Goal: Task Accomplishment & Management: Use online tool/utility

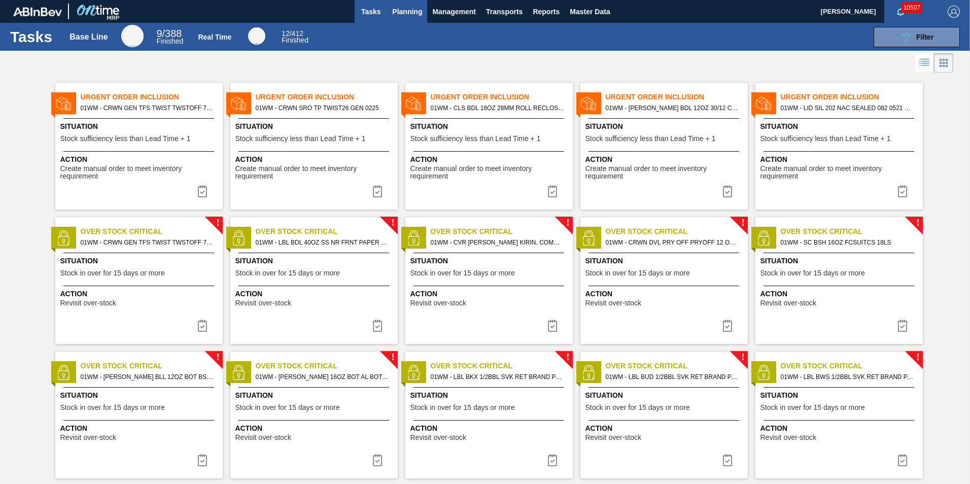
click at [403, 10] on span "Planning" at bounding box center [407, 12] width 30 height 12
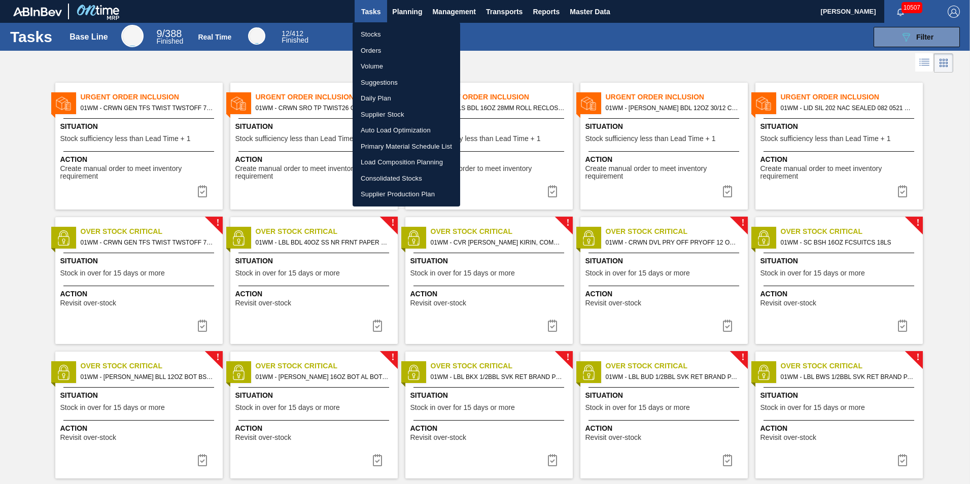
click at [424, 161] on li "Load Composition Planning" at bounding box center [407, 162] width 108 height 16
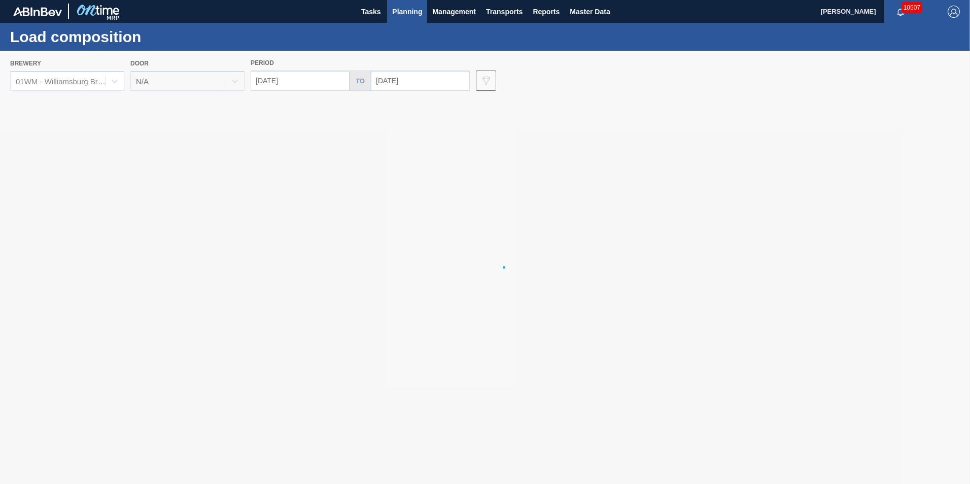
click at [404, 17] on button "Planning" at bounding box center [407, 11] width 40 height 23
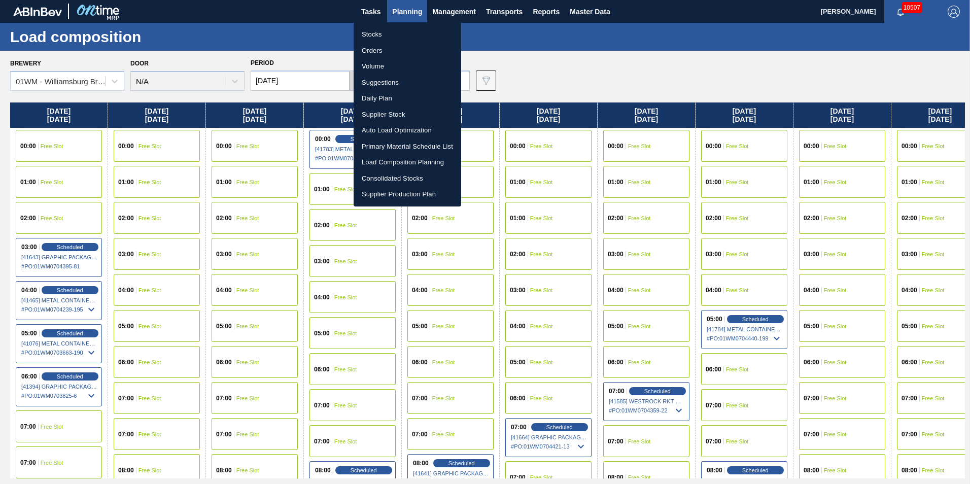
click at [377, 33] on li "Stocks" at bounding box center [408, 34] width 108 height 16
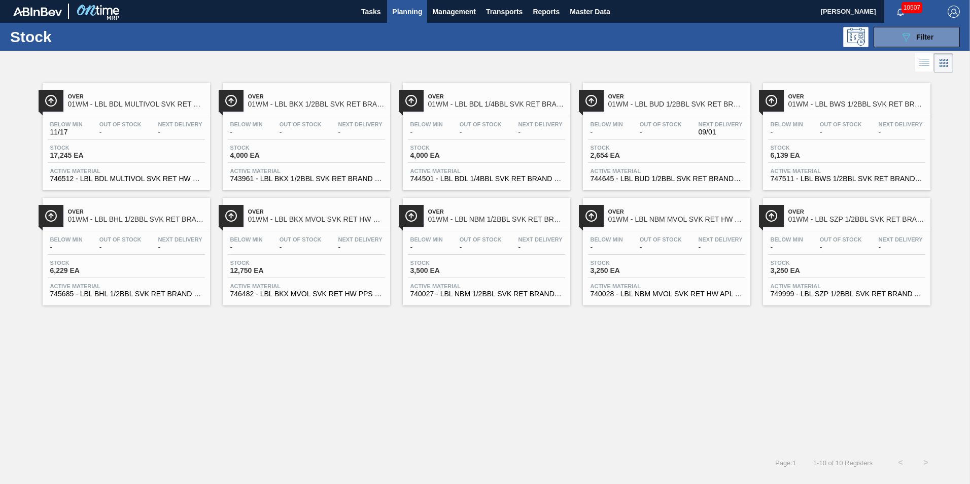
click at [828, 228] on div "Over 01WM - LBL SZP 1/2BBL SVK RET BRAND APL 0325 #3 Below Min - Out Of Stock -…" at bounding box center [846, 252] width 167 height 108
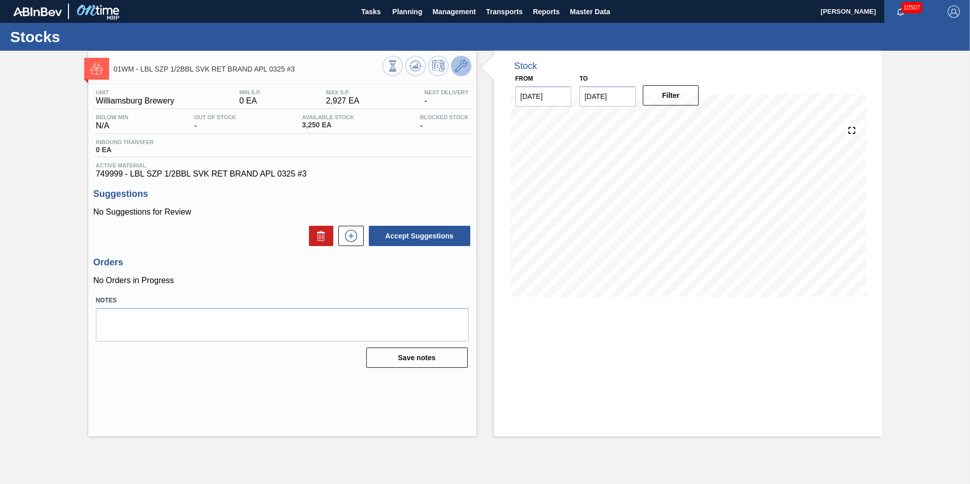
click at [460, 64] on icon at bounding box center [461, 66] width 12 height 12
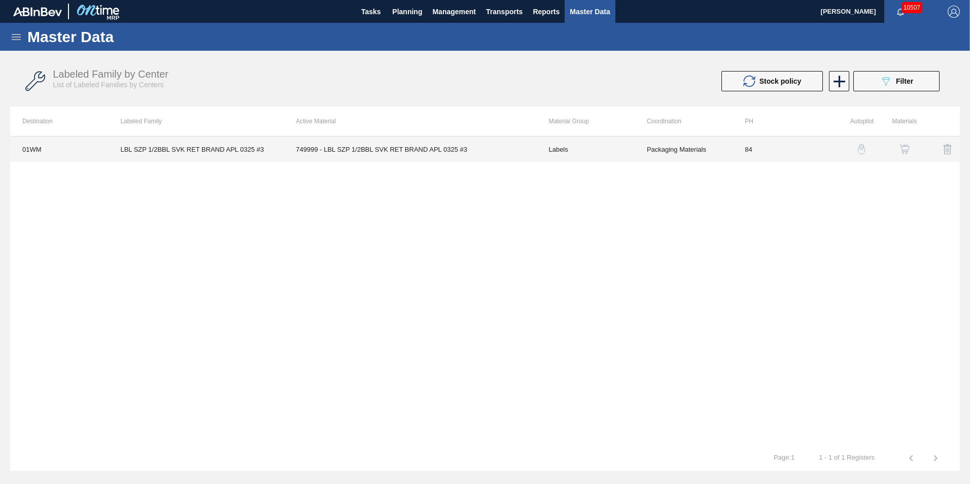
click at [199, 151] on td "LBL SZP 1/2BBL SVK RET BRAND APL 0325 #3" at bounding box center [196, 149] width 176 height 25
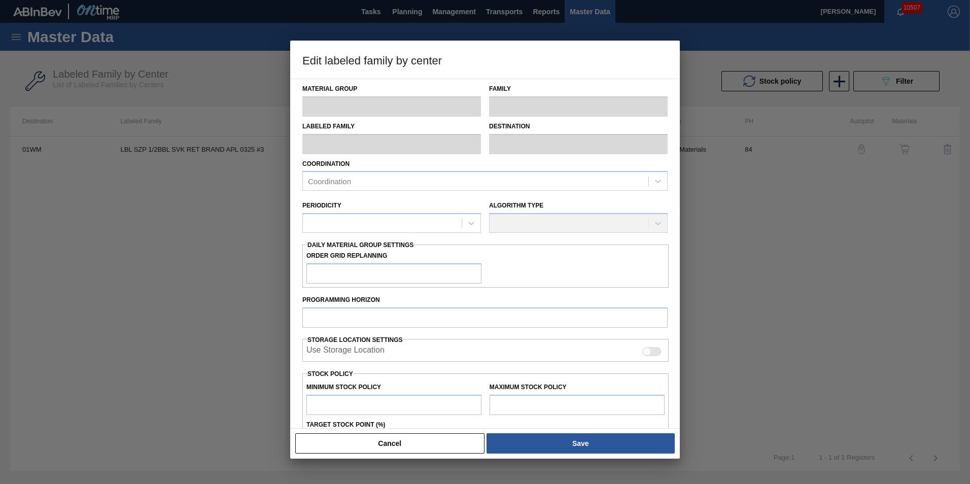
type input "Labels"
type input "Keg Labels"
type input "LBL SZP 1/2BBL SVK RET BRAND APL 0325 #3"
type input "01WM - Williamsburg Brewery"
type input "84"
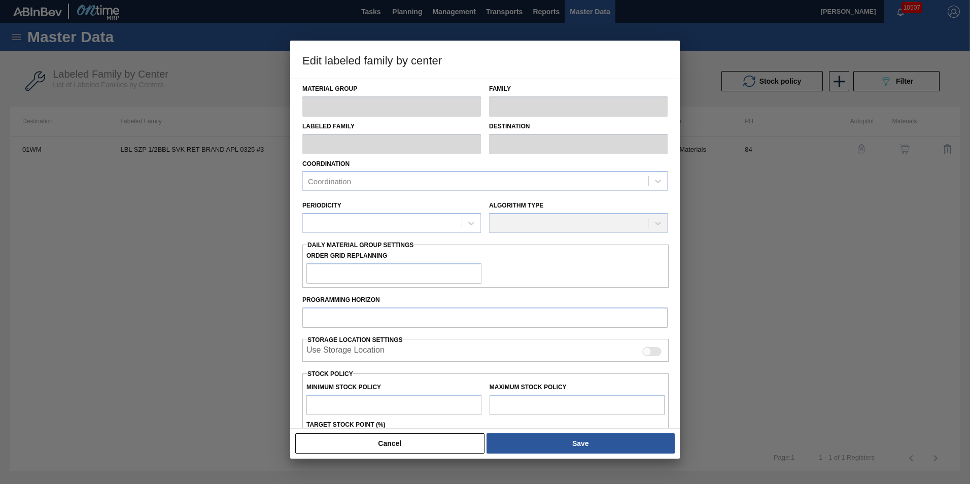
type input "0"
type input "2,927"
type input "0"
checkbox input "true"
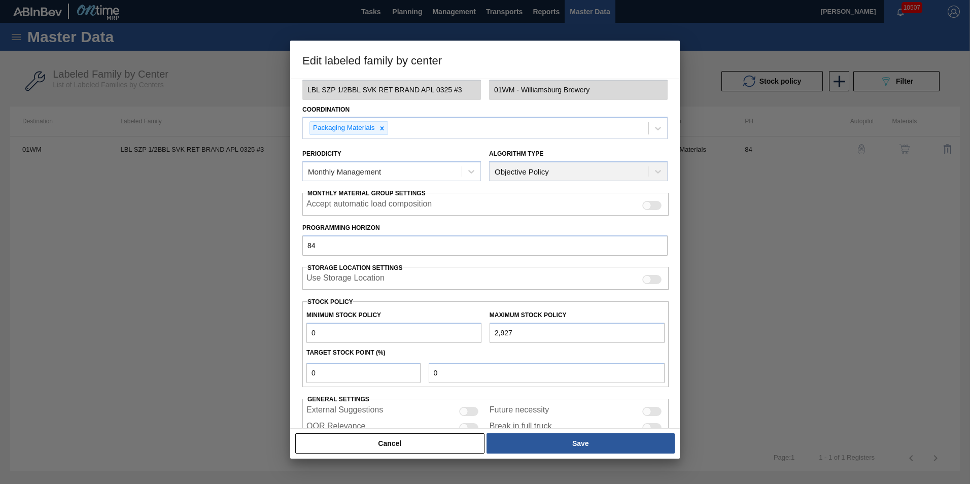
scroll to position [102, 0]
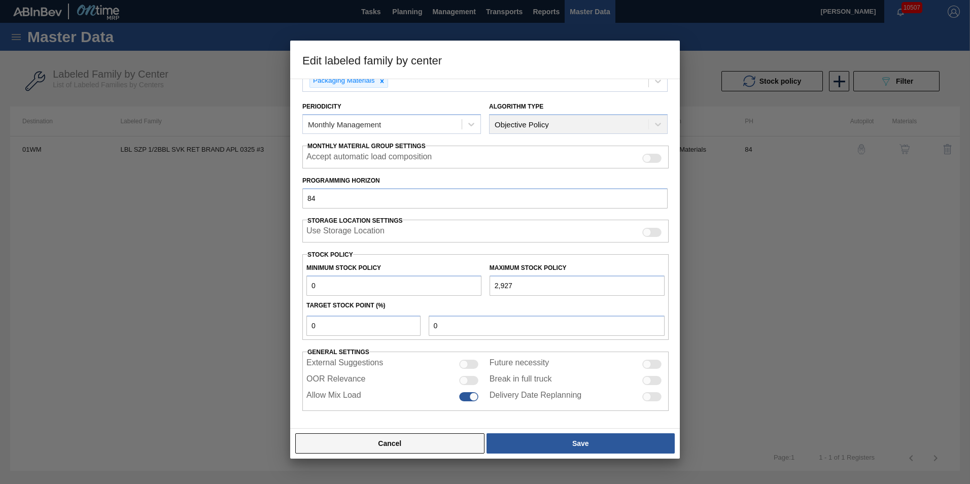
click at [450, 435] on button "Cancel" at bounding box center [389, 443] width 189 height 20
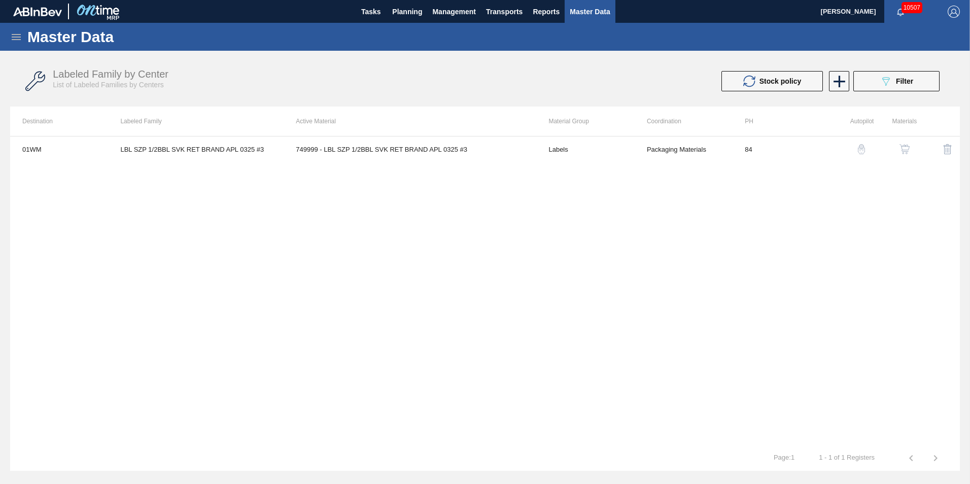
click at [868, 147] on div "button" at bounding box center [862, 149] width 12 height 10
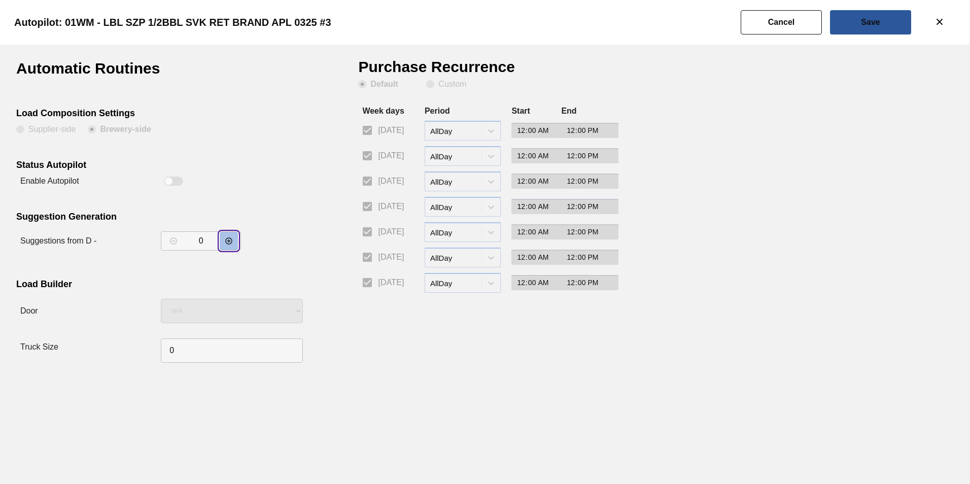
click at [230, 242] on icon "decrementar valor" at bounding box center [229, 241] width 8 height 8
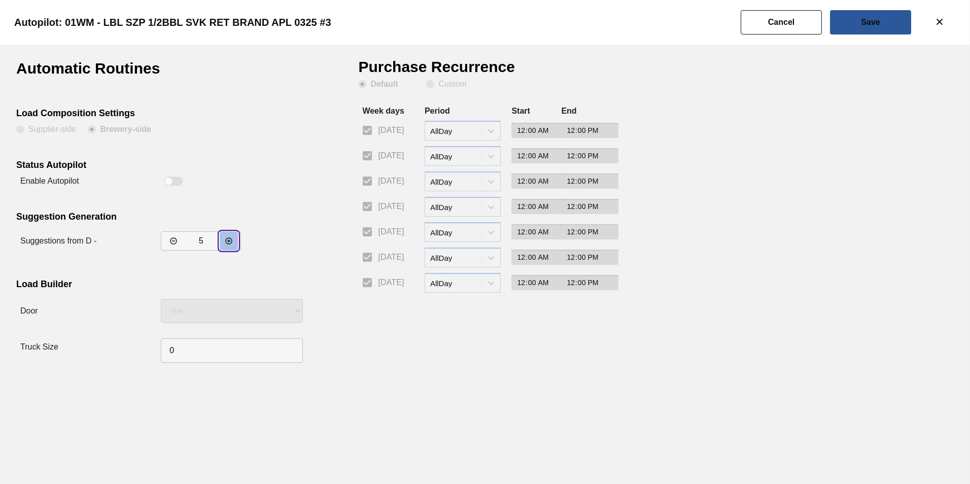
click at [230, 242] on icon "decrementar valor" at bounding box center [229, 241] width 8 height 8
type input "7"
click at [0, 0] on slot "Save" at bounding box center [0, 0] width 0 height 0
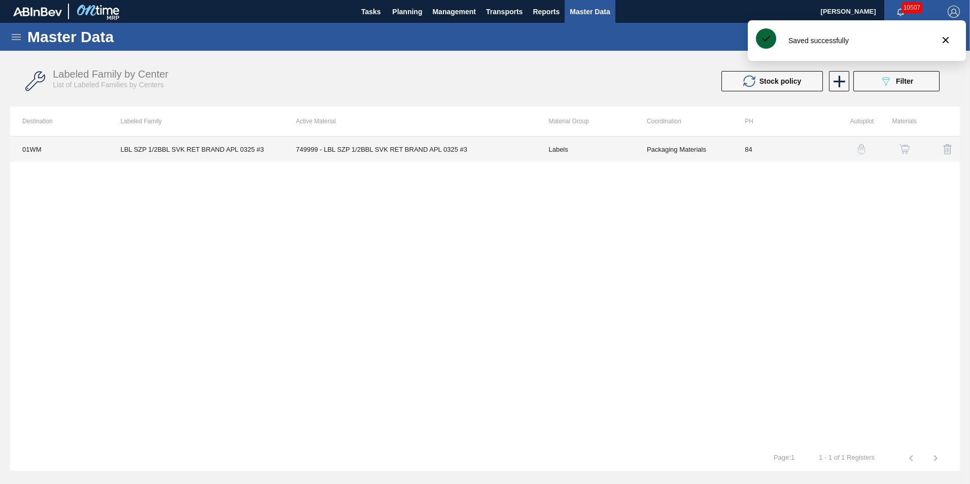
click at [275, 158] on td "LBL SZP 1/2BBL SVK RET BRAND APL 0325 #3" at bounding box center [196, 149] width 176 height 25
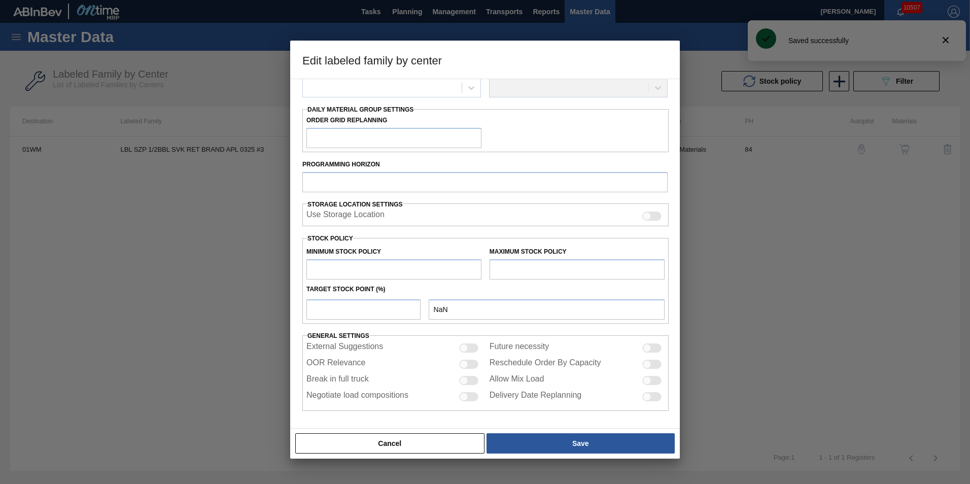
type input "Labels"
type input "Keg Labels"
type input "LBL SZP 1/2BBL SVK RET BRAND APL 0325 #3"
type input "01WM - Williamsburg Brewery"
type input "84"
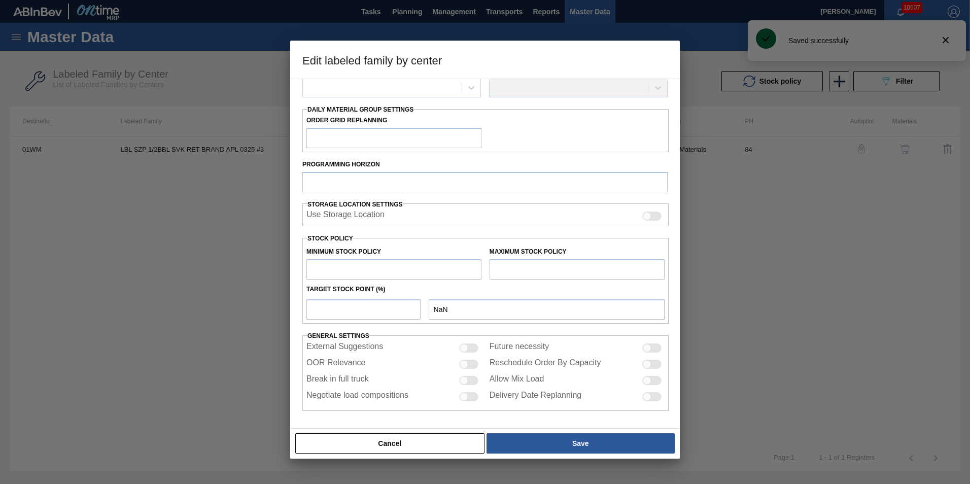
type input "0"
type input "2,927"
type input "0"
checkbox input "true"
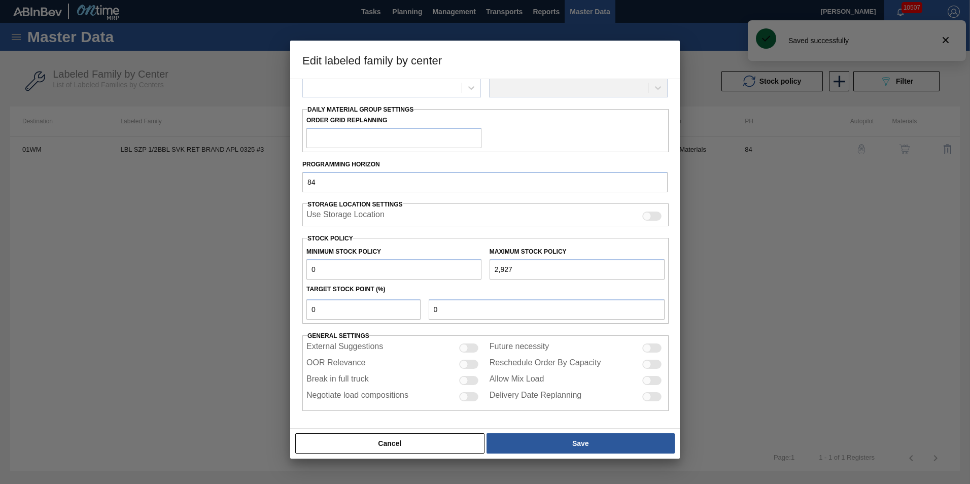
scroll to position [102, 0]
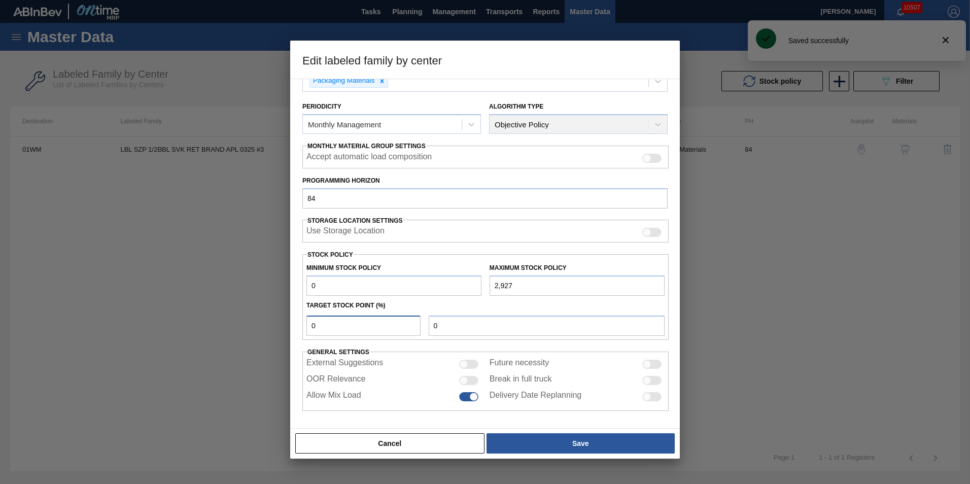
drag, startPoint x: 338, startPoint y: 331, endPoint x: 240, endPoint y: 328, distance: 97.5
click at [241, 330] on div "Edit labeled family by center Material Group Labels Family Keg Labels Labeled F…" at bounding box center [485, 242] width 970 height 484
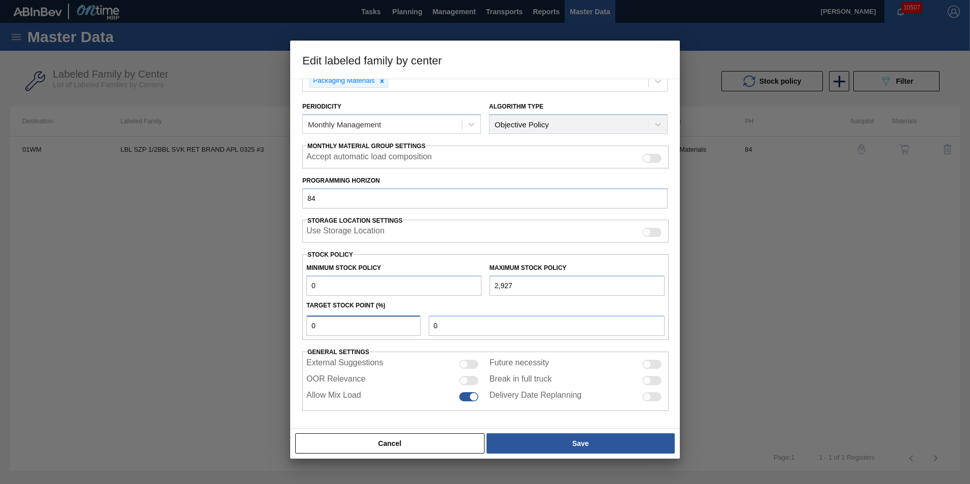
type input "2"
type input "59"
type input "0"
type input "8"
type input "234"
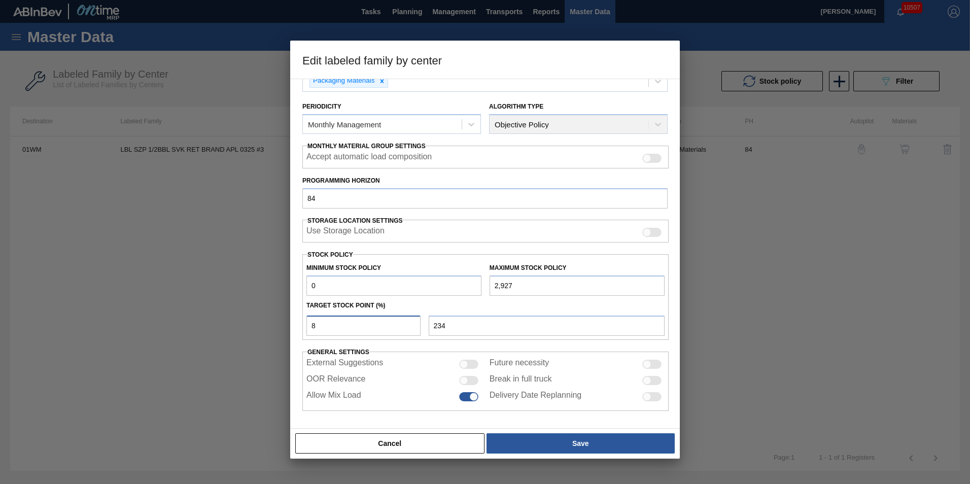
type input "88"
type input "2,576"
type input "8"
type input "234"
type input "0"
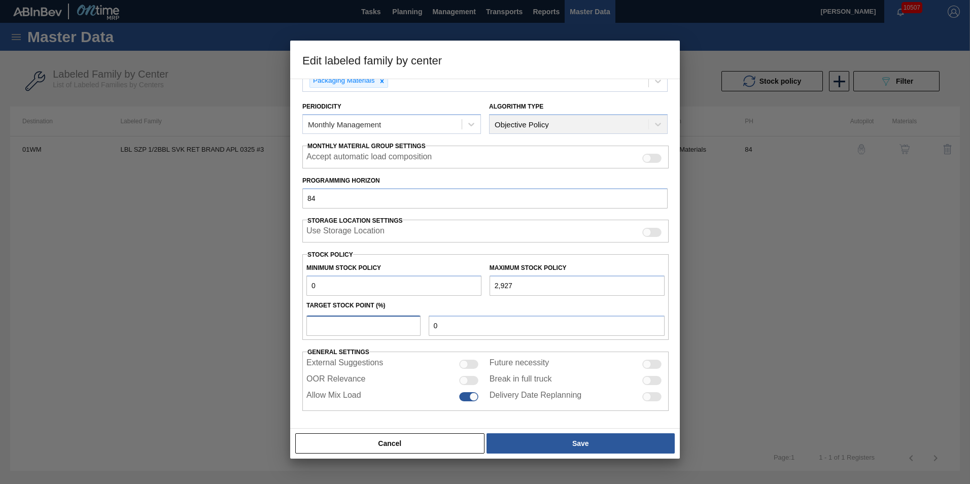
type input "5"
type input "146"
type input "50"
type input "1,464"
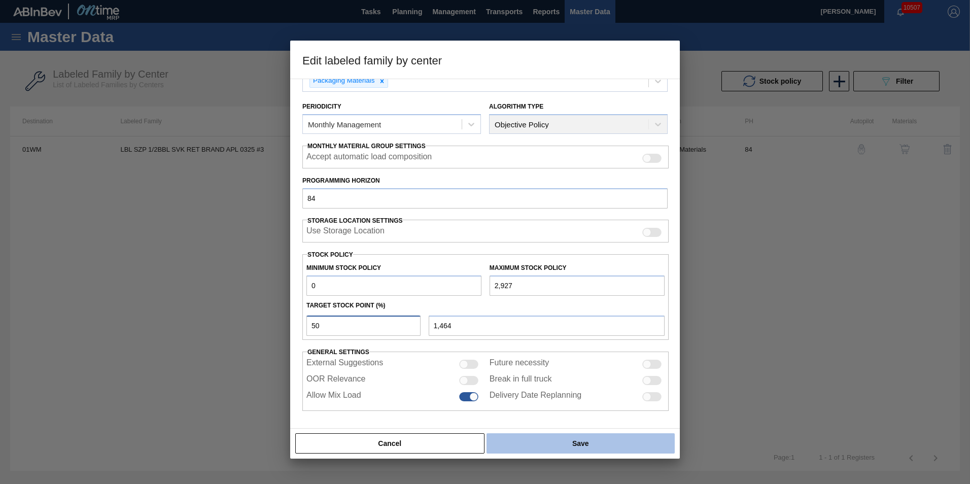
type input "50"
click at [545, 440] on button "Save" at bounding box center [581, 443] width 188 height 20
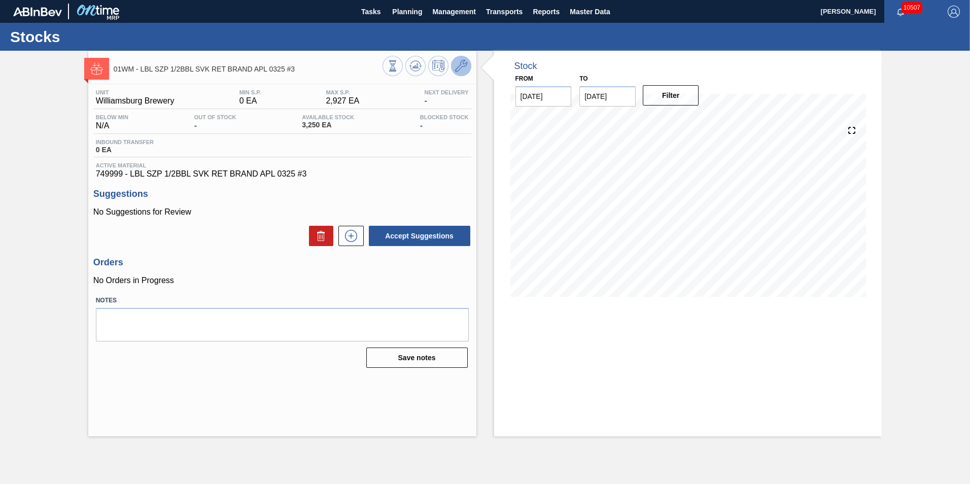
click at [460, 71] on icon at bounding box center [461, 66] width 12 height 12
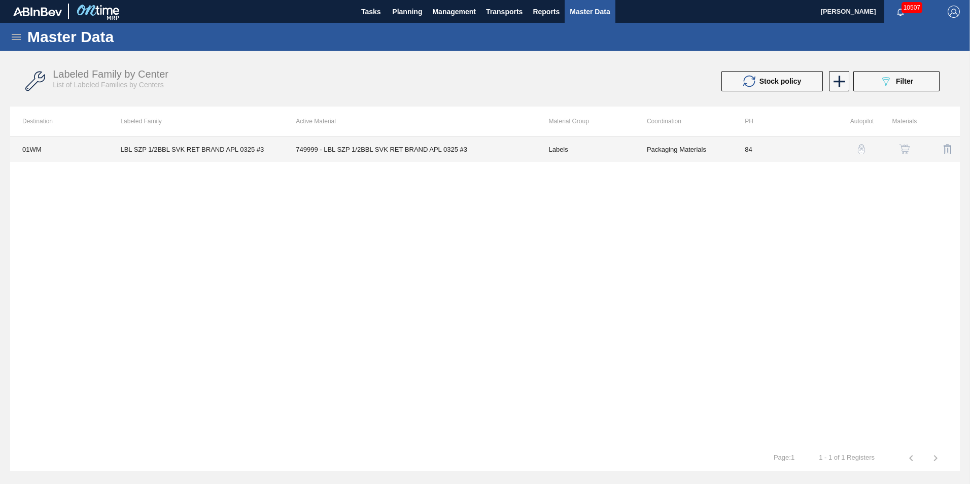
click at [619, 145] on td "Labels" at bounding box center [585, 149] width 98 height 25
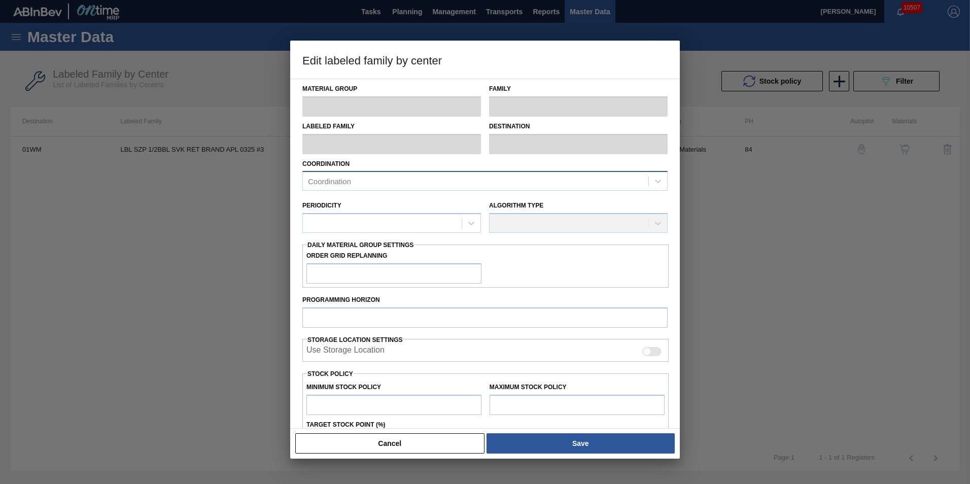
type input "Labels"
type input "Keg Labels"
type input "LBL SZP 1/2BBL SVK RET BRAND APL 0325 #3"
type input "01WM - Williamsburg Brewery"
type input "84"
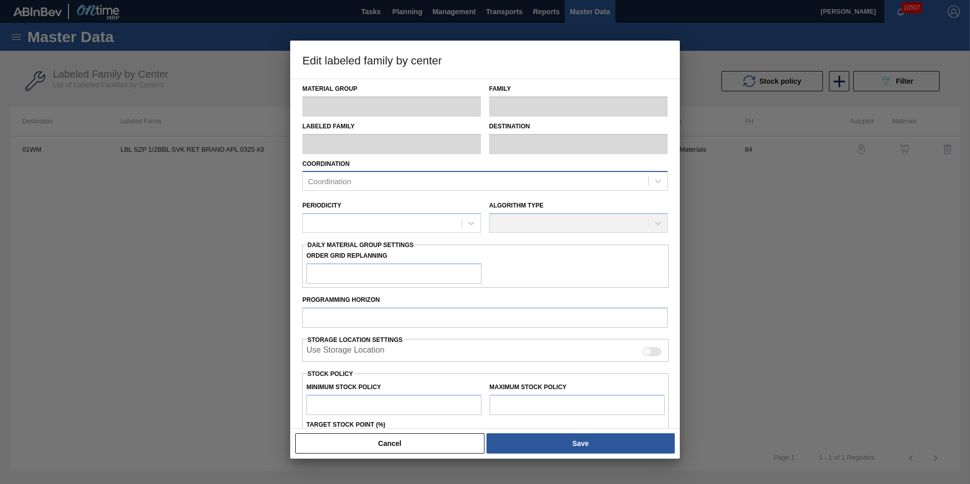
type input "0"
type input "2,927"
type input "50"
type input "1,464"
checkbox input "true"
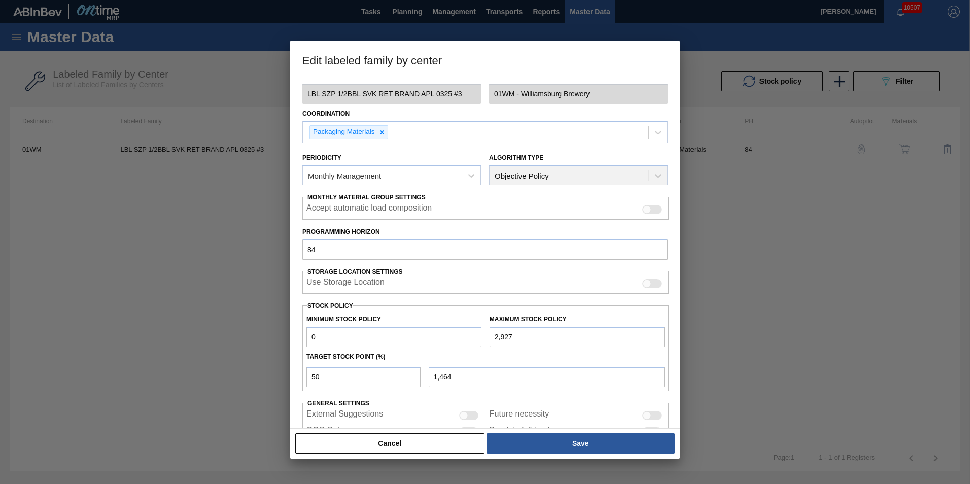
scroll to position [51, 0]
drag, startPoint x: 492, startPoint y: 380, endPoint x: 369, endPoint y: 368, distance: 122.9
click at [378, 374] on div "50 1,464" at bounding box center [485, 375] width 366 height 23
type input "1,464"
drag, startPoint x: 339, startPoint y: 377, endPoint x: 260, endPoint y: 379, distance: 78.2
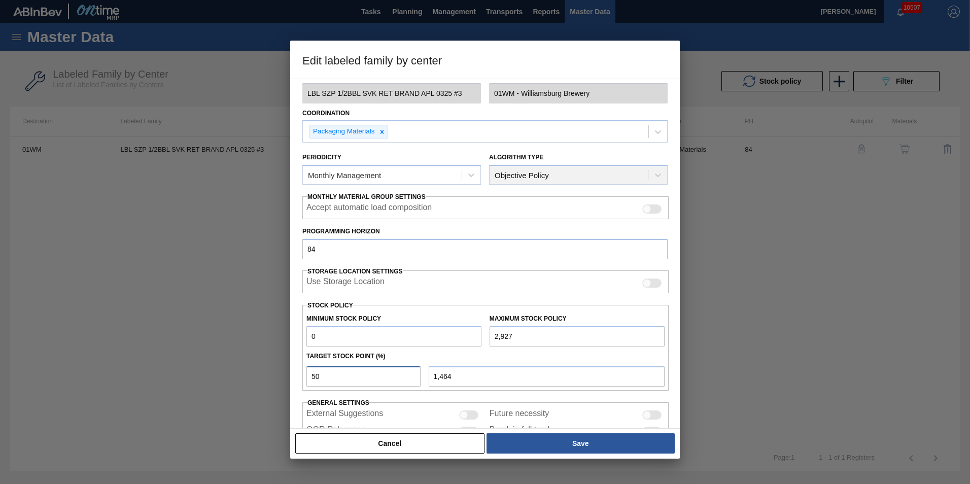
click at [260, 379] on div "Edit labeled family by center Material Group Labels Family Keg Labels Labeled F…" at bounding box center [485, 242] width 970 height 484
type input "4"
type input "117"
type input "40"
type input "1,171"
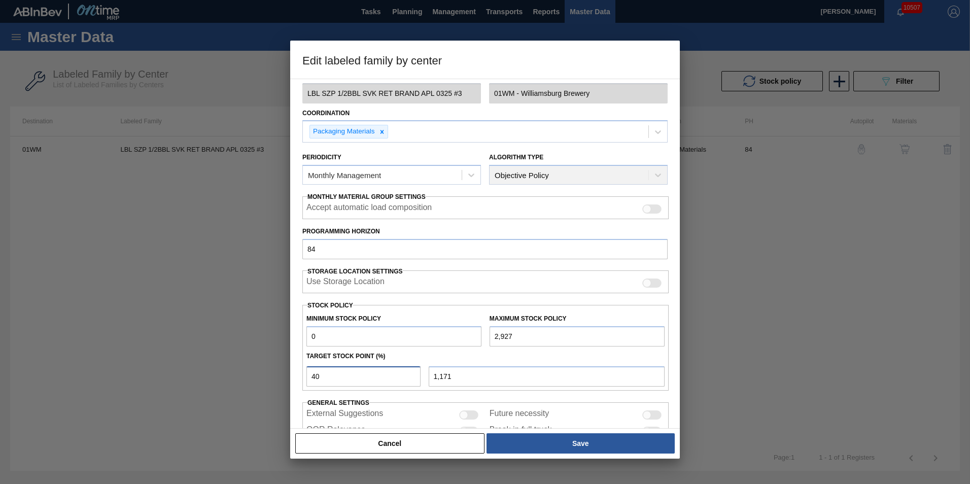
type input "4"
type input "117"
type input "0"
type input "3"
type input "88"
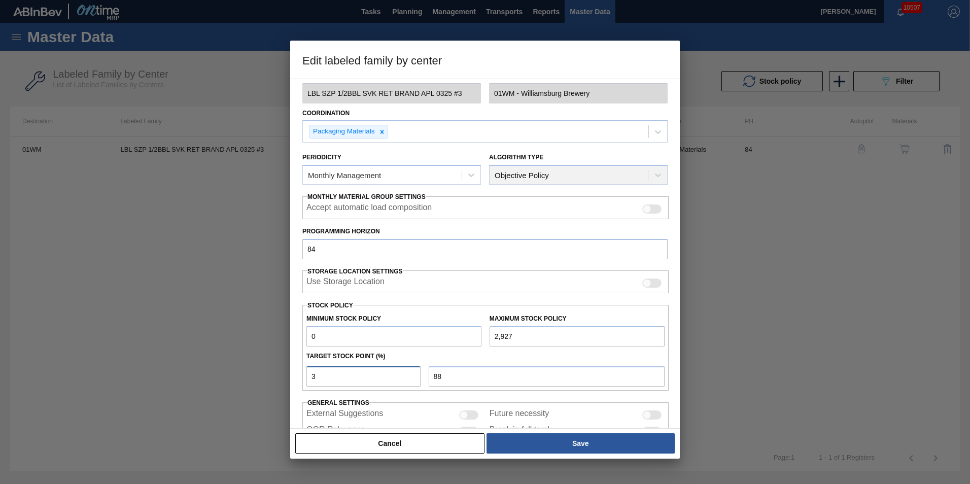
type input "30"
type input "878"
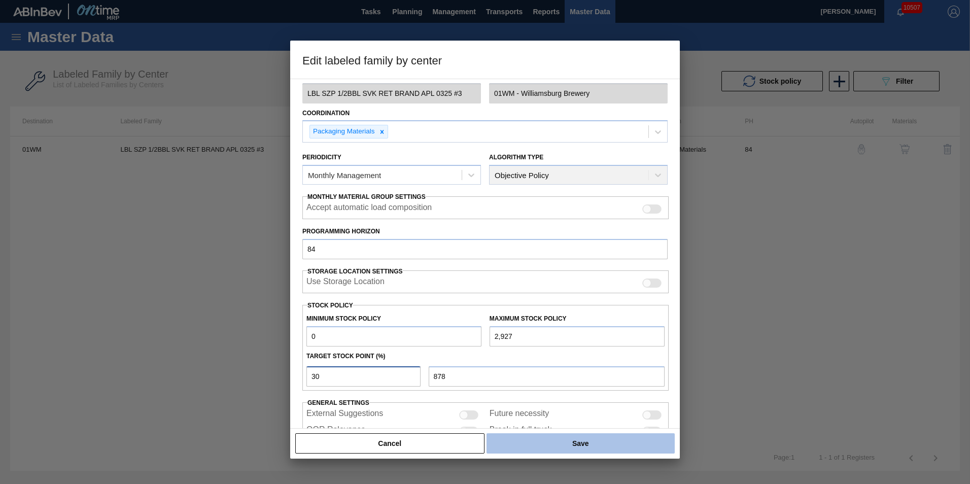
type input "30"
click at [550, 446] on button "Save" at bounding box center [581, 443] width 188 height 20
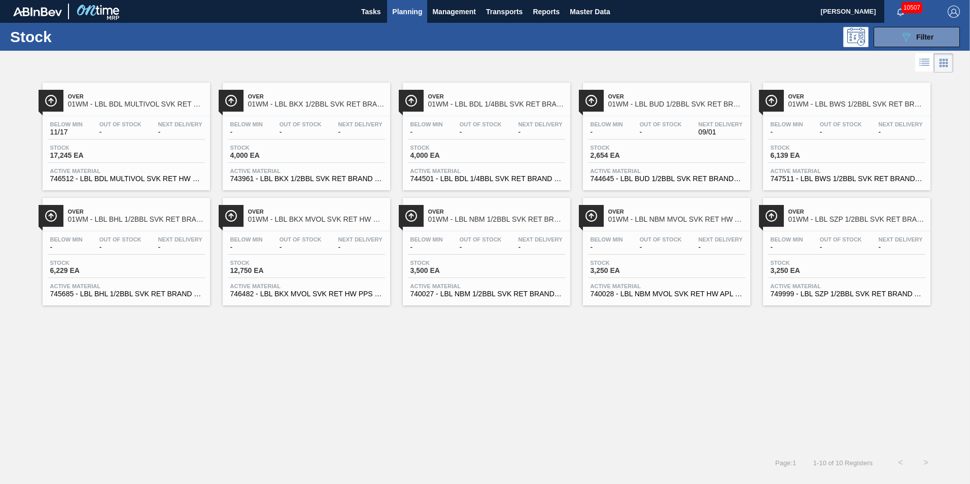
click at [685, 218] on span "01WM - LBL NBM MVOL SVK RET HW APL 0325 #3" at bounding box center [677, 220] width 137 height 8
click at [795, 217] on span "01WM - LBL SZP 1/2BBL SVK RET BRAND APL 0325 #3" at bounding box center [857, 220] width 137 height 8
click at [460, 223] on span "01WM - LBL NBM 1/2BBL SVK RET BRAND APL 0325 #3" at bounding box center [496, 220] width 137 height 8
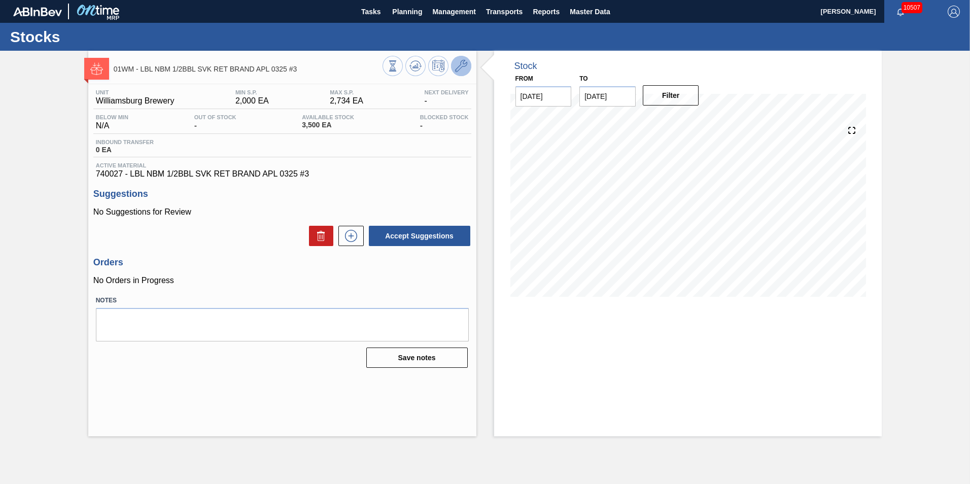
click at [461, 65] on icon at bounding box center [461, 66] width 12 height 12
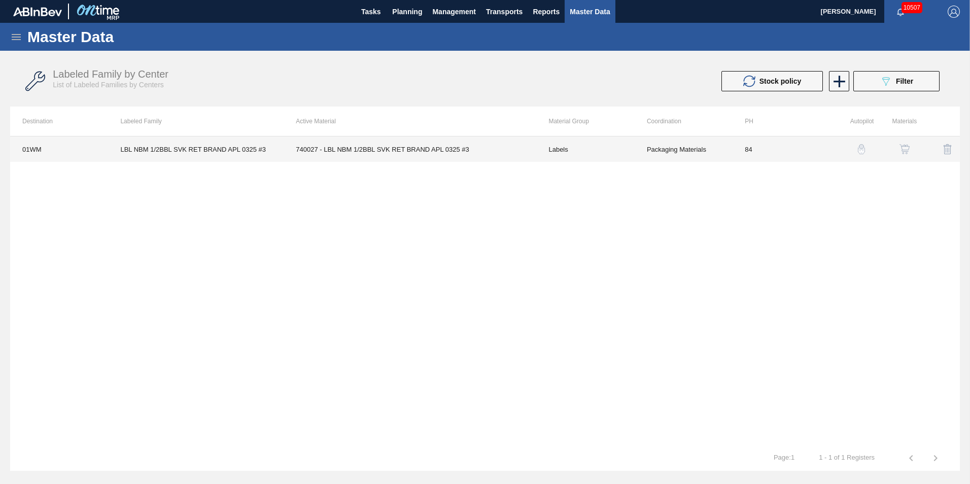
click at [263, 152] on td "LBL NBM 1/2BBL SVK RET BRAND APL 0325 #3" at bounding box center [196, 149] width 176 height 25
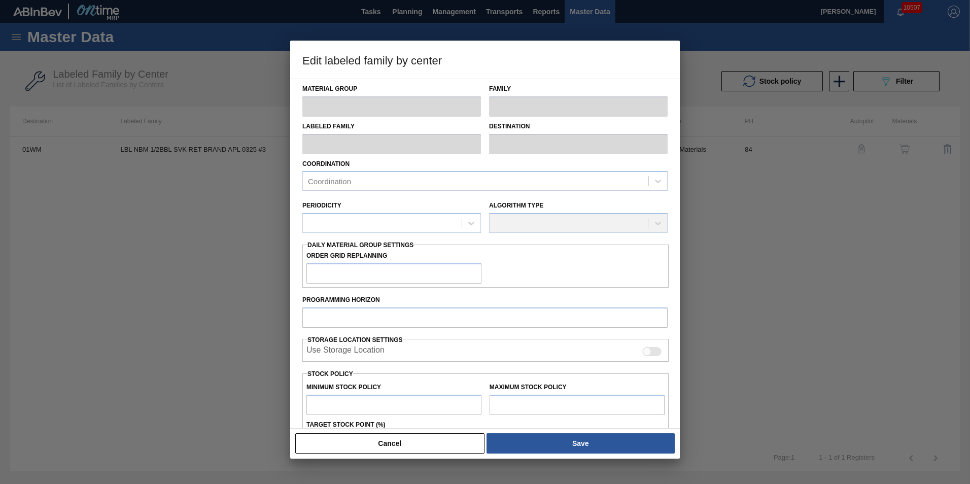
type input "Labels"
type input "Keg Labels"
type input "LBL NBM 1/2BBL SVK RET BRAND APL 0325 #3"
type input "01WM - Williamsburg Brewery"
type input "84"
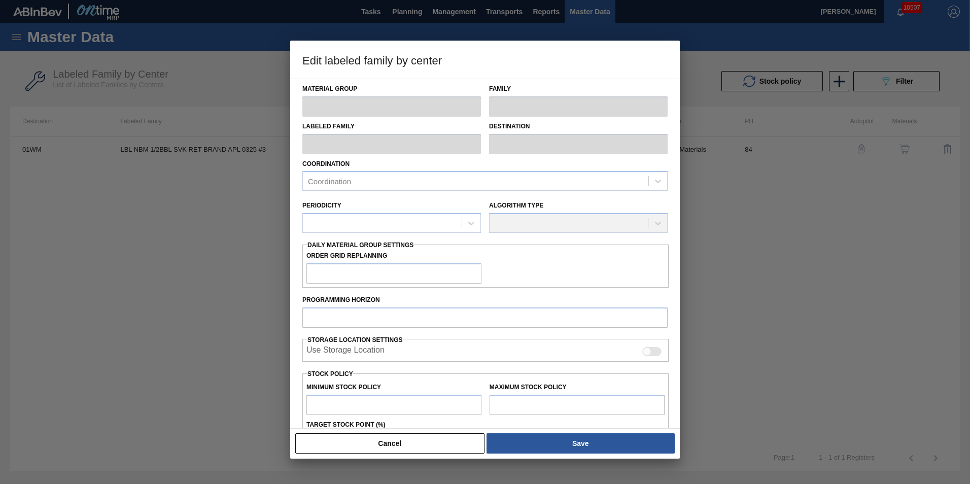
type input "2,000"
type input "2,734"
type input "0"
type input "2,000"
checkbox input "true"
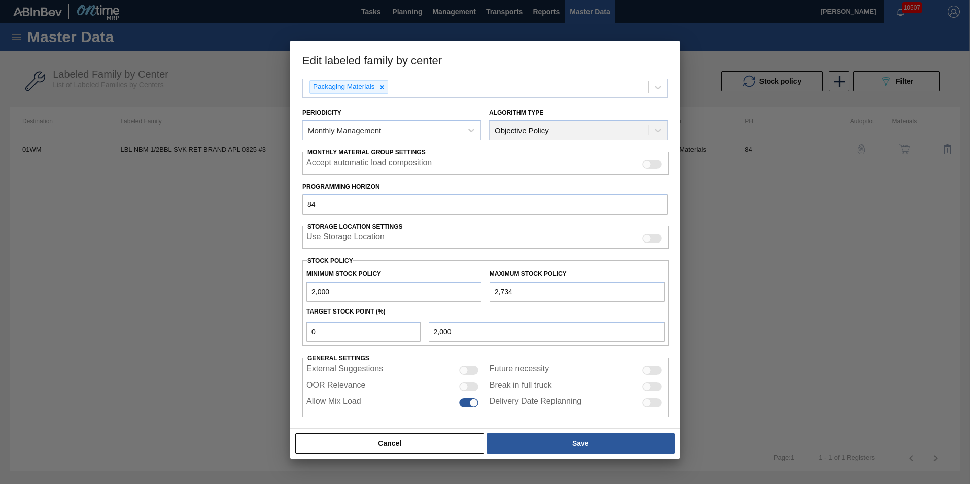
scroll to position [102, 0]
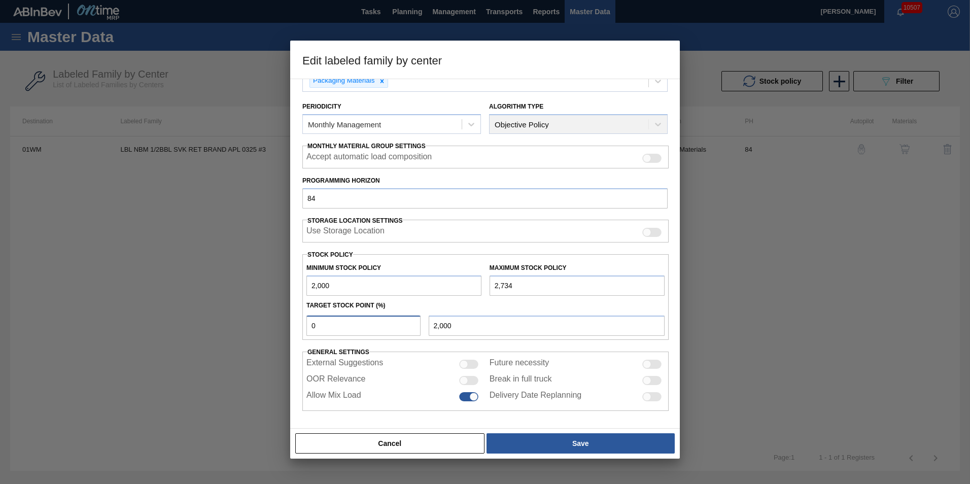
drag, startPoint x: 316, startPoint y: 317, endPoint x: 249, endPoint y: 307, distance: 67.8
click at [257, 309] on div "Edit labeled family by center Material Group Labels Family Keg Labels Labeled F…" at bounding box center [485, 242] width 970 height 484
type input "6"
type input "2,044"
type input "2,000"
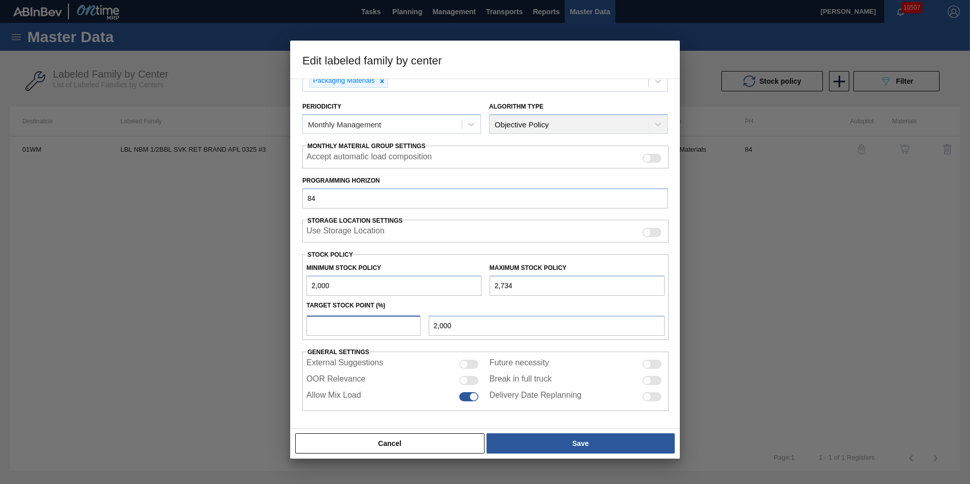
type input "1"
type input "2,007"
type input "2,000"
drag, startPoint x: 457, startPoint y: 325, endPoint x: 339, endPoint y: 310, distance: 118.7
click at [340, 310] on div "Minimum Stock Policy 2,000 Maximum Stock Policy 2,734 Target Stock Point (%) 2,…" at bounding box center [485, 297] width 366 height 86
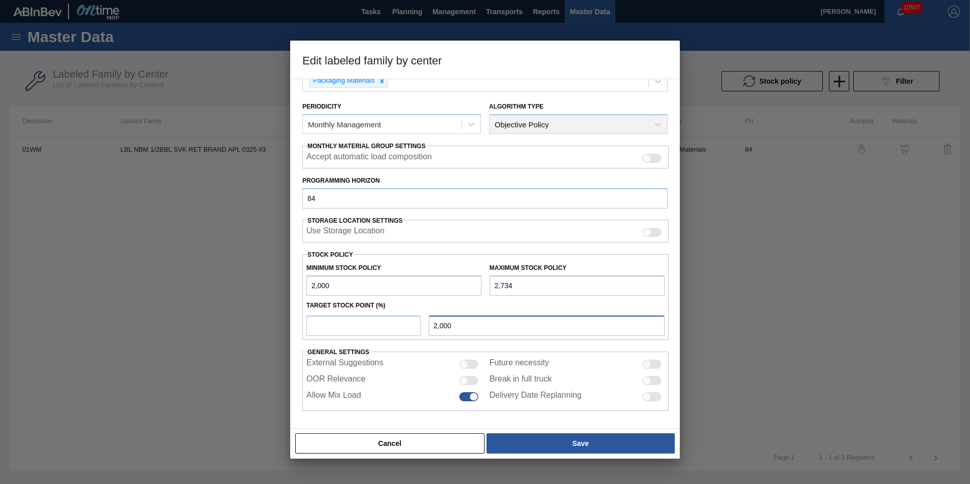
type input "2,000"
click at [387, 318] on input "number" at bounding box center [364, 326] width 114 height 20
type input "005"
type input "2,037"
type input "00"
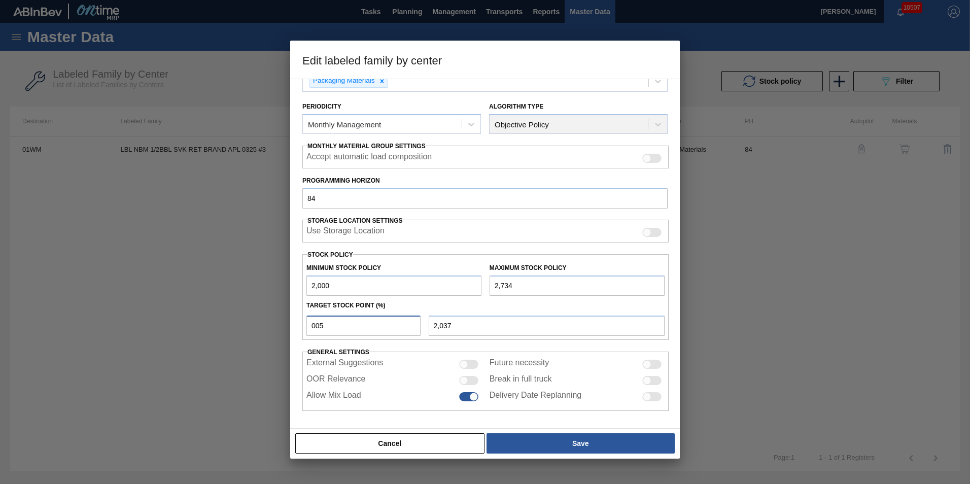
type input "2,000"
type input "0"
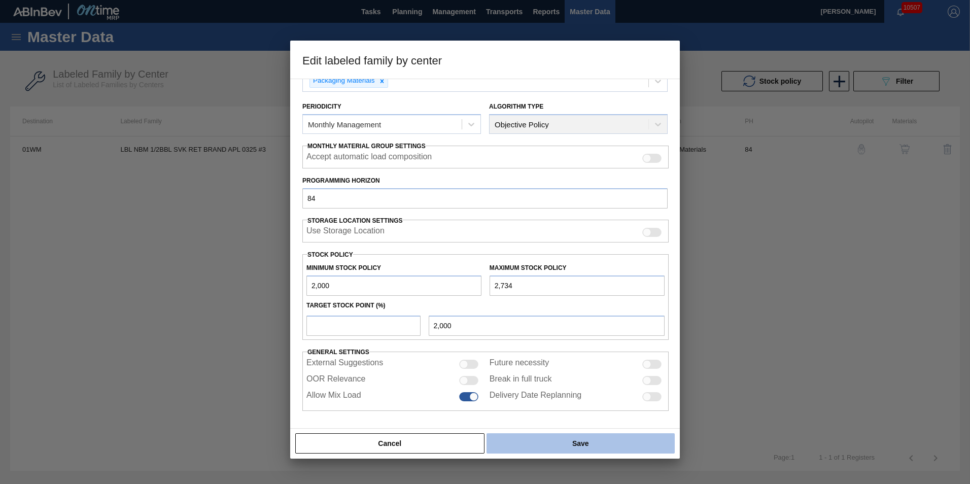
click at [545, 443] on button "Save" at bounding box center [581, 443] width 188 height 20
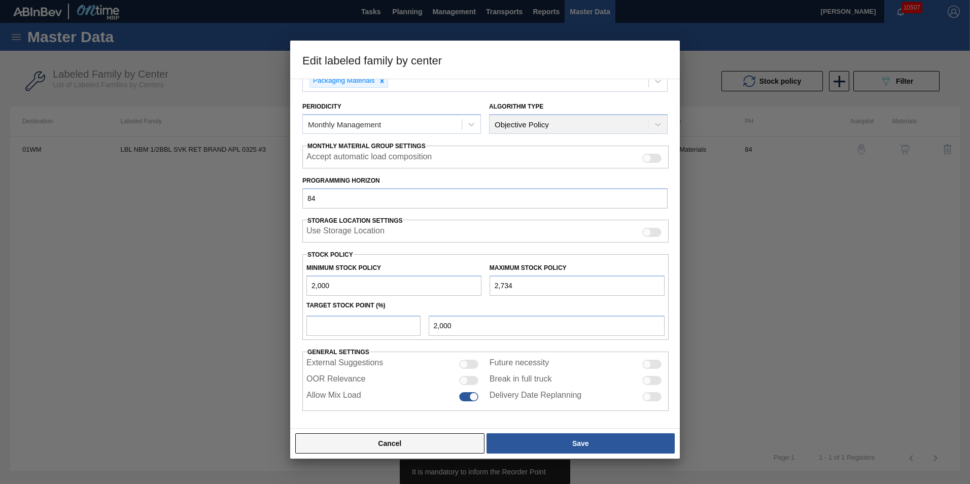
click at [428, 433] on button "Cancel" at bounding box center [389, 443] width 189 height 20
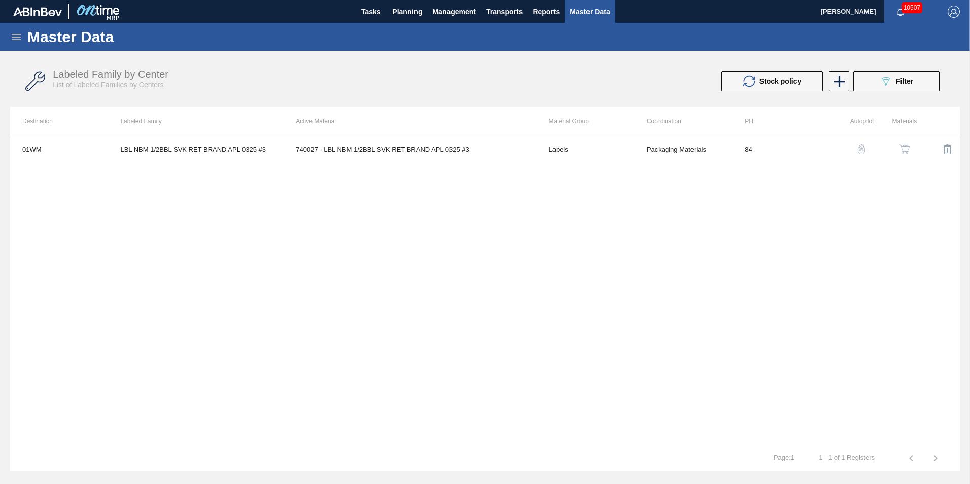
click at [428, 437] on div "01WM LBL NBM 1/2BBL SVK RET BRAND APL 0325 #3 740027 - LBL NBM 1/2BBL SVK RET B…" at bounding box center [485, 291] width 950 height 310
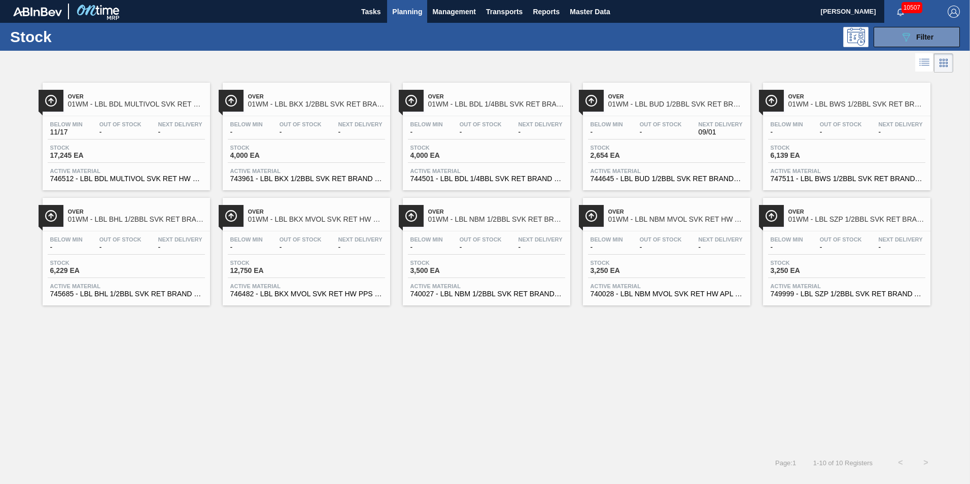
click at [92, 102] on span "01WM - LBL BDL MULTIVOL SVK RET HW PAPER #3" at bounding box center [136, 104] width 137 height 8
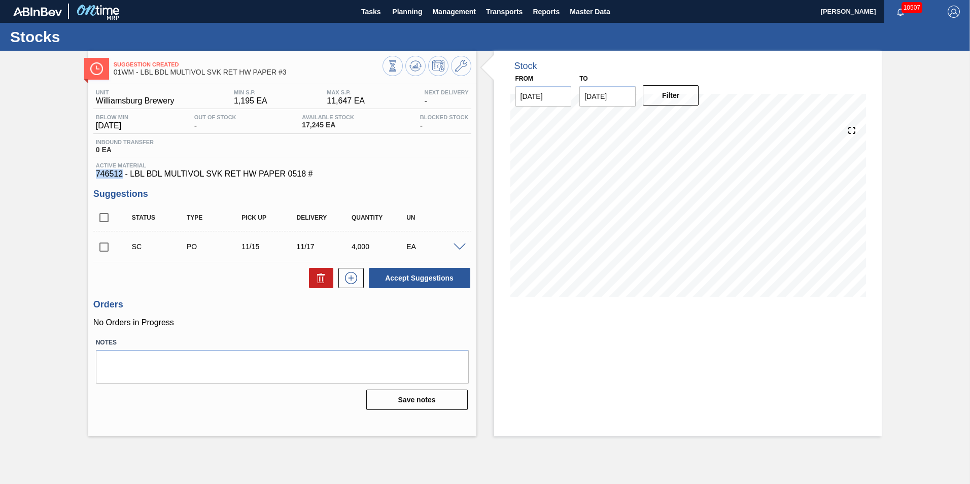
copy span "746512"
drag, startPoint x: 124, startPoint y: 176, endPoint x: 96, endPoint y: 176, distance: 27.9
click at [96, 176] on span "746512 - LBL BDL MULTIVOL SVK RET HW PAPER 0518 #" at bounding box center [282, 174] width 373 height 9
drag, startPoint x: 299, startPoint y: 173, endPoint x: 89, endPoint y: 173, distance: 210.1
click at [89, 173] on div "Unit Williamsburg Brewery MIN S.P. 1,195 EA MAX S.P. 11,647 EA Next Delivery - …" at bounding box center [282, 248] width 388 height 329
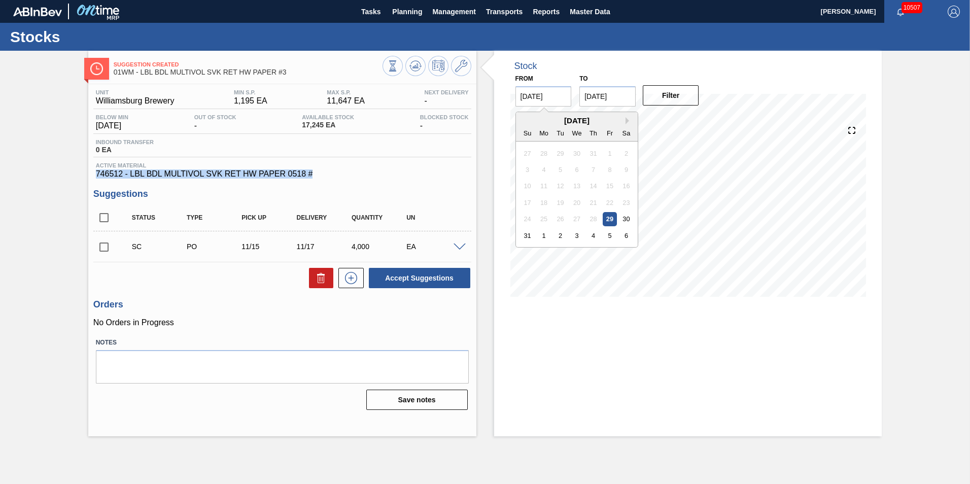
click at [551, 97] on input "[DATE]" at bounding box center [544, 96] width 56 height 20
drag, startPoint x: 530, startPoint y: 190, endPoint x: 530, endPoint y: 185, distance: 5.6
click at [530, 188] on div "10" at bounding box center [528, 186] width 14 height 14
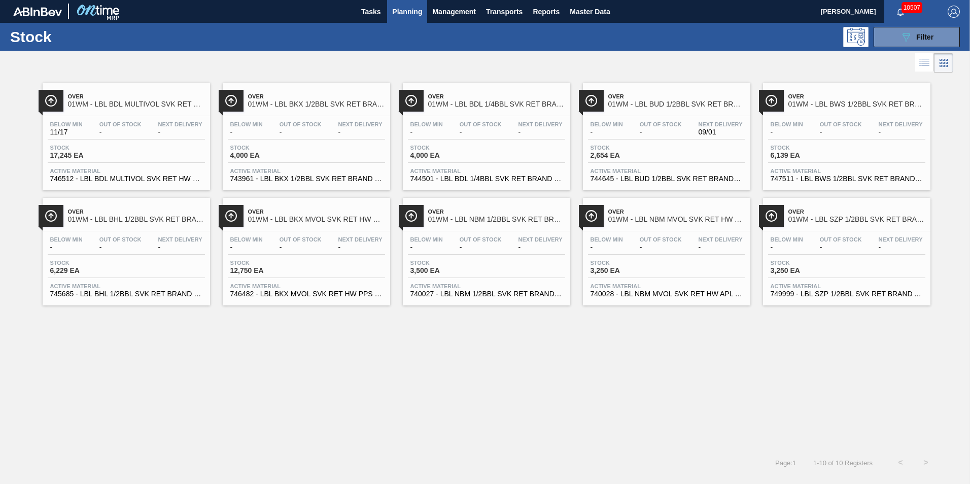
click at [474, 114] on div "Over 01WM - LBL BDL 1/4BBL SVK RET BRAND PAPER NAC Below Min - Out Of Stock - N…" at bounding box center [486, 137] width 167 height 108
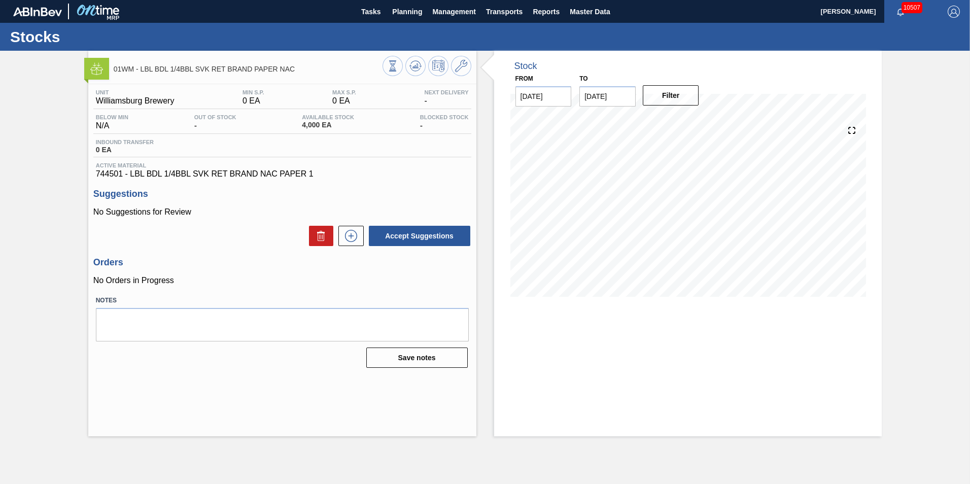
click at [194, 181] on div "Unit Williamsburg Brewery MIN S.P. 0 EA MAX S.P. 0 EA Next Delivery - Below Min…" at bounding box center [282, 227] width 388 height 287
click at [456, 61] on icon at bounding box center [461, 66] width 12 height 12
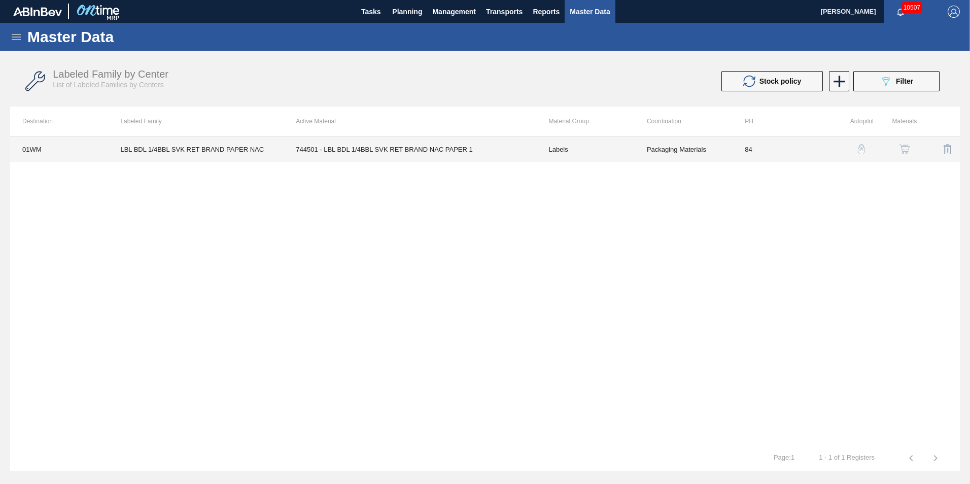
click at [302, 147] on td "744501 - LBL BDL 1/4BBL SVK RET BRAND NAC PAPER 1" at bounding box center [410, 149] width 253 height 25
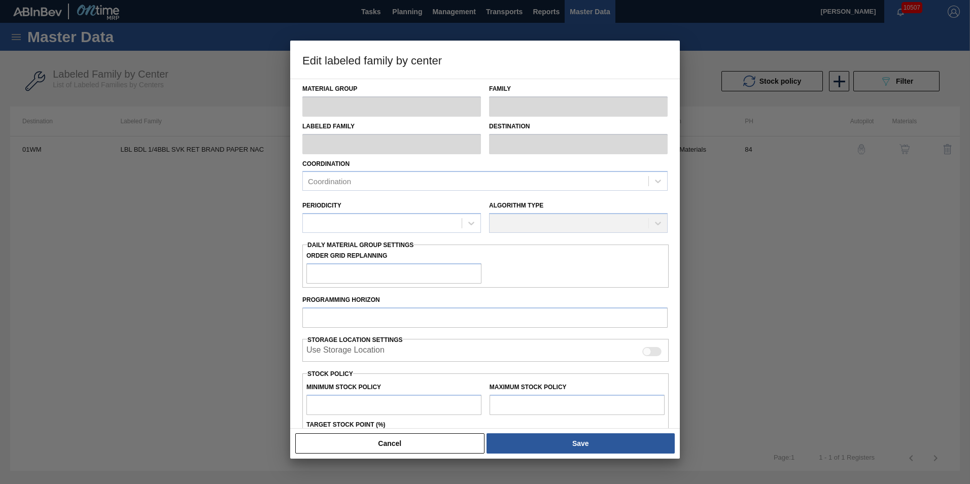
type input "Labels"
type input "Keg Labels"
type input "LBL BDL 1/4BBL SVK RET BRAND PAPER NAC"
type input "01WM - Williamsburg Brewery"
type input "84"
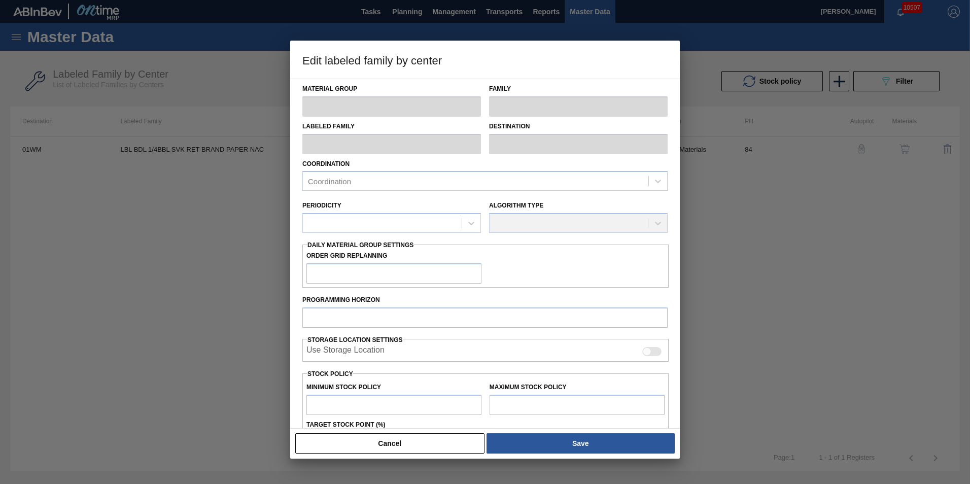
type input "0"
type input "100"
type input "0"
checkbox input "true"
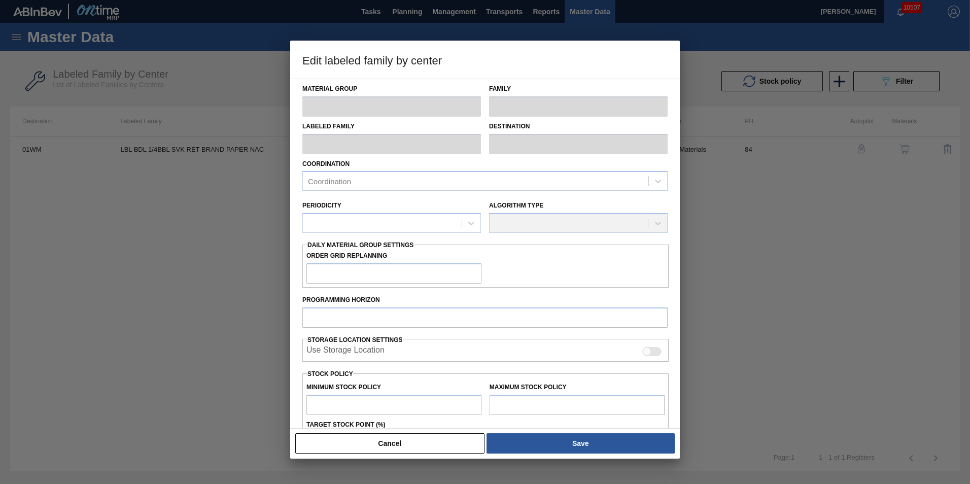
checkbox input "true"
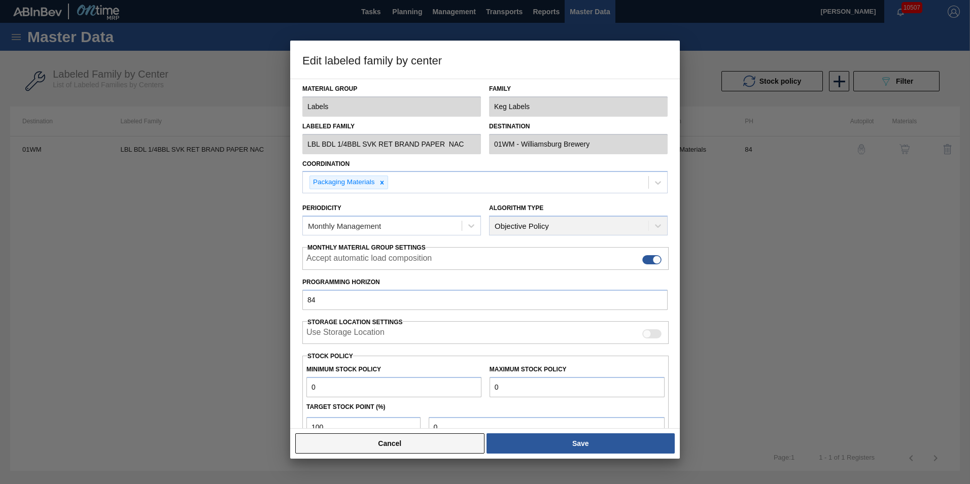
click at [443, 448] on button "Cancel" at bounding box center [389, 443] width 189 height 20
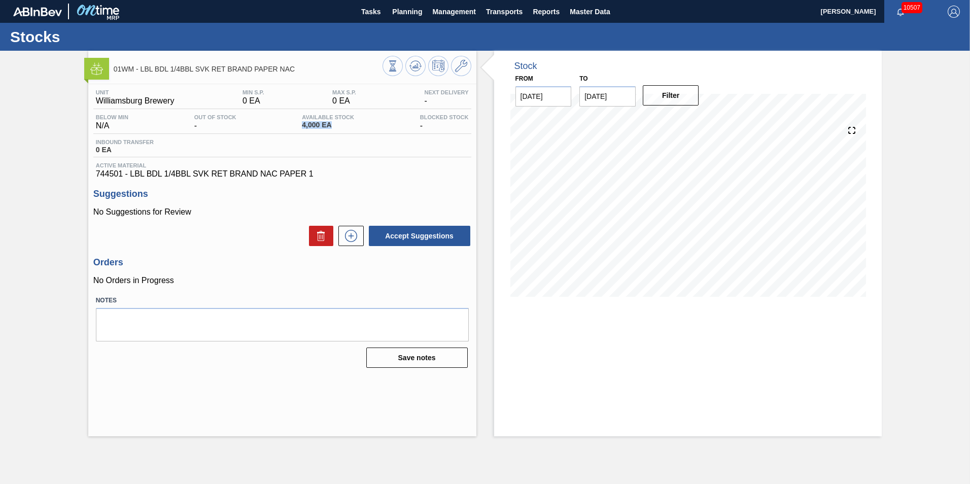
drag, startPoint x: 333, startPoint y: 126, endPoint x: 272, endPoint y: 129, distance: 62.0
click at [272, 129] on div "Below Min N/A Out Of Stock - Available Stock 4,000 EA Blocked Stock -" at bounding box center [282, 124] width 378 height 20
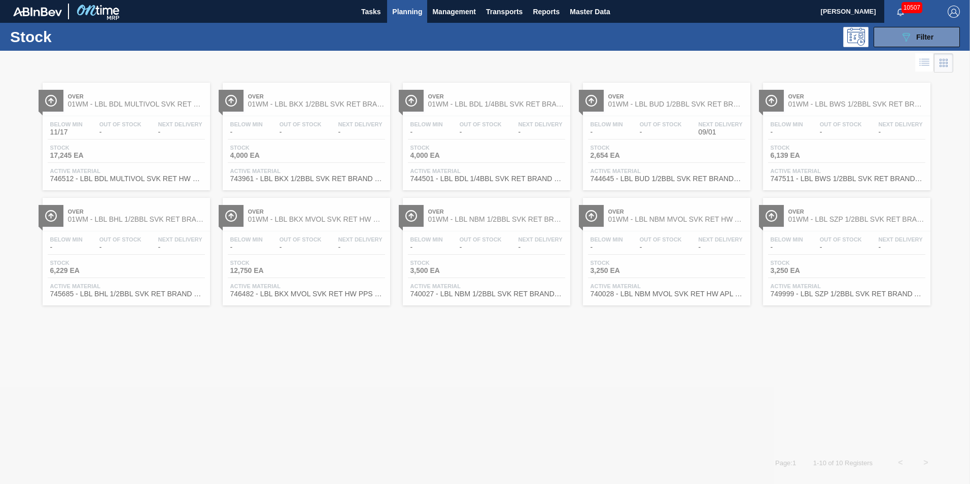
click at [895, 130] on div at bounding box center [485, 267] width 970 height 433
click at [809, 136] on div at bounding box center [485, 267] width 970 height 433
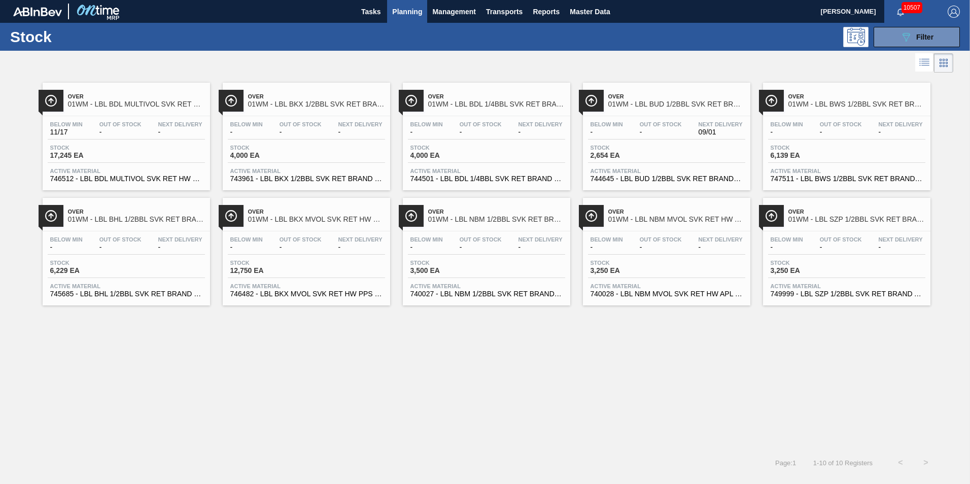
click at [807, 139] on div "Below Min - Out Of Stock - Next Delivery -" at bounding box center [846, 130] width 157 height 18
click at [117, 234] on div "Below Min - Out Of Stock - Next Delivery - Stock 6,229 EA Active Material 74568…" at bounding box center [126, 265] width 167 height 69
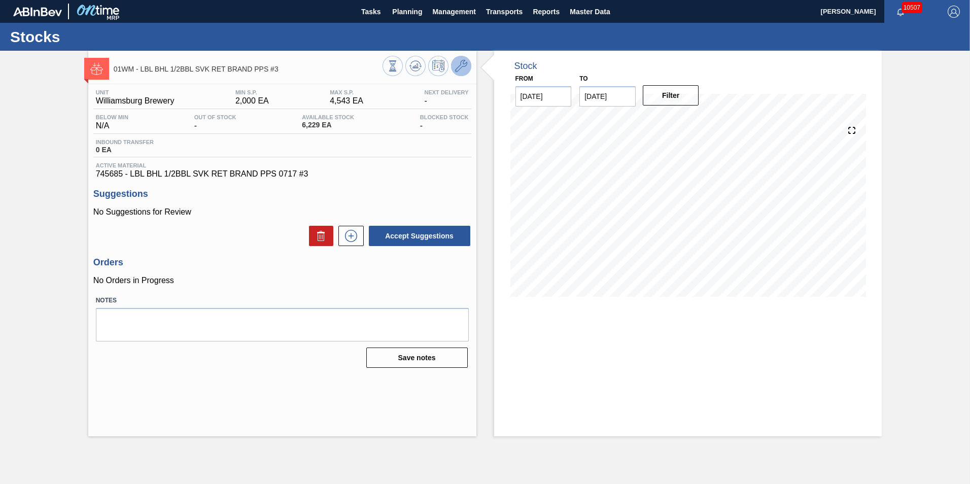
click at [454, 61] on button at bounding box center [461, 66] width 20 height 20
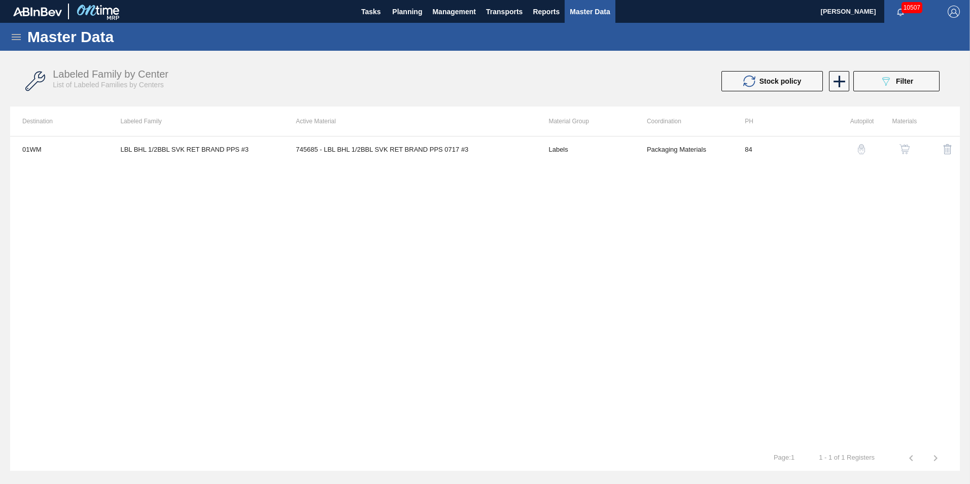
click at [862, 149] on img "button" at bounding box center [862, 149] width 10 height 10
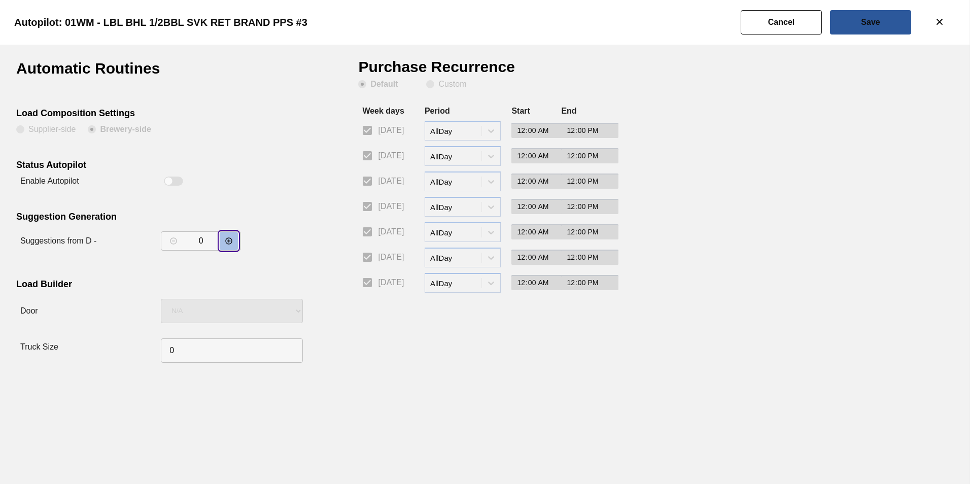
click at [226, 239] on icon "decrementar valor" at bounding box center [229, 241] width 8 height 8
click at [227, 237] on icon "decrementar valor" at bounding box center [229, 241] width 8 height 8
click at [228, 237] on icon "decrementar valor" at bounding box center [229, 241] width 8 height 8
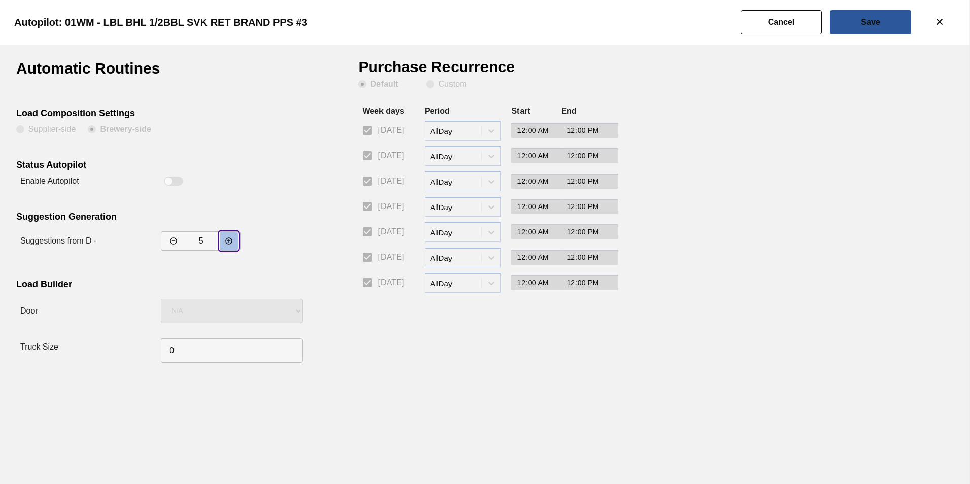
click at [228, 237] on icon "decrementar valor" at bounding box center [229, 241] width 8 height 8
type input "7"
click at [878, 29] on button "Save" at bounding box center [870, 22] width 81 height 24
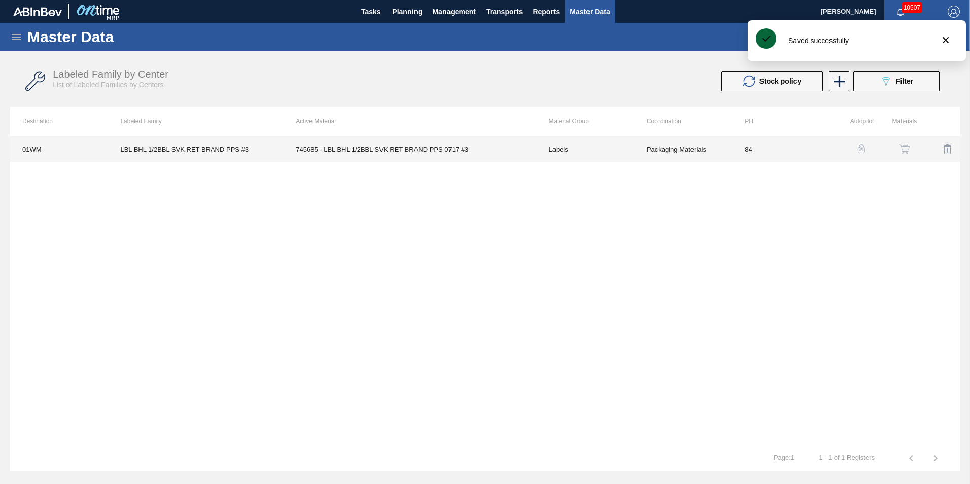
click at [332, 151] on td "745685 - LBL BHL 1/2BBL SVK RET BRAND PPS 0717 #3" at bounding box center [410, 149] width 253 height 25
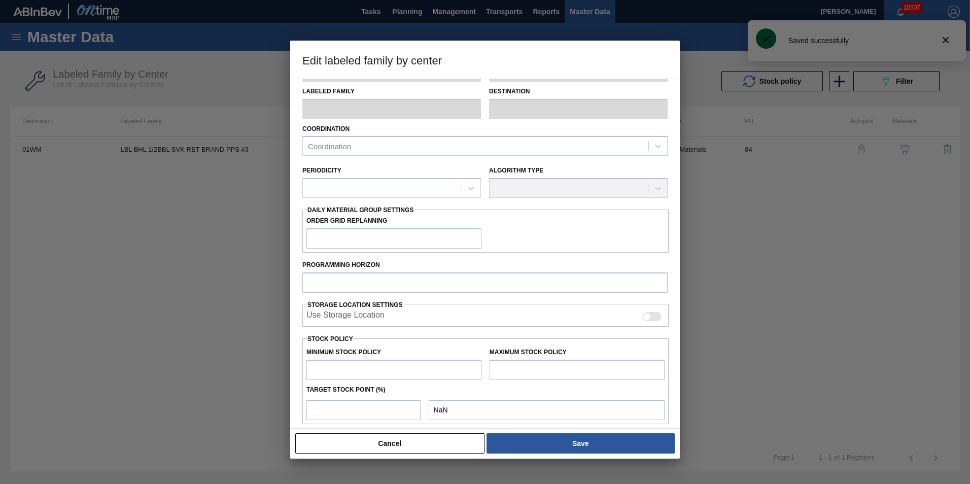
type input "Labels"
type input "Keg Labels"
type input "LBL BHL 1/2BBL SVK RET BRAND PPS #3"
type input "01WM - Williamsburg Brewery"
type input "84"
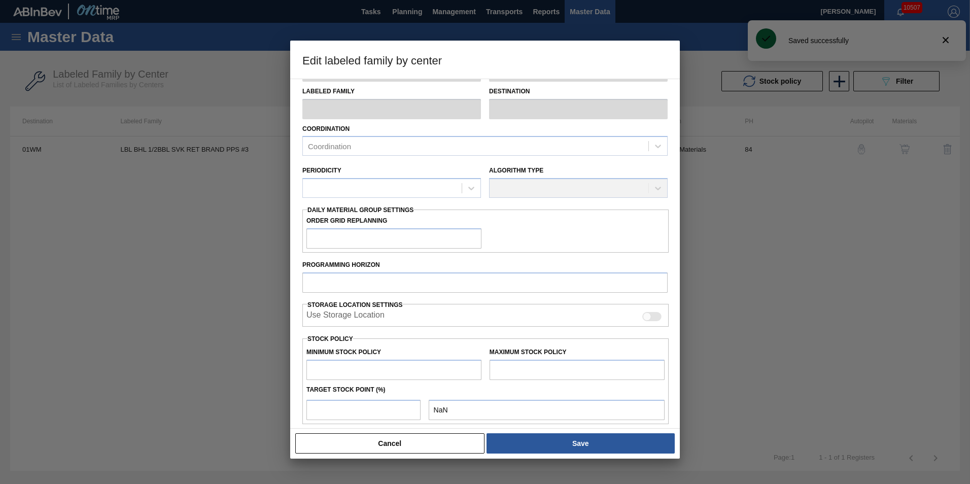
type input "2,000"
type input "4,543"
type input "50"
type input "3,272"
checkbox input "true"
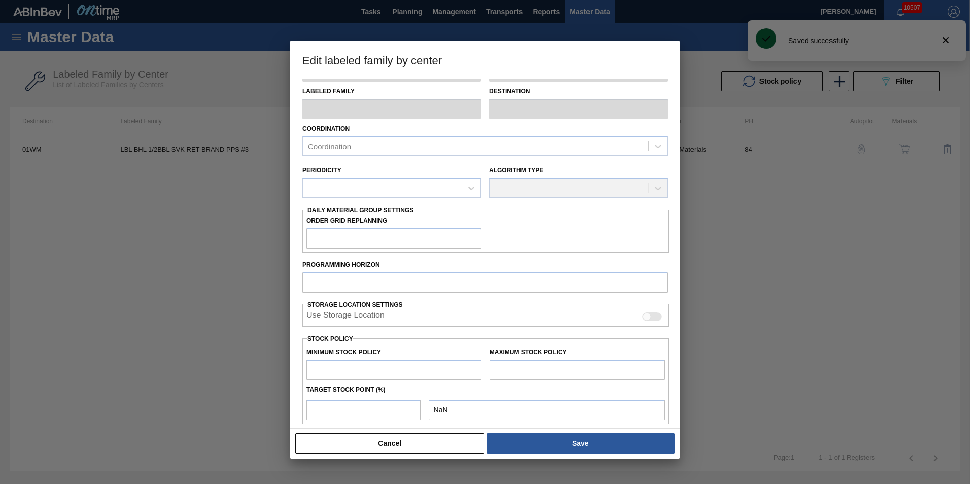
checkbox input "true"
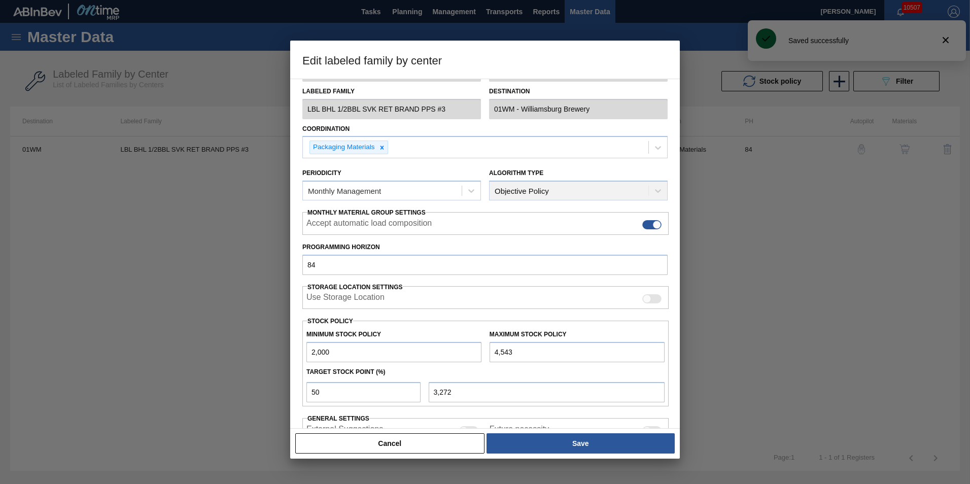
scroll to position [102, 0]
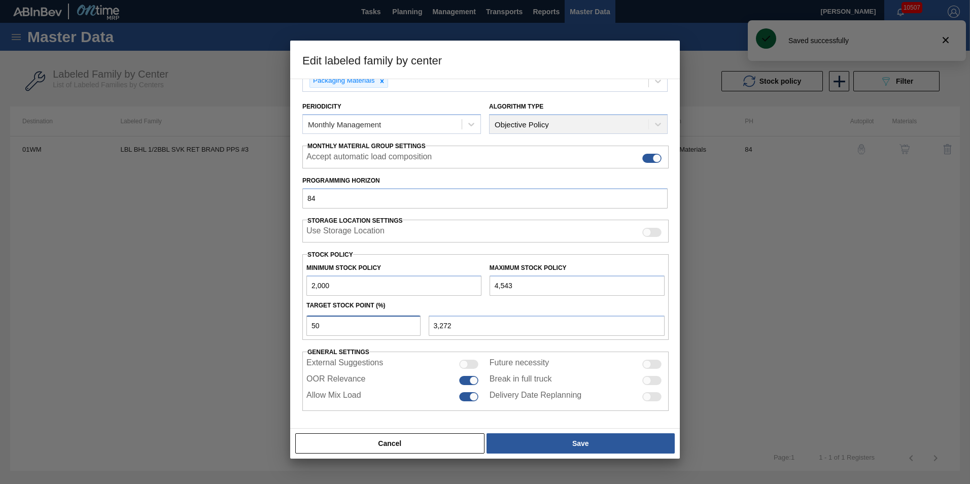
drag, startPoint x: 215, startPoint y: 320, endPoint x: 193, endPoint y: 312, distance: 23.0
click at [205, 318] on div "Edit labeled family by center Material Group Labels Family Keg Labels Labeled F…" at bounding box center [485, 242] width 970 height 484
type input "1"
type input "2,025"
type input "10"
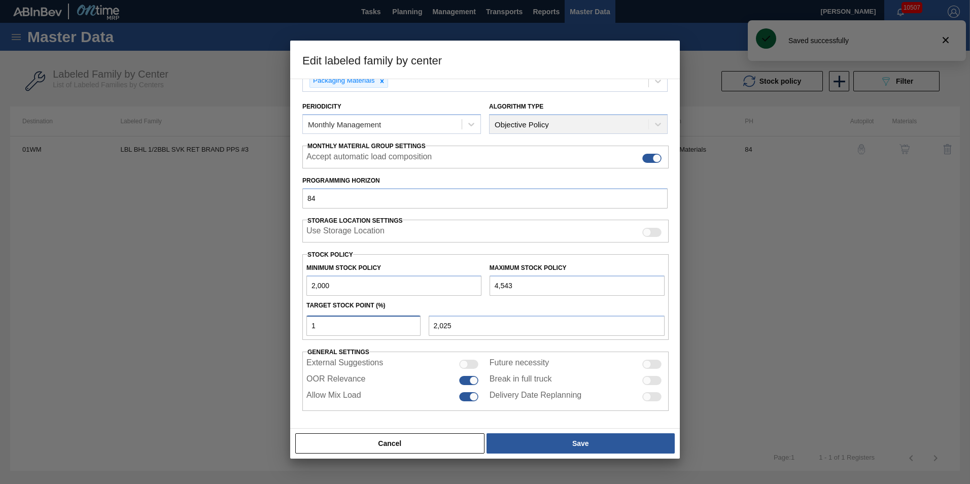
type input "2,254"
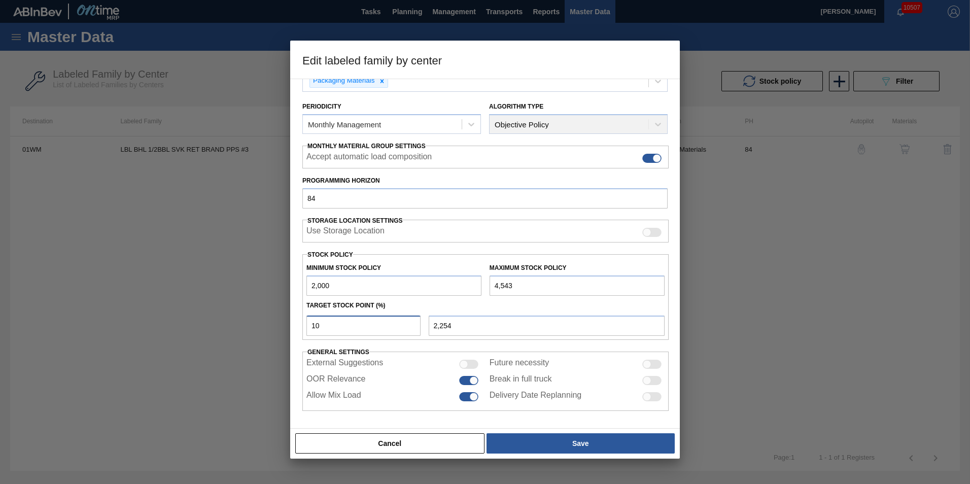
type input "1"
type input "2,025"
type input "2,000"
type input "7"
type input "2,178"
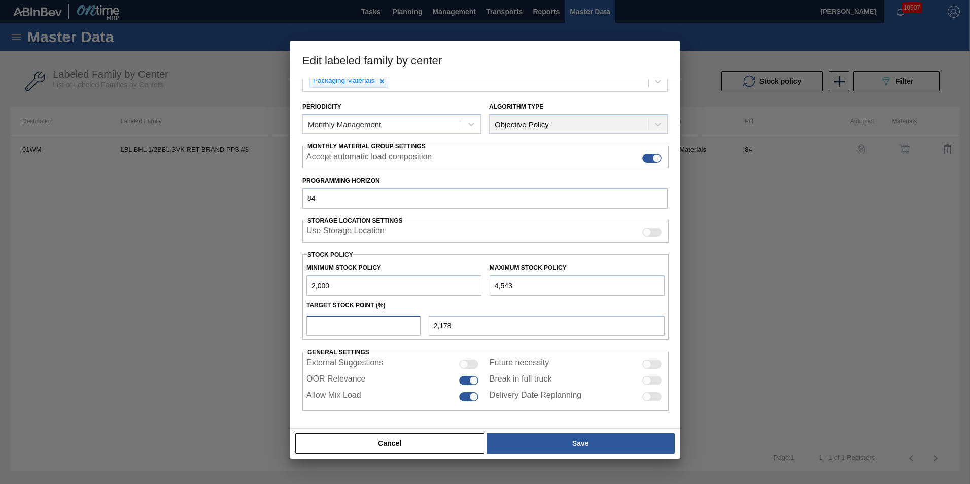
type input "2,000"
type input "3"
type input "2,076"
type input "2,000"
type input "2"
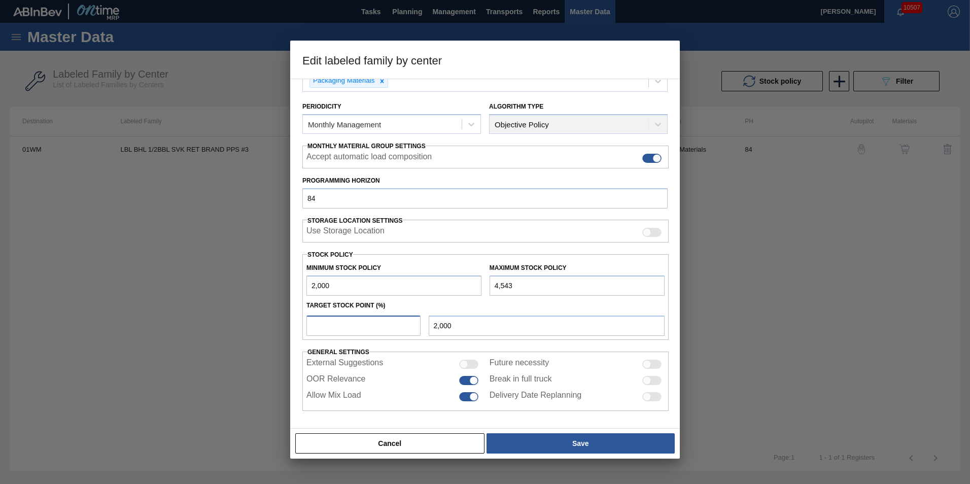
type input "2,051"
type input "2,000"
type input "1"
type input "2,025"
type input "2,000"
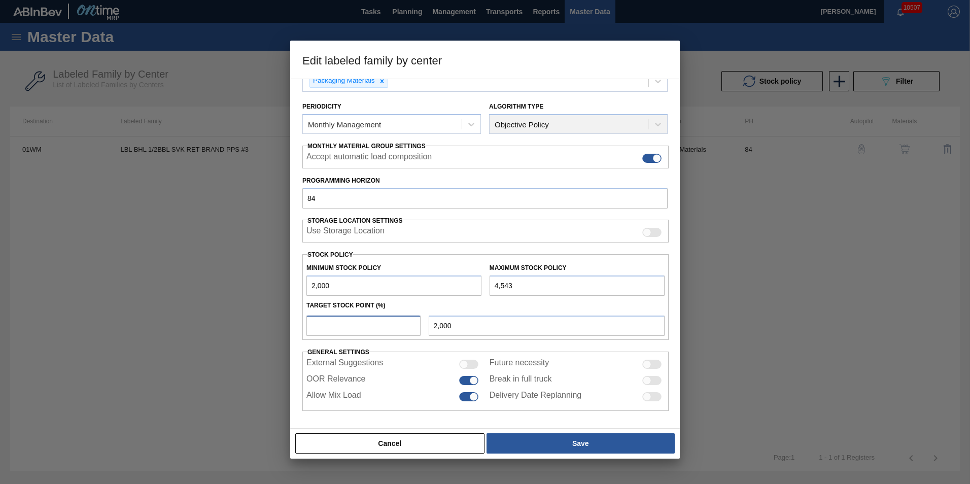
type input ".1"
type input "2,003"
type input "2,000"
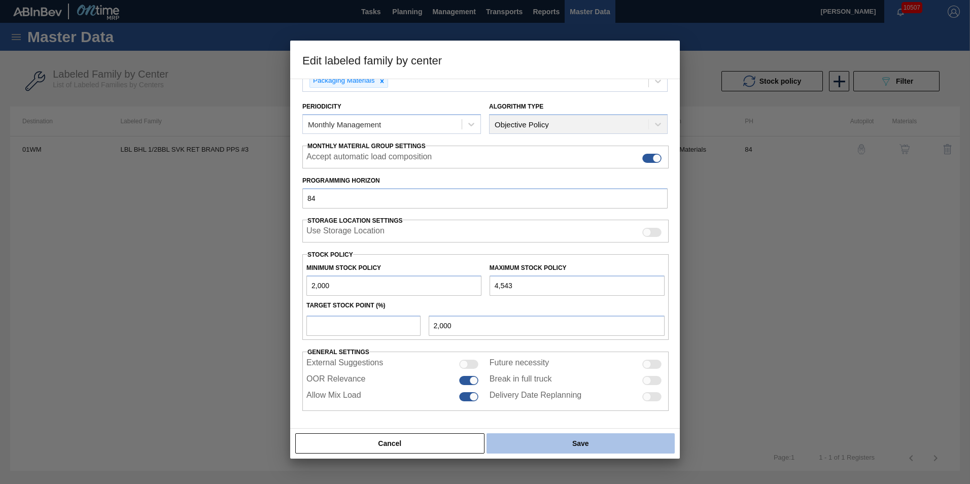
click at [520, 449] on button "Save" at bounding box center [581, 443] width 188 height 20
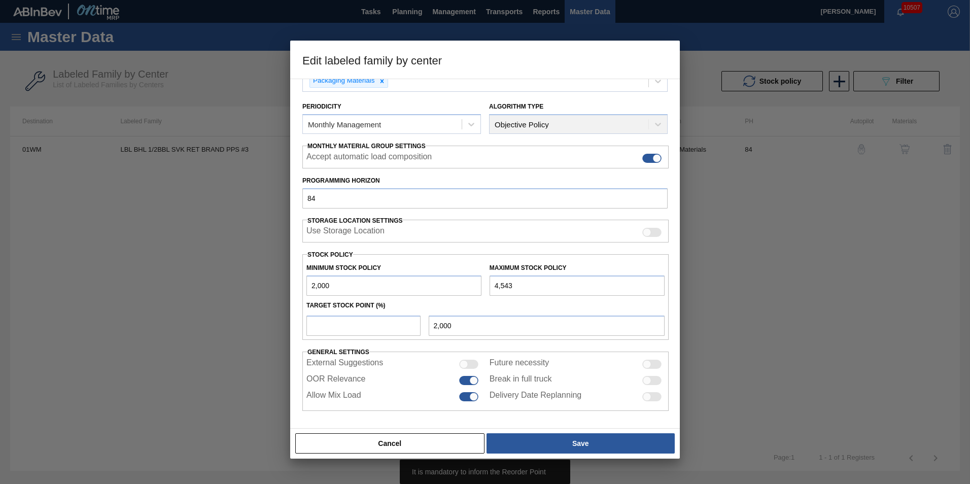
click at [750, 189] on div at bounding box center [485, 242] width 970 height 484
click at [398, 445] on button "Cancel" at bounding box center [389, 443] width 189 height 20
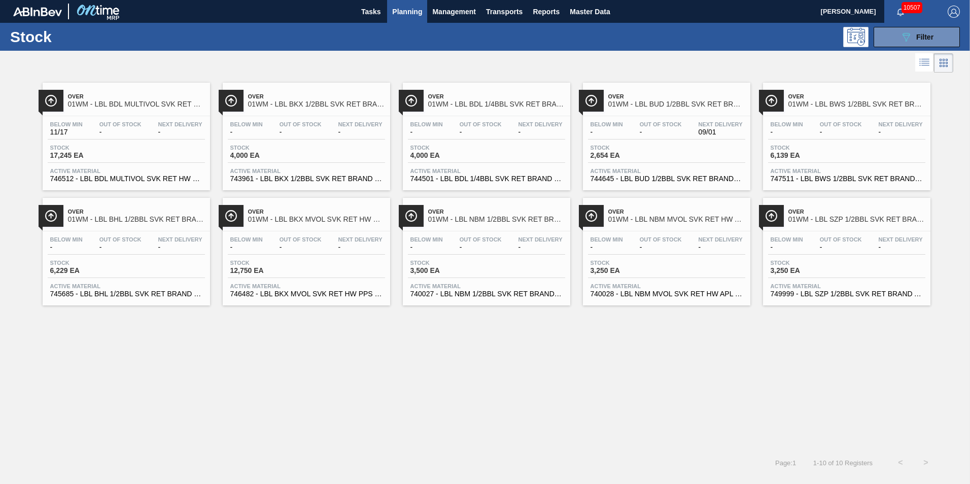
click at [133, 252] on div "Below Min - Out Of Stock - Next Delivery -" at bounding box center [126, 246] width 157 height 18
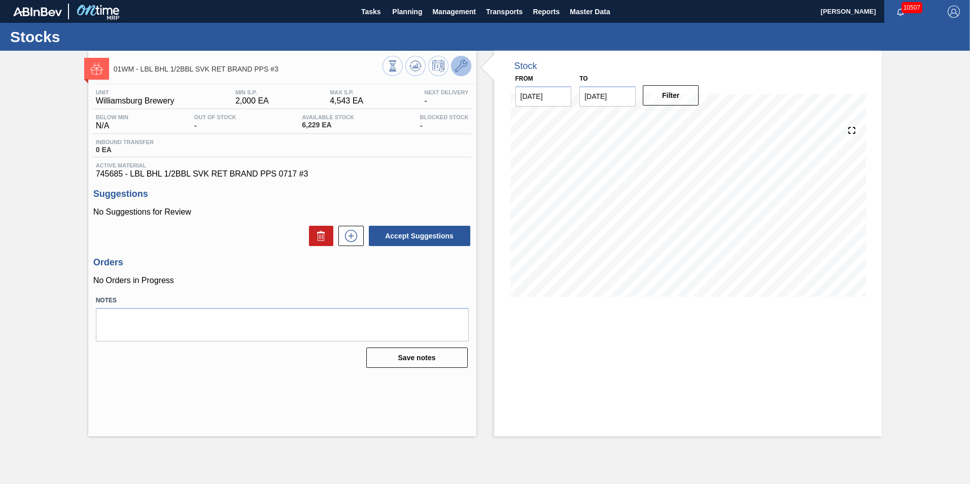
click at [458, 62] on icon at bounding box center [461, 66] width 12 height 12
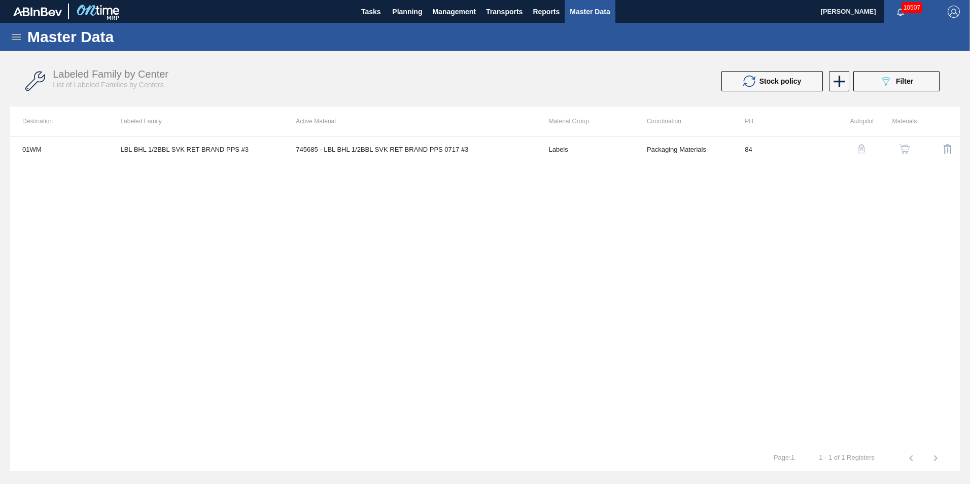
click at [869, 145] on button "button" at bounding box center [862, 149] width 24 height 24
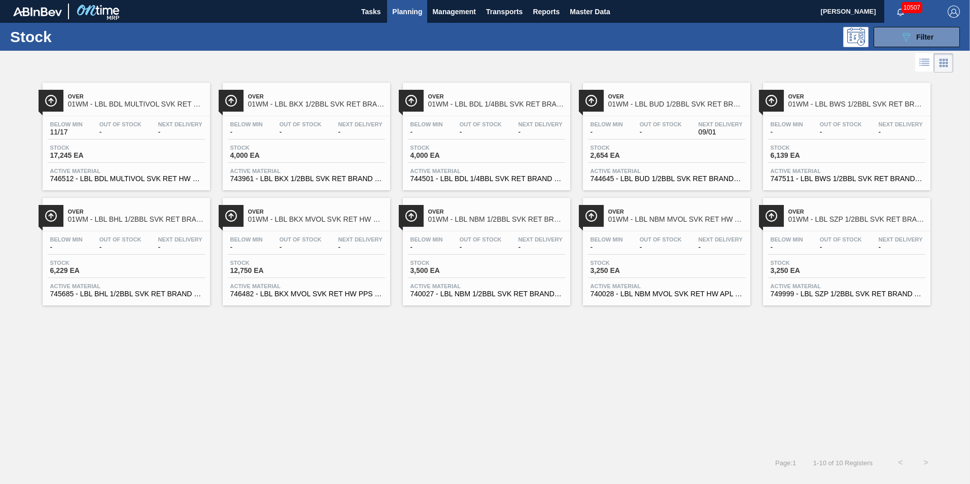
click at [316, 268] on div "Stock 12,750 EA" at bounding box center [306, 269] width 157 height 18
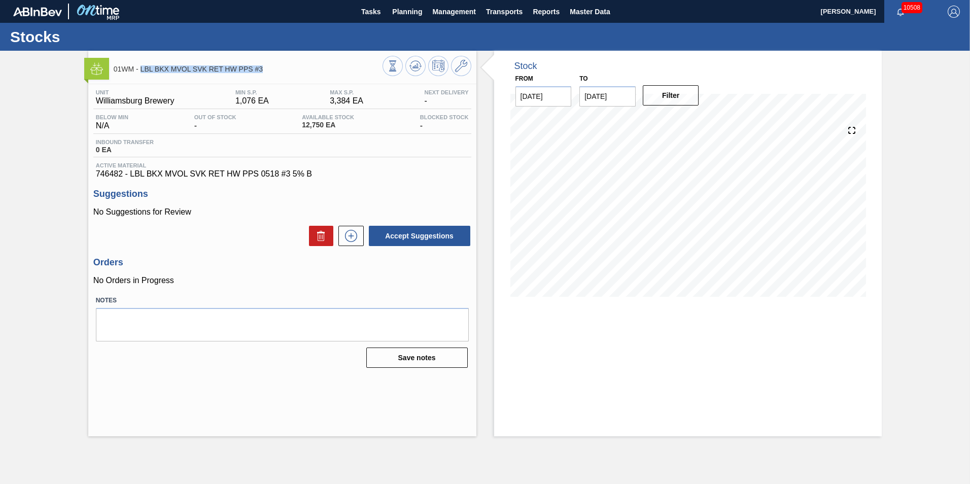
drag, startPoint x: 266, startPoint y: 68, endPoint x: 140, endPoint y: 65, distance: 126.4
click at [140, 65] on span "01WM - LBL BKX MVOL SVK RET HW PPS #3" at bounding box center [248, 69] width 269 height 8
click at [462, 68] on icon at bounding box center [461, 66] width 12 height 12
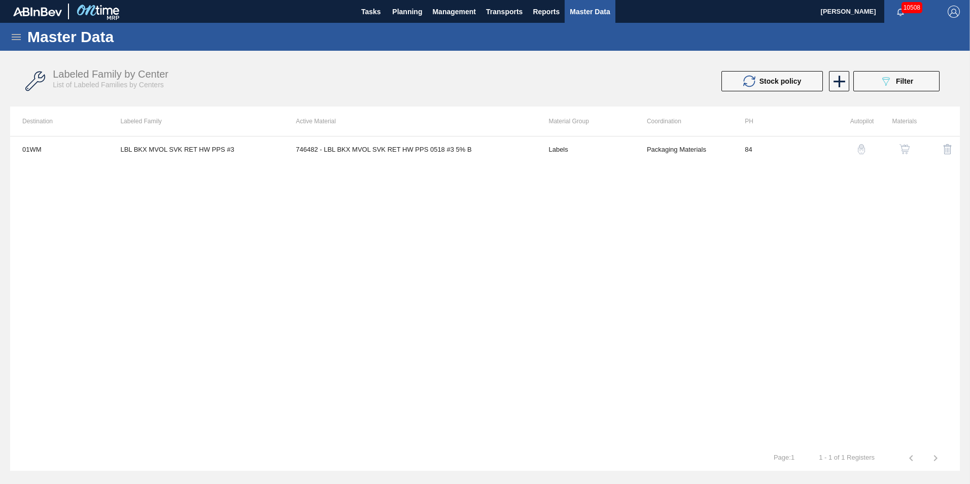
click at [864, 148] on img "button" at bounding box center [862, 149] width 10 height 10
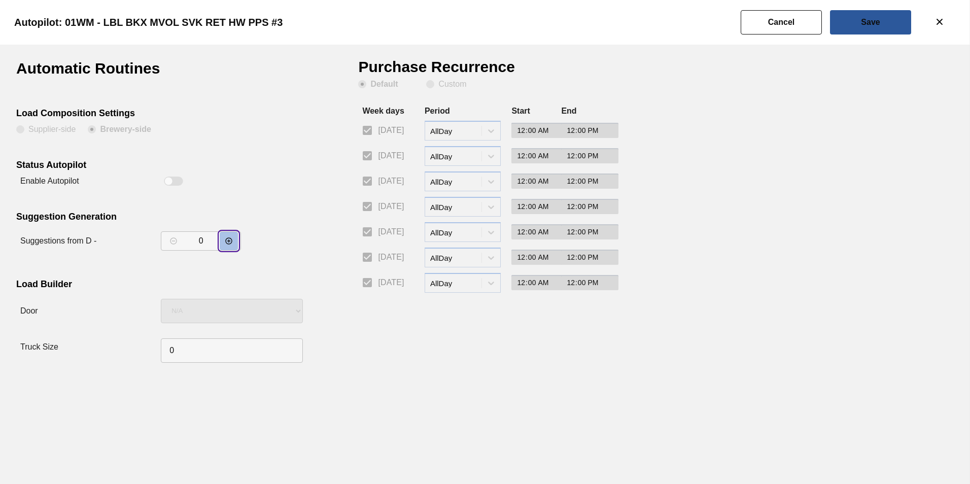
click at [232, 243] on icon "decrementar valor" at bounding box center [229, 241] width 8 height 8
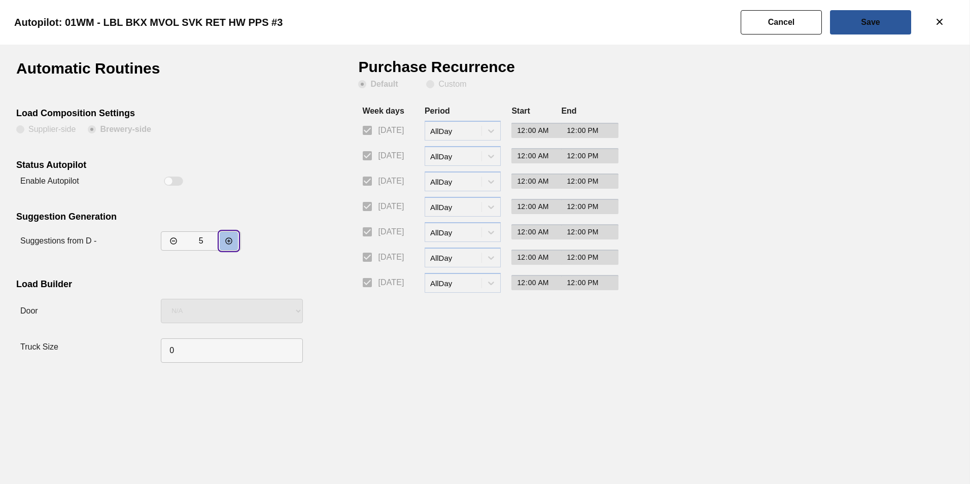
click at [232, 243] on icon "decrementar valor" at bounding box center [229, 241] width 8 height 8
type input "7"
click at [851, 14] on button "Save" at bounding box center [870, 22] width 81 height 24
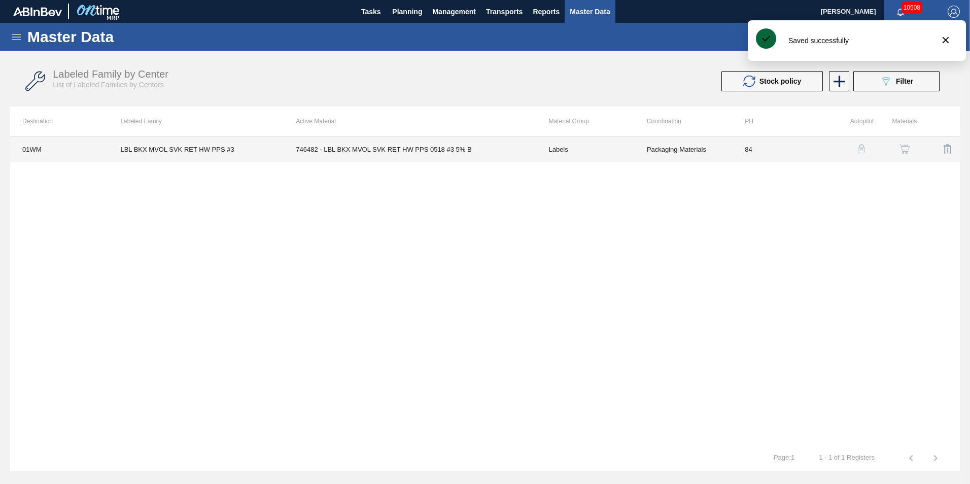
click at [340, 153] on td "746482 - LBL BKX MVOL SVK RET HW PPS 0518 #3 5% B" at bounding box center [410, 149] width 253 height 25
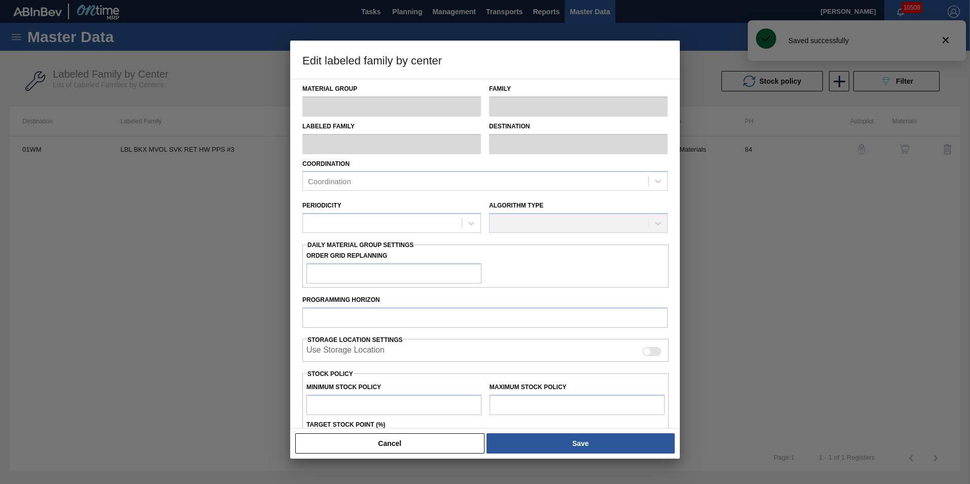
type input "Labels"
type input "Keg Labels"
type input "LBL BKX MVOL SVK RET HW PPS #3"
type input "01WM - Williamsburg Brewery"
type input "84"
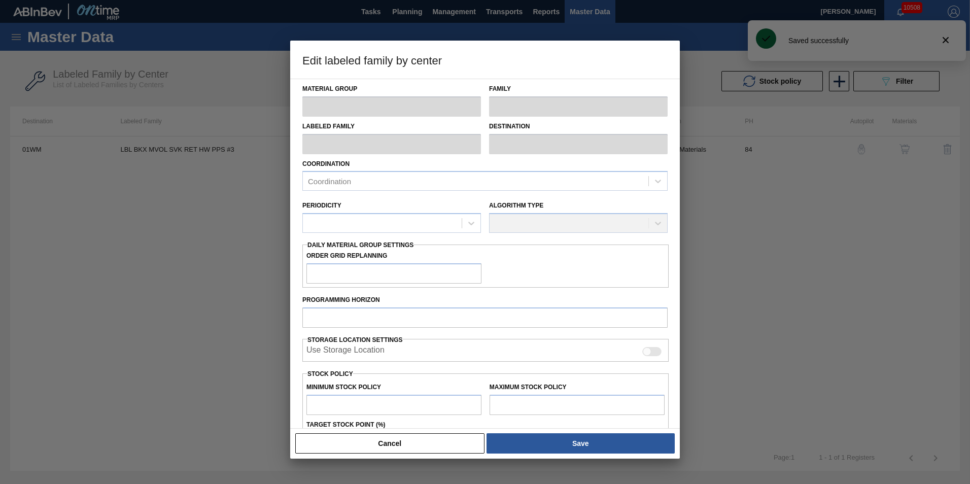
type input "1,076"
type input "3,384"
type input "50"
type input "2,230"
checkbox input "true"
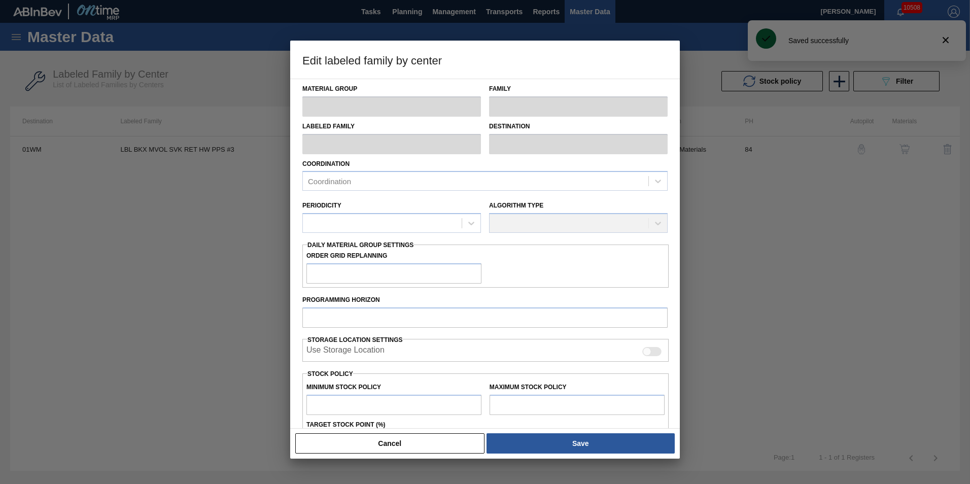
checkbox input "true"
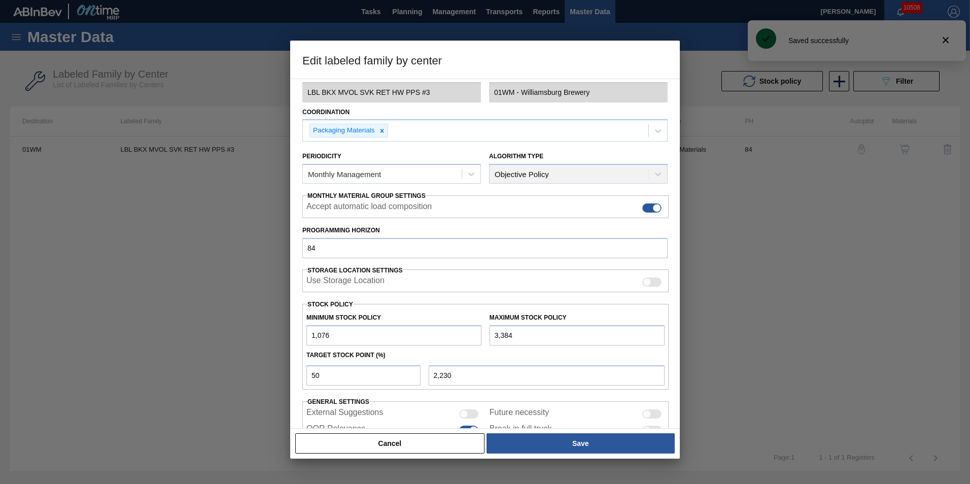
scroll to position [102, 0]
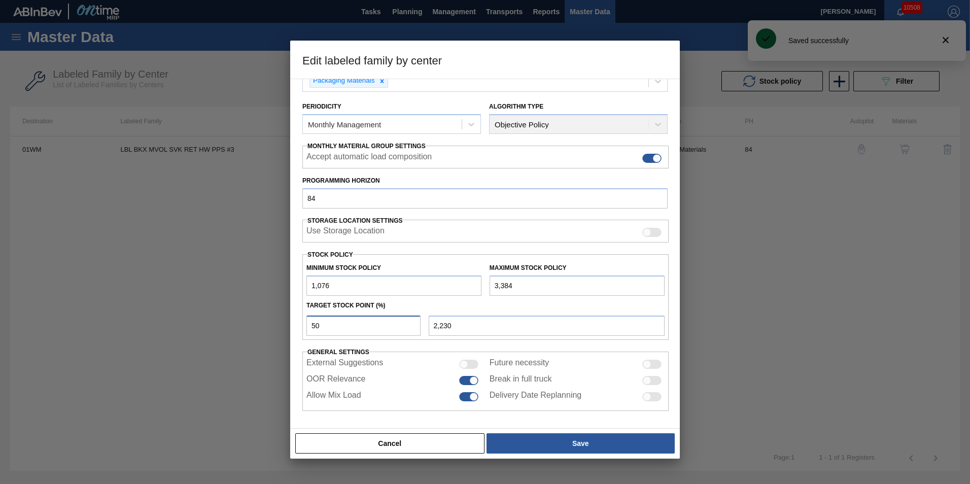
drag, startPoint x: 359, startPoint y: 330, endPoint x: 133, endPoint y: 301, distance: 227.7
click at [154, 302] on div "Edit labeled family by center Material Group Labels Family Keg Labels Labeled F…" at bounding box center [485, 242] width 970 height 484
type input "2"
type input "1,122"
type input "25"
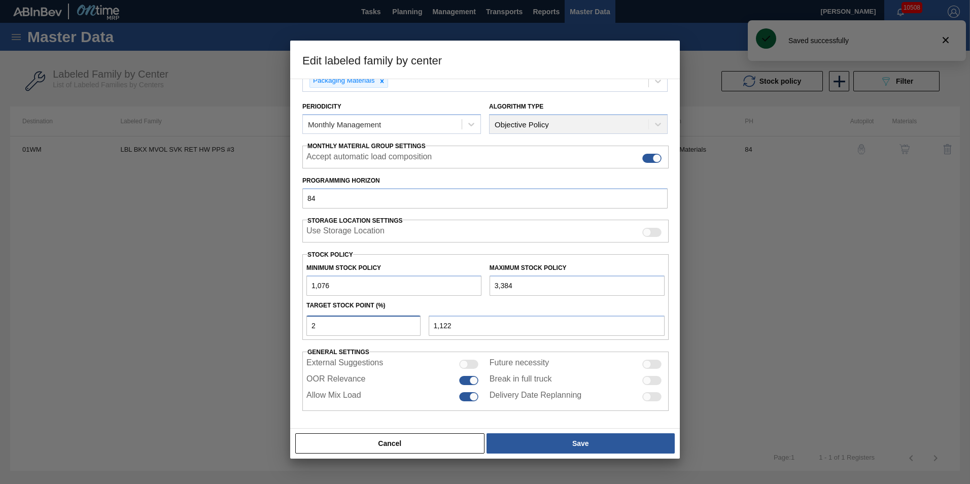
type input "1,653"
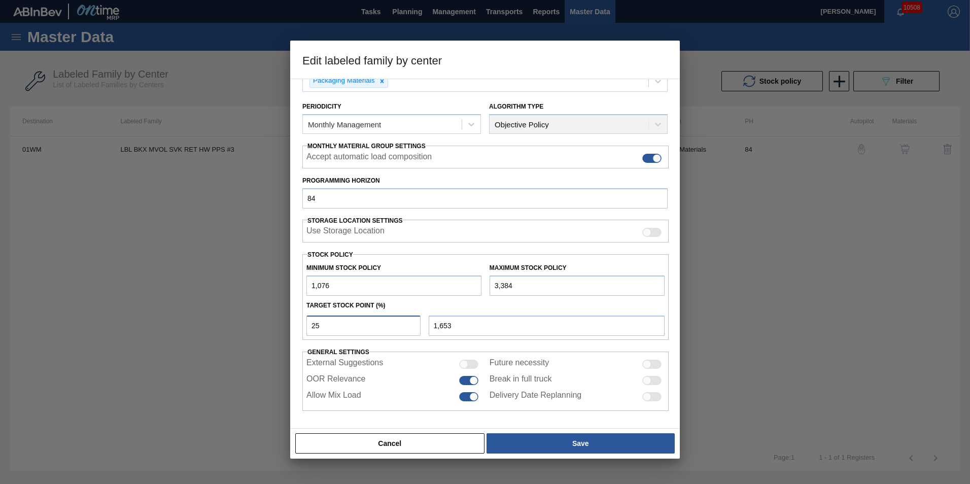
type input "2"
type input "1,122"
type input "1,076"
type input "1"
type input "1,099"
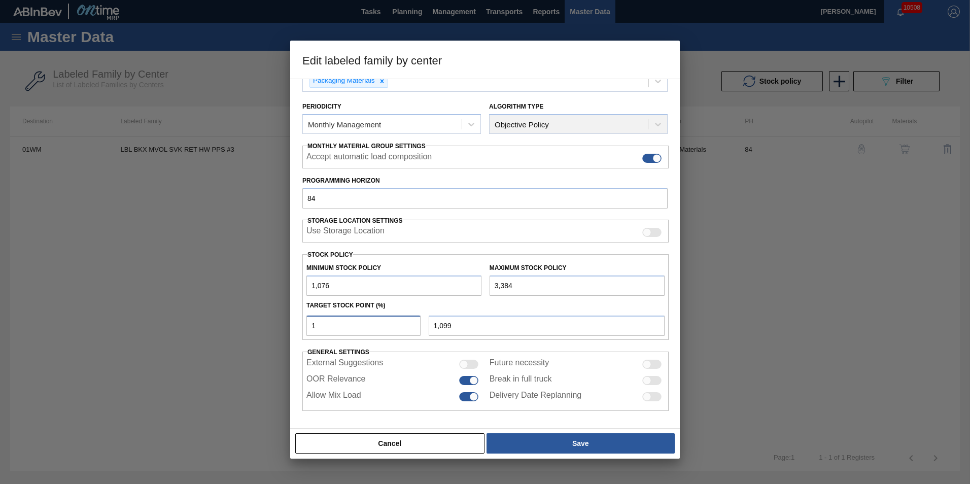
type input "10"
type input "1,307"
type input "1"
type input "1,099"
type input "1,076"
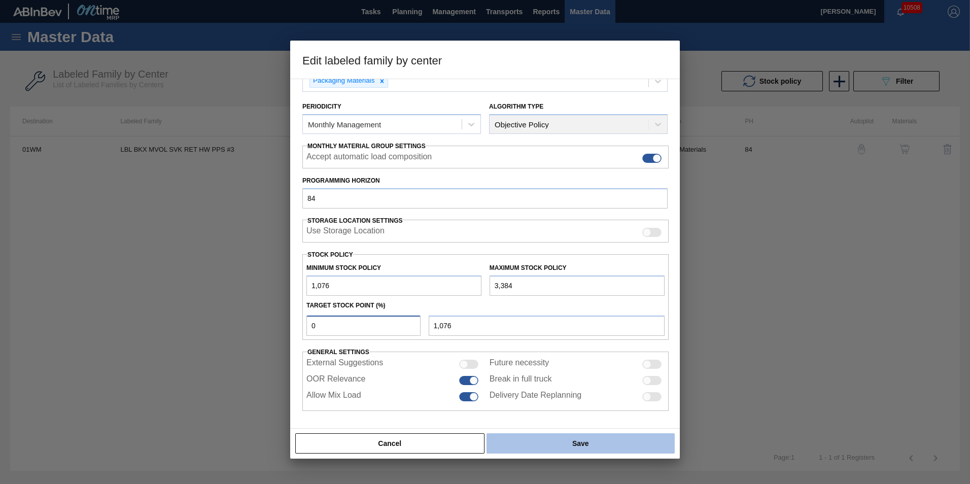
type input "0"
click at [542, 439] on button "Save" at bounding box center [581, 443] width 188 height 20
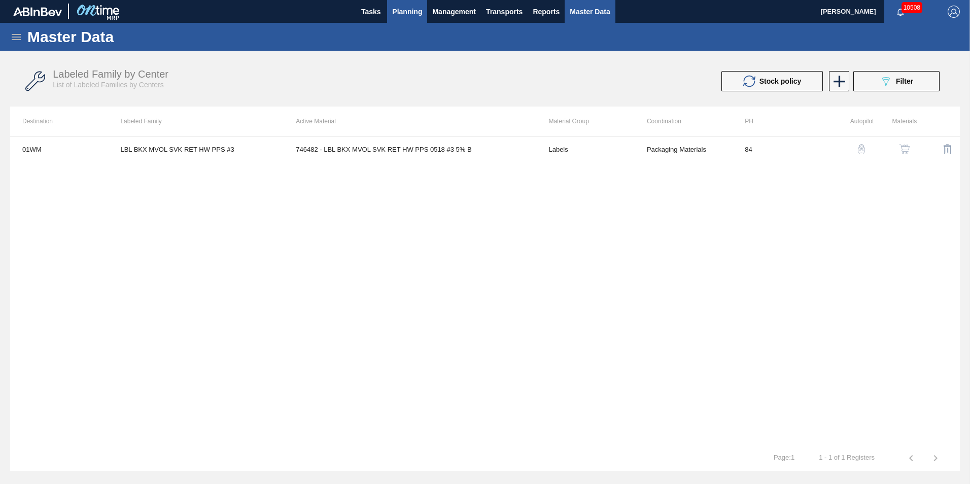
click at [398, 18] on button "Planning" at bounding box center [407, 11] width 40 height 23
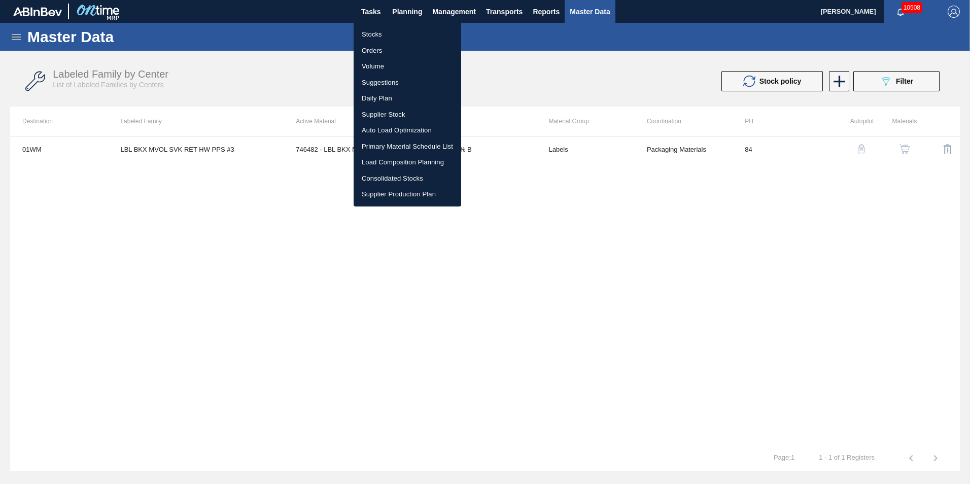
click at [388, 66] on li "Volume" at bounding box center [408, 66] width 108 height 16
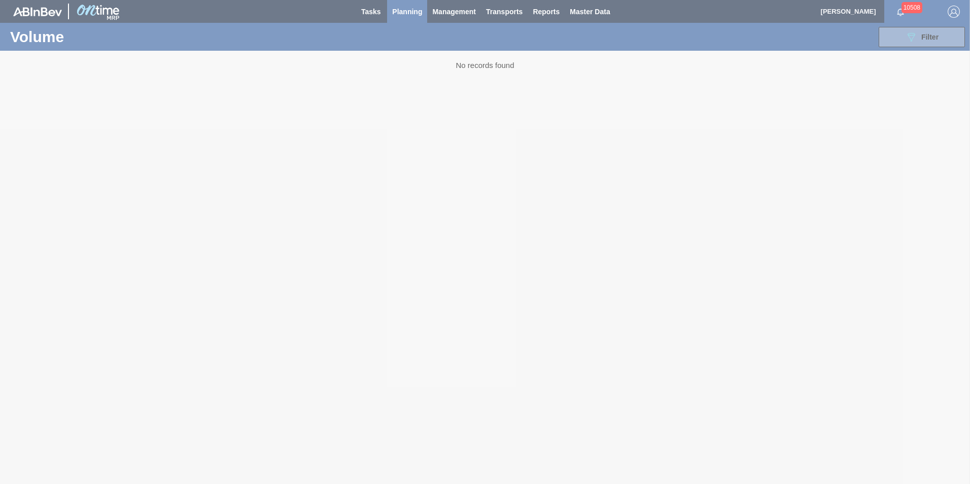
click at [404, 12] on div at bounding box center [485, 242] width 970 height 484
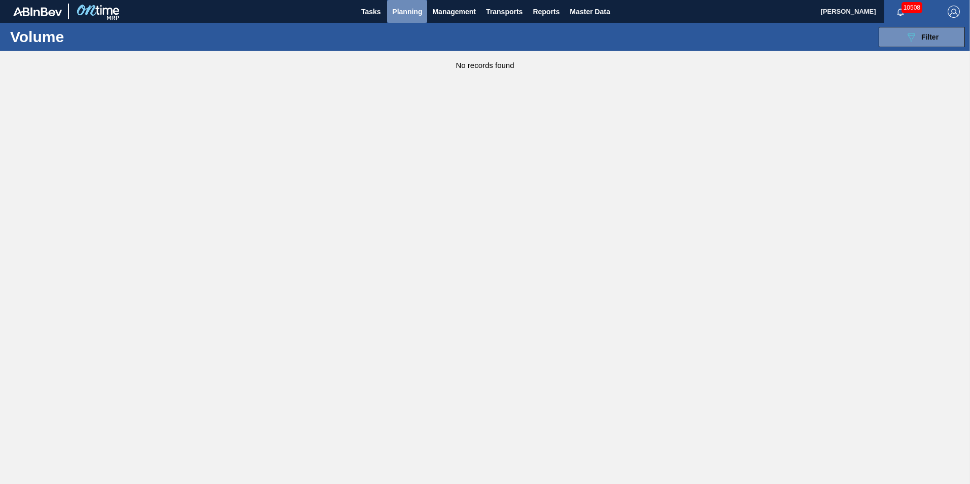
click at [404, 10] on span "Planning" at bounding box center [407, 12] width 30 height 12
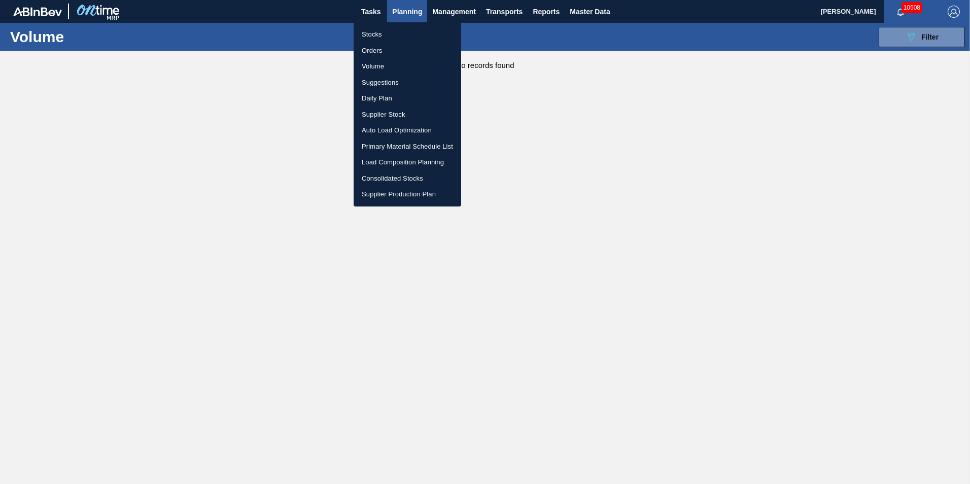
click at [377, 41] on li "Stocks" at bounding box center [408, 34] width 108 height 16
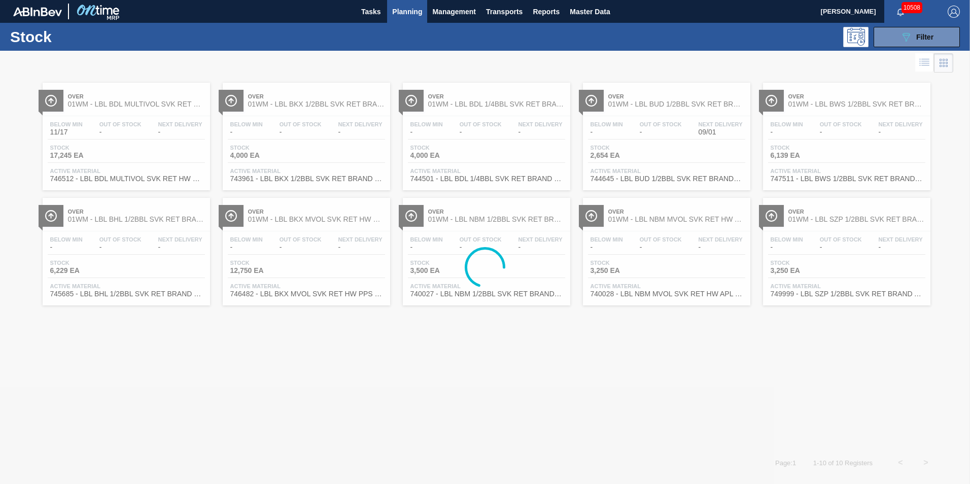
click at [199, 257] on div at bounding box center [485, 267] width 970 height 433
click at [288, 230] on div at bounding box center [485, 267] width 970 height 433
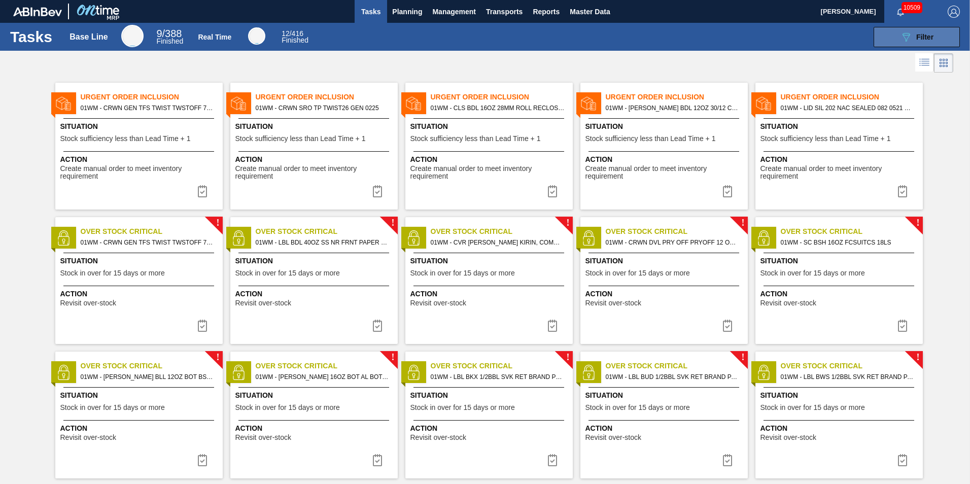
click at [917, 36] on span "Filter" at bounding box center [925, 37] width 17 height 8
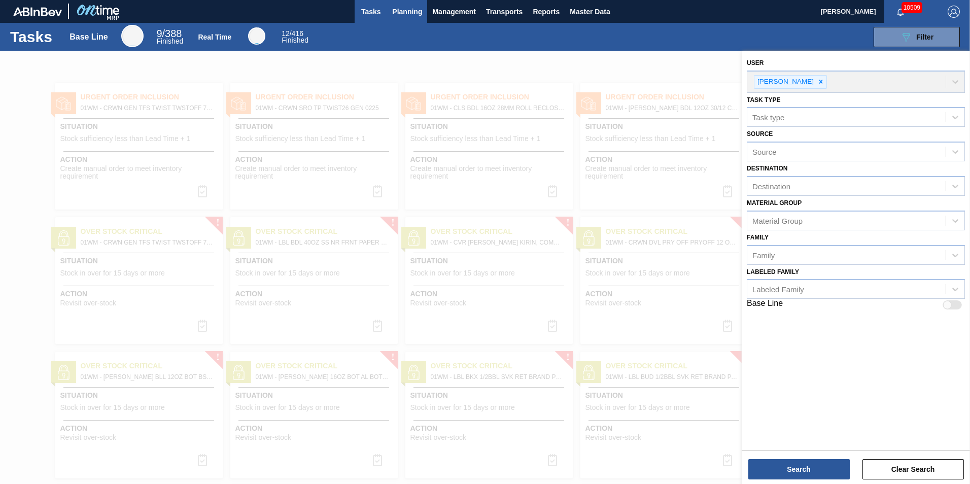
click at [407, 15] on span "Planning" at bounding box center [407, 12] width 30 height 12
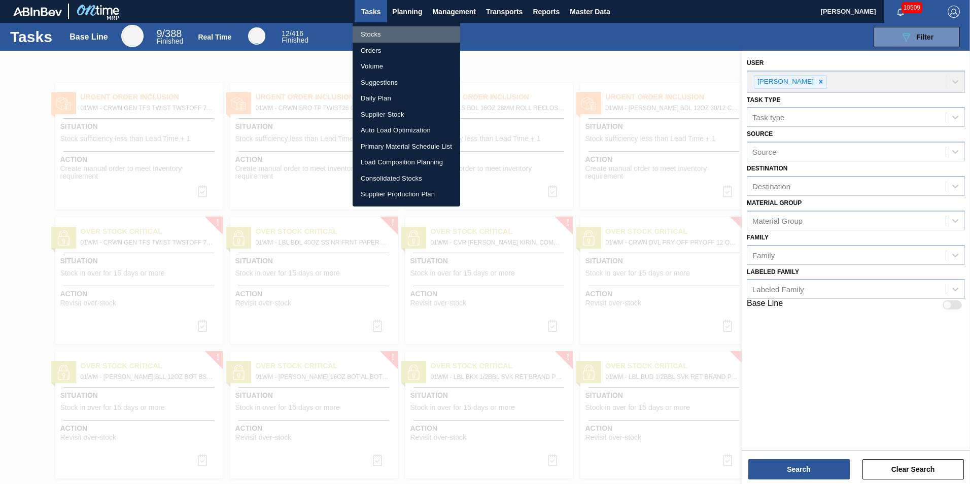
drag, startPoint x: 398, startPoint y: 32, endPoint x: 403, endPoint y: 37, distance: 6.5
click at [398, 31] on li "Stocks" at bounding box center [407, 34] width 108 height 16
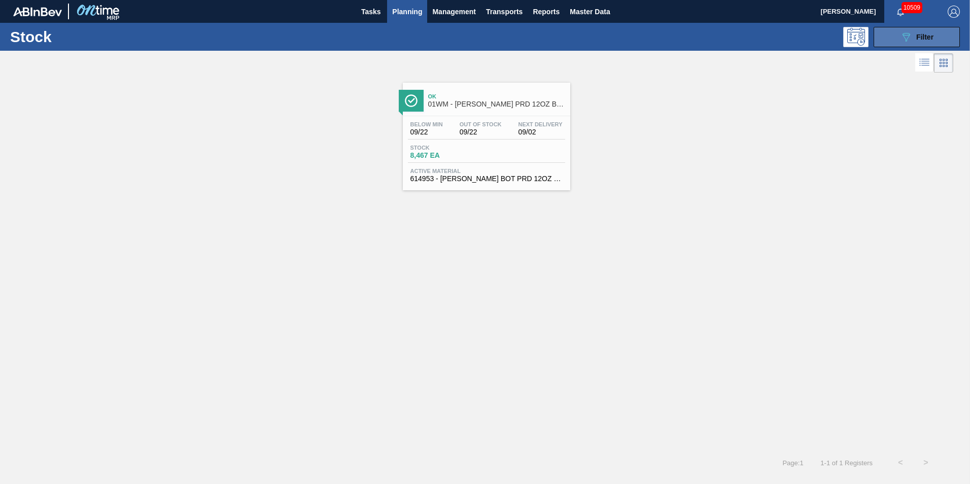
click at [898, 38] on button "089F7B8B-B2A5-4AFE-B5C0-19BA573D28AC Filter" at bounding box center [917, 37] width 86 height 20
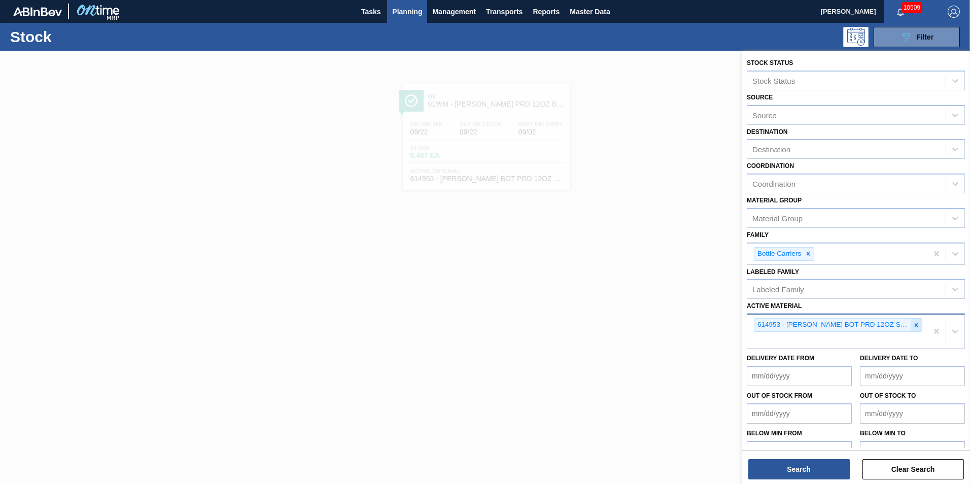
click at [911, 323] on div at bounding box center [916, 325] width 11 height 13
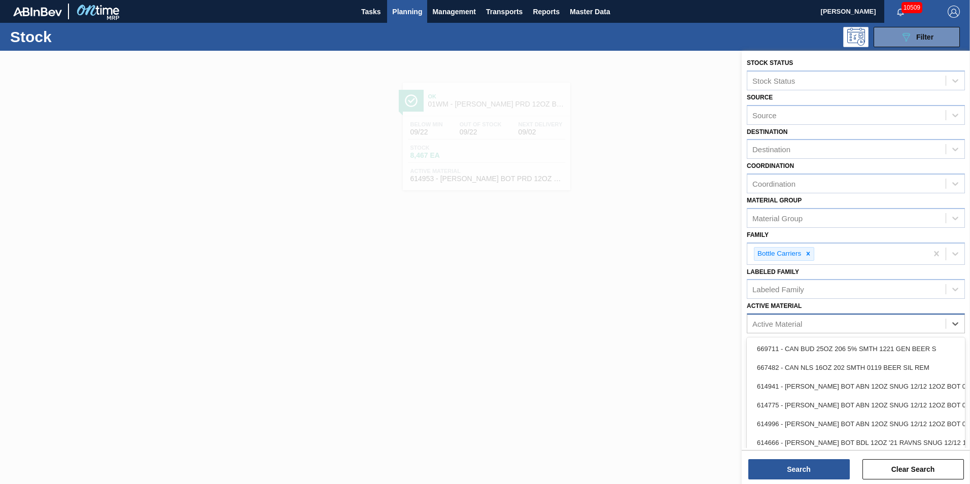
click at [892, 325] on div "Active Material" at bounding box center [847, 324] width 198 height 15
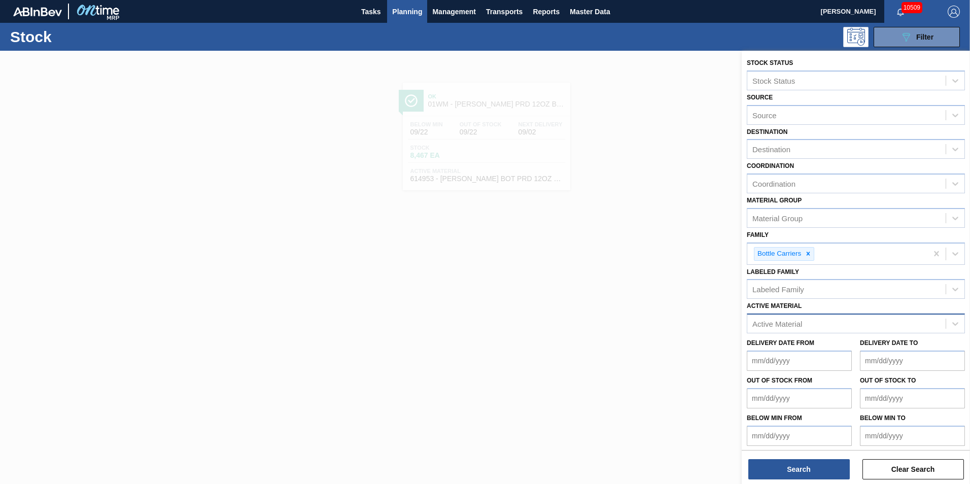
click at [795, 322] on div "Active Material" at bounding box center [778, 324] width 50 height 9
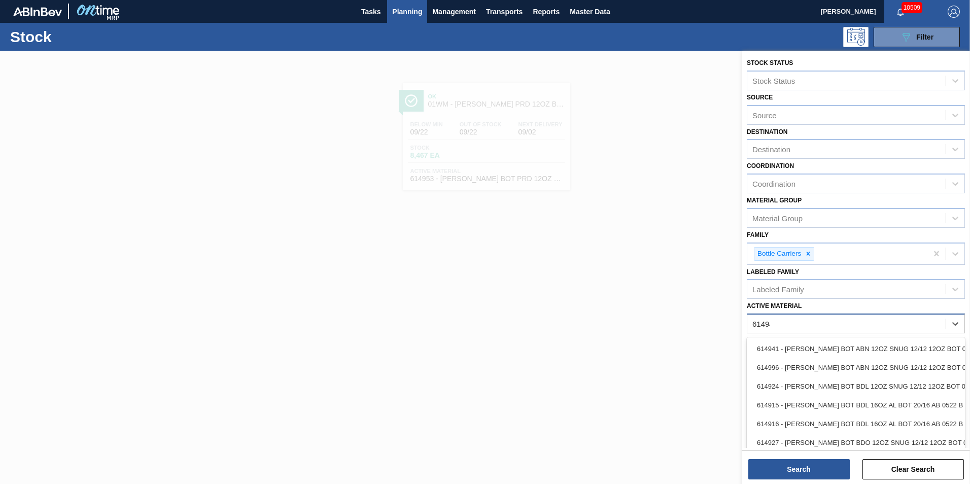
type Material "614949"
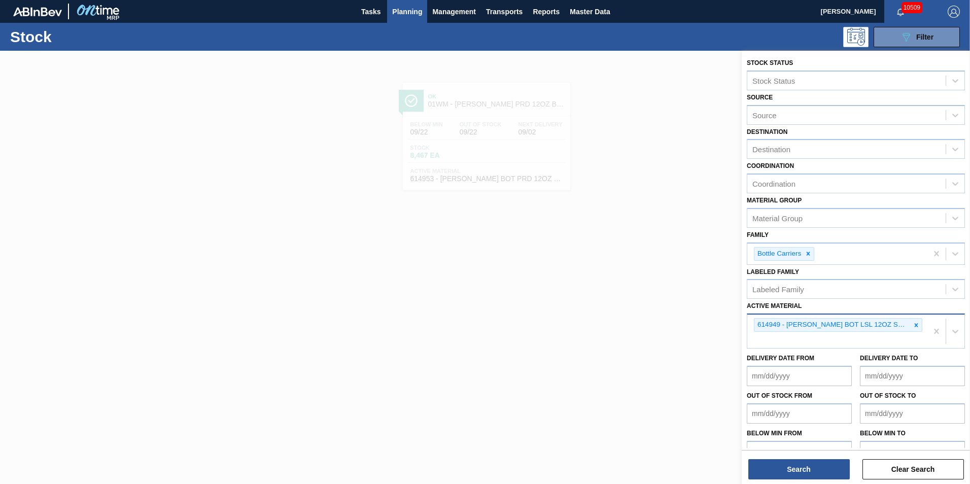
click at [820, 339] on div "614949 - [PERSON_NAME] BOT LSL 12OZ SNUG 12/12 12OZ BOT 05" at bounding box center [838, 331] width 180 height 33
type Material "615459"
click at [780, 361] on div "615459 - [PERSON_NAME] BOT BLL 12OZ 2025 VBI BSKT 6/12 12O" at bounding box center [856, 364] width 218 height 19
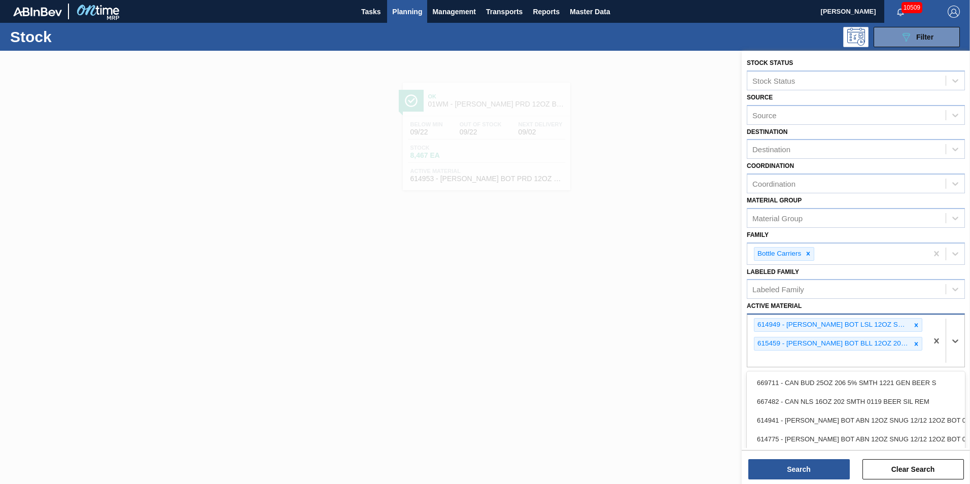
click at [798, 359] on div "614949 - CARR BOT LSL 12OZ SNUG 12/12 12OZ BOT 05 615459 - CARR BOT BLL 12OZ 20…" at bounding box center [838, 341] width 180 height 52
type Material "615513"
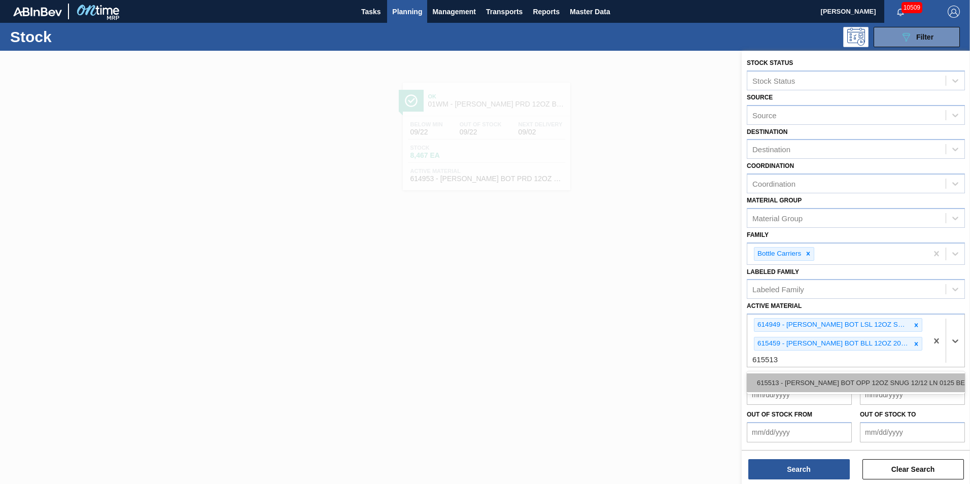
click at [805, 386] on div "615513 - [PERSON_NAME] BOT OPP 12OZ SNUG 12/12 LN 0125 BEE" at bounding box center [856, 383] width 218 height 19
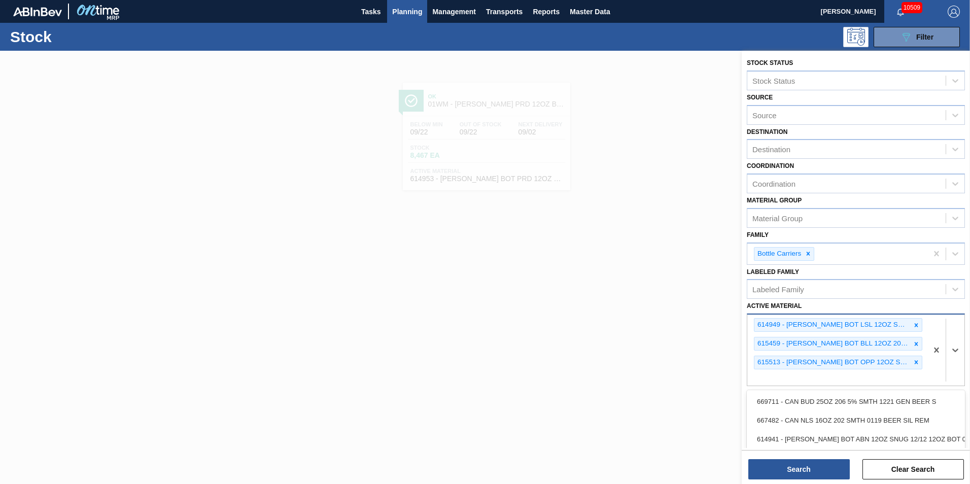
click at [856, 380] on div "614949 - CARR BOT LSL 12OZ SNUG 12/12 12OZ BOT 05 615459 - CARR BOT BLL 12OZ 20…" at bounding box center [838, 350] width 180 height 71
type Material "614823"
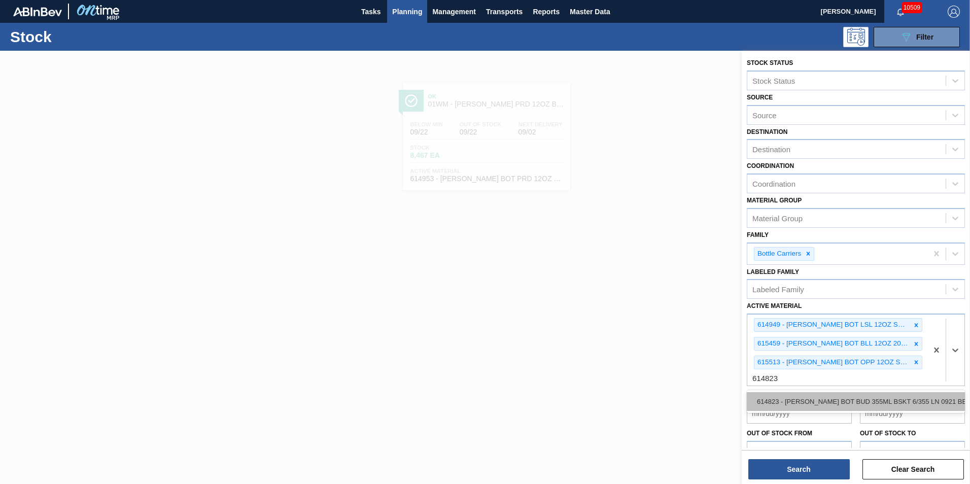
click at [885, 403] on div "614823 - [PERSON_NAME] BOT BUD 355ML BSKT 6/355 LN 0921 BE" at bounding box center [856, 401] width 218 height 19
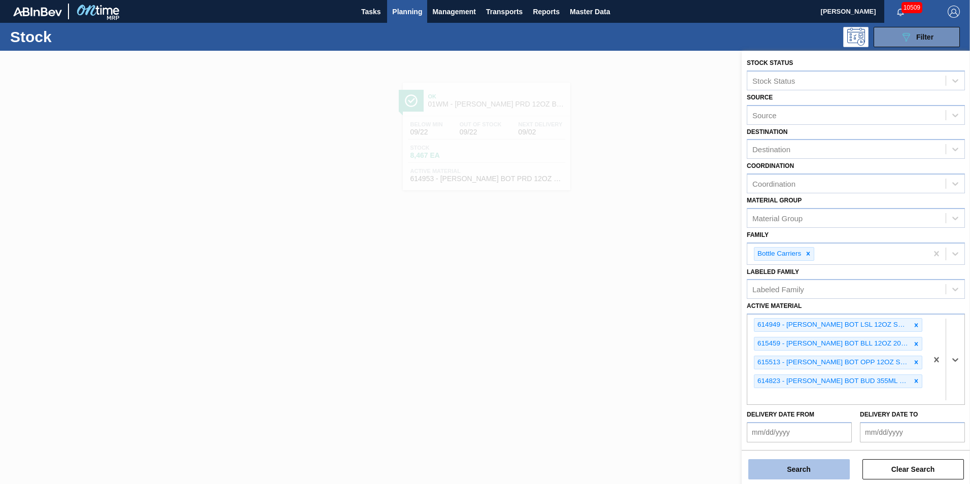
click at [810, 473] on button "Search" at bounding box center [800, 469] width 102 height 20
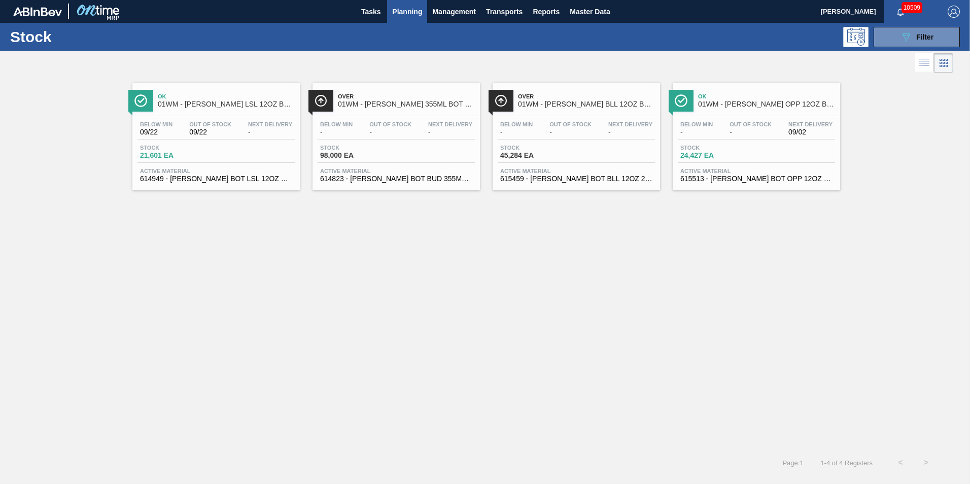
click at [431, 104] on span "01WM - [PERSON_NAME] 355ML BOT BSKT 6/355 LN DREAM BOTTLE" at bounding box center [406, 104] width 137 height 8
click at [581, 131] on span "-" at bounding box center [571, 132] width 42 height 8
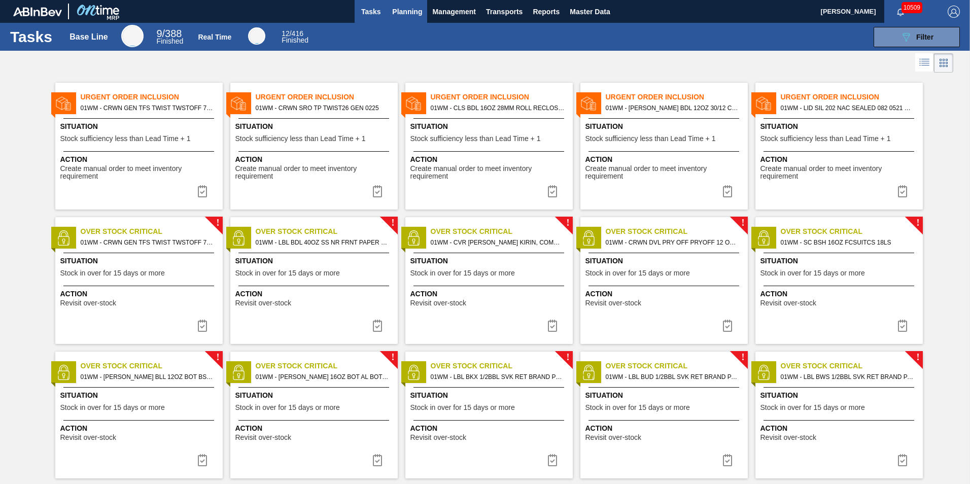
click at [419, 16] on span "Planning" at bounding box center [407, 12] width 30 height 12
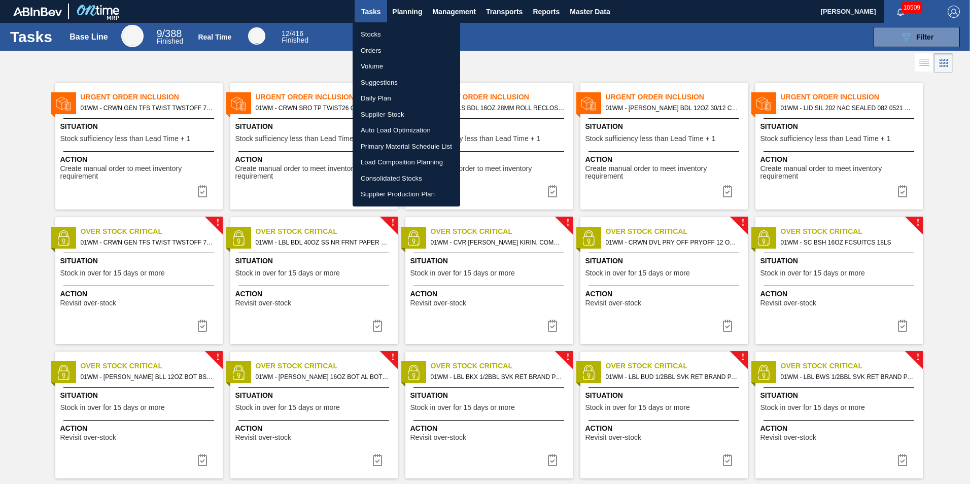
click at [404, 38] on li "Stocks" at bounding box center [407, 34] width 108 height 16
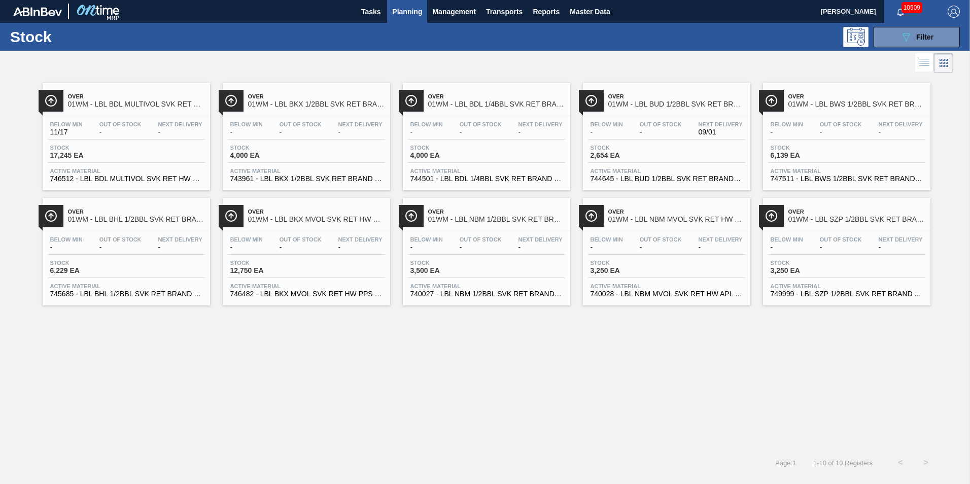
click at [562, 358] on div "Over 01WM - LBL BDL MULTIVOL SVK RET HW PAPER #3 Below Min 11/17 Out Of Stock -…" at bounding box center [485, 262] width 970 height 375
click at [391, 12] on button "Planning" at bounding box center [407, 11] width 40 height 23
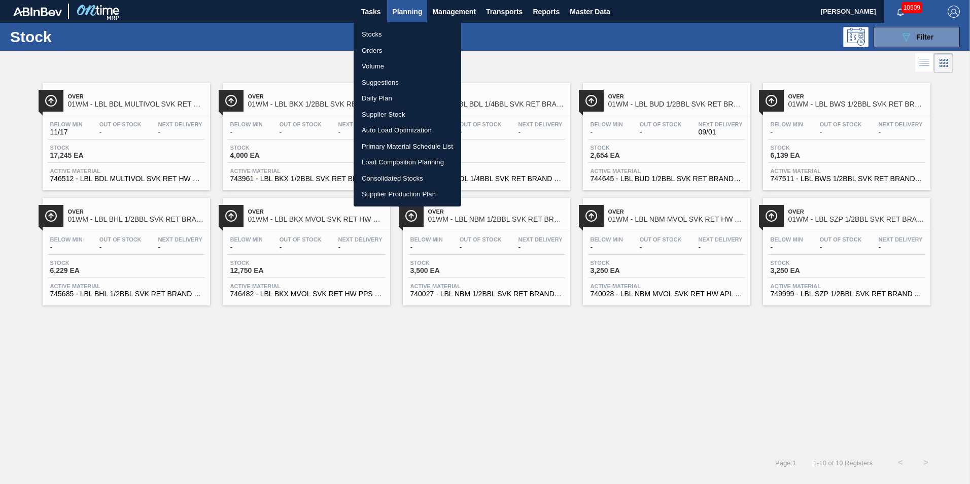
click at [384, 35] on li "Stocks" at bounding box center [408, 34] width 108 height 16
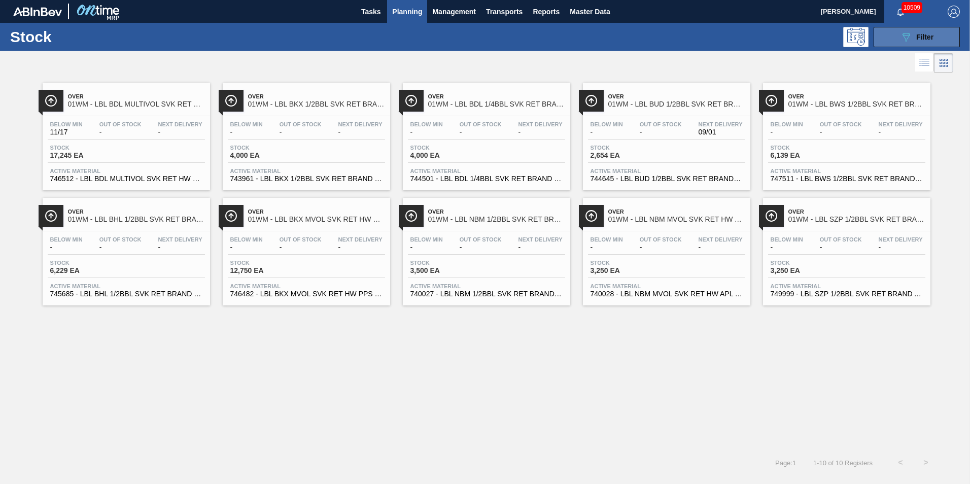
click at [924, 35] on span "Filter" at bounding box center [925, 37] width 17 height 8
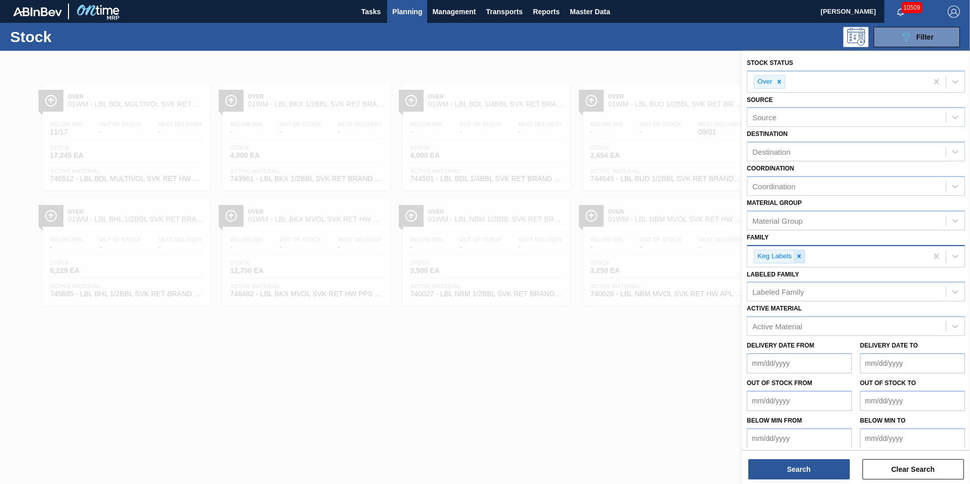
click at [804, 262] on div at bounding box center [799, 256] width 11 height 13
click at [954, 264] on div at bounding box center [956, 255] width 18 height 18
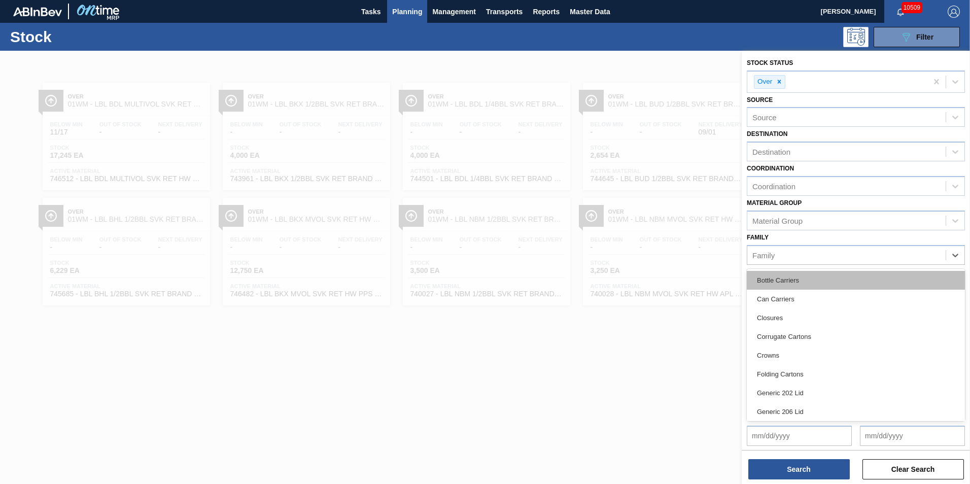
click at [873, 278] on div "Bottle Carriers" at bounding box center [856, 280] width 218 height 19
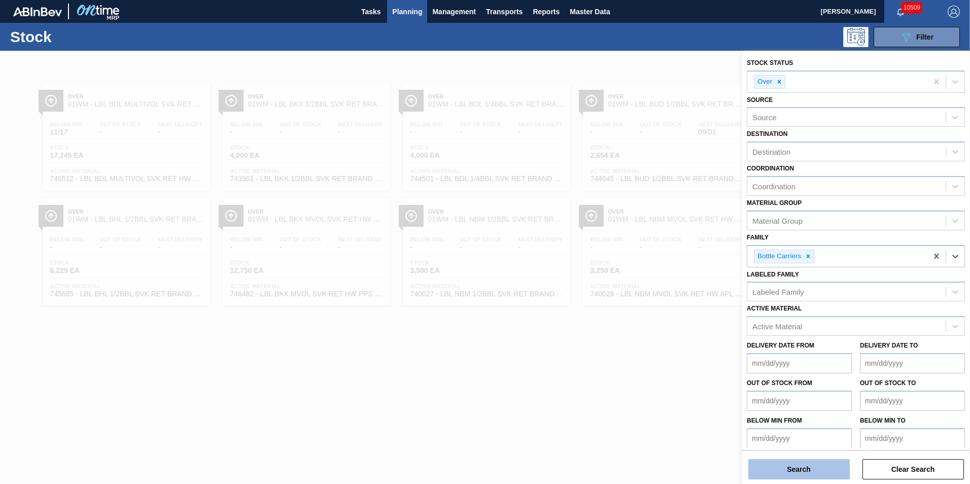
click at [816, 473] on button "Search" at bounding box center [800, 469] width 102 height 20
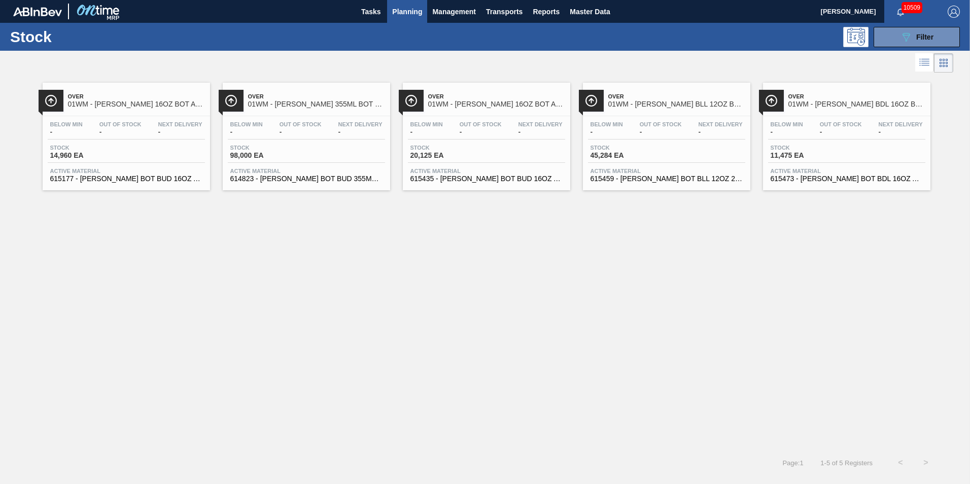
click at [94, 107] on span "01WM - [PERSON_NAME] 16OZ BOT AL BOT 24/16 TWIST WHITE BAR BOX" at bounding box center [136, 104] width 137 height 8
click at [270, 131] on div "Below Min - Out Of Stock - Next Delivery -" at bounding box center [306, 130] width 157 height 18
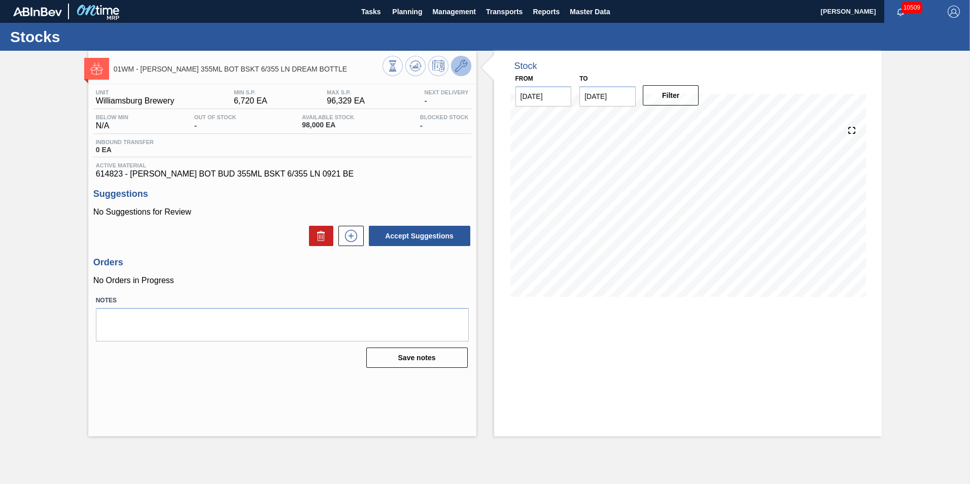
click at [464, 64] on icon at bounding box center [461, 66] width 12 height 12
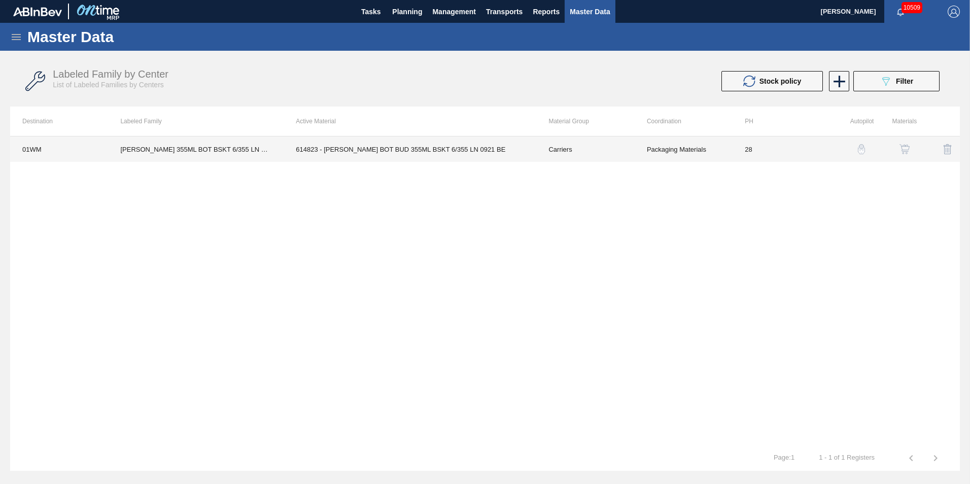
click at [747, 157] on td "28" at bounding box center [782, 149] width 98 height 25
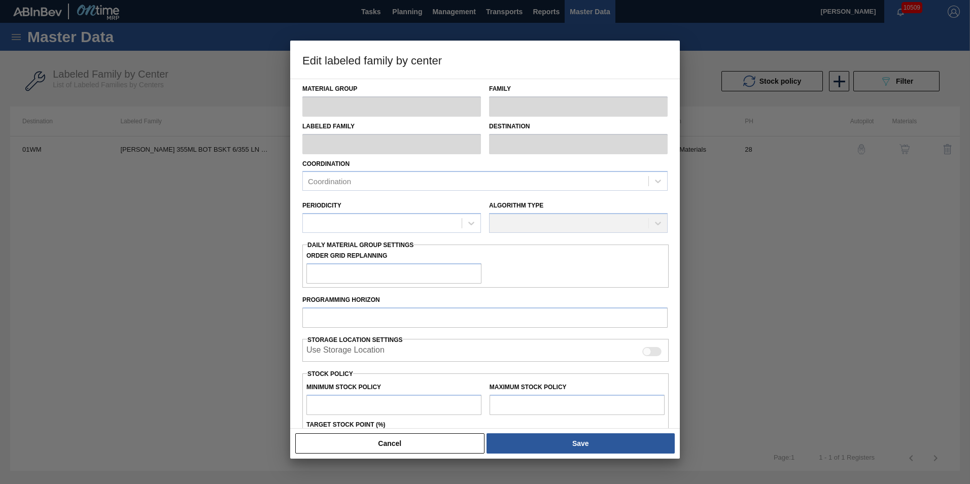
type input "Carriers"
type input "Bottle Carriers"
type input "[PERSON_NAME] 355ML BOT BSKT 6/355 LN DREAM BOTTLE"
type input "01WM - Williamsburg Brewery"
type input "28"
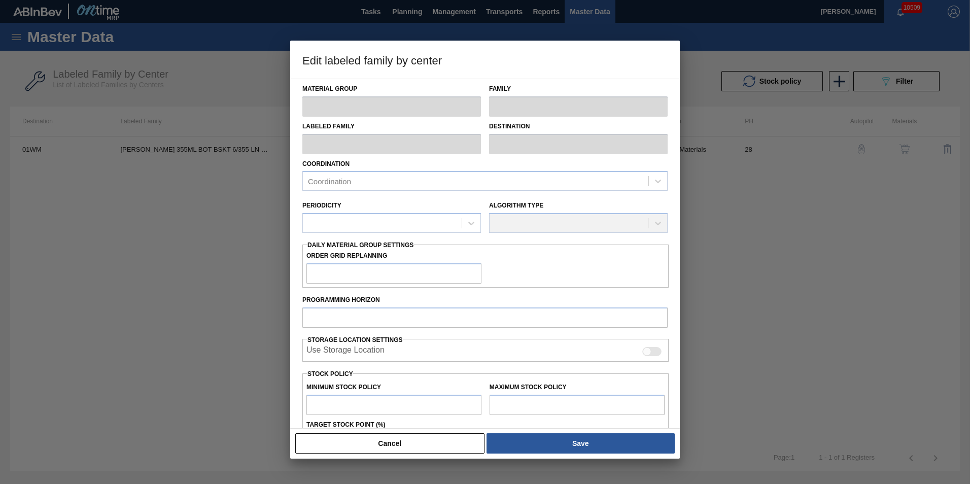
type input "6,720"
type input "96,329"
type input "3"
type input "9,408"
checkbox input "true"
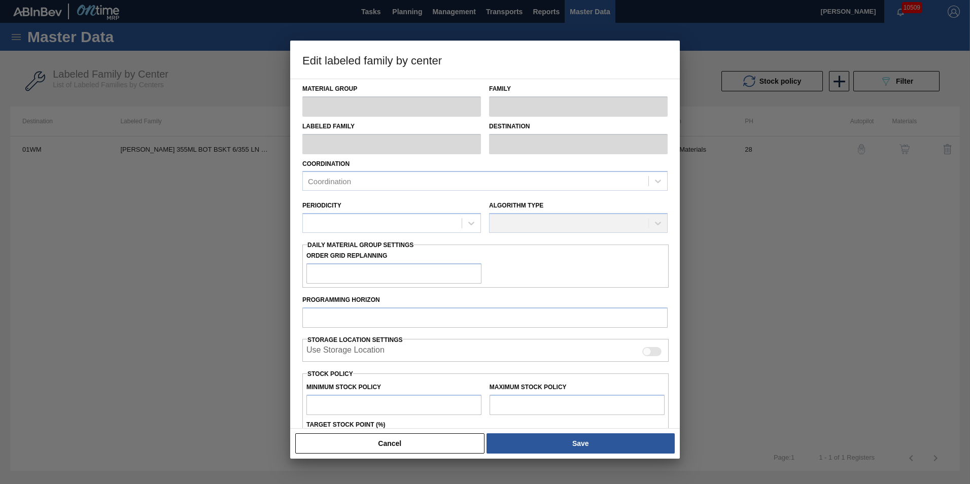
checkbox input "true"
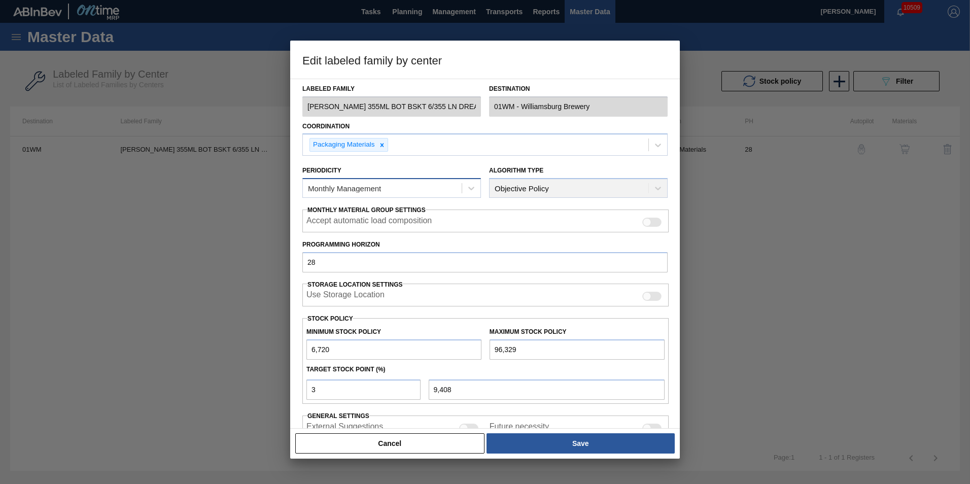
scroll to position [102, 0]
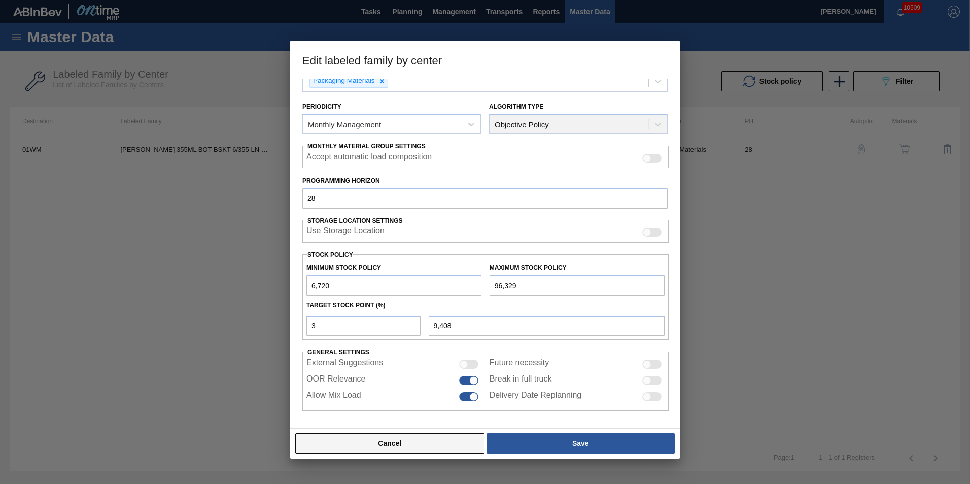
click at [406, 443] on button "Cancel" at bounding box center [389, 443] width 189 height 20
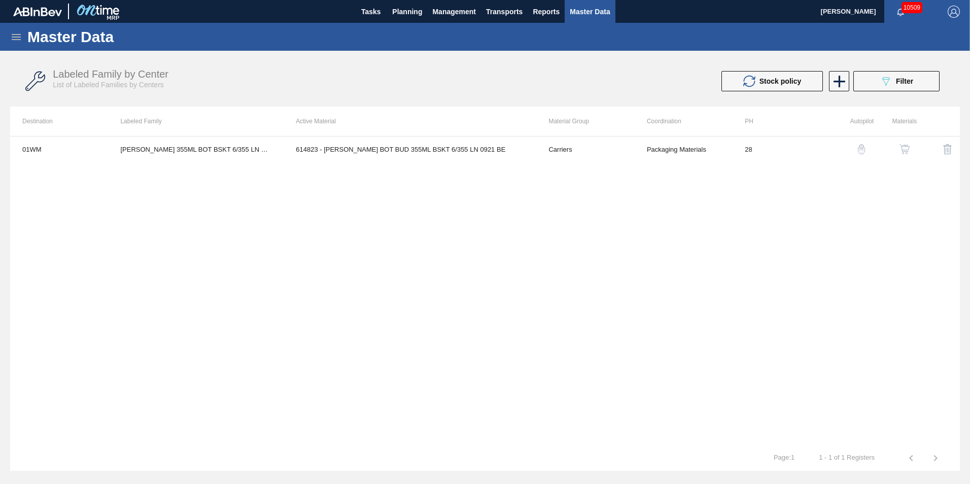
click at [866, 150] on img "button" at bounding box center [862, 149] width 10 height 10
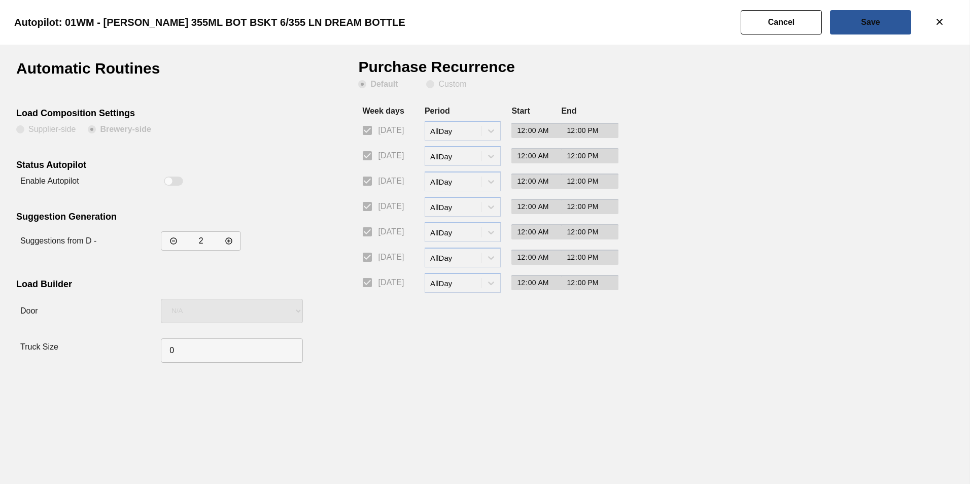
click at [794, 21] on button "Cancel" at bounding box center [781, 22] width 81 height 24
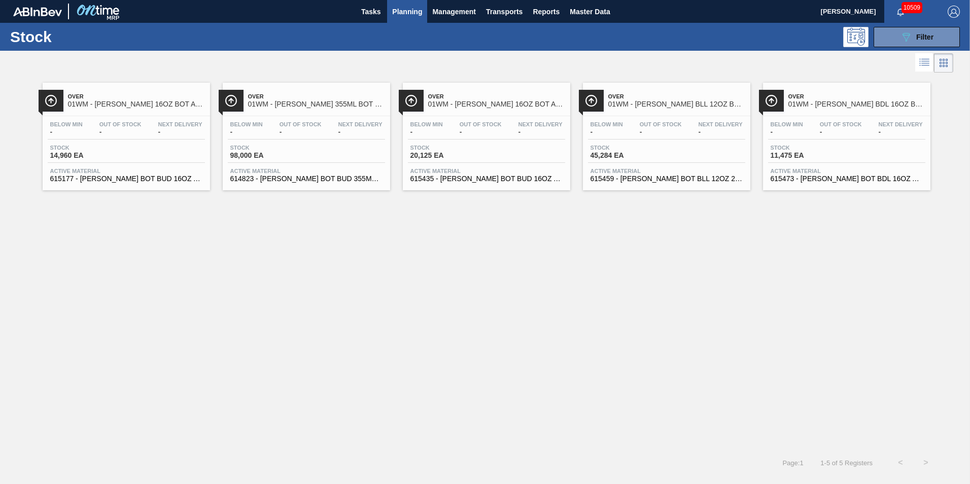
click at [478, 162] on div "Stock 20,125 EA" at bounding box center [486, 154] width 157 height 18
click at [669, 145] on div "Stock 45,284 EA" at bounding box center [666, 154] width 157 height 18
click at [801, 119] on div "Below Min - Out Of Stock - Next Delivery - Stock 11,475 EA Active Material 6154…" at bounding box center [846, 150] width 167 height 69
click at [895, 42] on button "089F7B8B-B2A5-4AFE-B5C0-19BA573D28AC Filter" at bounding box center [917, 37] width 86 height 20
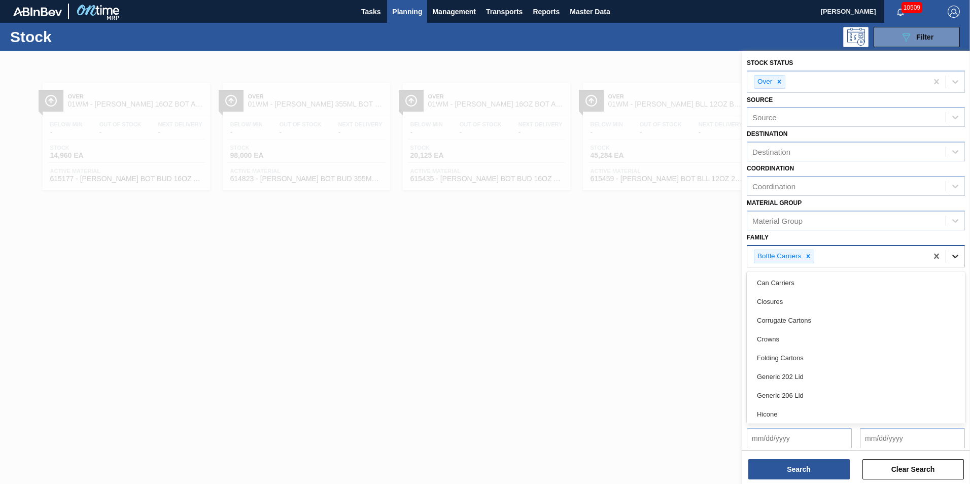
click at [952, 259] on icon at bounding box center [956, 256] width 10 height 10
click at [783, 81] on icon at bounding box center [779, 81] width 7 height 7
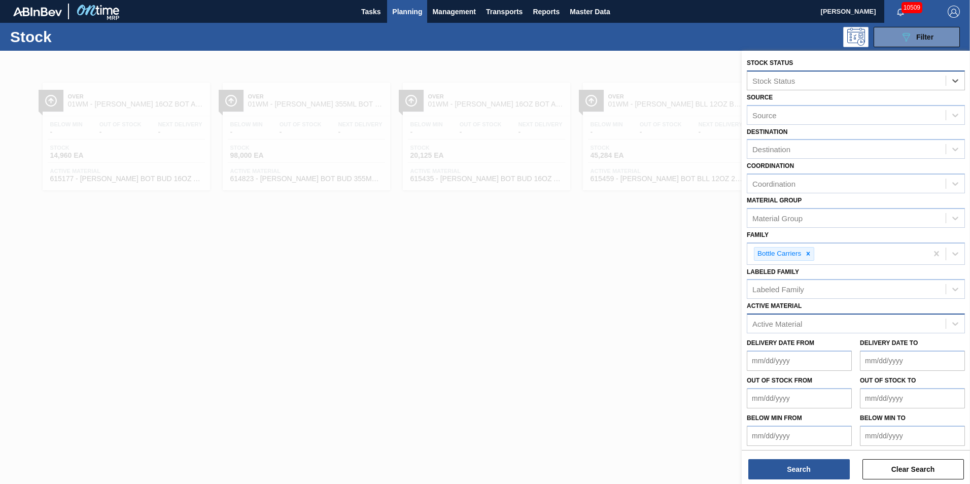
click at [832, 319] on div "Active Material" at bounding box center [847, 324] width 198 height 15
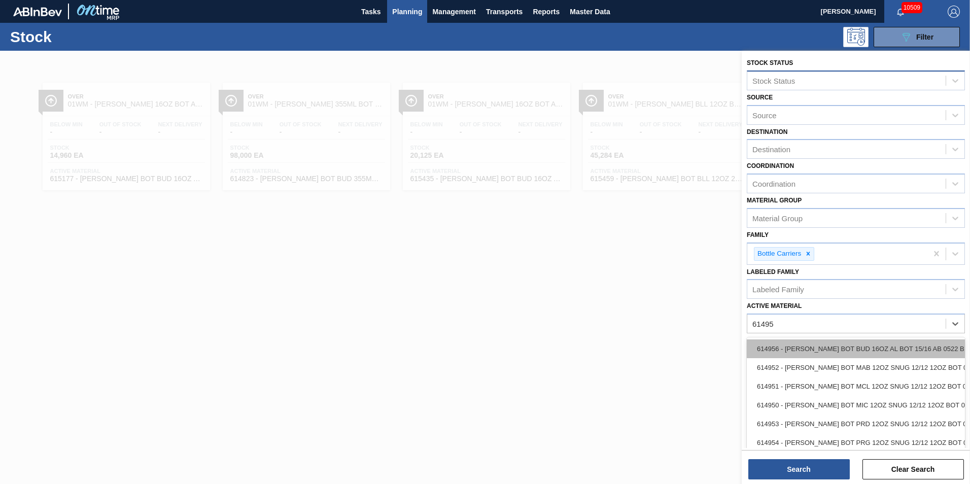
type Material "614953"
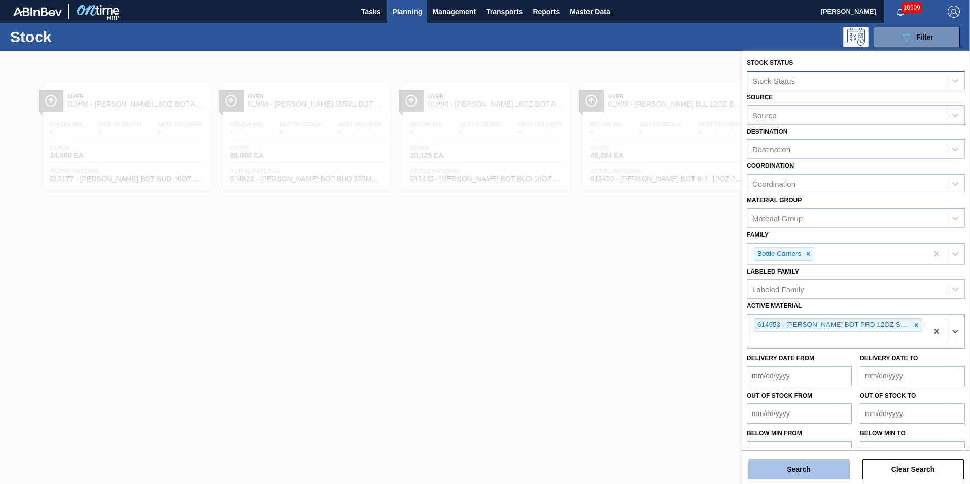
click at [771, 476] on button "Search" at bounding box center [800, 469] width 102 height 20
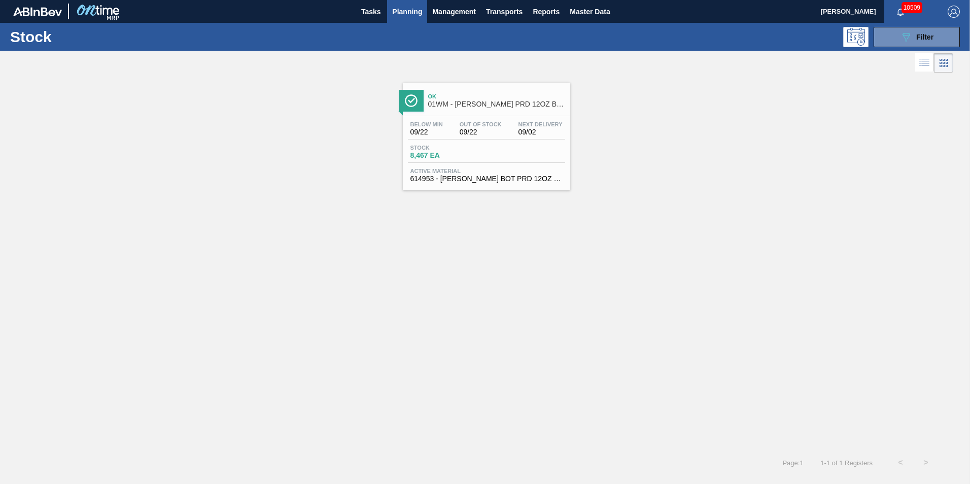
click at [490, 123] on span "Out Of Stock" at bounding box center [481, 124] width 42 height 6
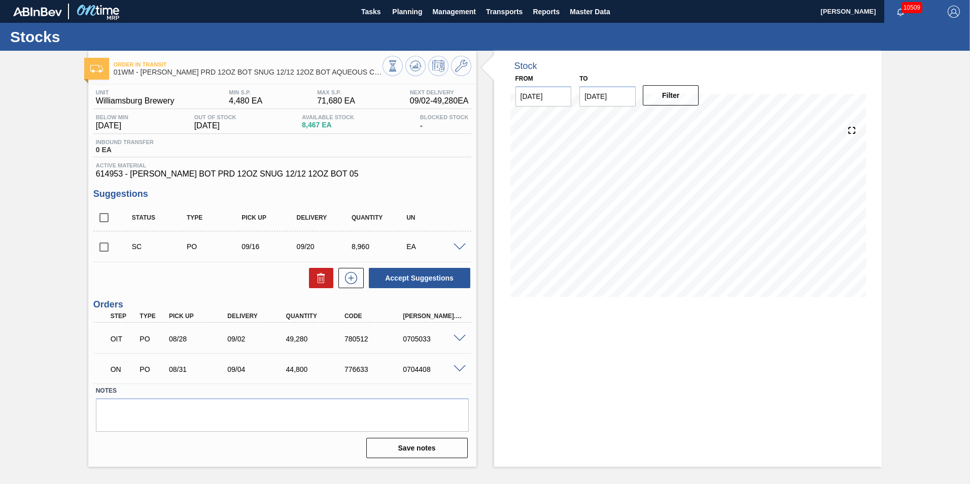
click at [396, 61] on icon at bounding box center [392, 60] width 7 height 1
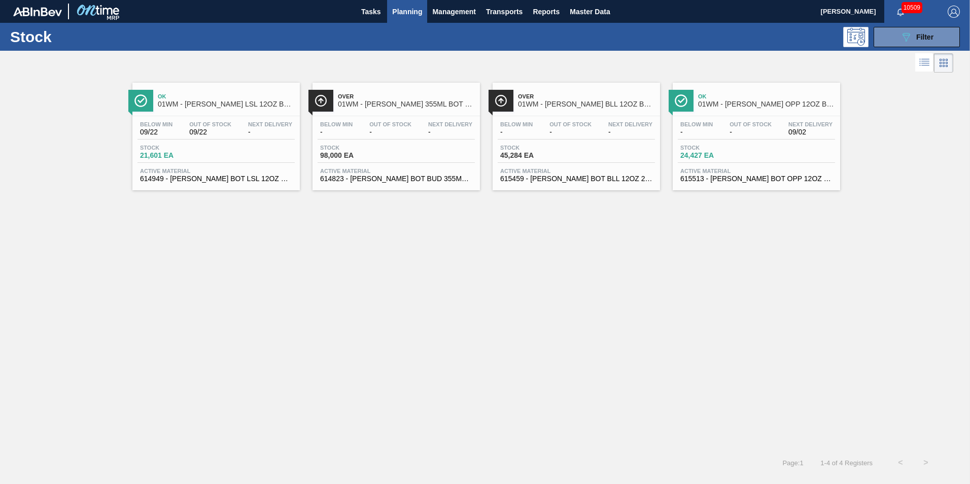
click at [921, 24] on div "Stock 089F7B8B-B2A5-4AFE-B5C0-19BA573D28AC Filter" at bounding box center [485, 37] width 970 height 28
click at [920, 35] on span "Filter" at bounding box center [925, 37] width 17 height 8
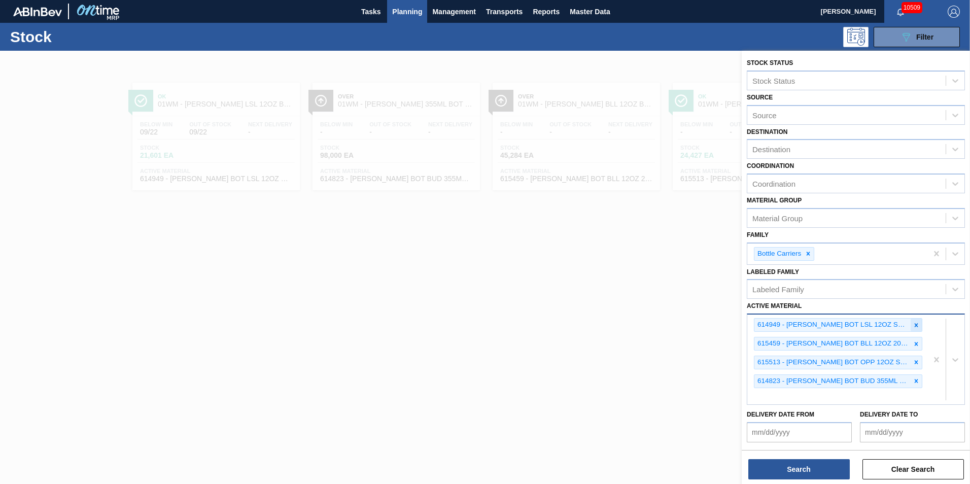
click at [915, 326] on icon at bounding box center [917, 325] width 4 height 4
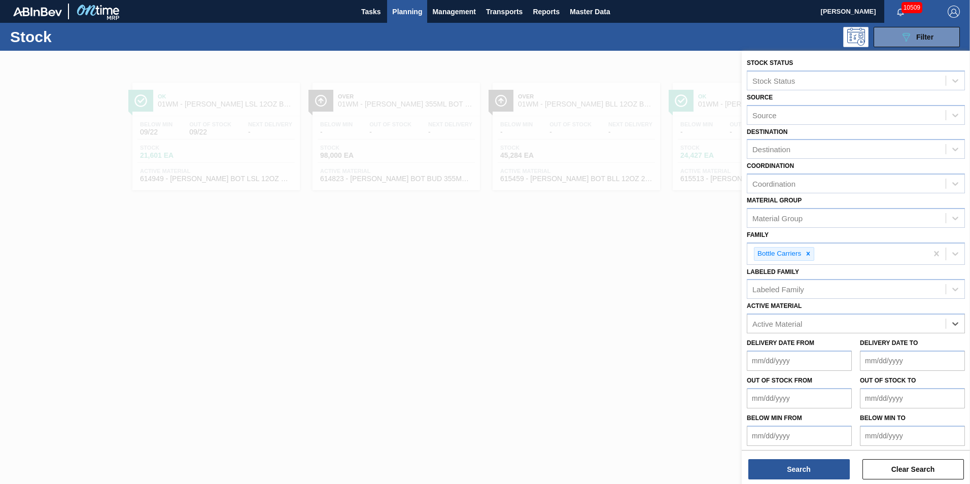
click at [822, 317] on div "Active Material" at bounding box center [847, 324] width 198 height 15
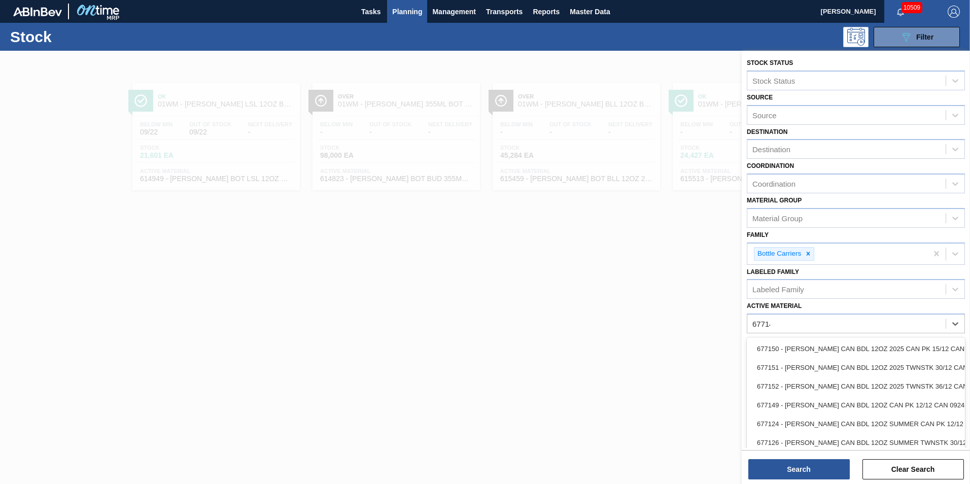
type Material "677149"
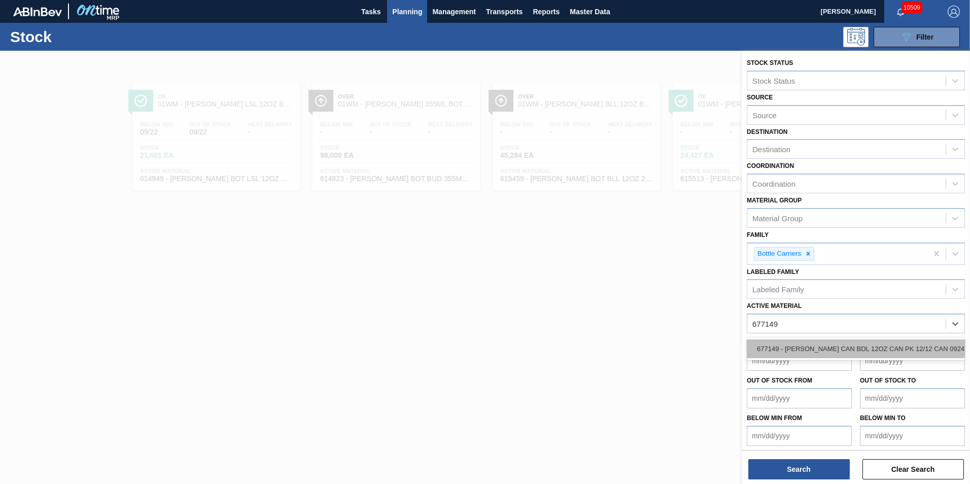
click at [885, 351] on div "677149 - [PERSON_NAME] CAN BDL 12OZ CAN PK 12/12 CAN 0924" at bounding box center [856, 349] width 218 height 19
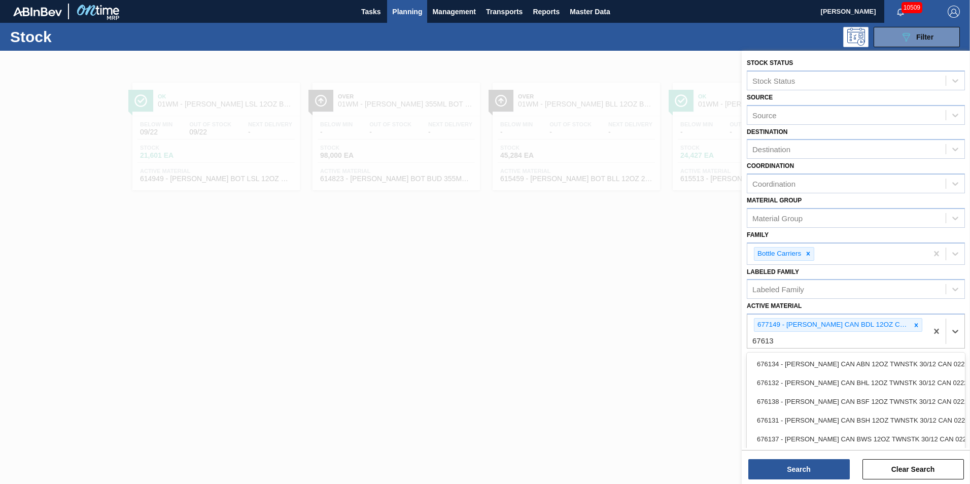
type Material "676138"
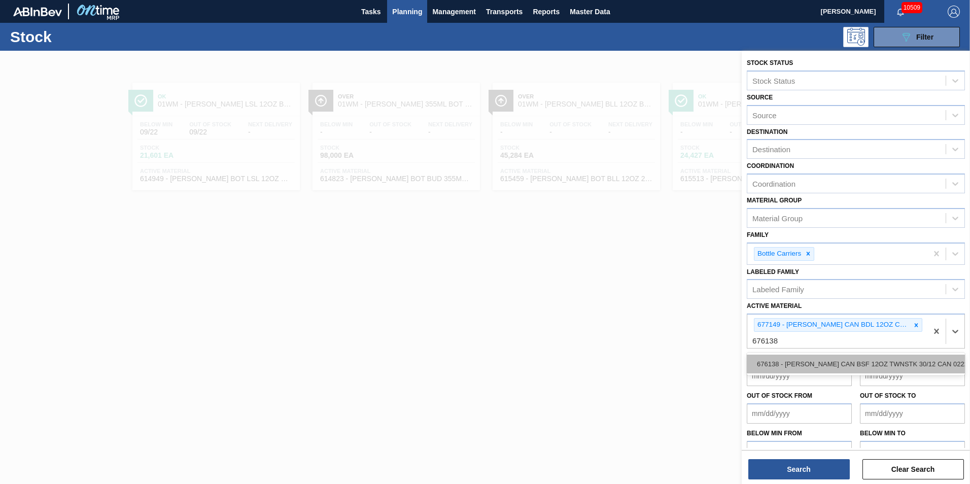
click at [849, 368] on div "676138 - [PERSON_NAME] CAN BSF 12OZ TWNSTK 30/12 CAN 0222" at bounding box center [856, 364] width 218 height 19
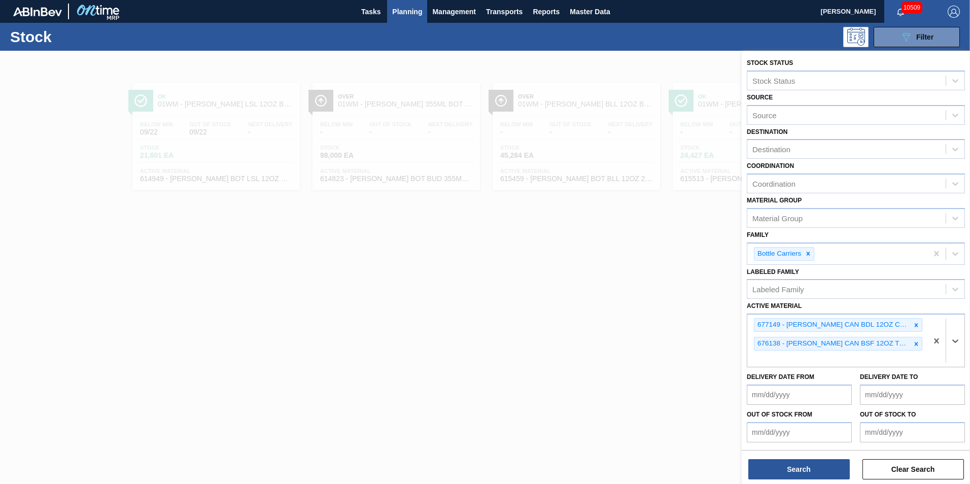
click at [670, 302] on div at bounding box center [485, 293] width 970 height 484
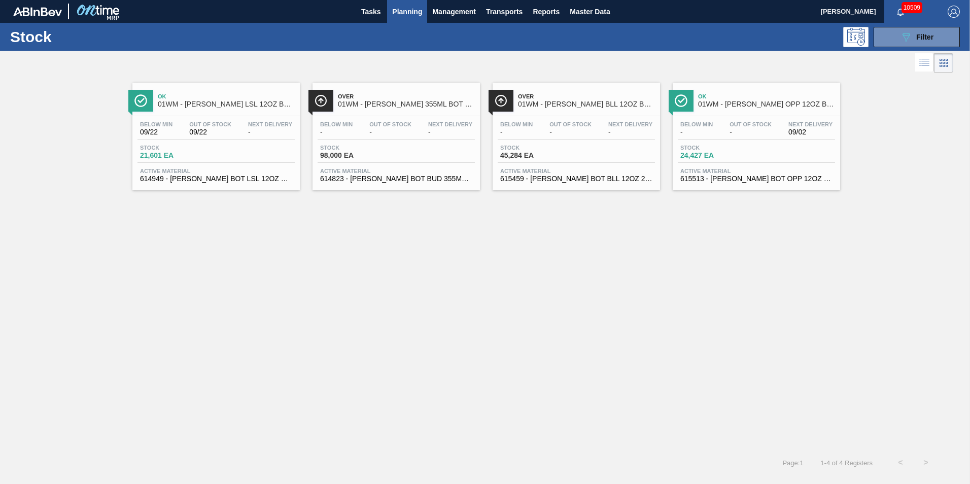
click at [675, 302] on div "Ok 01WM - [PERSON_NAME] LSL 12OZ BOT SNUG 12/12 12OZ BOT AQUEOUS COATING Below …" at bounding box center [485, 262] width 970 height 375
click at [587, 113] on div "Over 01WM - [PERSON_NAME] BLL 12OZ BOT BSKT 6/12 12OZ BOT Below Min - Out Of St…" at bounding box center [576, 137] width 167 height 108
click at [907, 42] on icon "089F7B8B-B2A5-4AFE-B5C0-19BA573D28AC" at bounding box center [906, 37] width 12 height 12
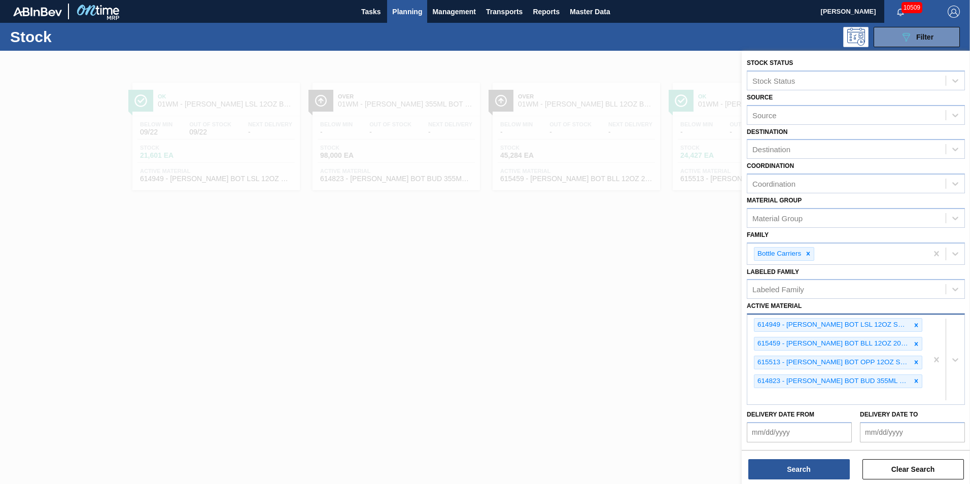
click at [934, 341] on div at bounding box center [946, 360] width 37 height 90
click at [937, 347] on div at bounding box center [946, 360] width 37 height 90
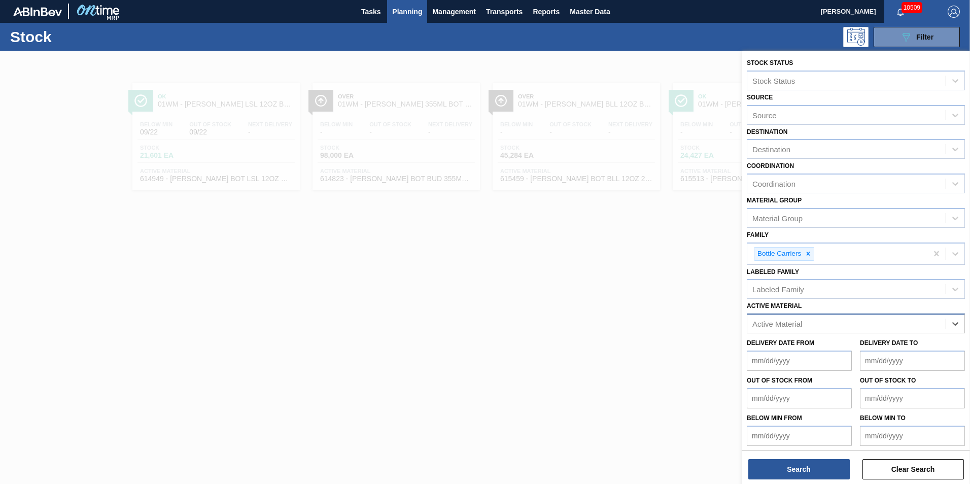
click at [937, 356] on to "Delivery Date to" at bounding box center [912, 361] width 105 height 20
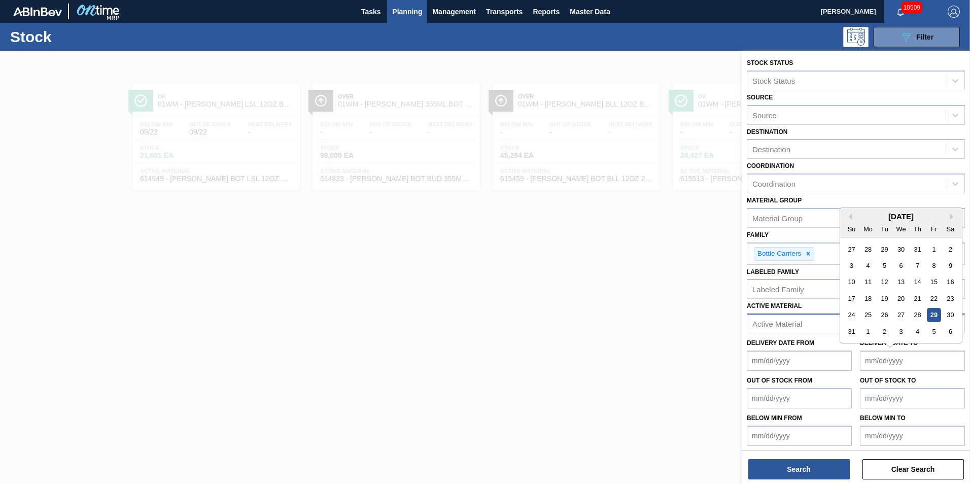
click at [820, 322] on div "Active Material" at bounding box center [847, 324] width 198 height 15
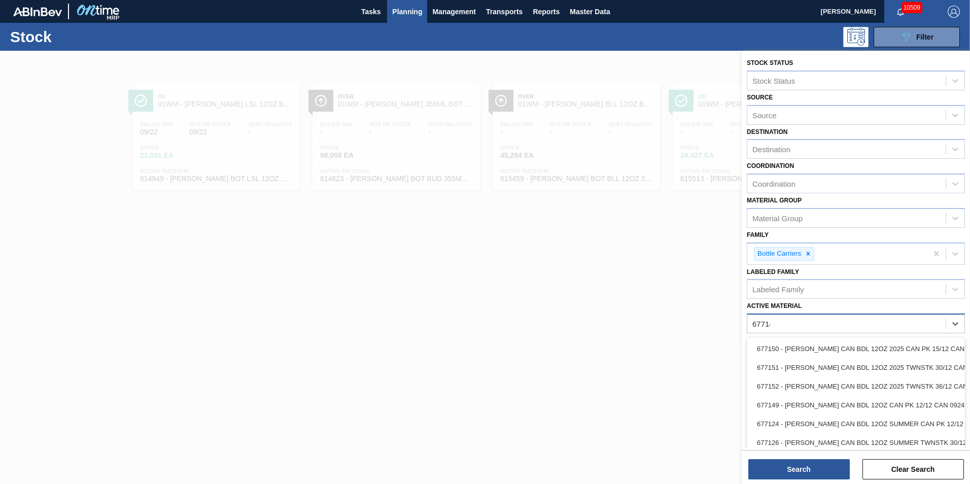
type Material "677149"
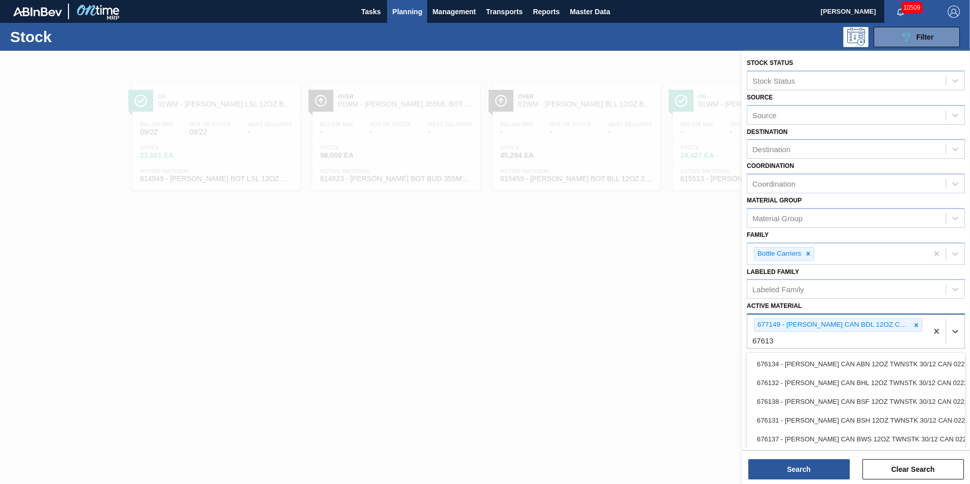
type Material "676138"
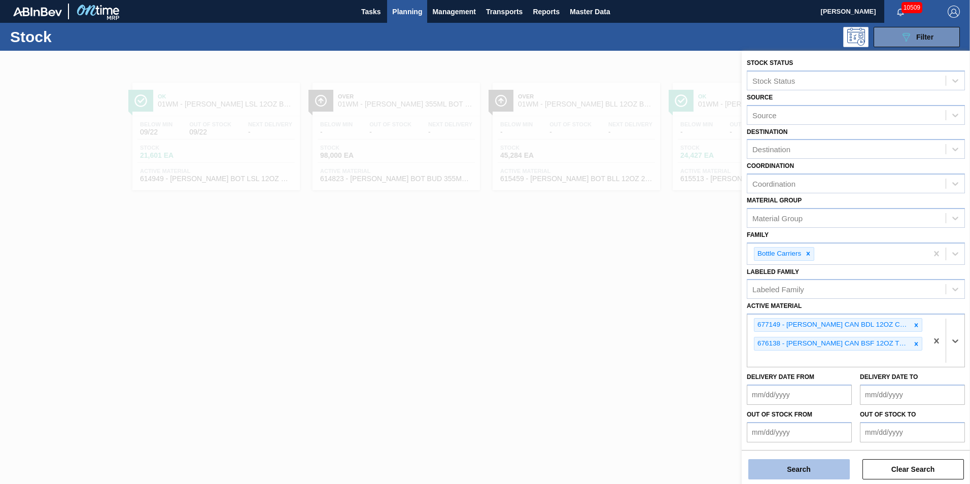
click at [790, 464] on button "Search" at bounding box center [800, 469] width 102 height 20
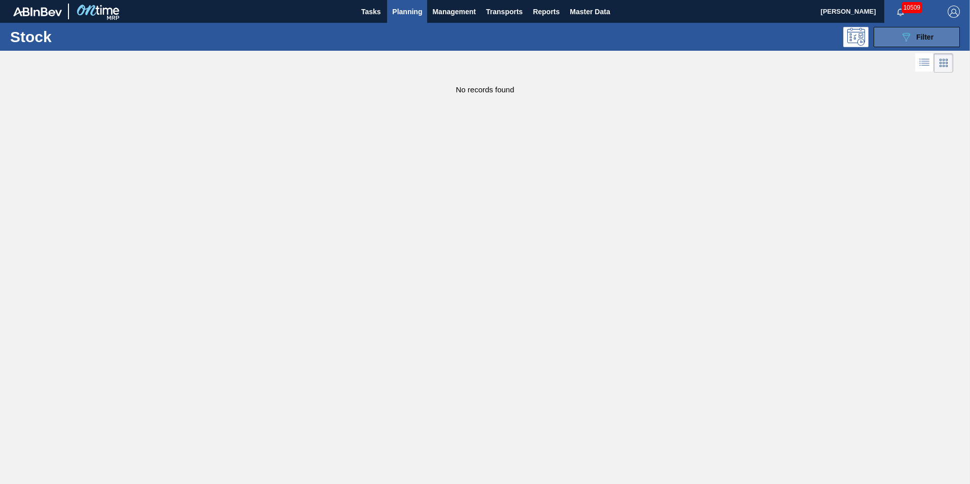
click at [919, 40] on span "Filter" at bounding box center [925, 37] width 17 height 8
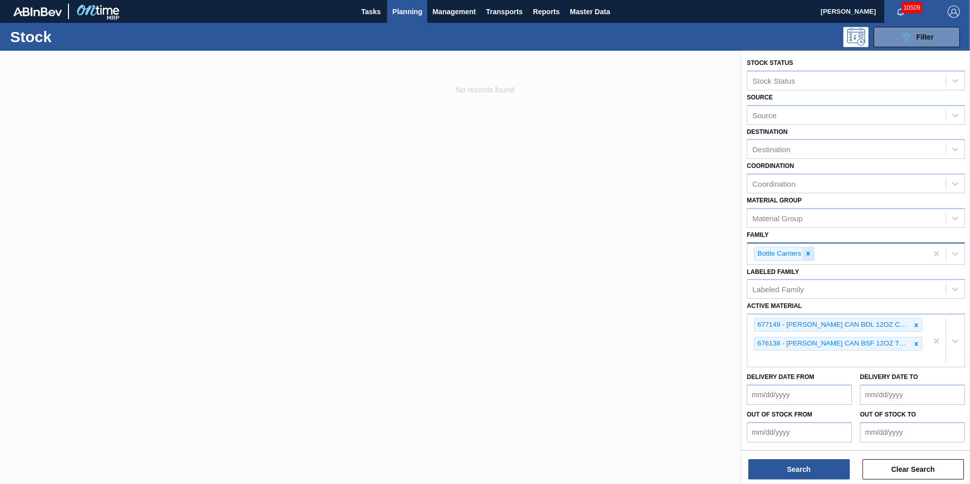
click at [812, 254] on icon at bounding box center [808, 253] width 7 height 7
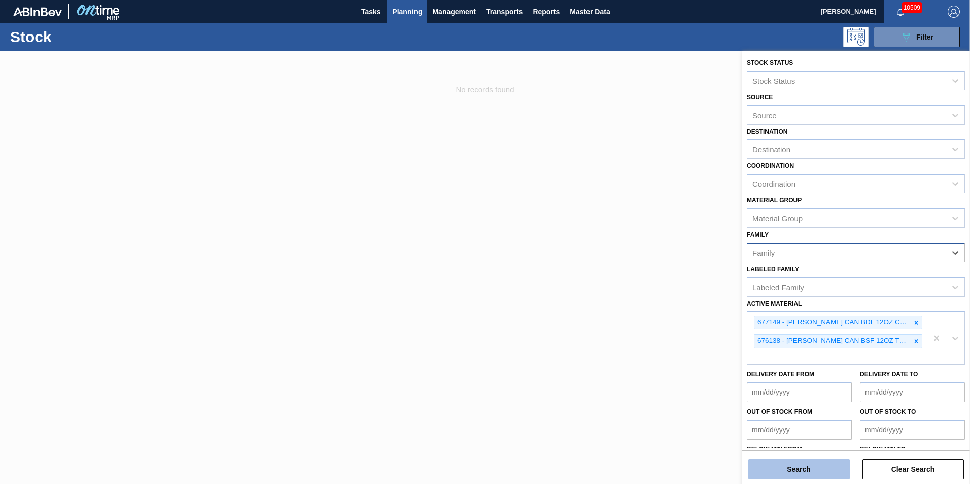
click at [815, 464] on button "Search" at bounding box center [800, 469] width 102 height 20
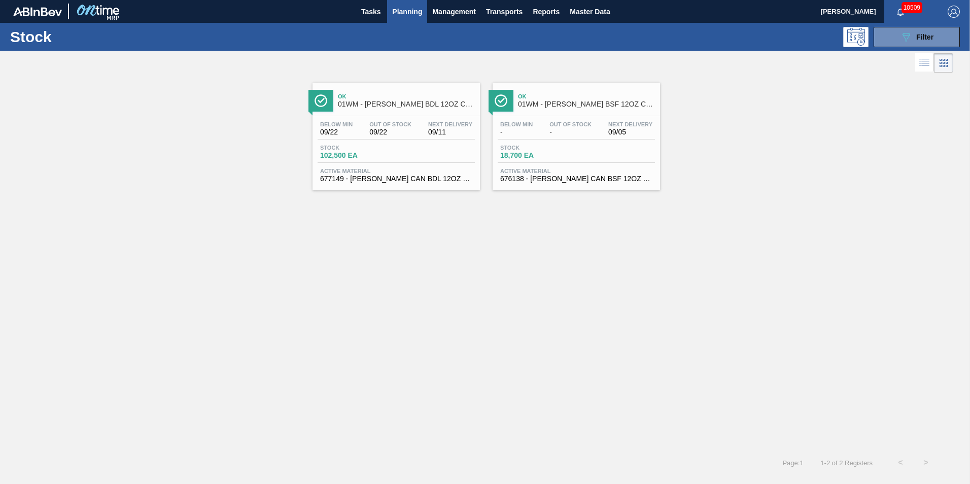
click at [399, 143] on div "Below Min 09/22 Out Of Stock 09/22 Next Delivery 09/11 Stock 102,500 EA Active …" at bounding box center [396, 150] width 167 height 69
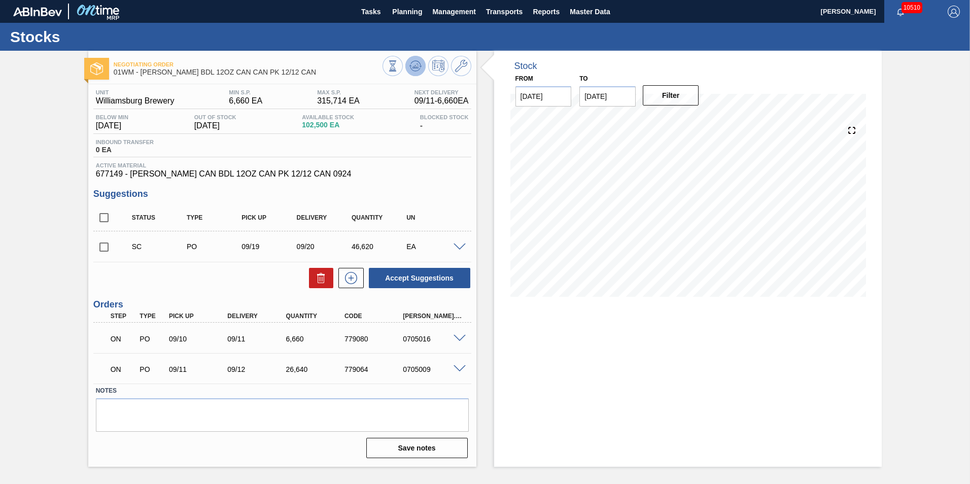
click at [398, 65] on icon at bounding box center [392, 65] width 11 height 11
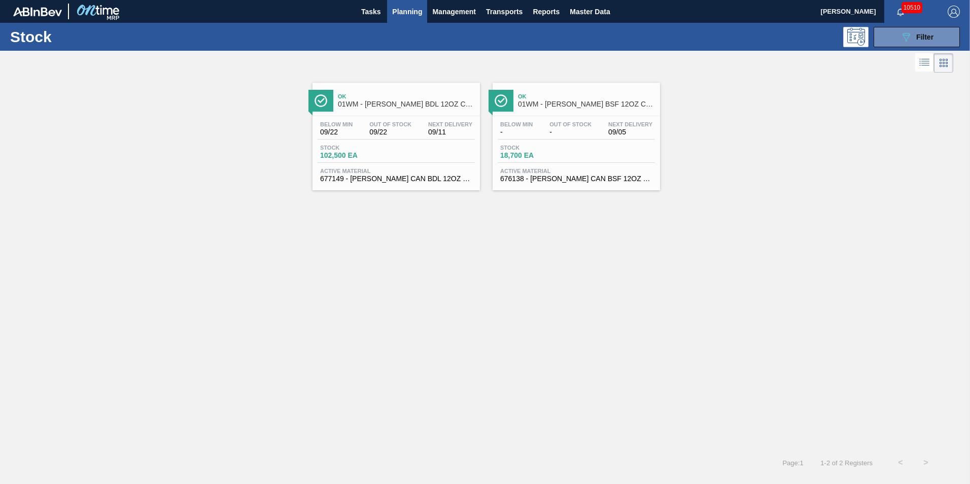
click at [397, 12] on span "Planning" at bounding box center [407, 12] width 30 height 12
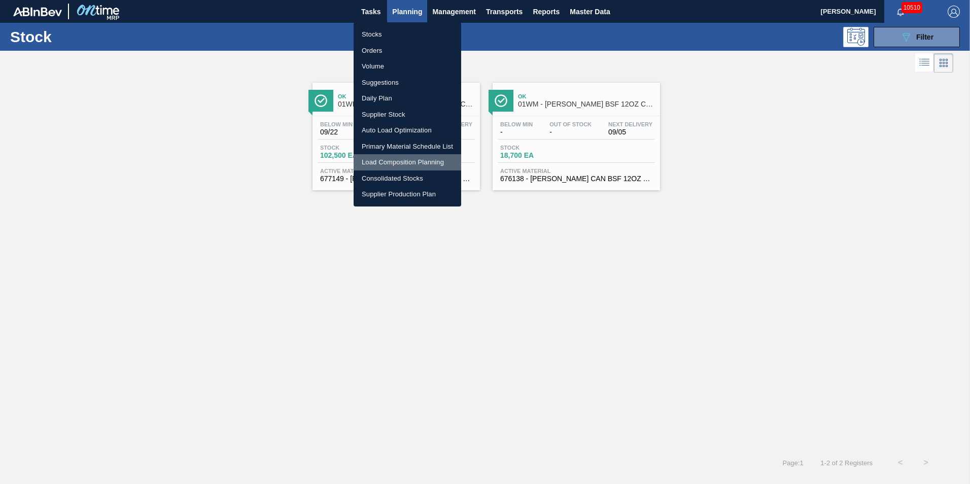
click at [396, 156] on li "Load Composition Planning" at bounding box center [408, 162] width 108 height 16
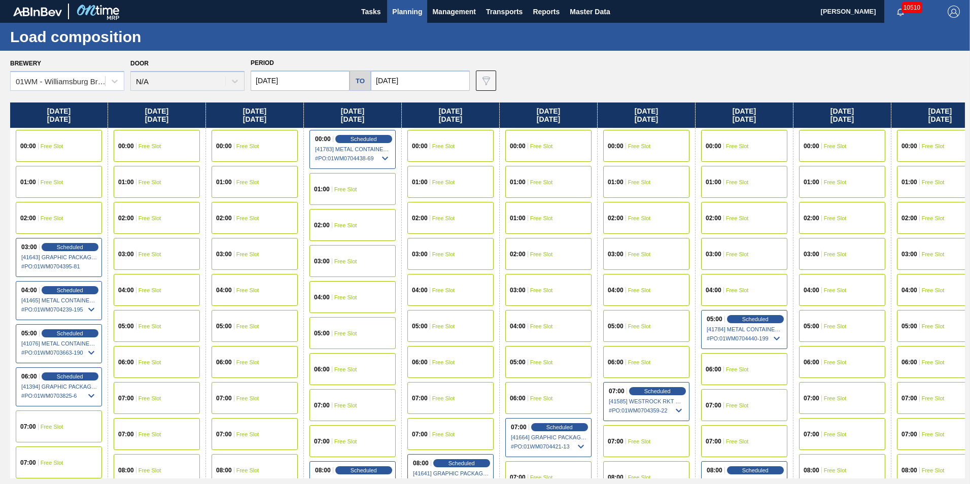
click at [423, 4] on button "Planning" at bounding box center [407, 11] width 40 height 23
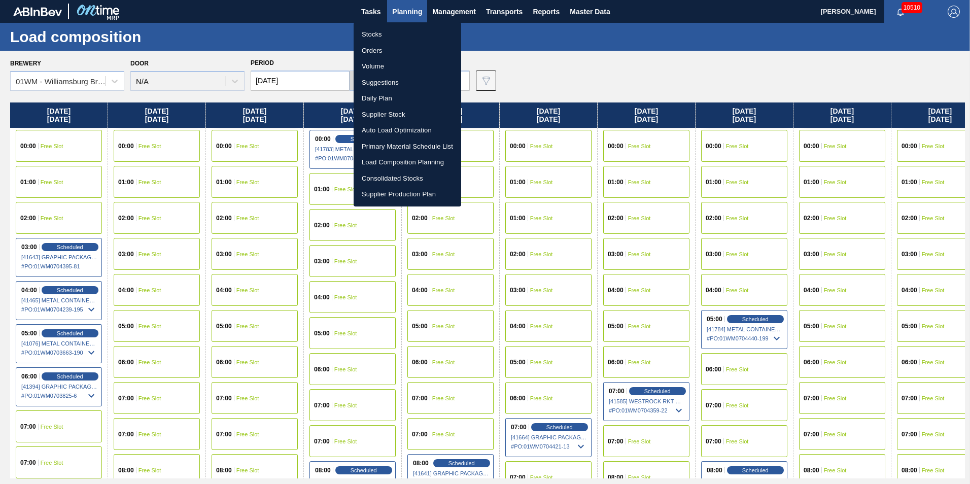
click at [384, 77] on li "Suggestions" at bounding box center [408, 83] width 108 height 16
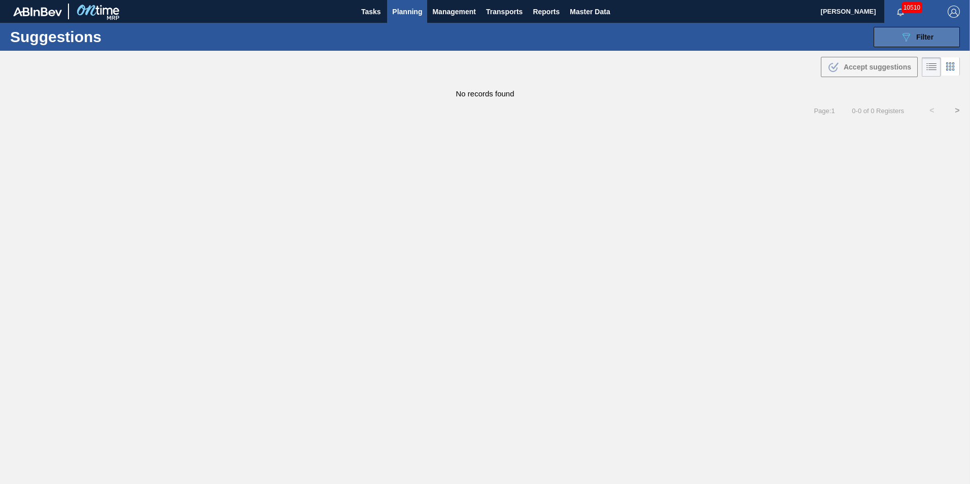
click at [917, 40] on span "Filter" at bounding box center [925, 37] width 17 height 8
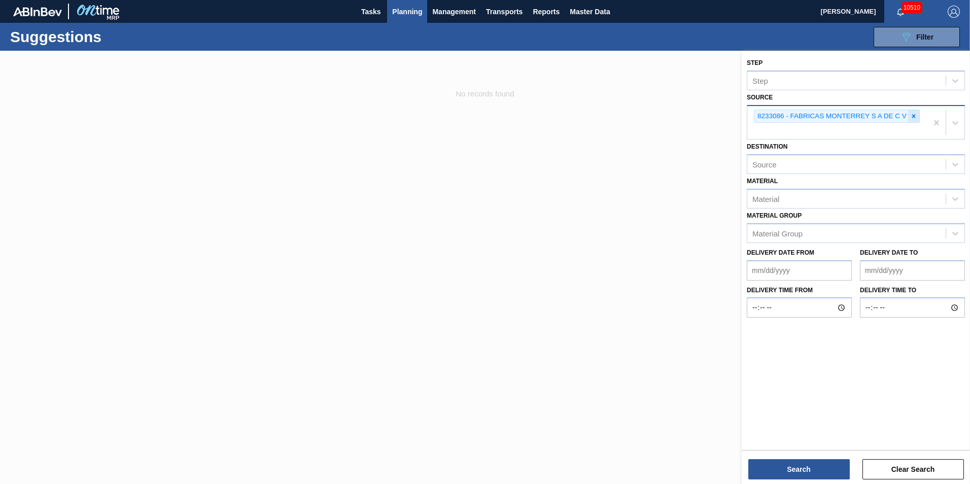
click at [915, 118] on icon at bounding box center [913, 116] width 7 height 7
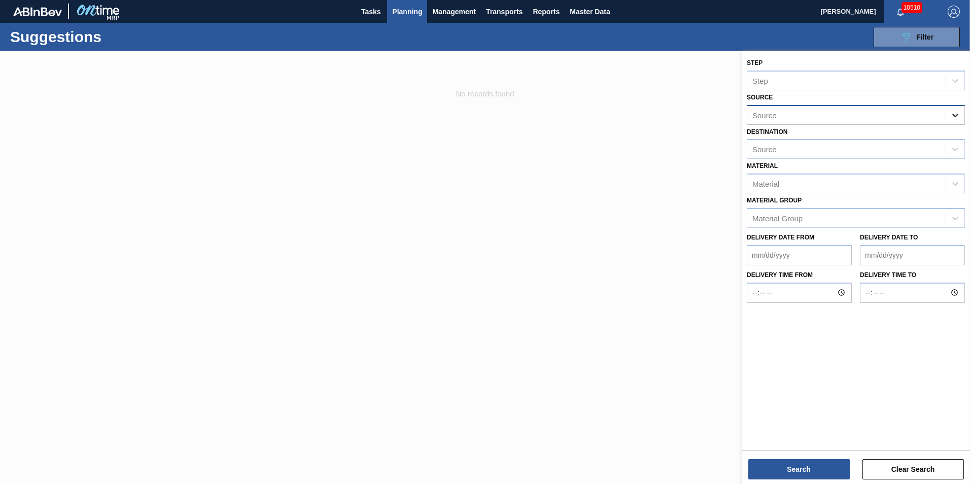
click at [951, 112] on icon at bounding box center [956, 115] width 10 height 10
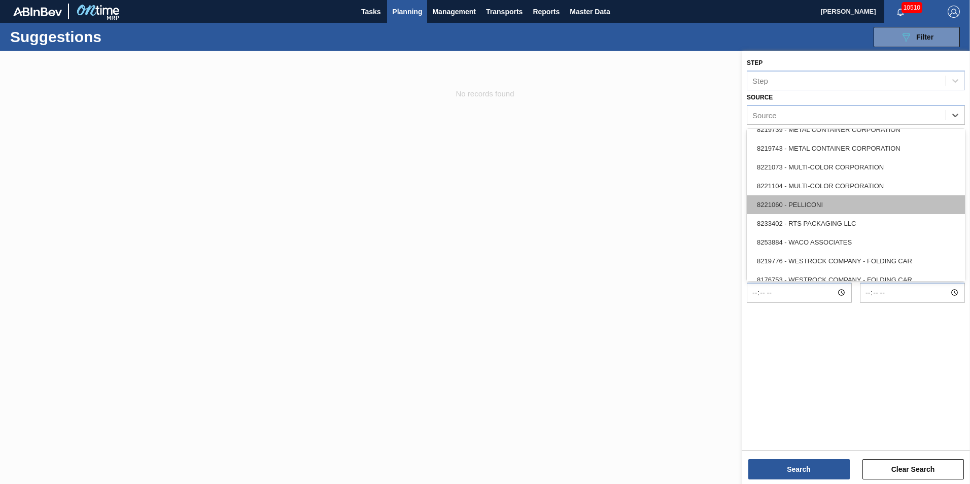
scroll to position [453, 0]
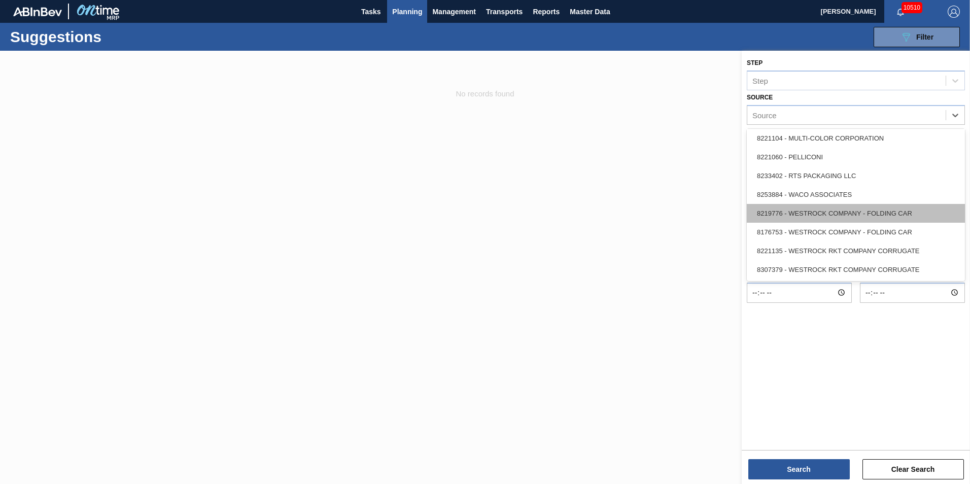
click at [893, 214] on div "8219776 - WESTROCK COMPANY - FOLDING CAR" at bounding box center [856, 213] width 218 height 19
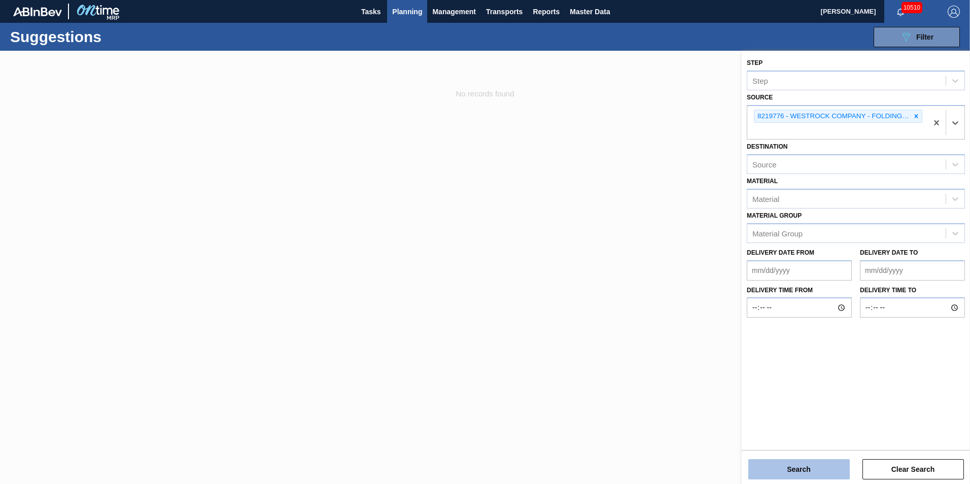
click at [805, 468] on button "Search" at bounding box center [800, 469] width 102 height 20
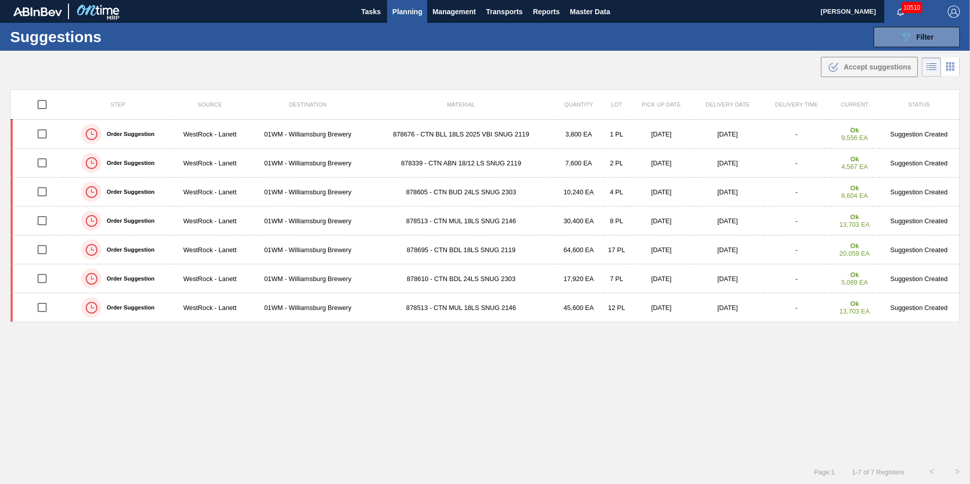
click at [717, 77] on div ".b{fill:var(--color-action-default)} Accept suggestions" at bounding box center [485, 65] width 970 height 28
click at [692, 417] on div "Step Source Destination Material Quantity Lot Pick up Date Delivery Date Delive…" at bounding box center [485, 265] width 950 height 352
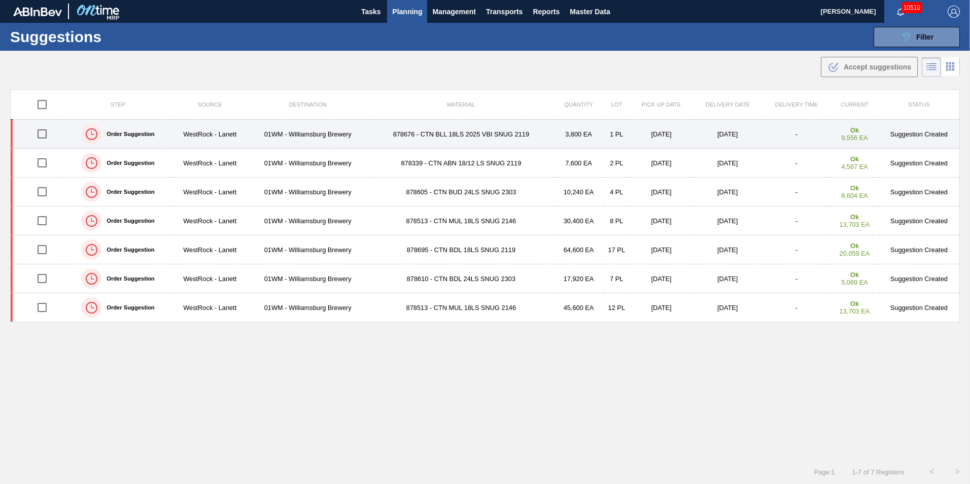
click at [43, 139] on input "checkbox" at bounding box center [41, 133] width 21 height 21
checkbox input "true"
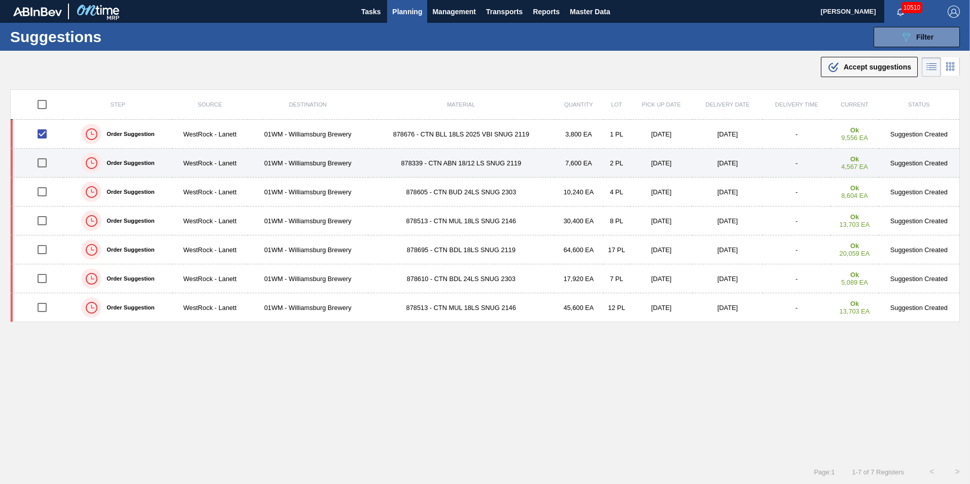
click at [41, 158] on input "checkbox" at bounding box center [41, 162] width 21 height 21
checkbox input "true"
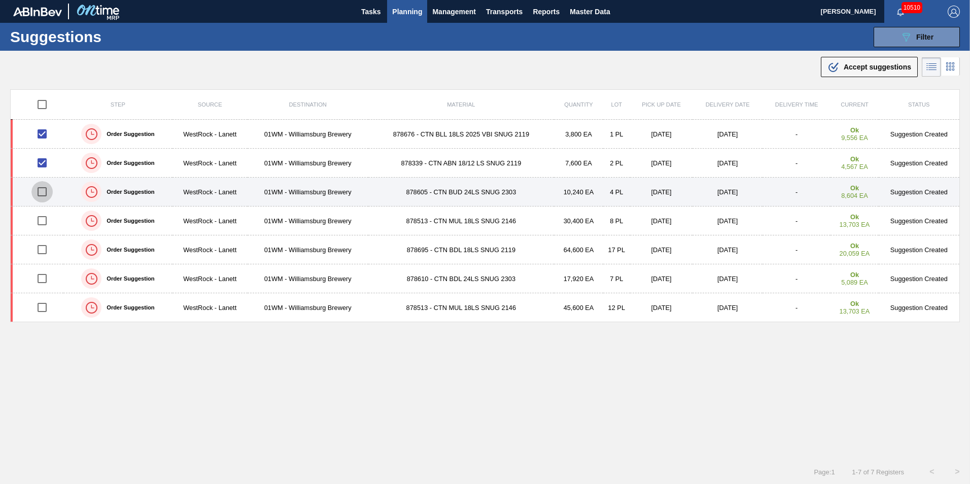
click at [38, 192] on input "checkbox" at bounding box center [41, 191] width 21 height 21
checkbox input "true"
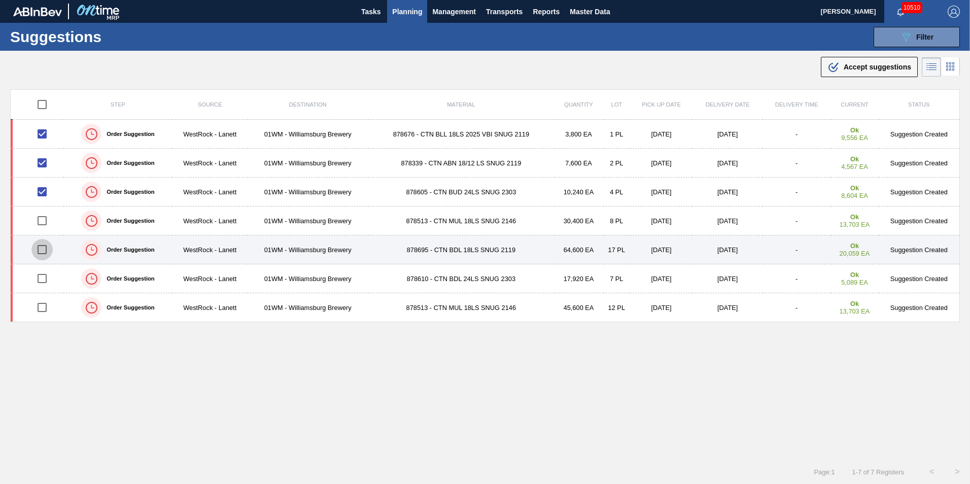
click at [45, 244] on input "checkbox" at bounding box center [41, 249] width 21 height 21
checkbox input "true"
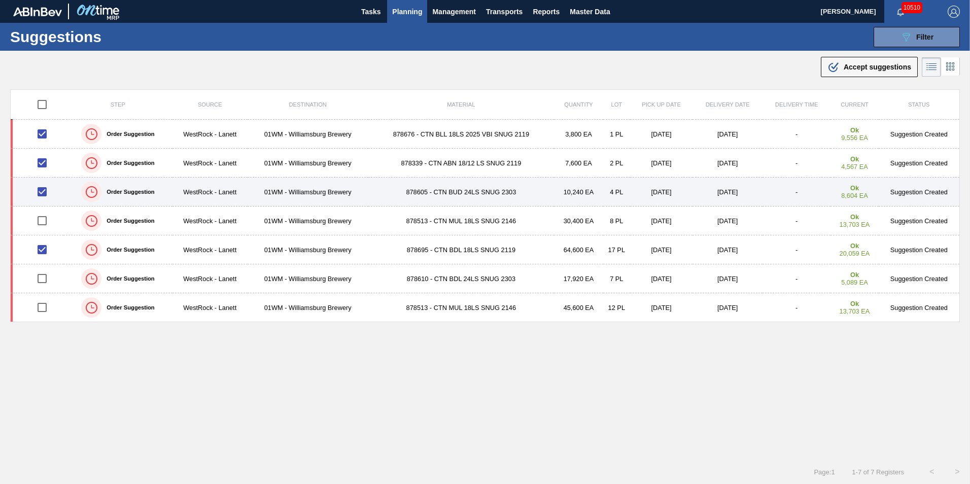
click at [42, 194] on input "checkbox" at bounding box center [41, 191] width 21 height 21
click at [42, 192] on input "checkbox" at bounding box center [41, 191] width 21 height 21
checkbox input "true"
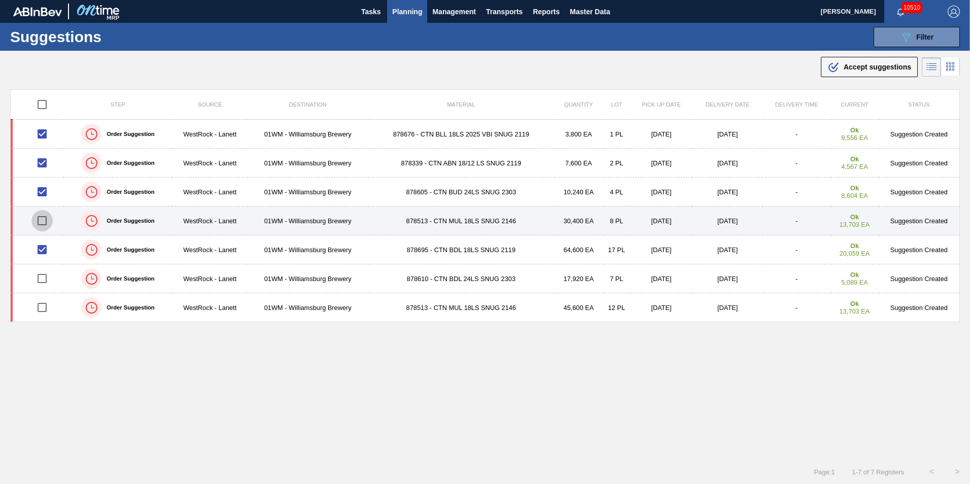
click at [41, 221] on input "checkbox" at bounding box center [41, 220] width 21 height 21
checkbox input "true"
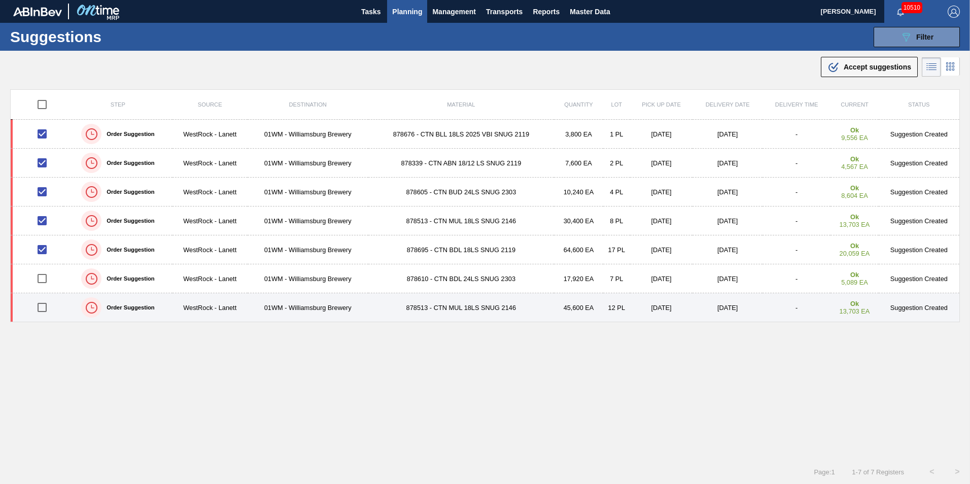
click at [42, 305] on input "checkbox" at bounding box center [41, 307] width 21 height 21
click at [42, 302] on input "checkbox" at bounding box center [41, 307] width 21 height 21
checkbox input "false"
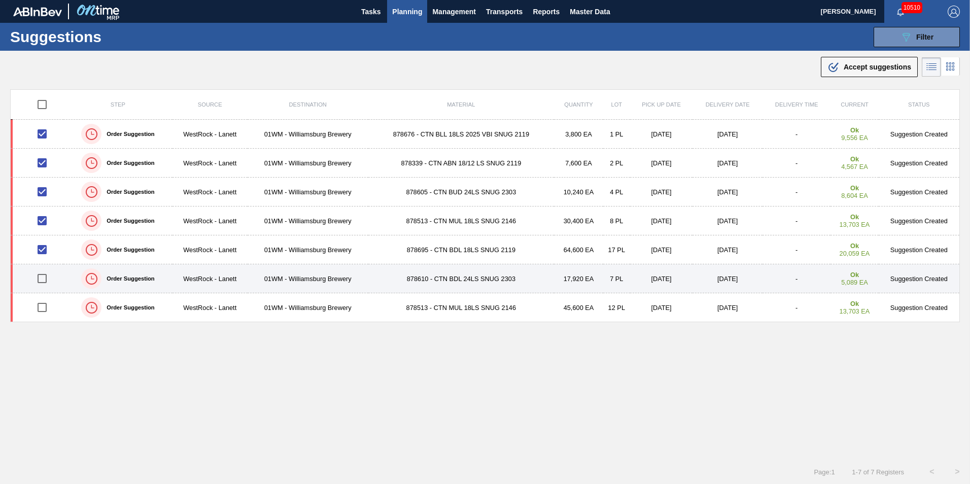
click at [40, 286] on input "checkbox" at bounding box center [41, 278] width 21 height 21
checkbox input "true"
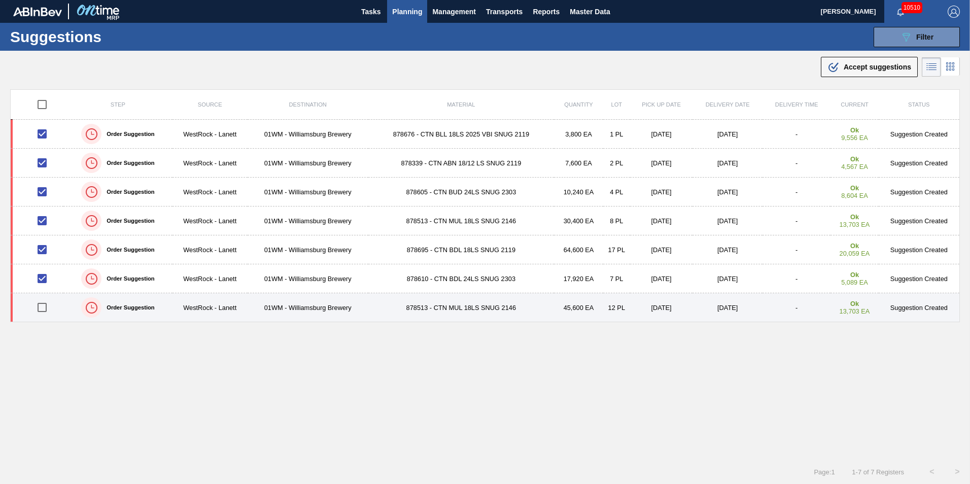
click at [46, 310] on input "checkbox" at bounding box center [41, 307] width 21 height 21
checkbox input "true"
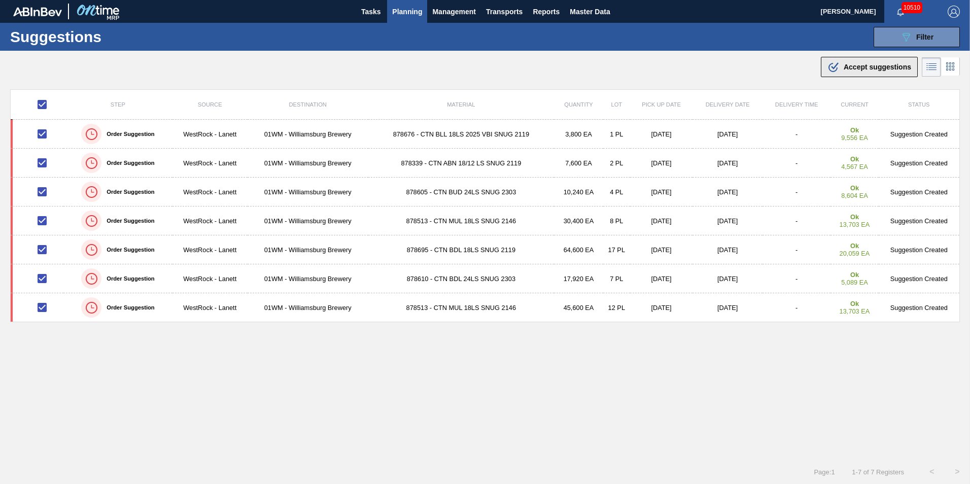
click at [879, 71] on span "Accept suggestions" at bounding box center [878, 67] width 68 height 8
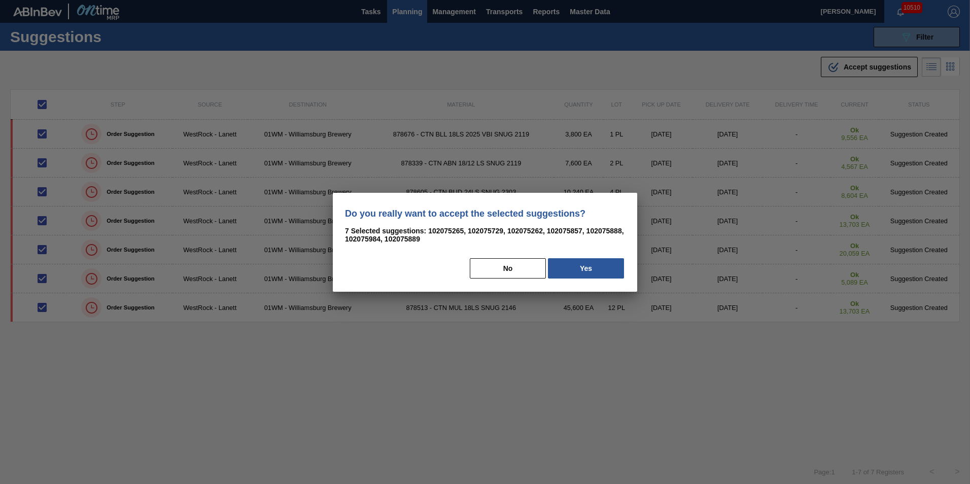
click at [598, 251] on div "Do you really want to accept the selected suggestions? 7 Selected suggestions: …" at bounding box center [485, 242] width 305 height 99
click at [596, 260] on button "Yes" at bounding box center [586, 268] width 76 height 20
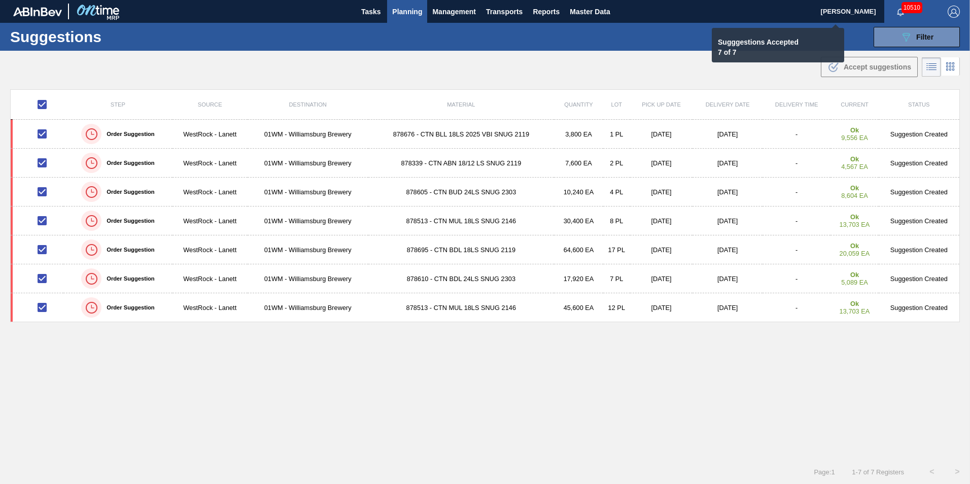
checkbox input "false"
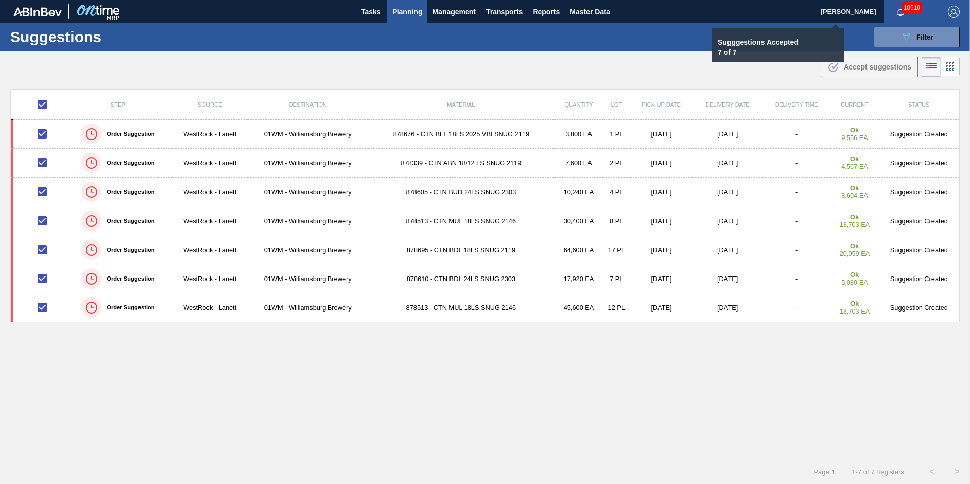
checkbox input "false"
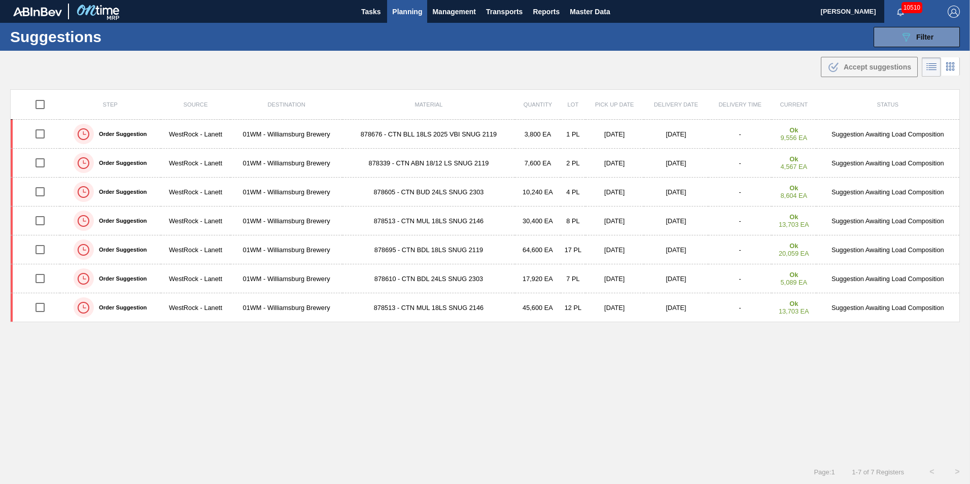
click at [396, 10] on span "Planning" at bounding box center [407, 12] width 30 height 12
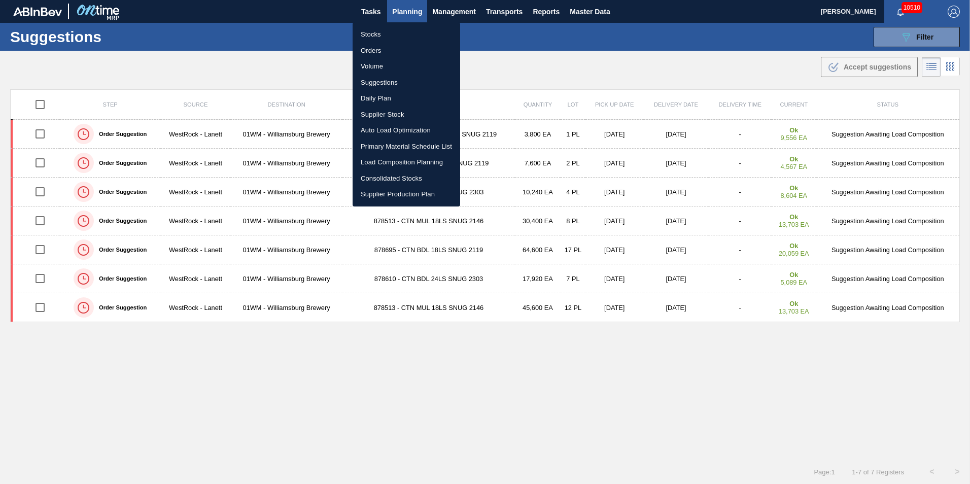
click at [386, 164] on li "Load Composition Planning" at bounding box center [407, 162] width 108 height 16
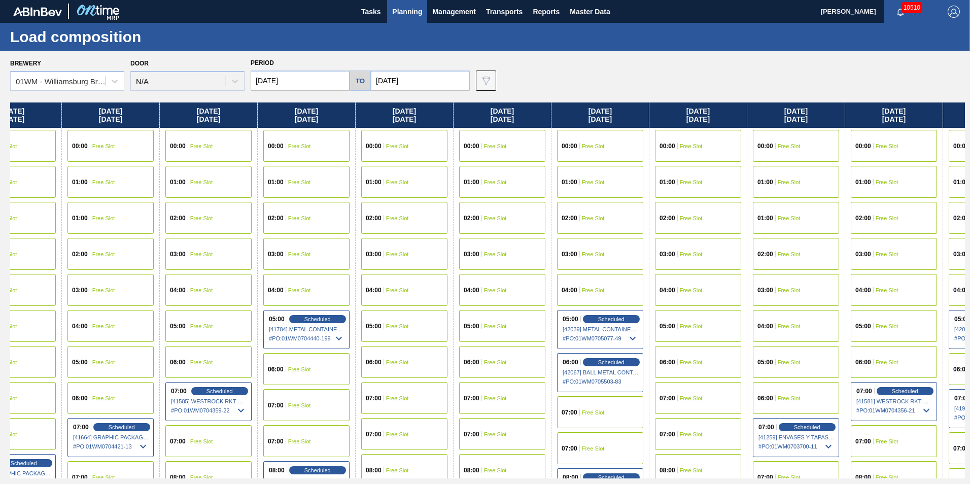
scroll to position [0, 440]
drag, startPoint x: 806, startPoint y: 119, endPoint x: 367, endPoint y: 180, distance: 443.7
click at [367, 180] on div "[DATE] 00:00 Free Slot 01:00 Free Slot 02:00 Free Slot 03:00 Scheduled [41643] …" at bounding box center [487, 291] width 955 height 376
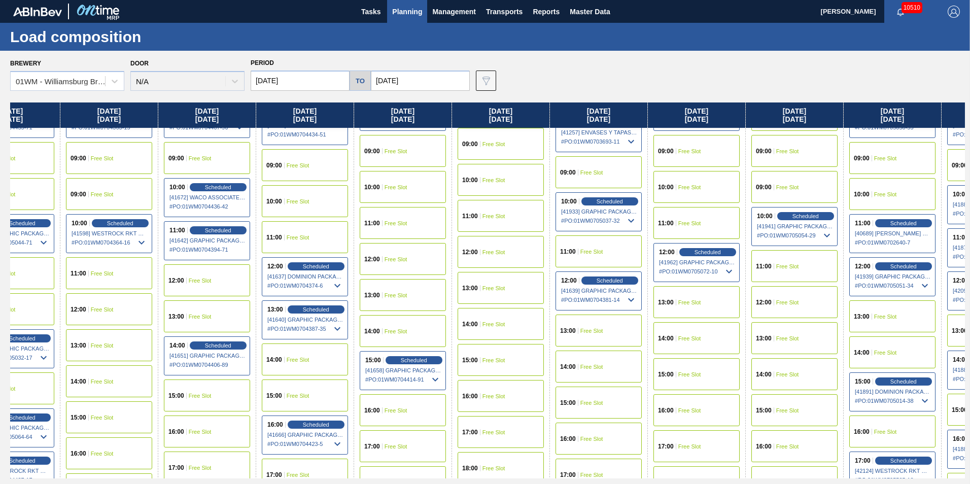
scroll to position [508, 440]
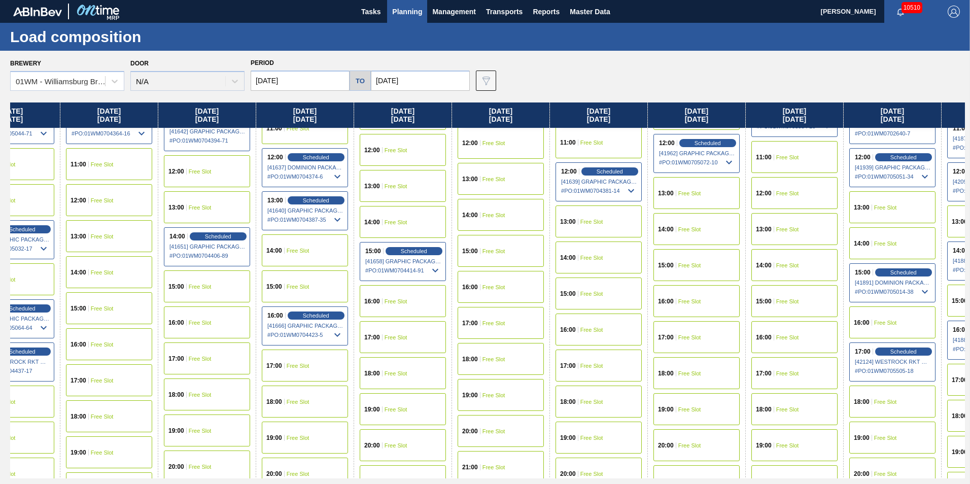
click at [319, 284] on div "15:00 Free Slot" at bounding box center [305, 287] width 86 height 32
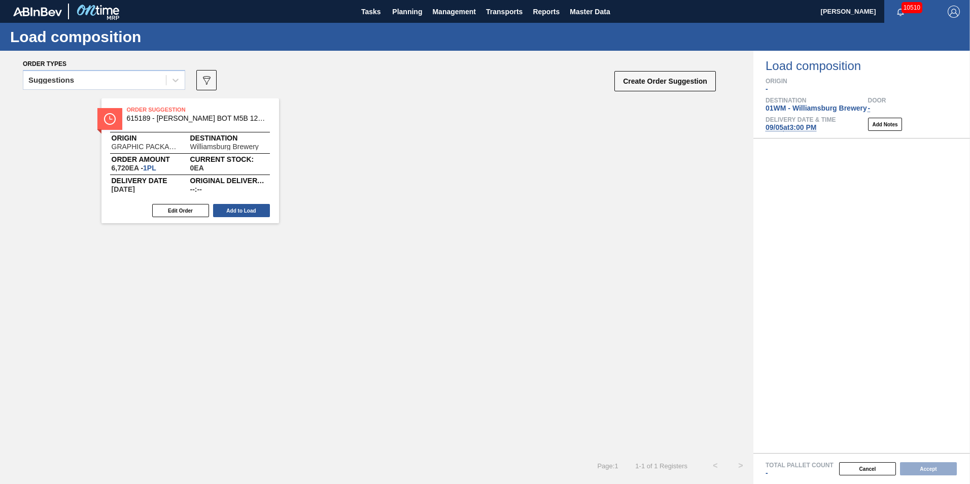
click at [142, 77] on div "Suggestions" at bounding box center [94, 80] width 143 height 15
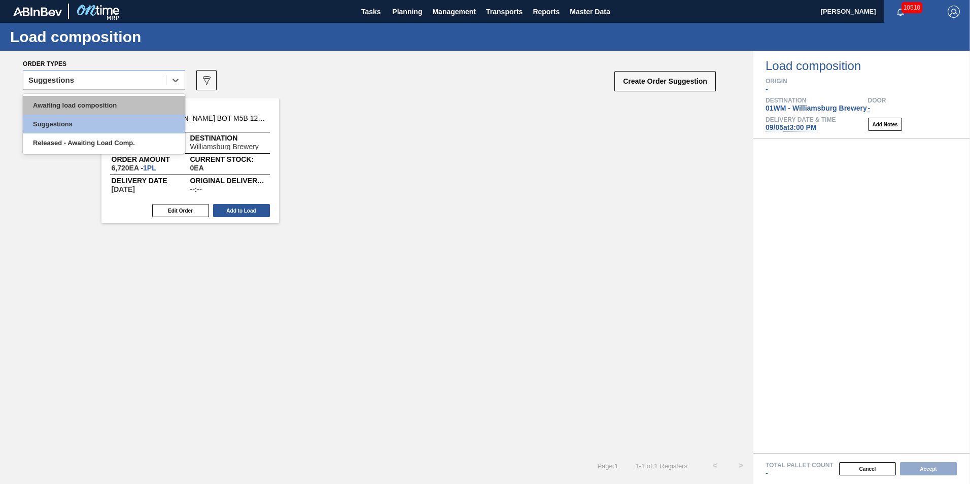
click at [133, 102] on div "Awaiting load composition" at bounding box center [104, 105] width 162 height 19
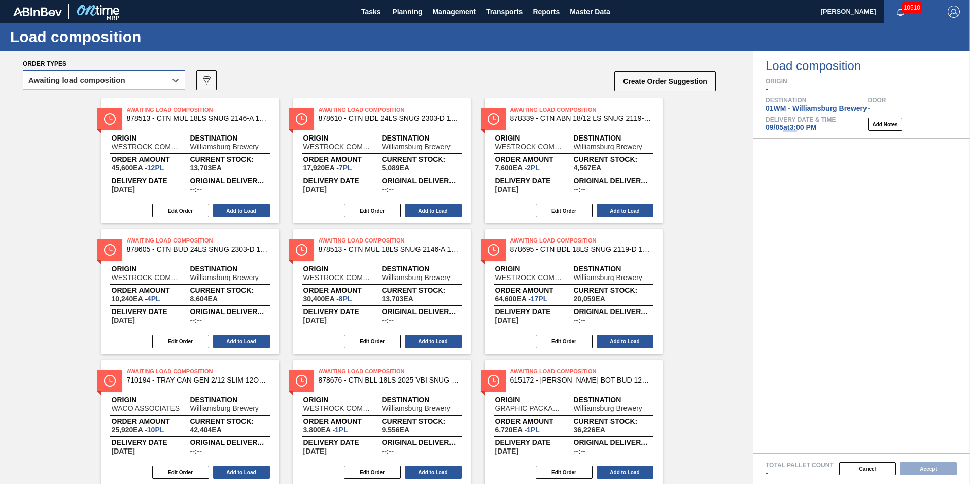
click at [138, 83] on div "Awaiting load composition" at bounding box center [94, 80] width 143 height 15
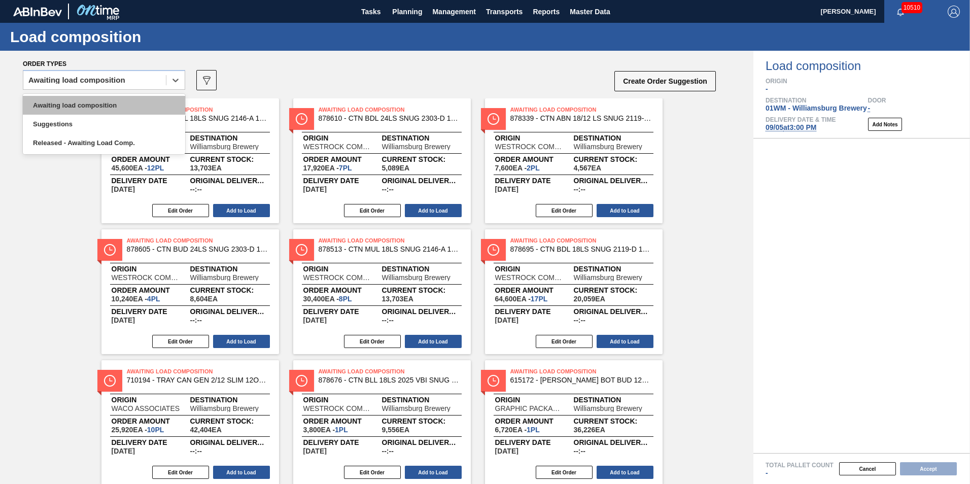
click at [126, 105] on div "Awaiting load composition" at bounding box center [104, 105] width 162 height 19
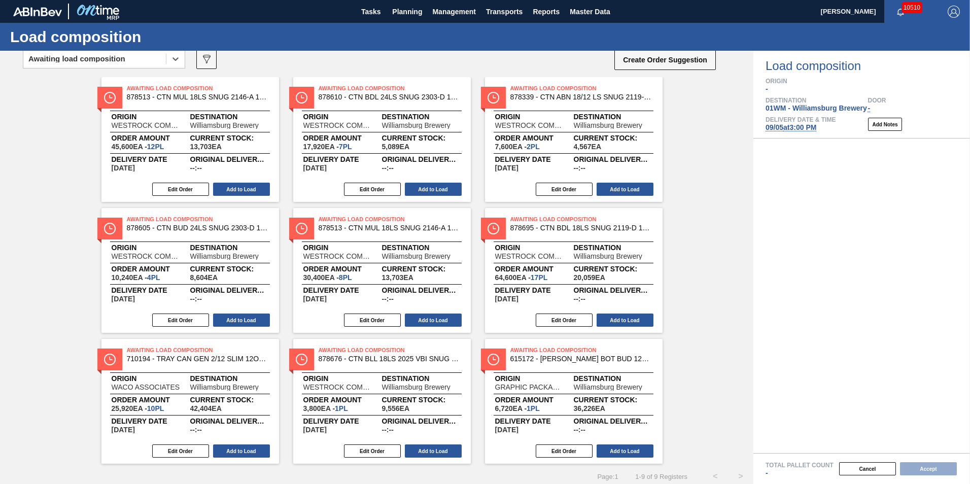
scroll to position [31, 0]
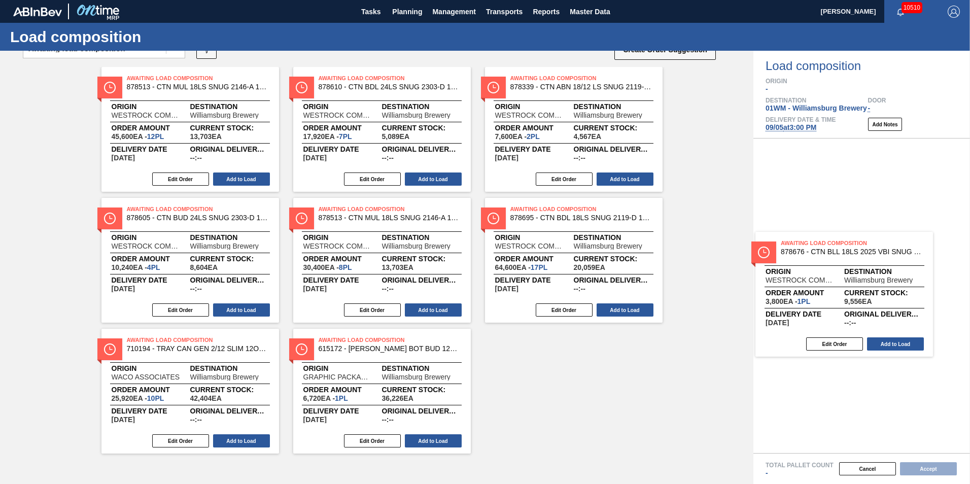
drag, startPoint x: 372, startPoint y: 403, endPoint x: 828, endPoint y: 306, distance: 466.9
click at [828, 306] on div "Order types option Awaiting load composition, selected. Select is focused ,type…" at bounding box center [485, 267] width 970 height 433
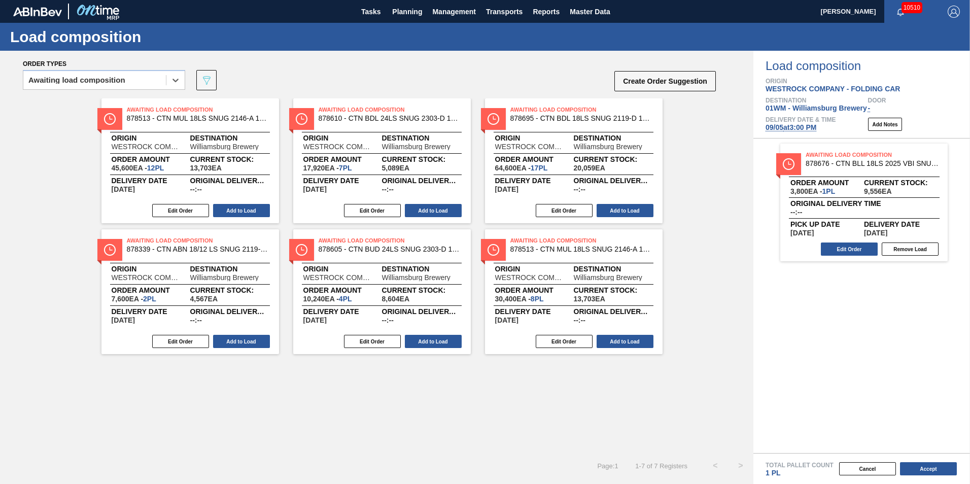
scroll to position [0, 0]
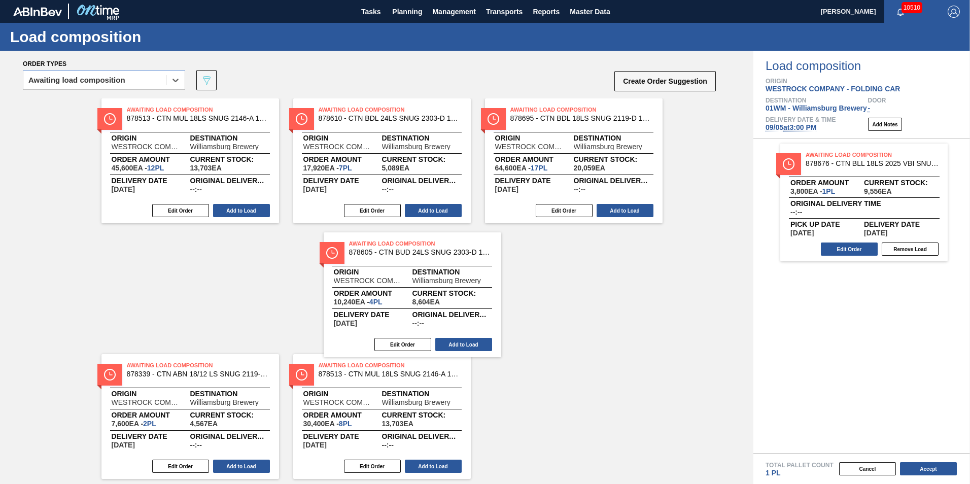
click at [352, 312] on div "Awaiting Load Composition 878513 - CTN MUL 18LS SNUG 2146-A 12OZ FOLD 0723 Orig…" at bounding box center [377, 226] width 754 height 256
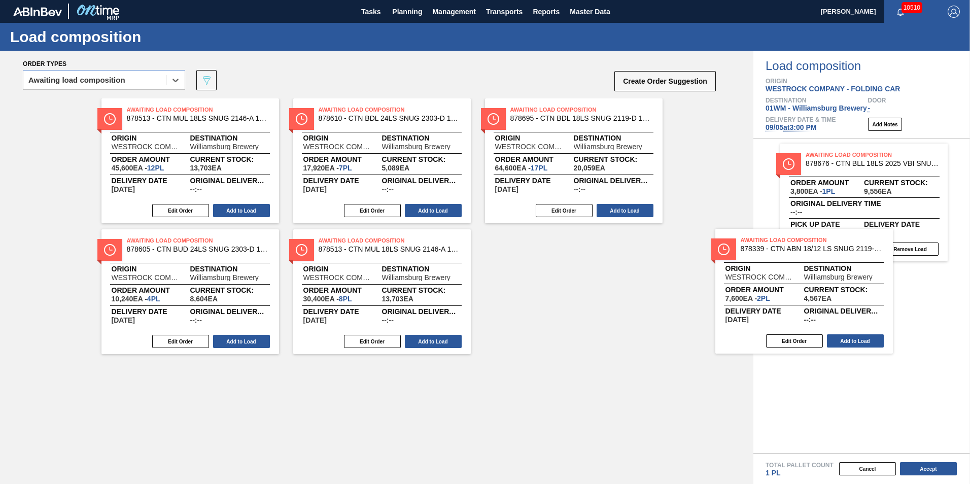
drag, startPoint x: 216, startPoint y: 303, endPoint x: 862, endPoint y: 305, distance: 646.6
click at [862, 305] on div "Order types option Awaiting load composition, selected. Select is focused ,type…" at bounding box center [485, 267] width 970 height 433
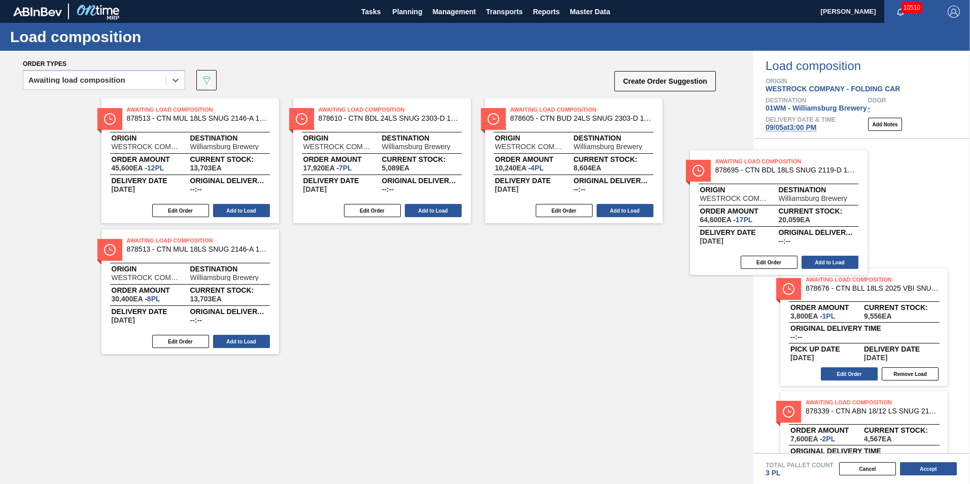
drag, startPoint x: 585, startPoint y: 166, endPoint x: 842, endPoint y: 230, distance: 265.0
click at [831, 230] on div "Order types option Awaiting load composition, selected. Select is focused ,type…" at bounding box center [485, 267] width 970 height 433
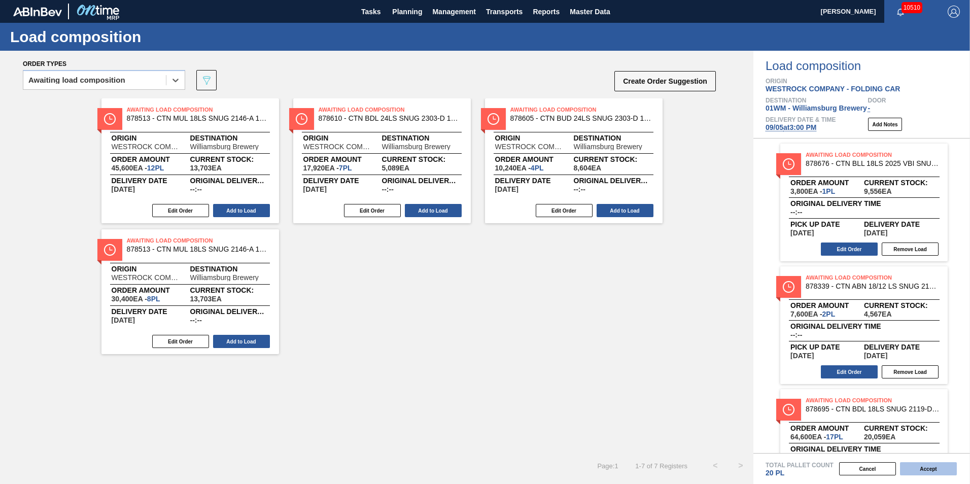
click at [924, 470] on button "Accept" at bounding box center [928, 468] width 57 height 13
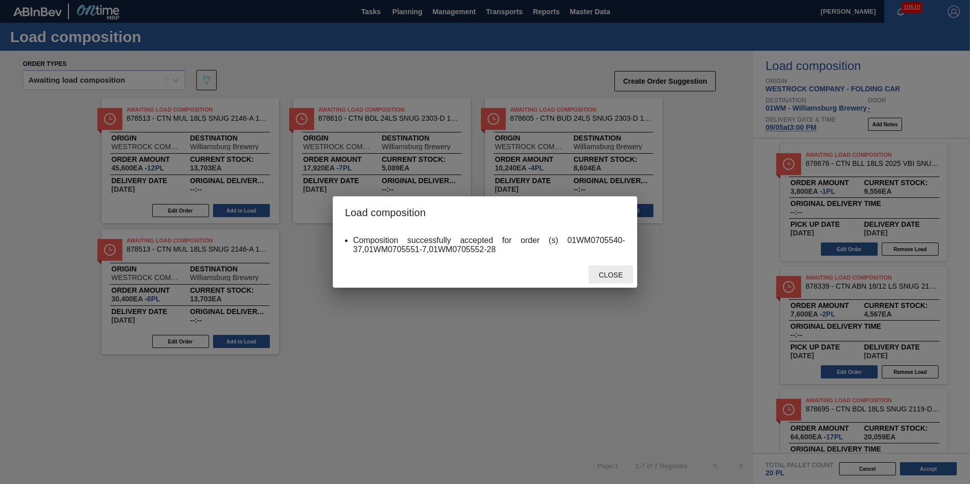
click at [605, 271] on div "Close" at bounding box center [611, 274] width 45 height 19
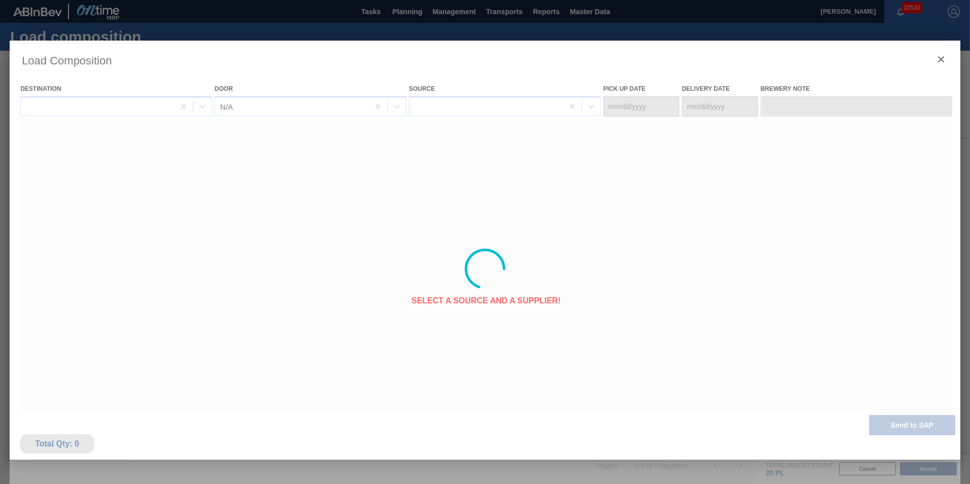
type Date "[DATE]"
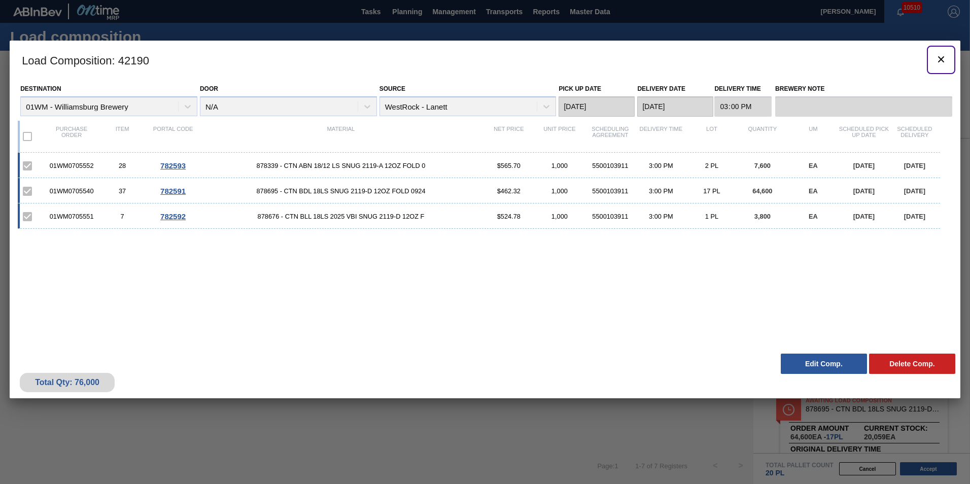
click at [939, 58] on icon "botão de ícone" at bounding box center [941, 59] width 12 height 12
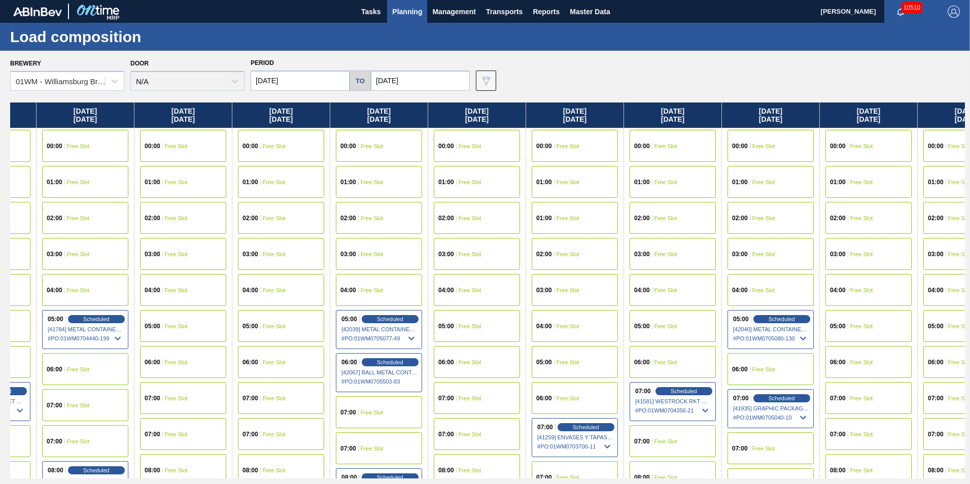
drag, startPoint x: 937, startPoint y: 111, endPoint x: 264, endPoint y: 128, distance: 673.2
click at [264, 128] on div "[DATE] 00:00 Free Slot 01:00 Free Slot 02:00 Free Slot 03:00 Scheduled [41643] …" at bounding box center [487, 291] width 955 height 376
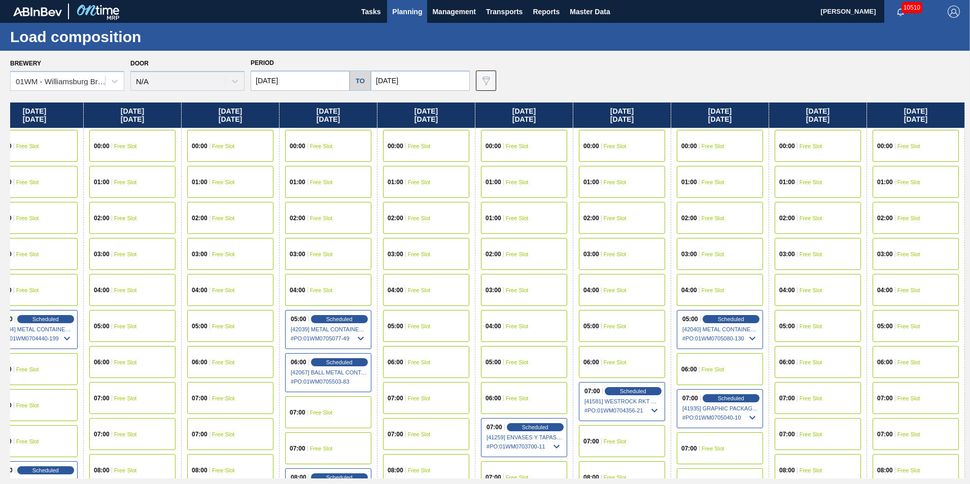
drag, startPoint x: 806, startPoint y: 118, endPoint x: 689, endPoint y: 122, distance: 116.8
click at [689, 122] on div "[DATE] 00:00 Free Slot 01:00 Free Slot 02:00 Free Slot 03:00 Scheduled [41643] …" at bounding box center [487, 291] width 955 height 376
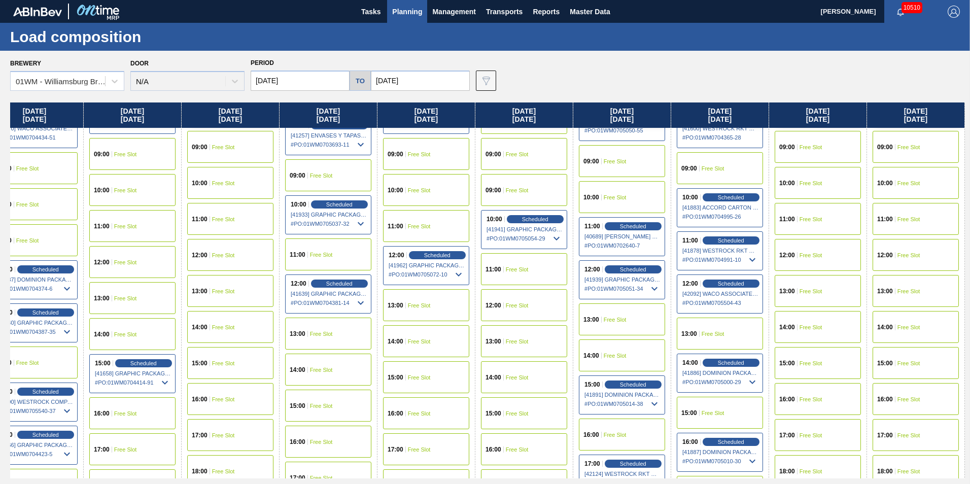
scroll to position [457, 710]
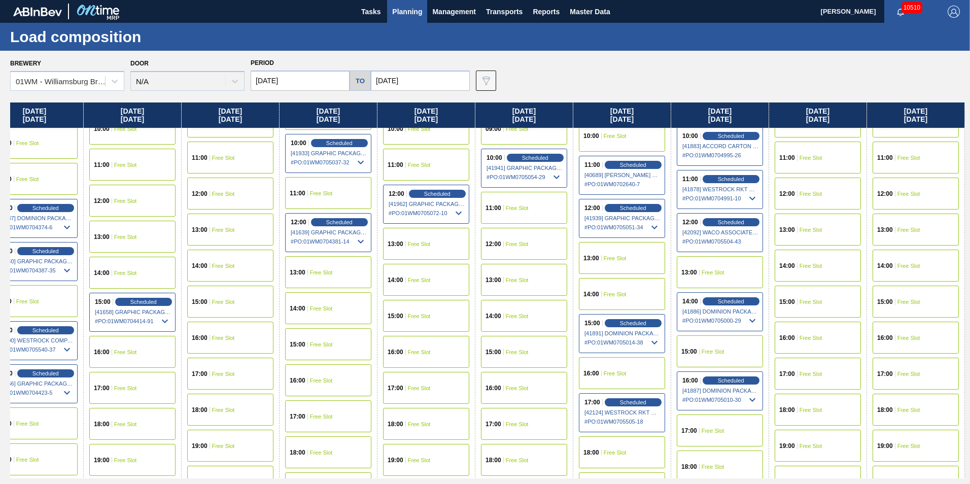
click at [737, 354] on div "15:00 Free Slot" at bounding box center [720, 351] width 86 height 32
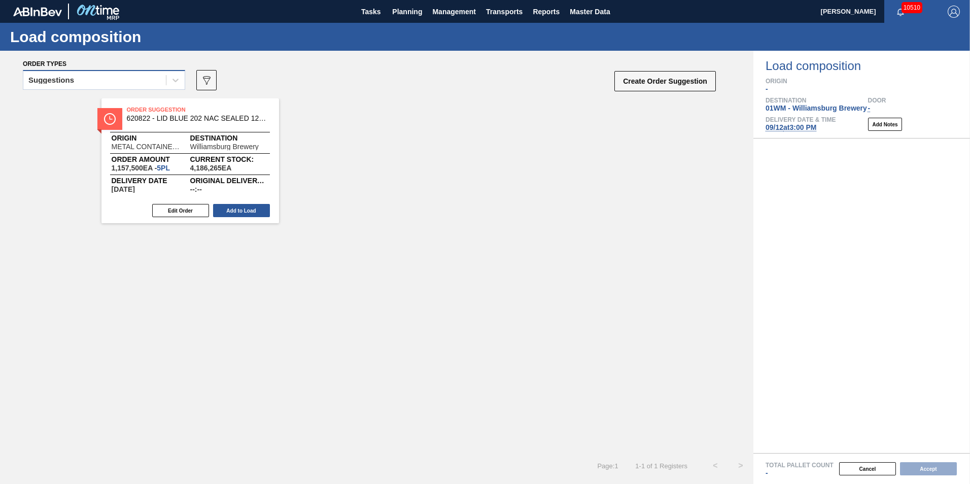
click at [150, 76] on div "Suggestions" at bounding box center [94, 80] width 143 height 15
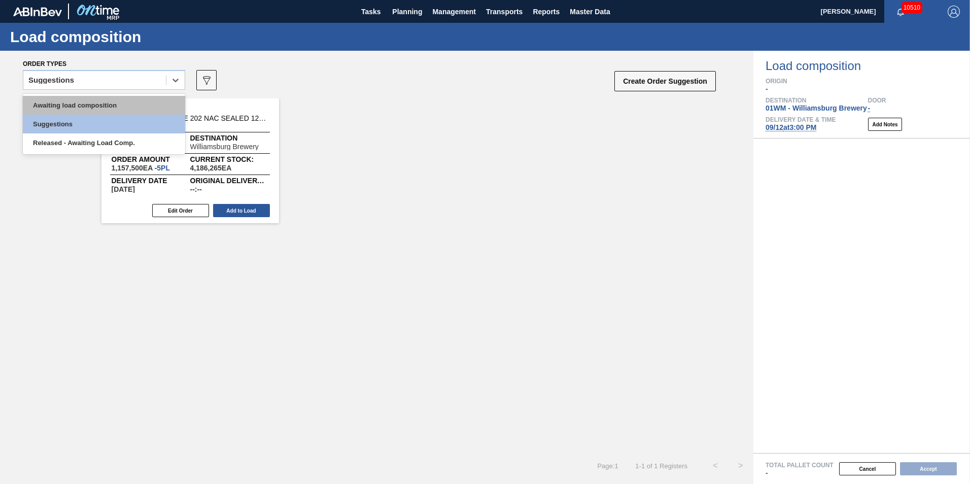
click at [103, 105] on div "Awaiting load composition" at bounding box center [104, 105] width 162 height 19
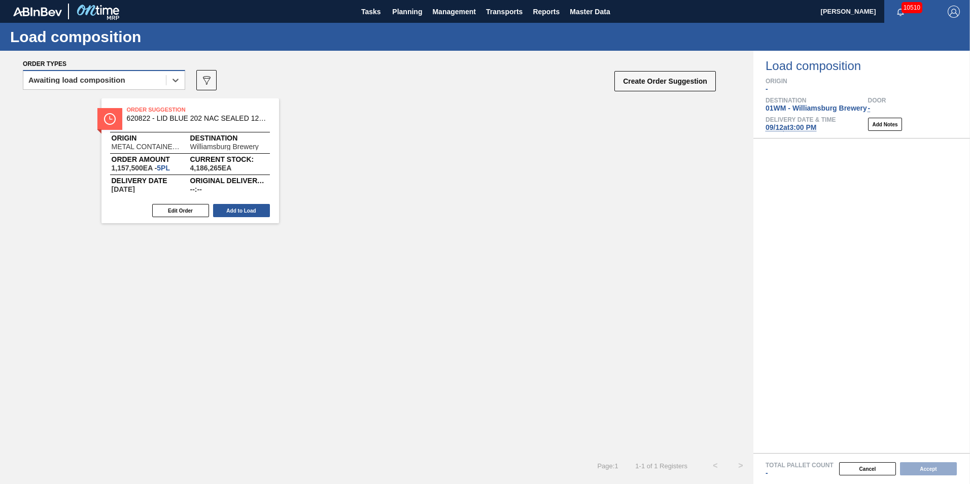
click at [134, 85] on div "Awaiting load composition" at bounding box center [94, 80] width 143 height 15
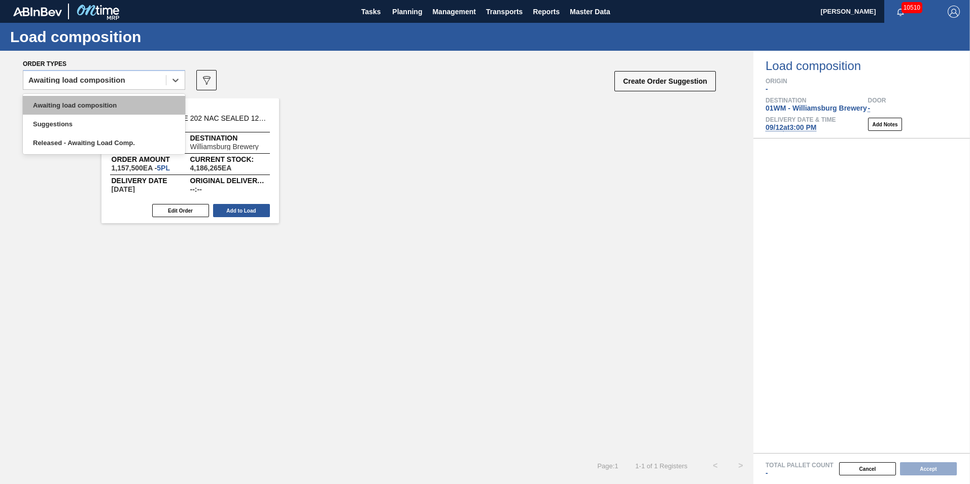
click at [129, 105] on div "Awaiting load composition" at bounding box center [104, 105] width 162 height 19
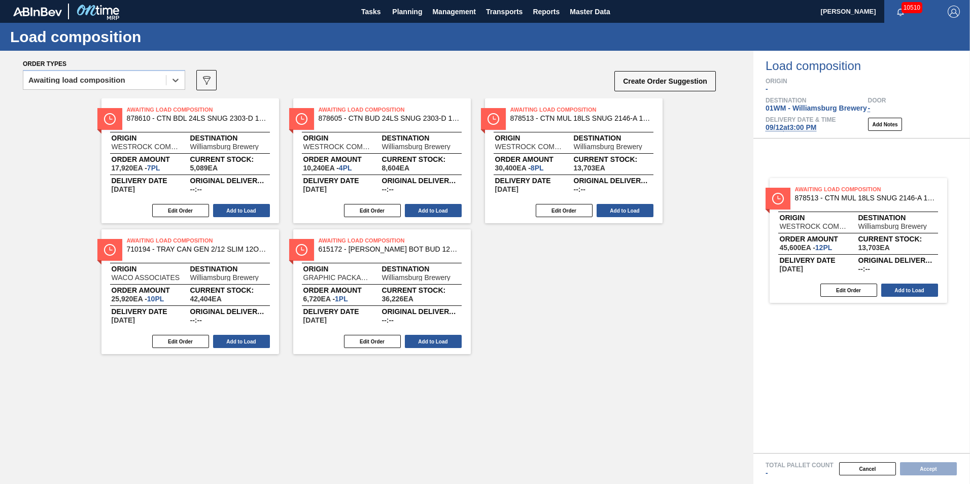
drag, startPoint x: 222, startPoint y: 166, endPoint x: 896, endPoint y: 246, distance: 678.1
click at [896, 246] on div "Order types option Awaiting load composition, selected. Select is focused ,type…" at bounding box center [485, 267] width 970 height 433
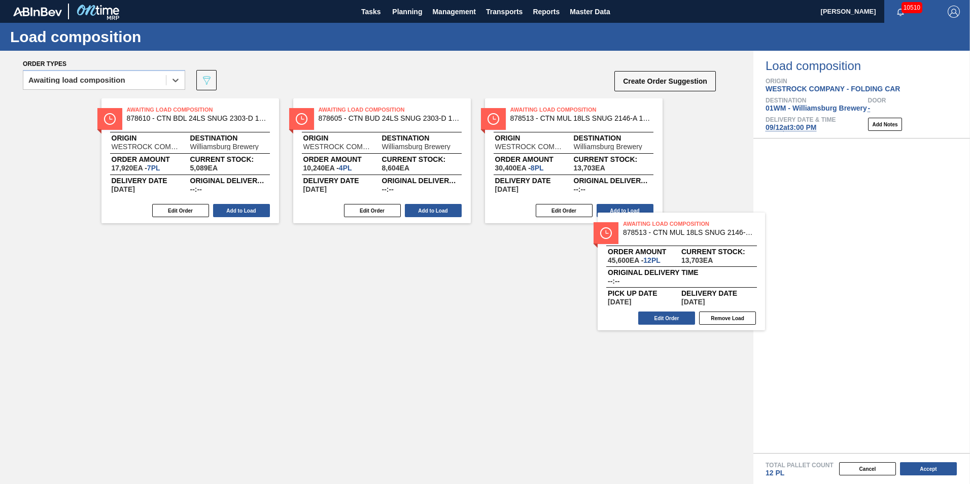
drag, startPoint x: 831, startPoint y: 191, endPoint x: 363, endPoint y: 320, distance: 485.4
click at [364, 320] on div "Order types option Awaiting load composition, selected. Select is focused ,type…" at bounding box center [485, 267] width 970 height 433
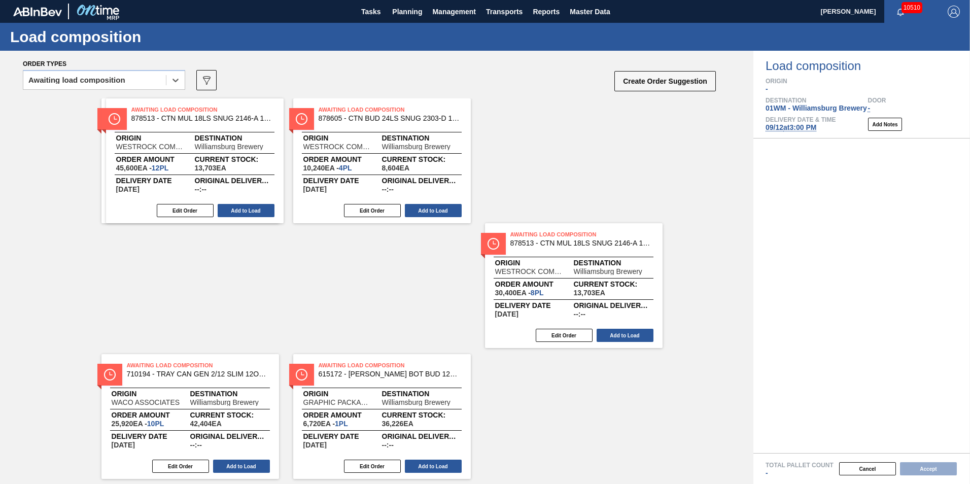
drag, startPoint x: 237, startPoint y: 159, endPoint x: 224, endPoint y: 181, distance: 25.5
click at [224, 181] on div "Awaiting Load Composition 878513 - CTN MUL 18LS SNUG 2146-A 12OZ FOLD 0723 Orig…" at bounding box center [377, 226] width 754 height 256
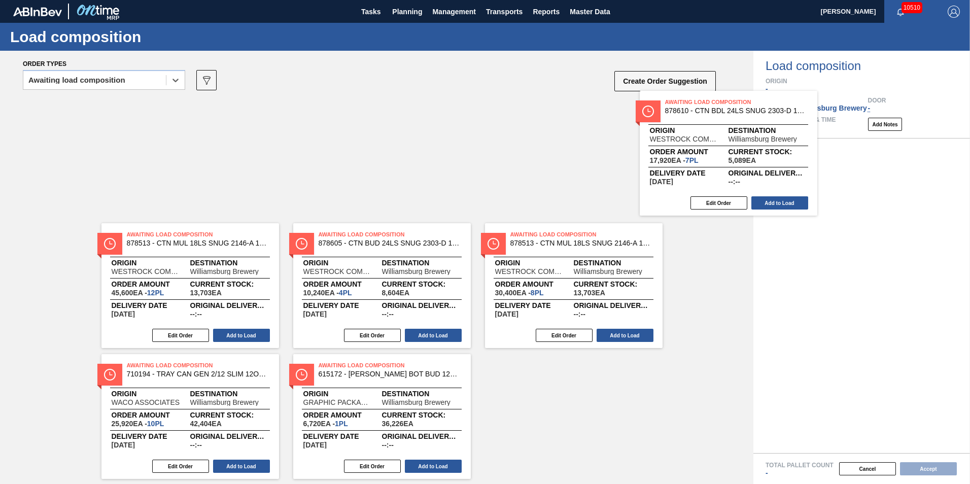
drag, startPoint x: 415, startPoint y: 185, endPoint x: 832, endPoint y: 189, distance: 417.2
click at [832, 189] on div "Order types option Awaiting load composition, selected. Select is focused ,type…" at bounding box center [485, 267] width 970 height 433
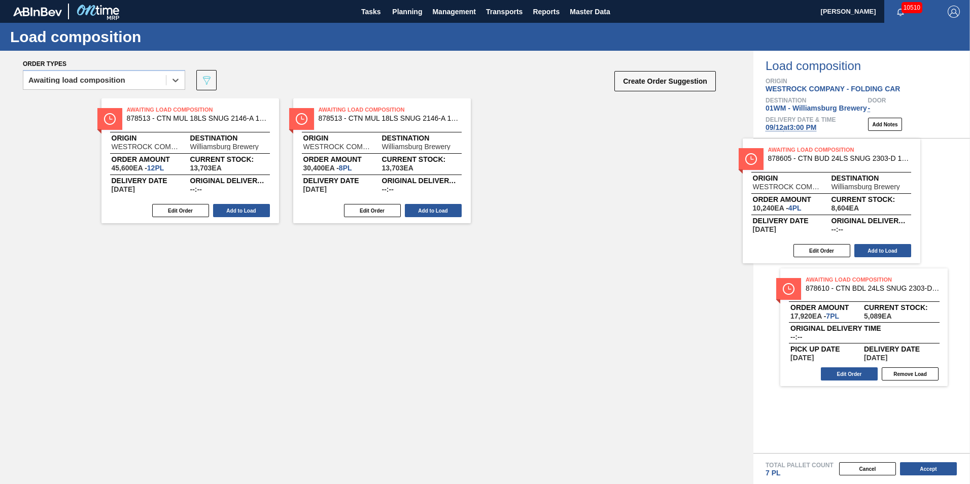
drag, startPoint x: 391, startPoint y: 172, endPoint x: 945, endPoint y: 207, distance: 554.3
click at [945, 207] on div "Order types option Awaiting load composition, selected. Select is focused ,type…" at bounding box center [485, 267] width 970 height 433
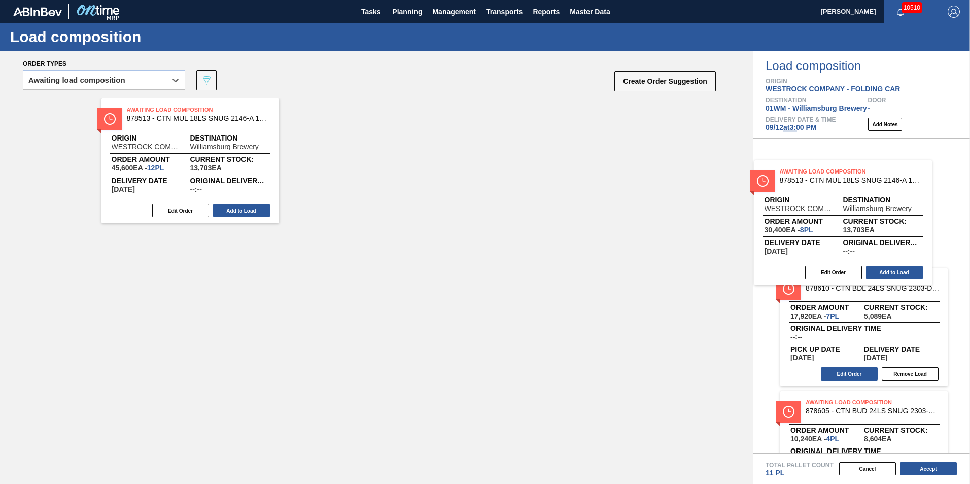
drag, startPoint x: 388, startPoint y: 177, endPoint x: 856, endPoint y: 239, distance: 472.0
click at [856, 239] on div "Order types option Awaiting load composition, selected. Select is focused ,type…" at bounding box center [485, 267] width 970 height 433
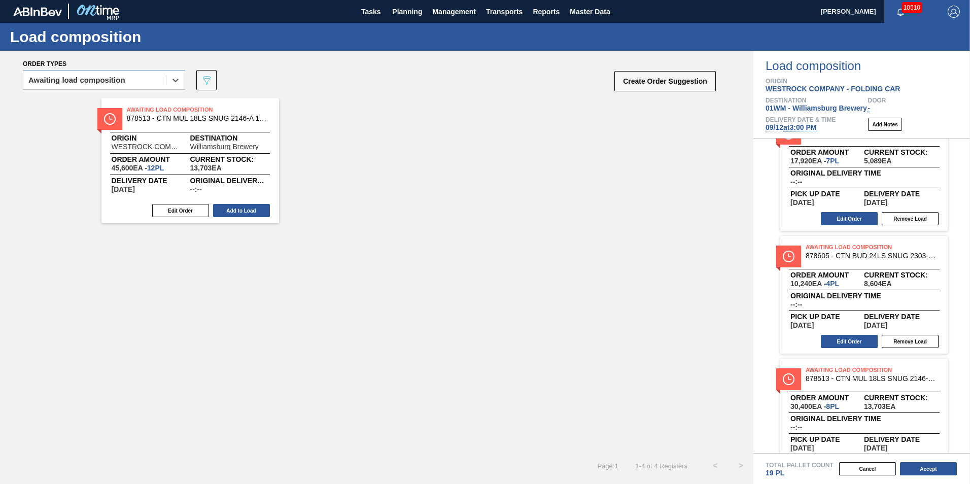
scroll to position [59, 0]
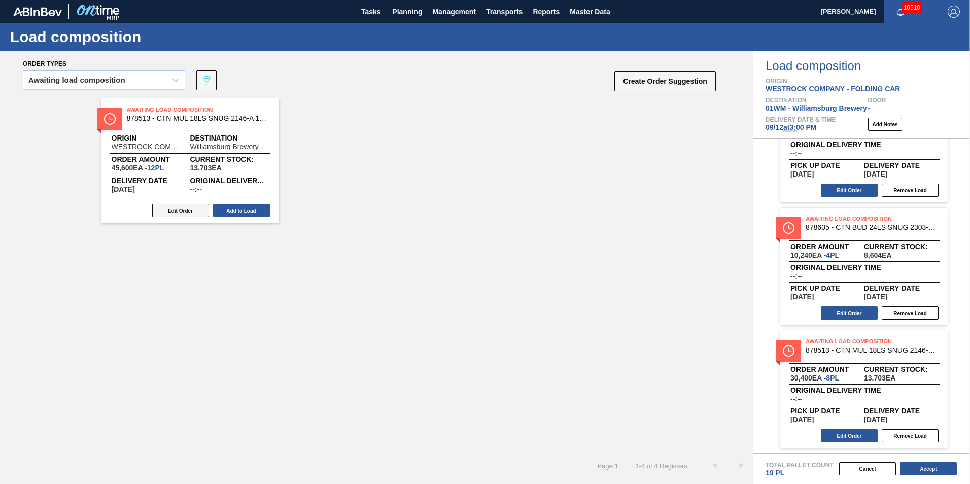
click at [197, 209] on button "Edit Order" at bounding box center [180, 210] width 57 height 13
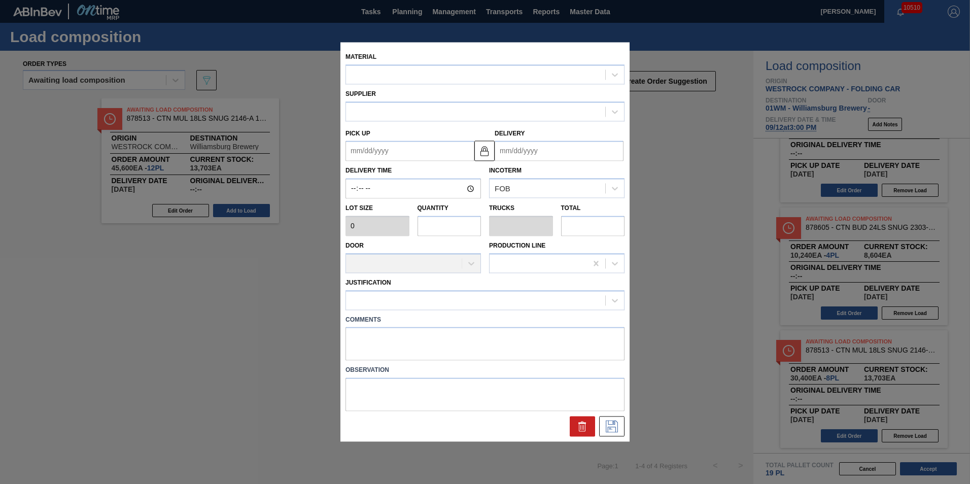
click at [450, 230] on input "text" at bounding box center [450, 226] width 64 height 20
type input "3,800"
type input "12"
type input "0.462"
type input "45,600"
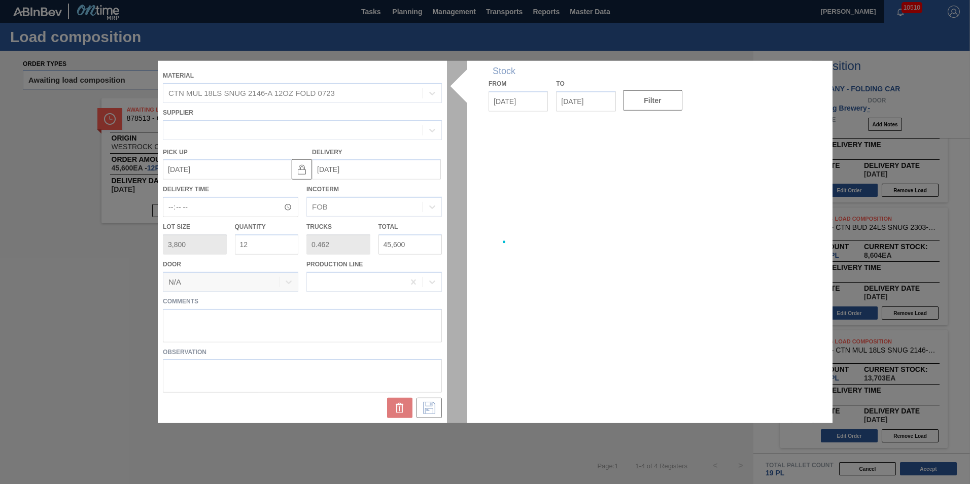
type up "[DATE]"
type input "[DATE]"
click at [265, 249] on div at bounding box center [485, 242] width 655 height 362
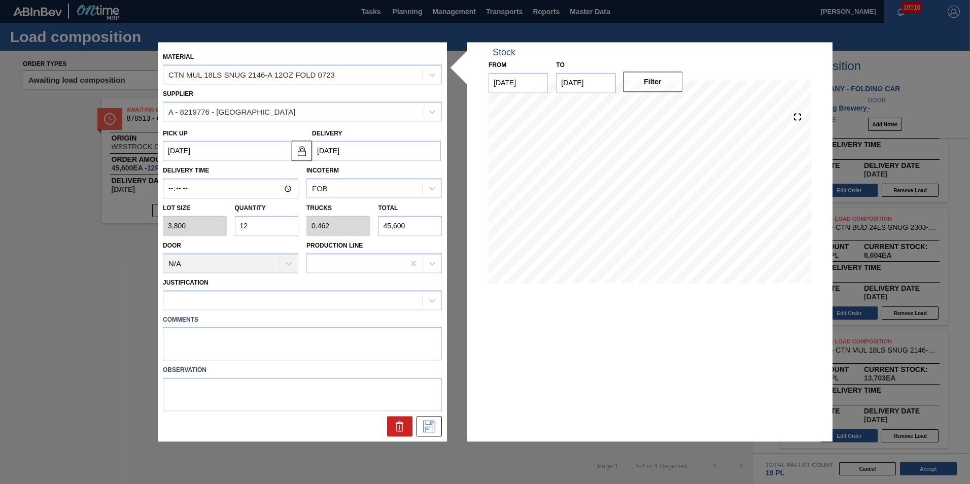
click at [259, 229] on input "12" at bounding box center [267, 226] width 64 height 20
type input "1"
type input "0.038"
type input "3,800"
click at [282, 233] on input "1" at bounding box center [267, 226] width 64 height 20
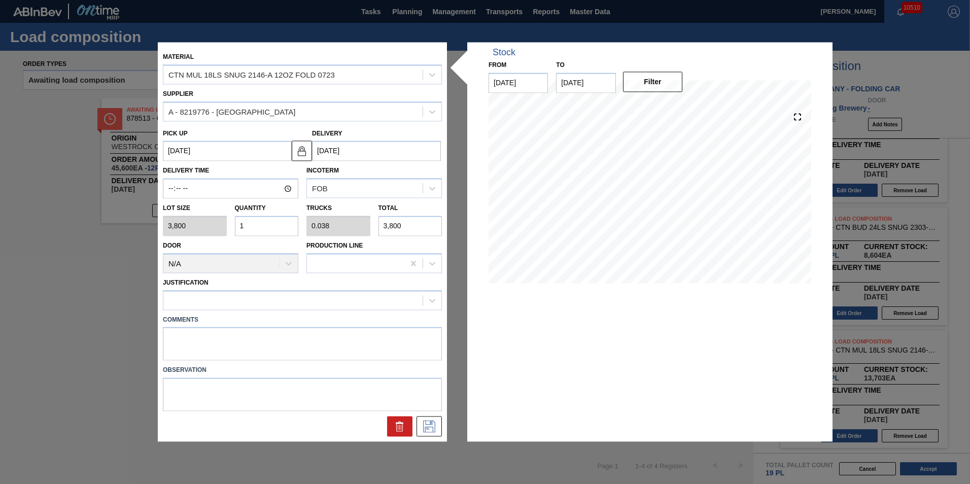
click at [224, 229] on div "Lot size 3,800 Quantity 1 Trucks 0.038 Total 3,800" at bounding box center [302, 218] width 287 height 38
type input "2"
type input "0.077"
type input "7,600"
type input "20"
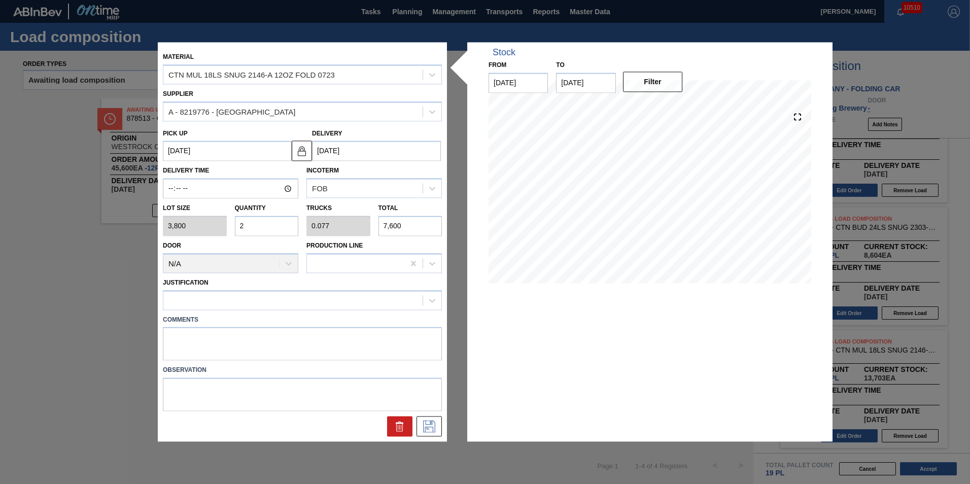
type input "0.769"
type input "76,000"
type input "20"
click at [601, 85] on input "[DATE]" at bounding box center [585, 83] width 59 height 20
click at [589, 190] on div "22" at bounding box center [585, 189] width 14 height 14
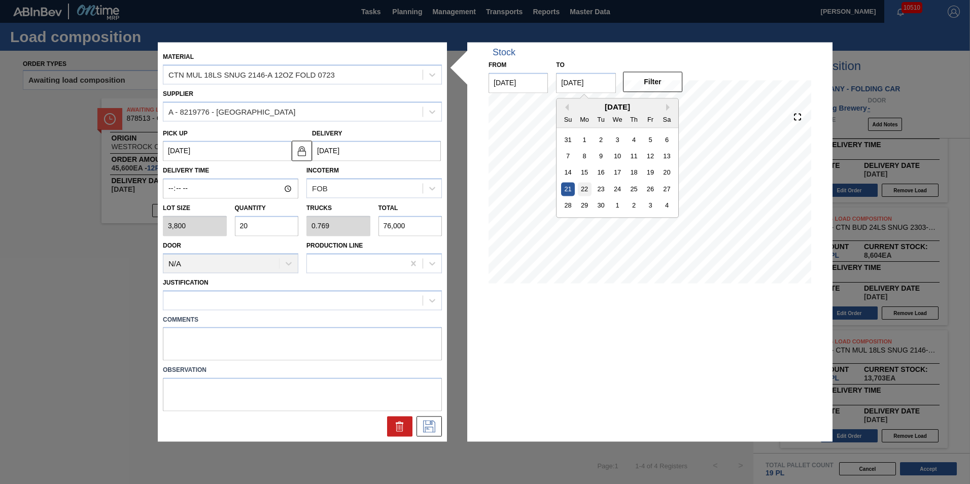
type input "[DATE]"
click at [655, 76] on button "Filter" at bounding box center [652, 82] width 59 height 20
drag, startPoint x: 260, startPoint y: 227, endPoint x: 41, endPoint y: 211, distance: 219.9
click at [46, 212] on div "Material CTN MUL 18LS SNUG 2146-A 12OZ FOLD 0723 Supplier A - 8219776 - WestRoc…" at bounding box center [485, 242] width 970 height 484
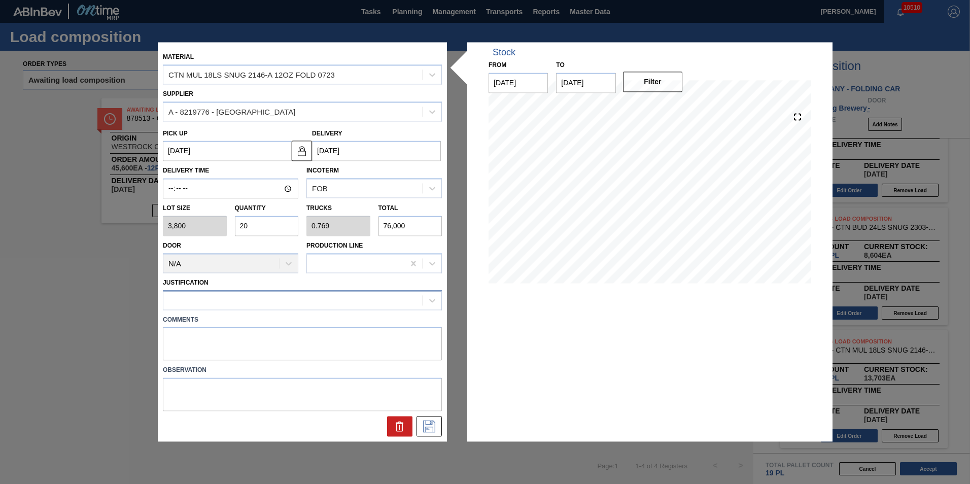
type input "1"
type input "0.038"
type input "3,800"
type input "1"
click at [430, 431] on icon at bounding box center [429, 427] width 16 height 12
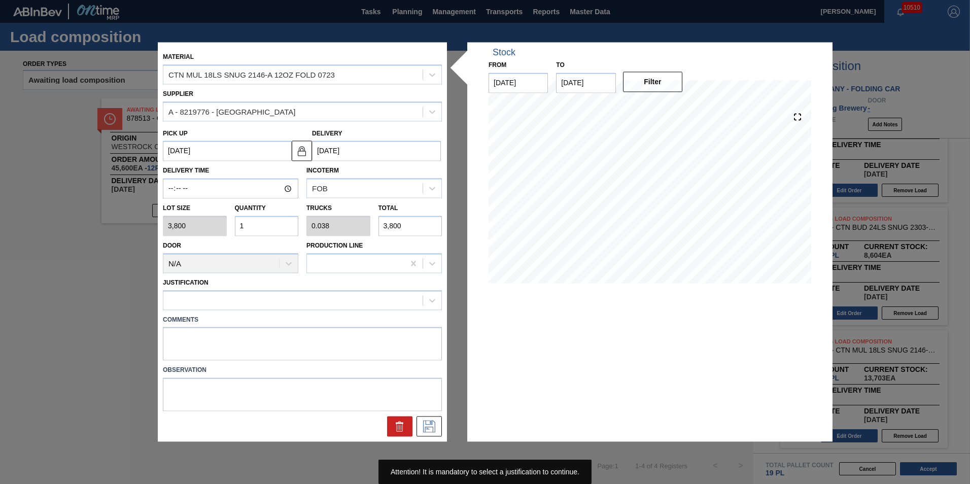
click at [323, 286] on div "Justification" at bounding box center [302, 293] width 279 height 35
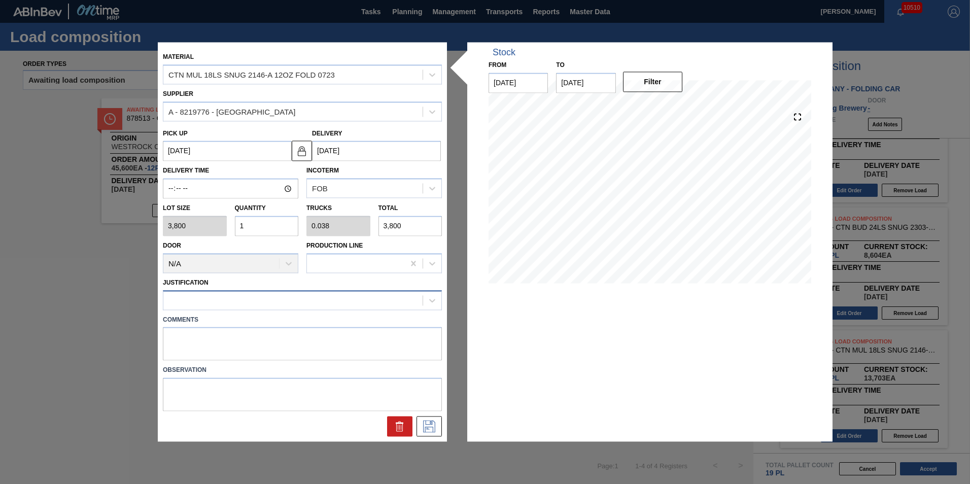
click at [317, 298] on div at bounding box center [292, 300] width 259 height 15
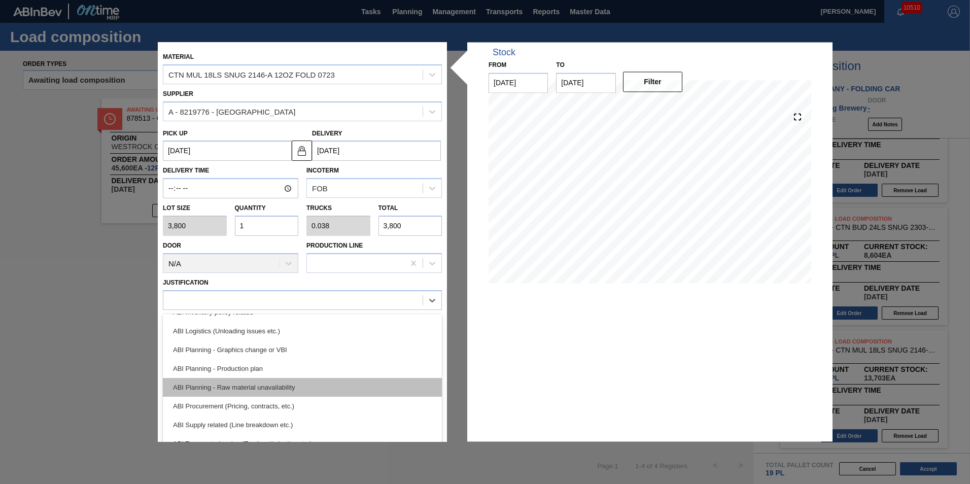
scroll to position [102, 0]
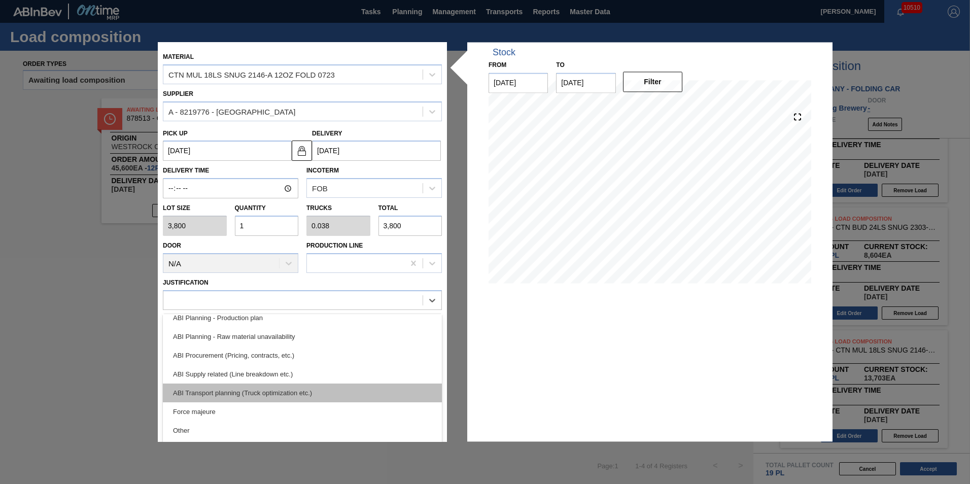
click at [328, 393] on div "ABI Transport planning (Truck optimization etc.)" at bounding box center [302, 393] width 279 height 19
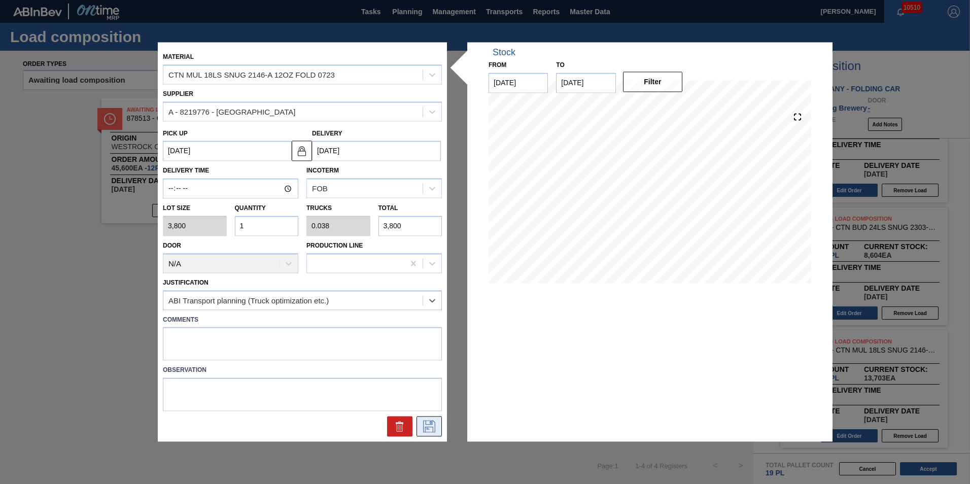
click at [433, 429] on icon at bounding box center [429, 427] width 12 height 12
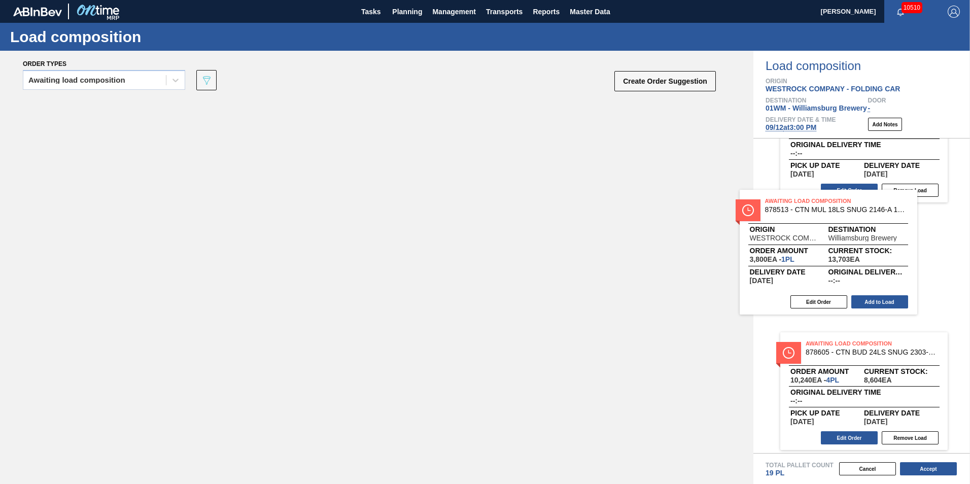
drag, startPoint x: 209, startPoint y: 182, endPoint x: 858, endPoint y: 257, distance: 654.0
click at [858, 257] on div "Order types Awaiting load composition 089F7B8B-B2A5-4AFE-B5C0-19BA573D28AC Crea…" at bounding box center [485, 267] width 970 height 433
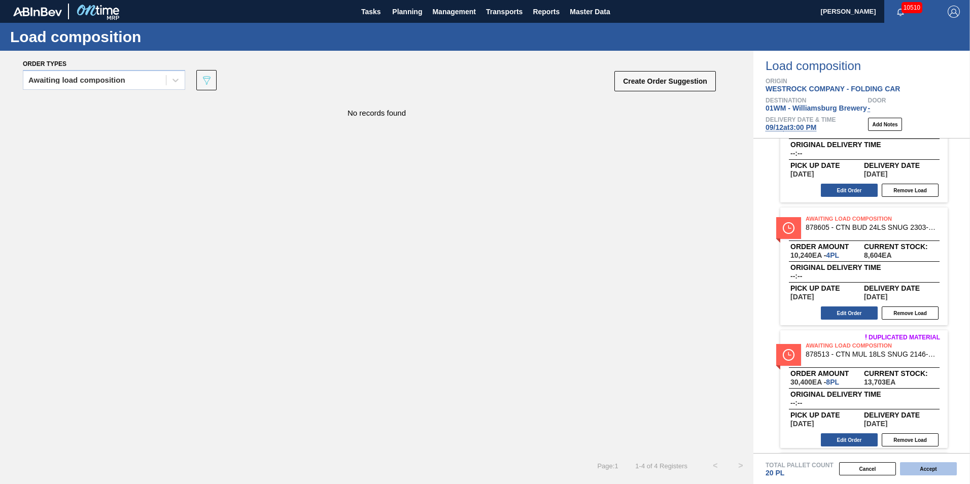
click at [929, 468] on button "Accept" at bounding box center [928, 468] width 57 height 13
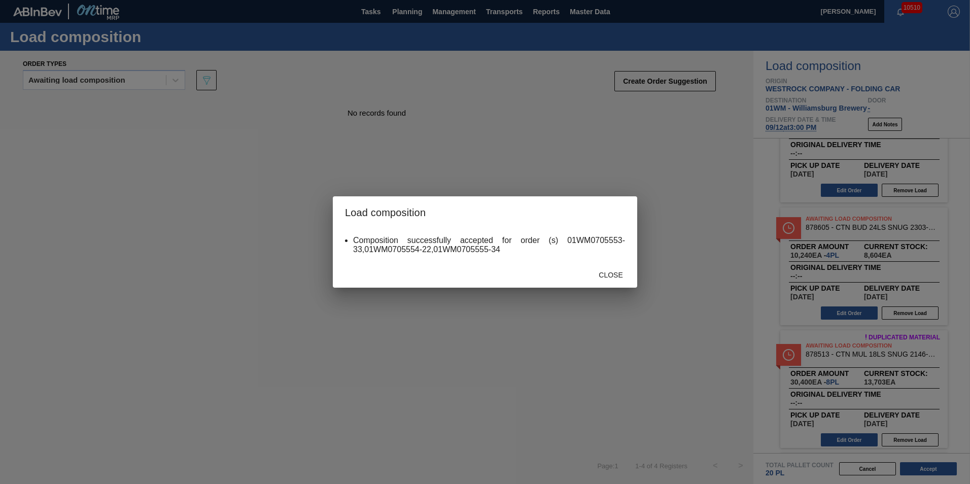
click at [629, 274] on span "Close" at bounding box center [611, 275] width 40 height 8
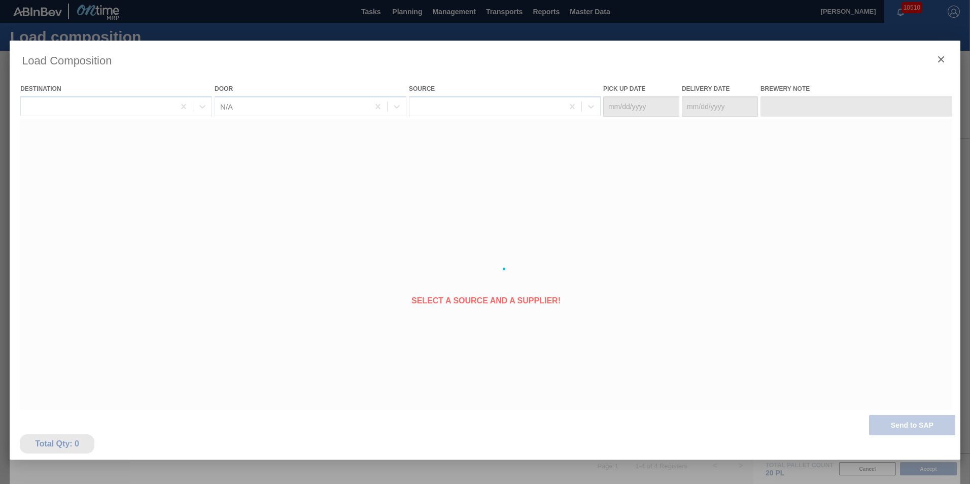
type Date "[DATE]"
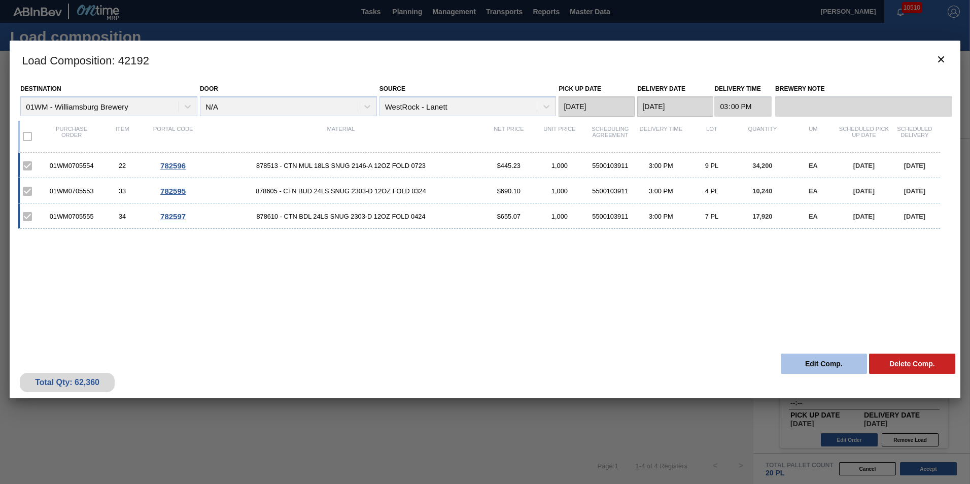
click at [836, 361] on button "Edit Comp." at bounding box center [824, 364] width 86 height 20
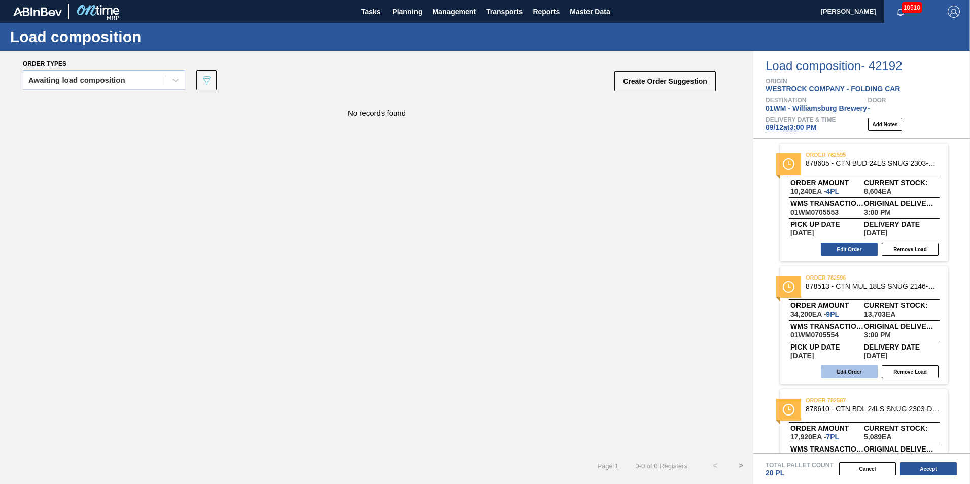
click at [847, 368] on button "Edit Order" at bounding box center [849, 371] width 57 height 13
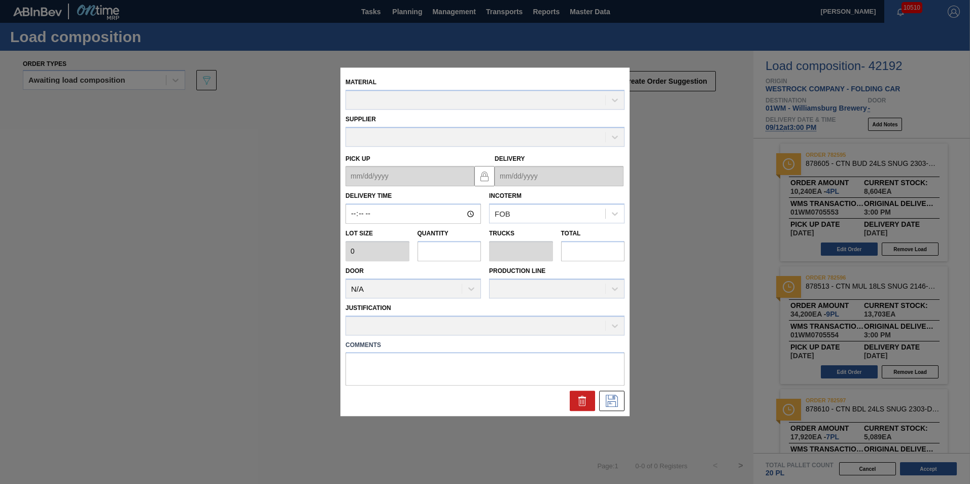
type input "15:00:00"
type input "3,800"
type input "9"
type input "0.346"
type input "34,200"
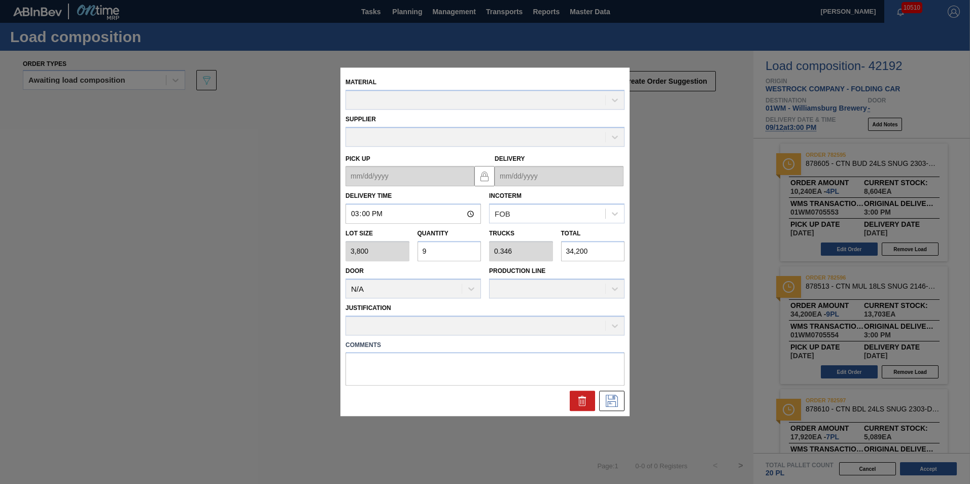
type up "[DATE]"
type input "[DATE]"
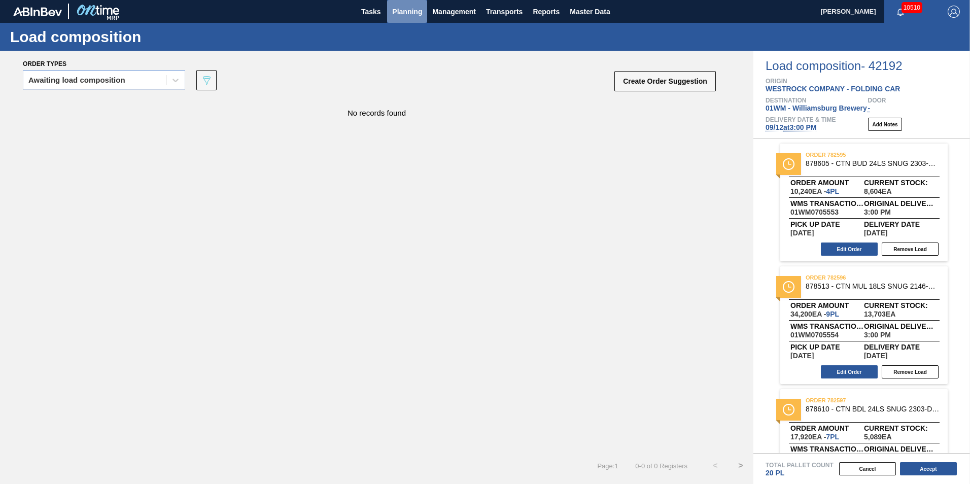
click at [414, 12] on span "Planning" at bounding box center [407, 12] width 30 height 12
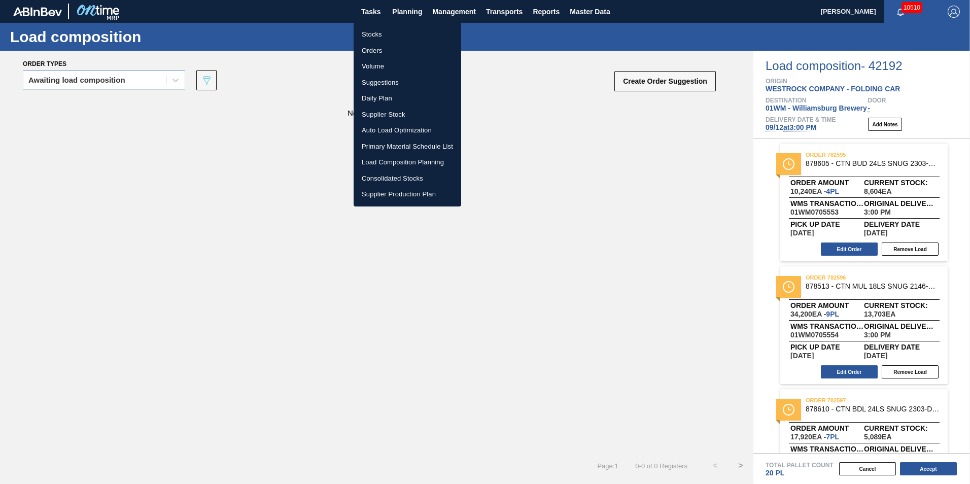
click at [415, 162] on li "Load Composition Planning" at bounding box center [408, 162] width 108 height 16
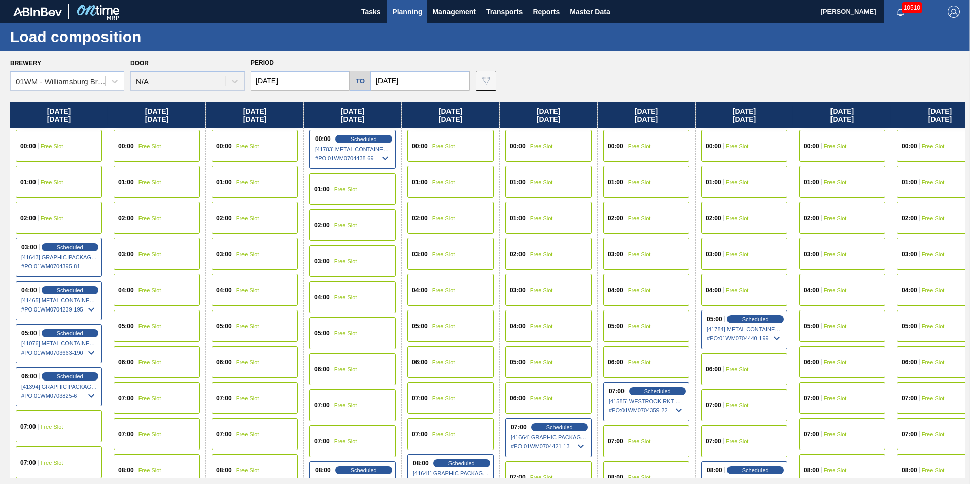
click at [411, 7] on span "Planning" at bounding box center [407, 12] width 30 height 12
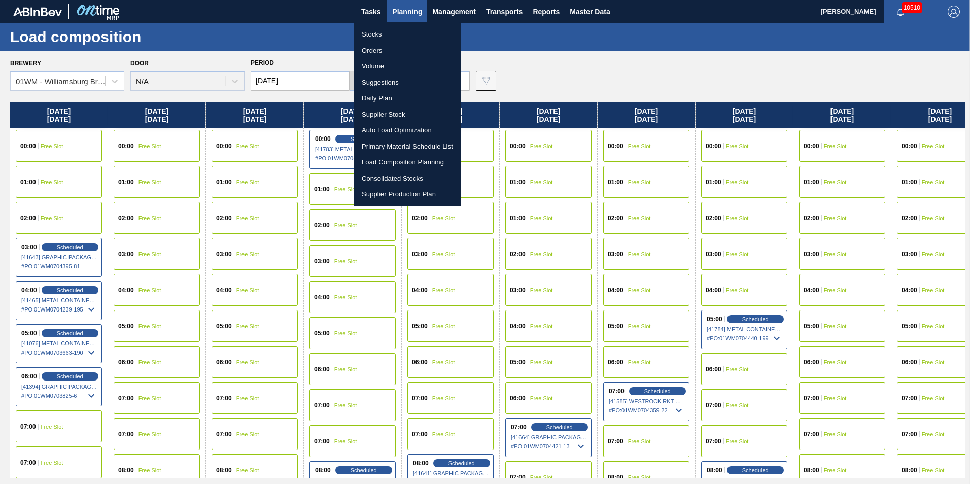
click at [397, 31] on li "Stocks" at bounding box center [408, 34] width 108 height 16
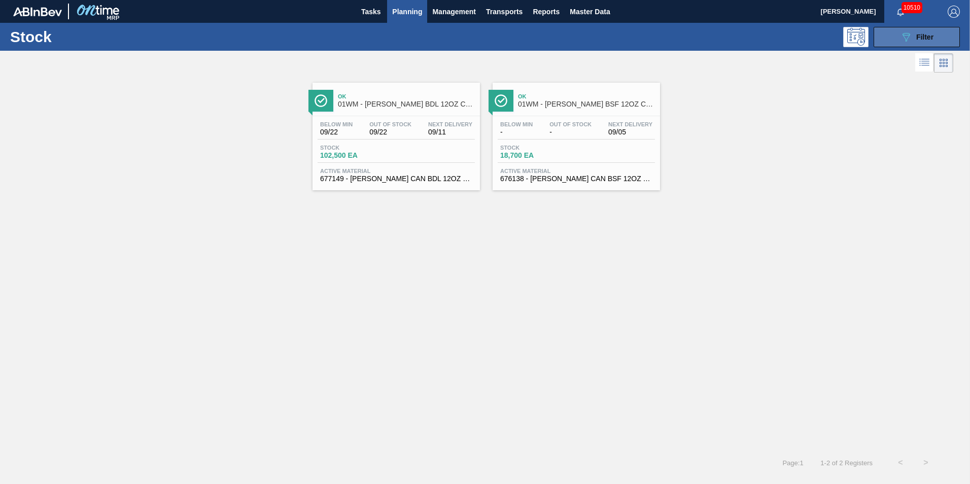
click at [889, 39] on button "089F7B8B-B2A5-4AFE-B5C0-19BA573D28AC Filter" at bounding box center [917, 37] width 86 height 20
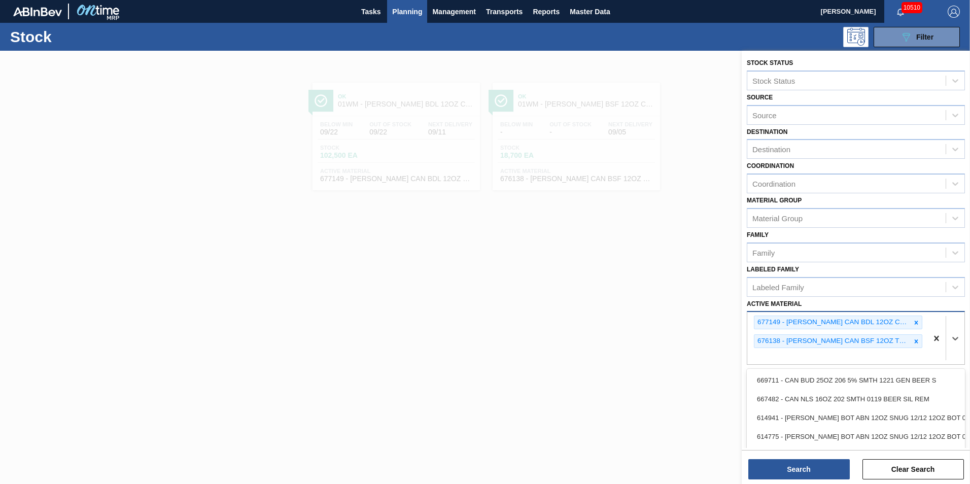
drag, startPoint x: 939, startPoint y: 328, endPoint x: 936, endPoint y: 336, distance: 8.2
click at [939, 329] on div at bounding box center [946, 338] width 37 height 52
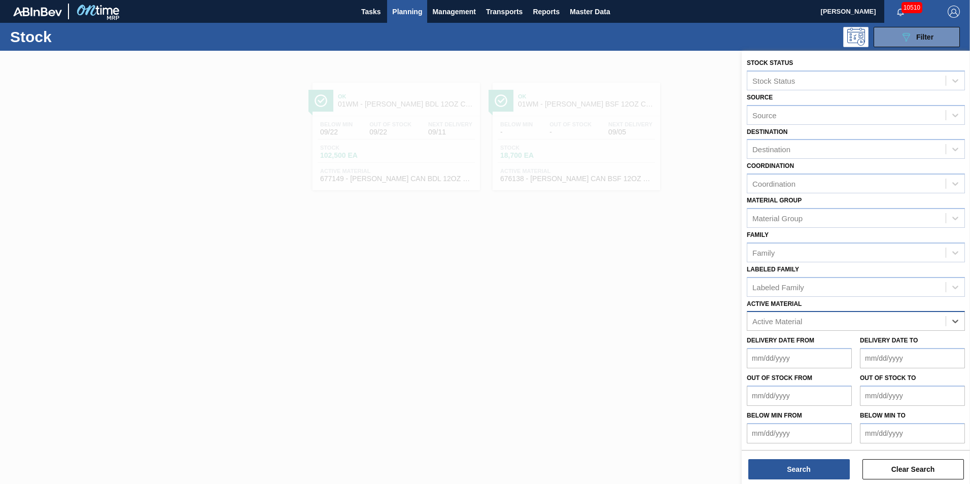
click at [900, 325] on div "Active Material" at bounding box center [847, 321] width 198 height 15
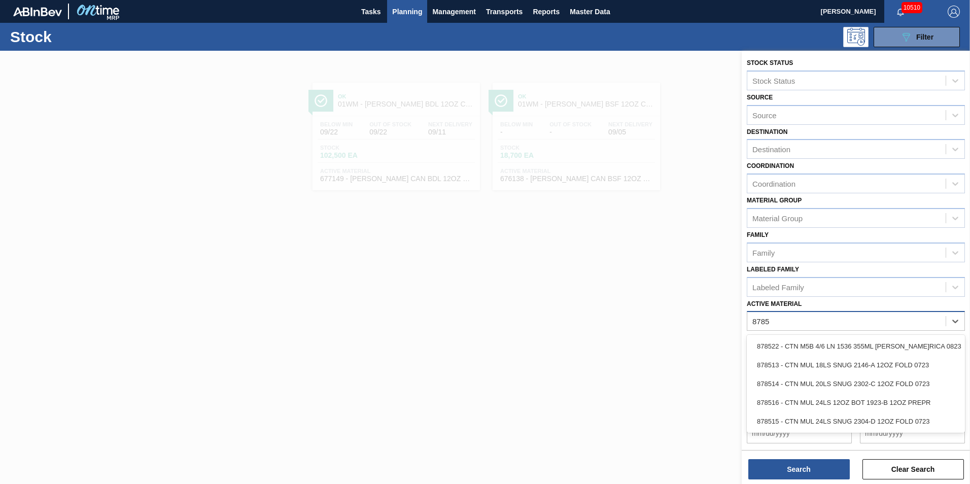
type Material "87851"
type Material "3"
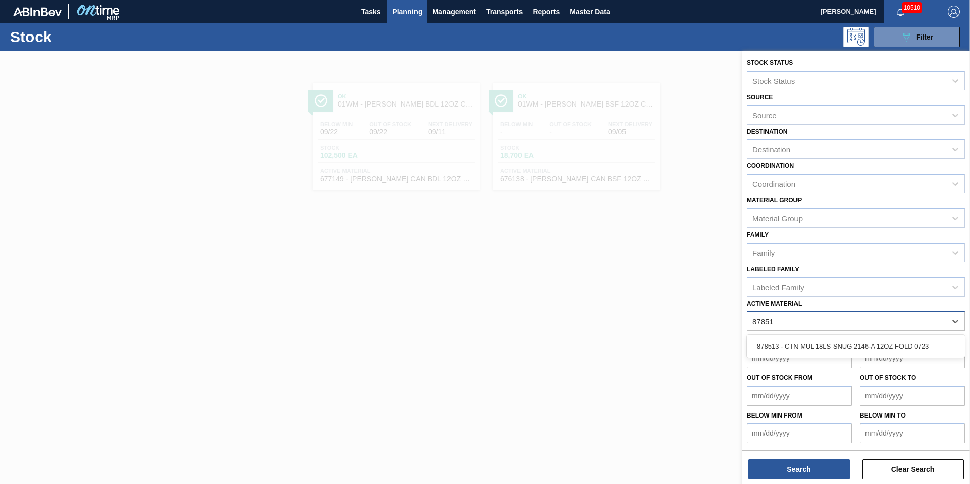
type Material "878513"
click at [892, 346] on div "878513 - CTN MUL 18LS SNUG 2146-A 12OZ FOLD 0723" at bounding box center [856, 346] width 218 height 19
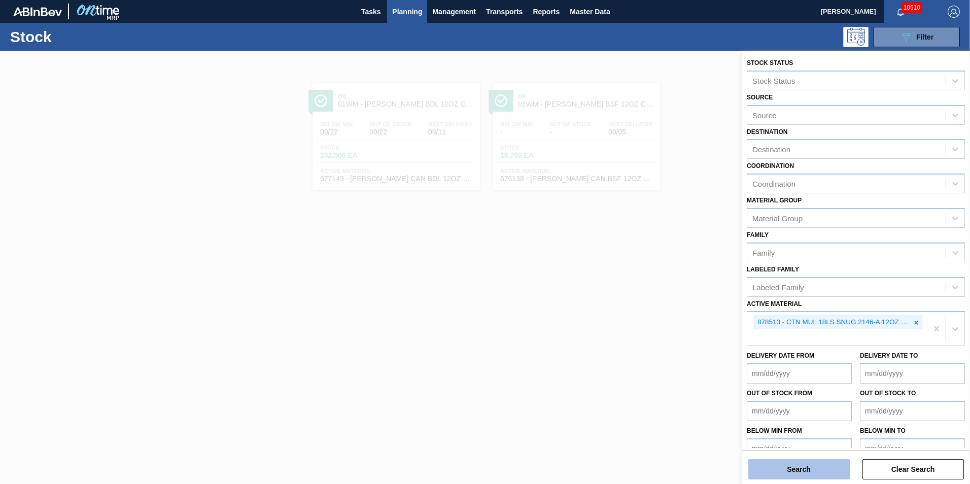
click at [800, 462] on button "Search" at bounding box center [800, 469] width 102 height 20
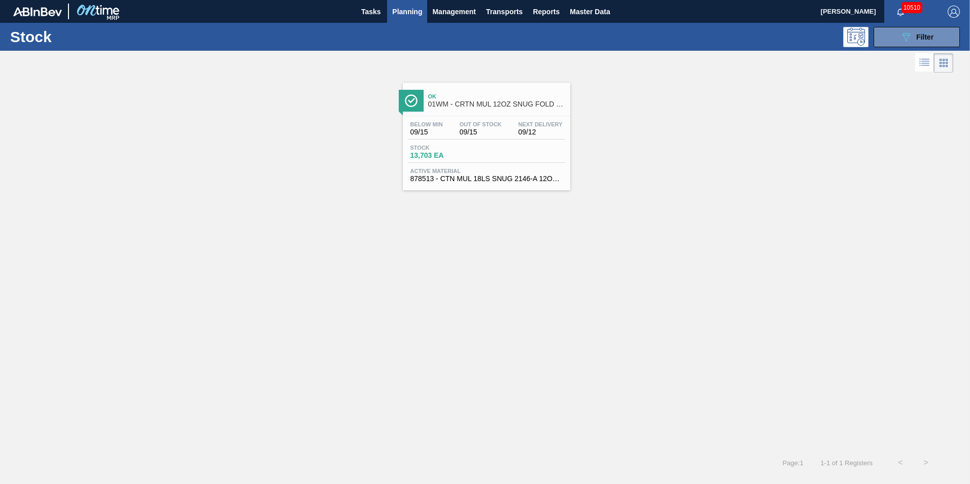
click at [503, 104] on span "01WM - CRTN MUL 12OZ SNUG FOLD 18LS 2146-A AQUEOUS COATING" at bounding box center [496, 104] width 137 height 8
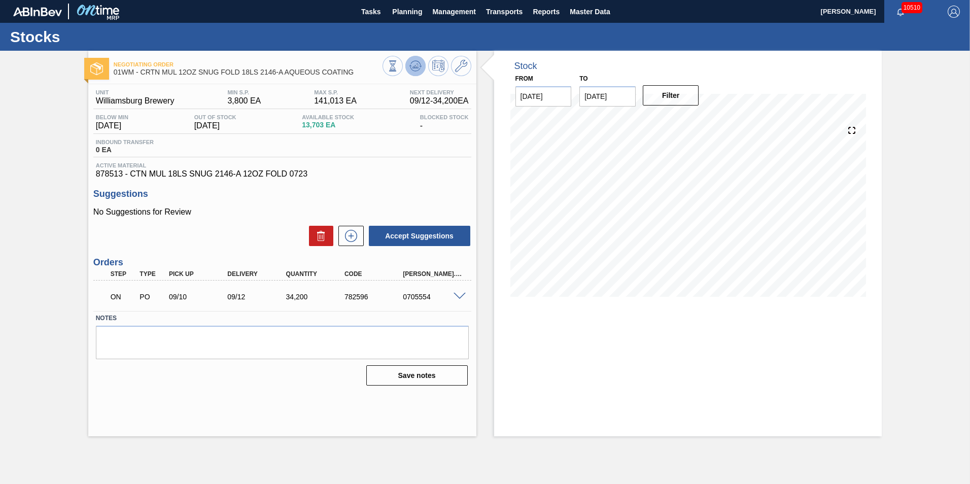
click at [398, 63] on icon at bounding box center [392, 65] width 11 height 11
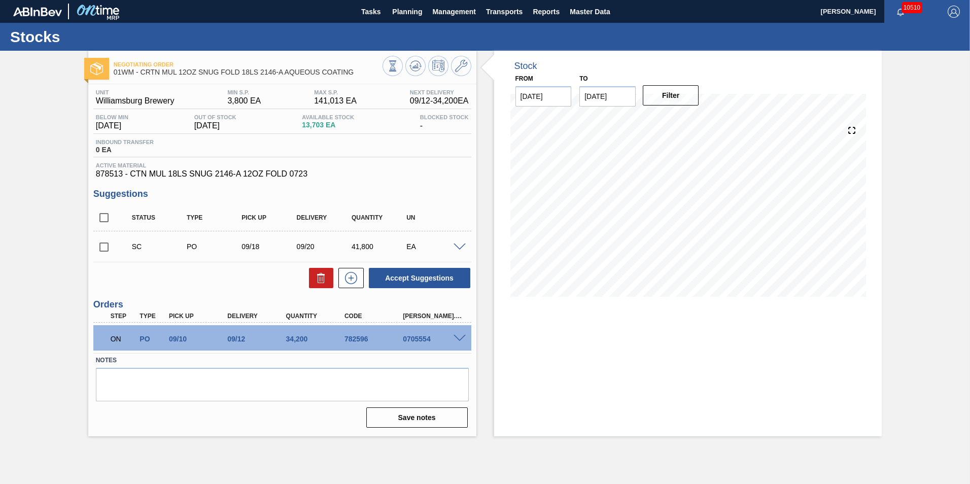
click at [461, 246] on span at bounding box center [460, 248] width 12 height 8
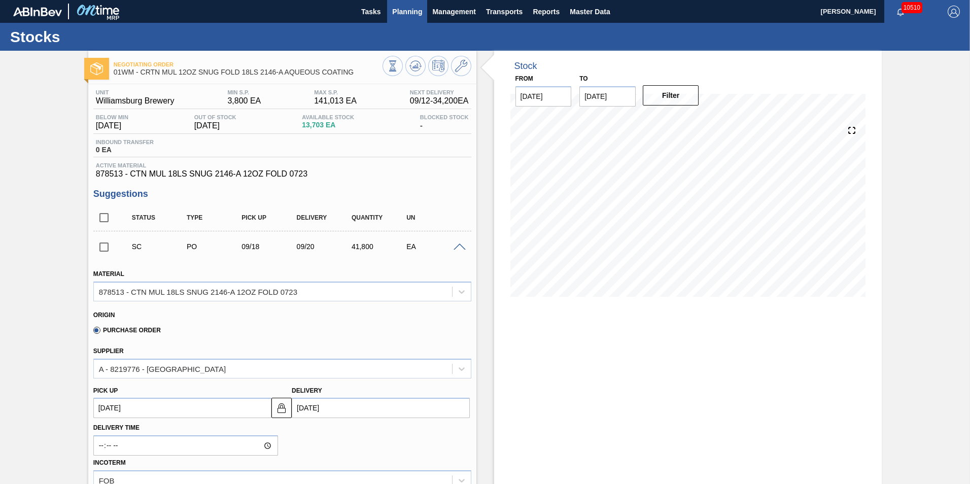
click at [394, 16] on span "Planning" at bounding box center [407, 12] width 30 height 12
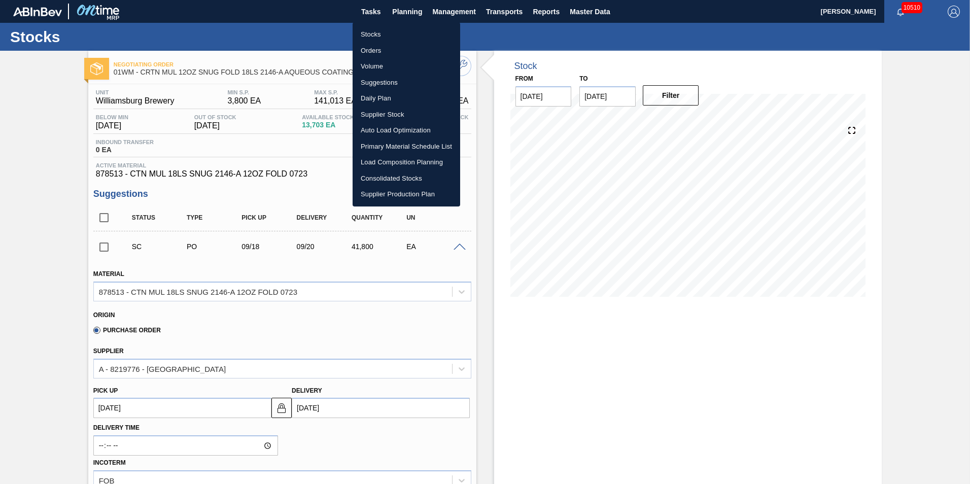
click at [383, 162] on li "Load Composition Planning" at bounding box center [407, 162] width 108 height 16
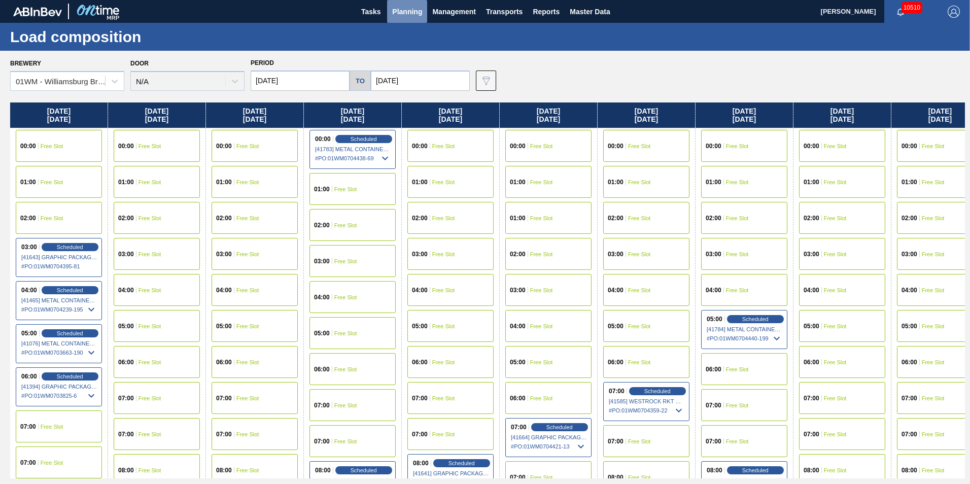
click at [391, 1] on button "Planning" at bounding box center [407, 11] width 40 height 23
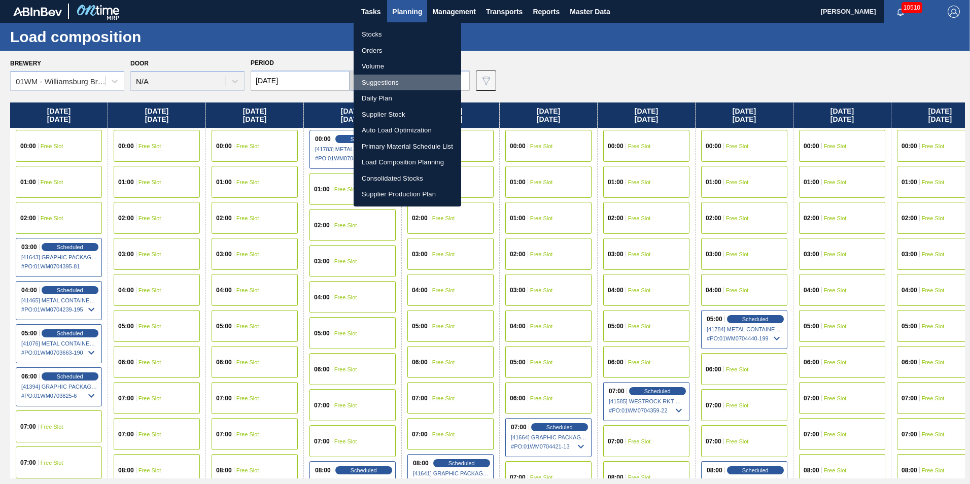
click at [408, 79] on li "Suggestions" at bounding box center [408, 83] width 108 height 16
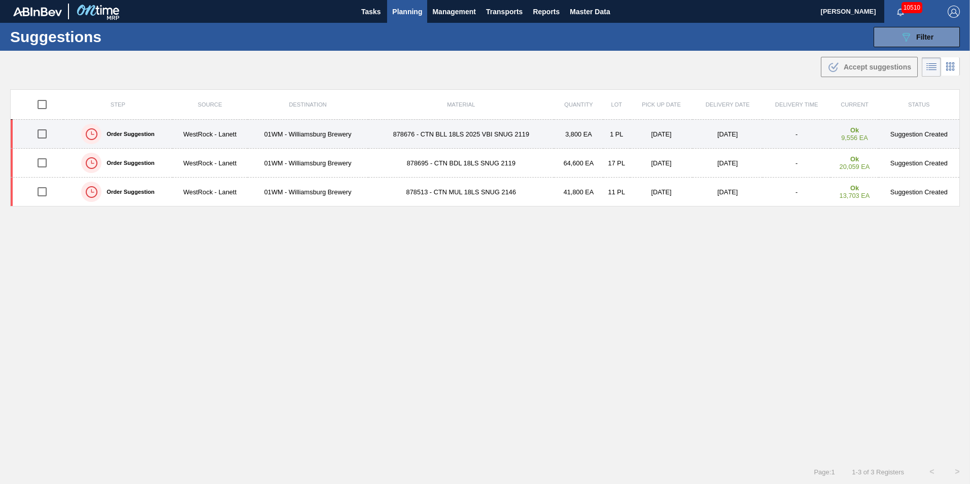
click at [460, 139] on td "878676 - CTN BLL 18LS 2025 VBI SNUG 2119" at bounding box center [461, 134] width 186 height 29
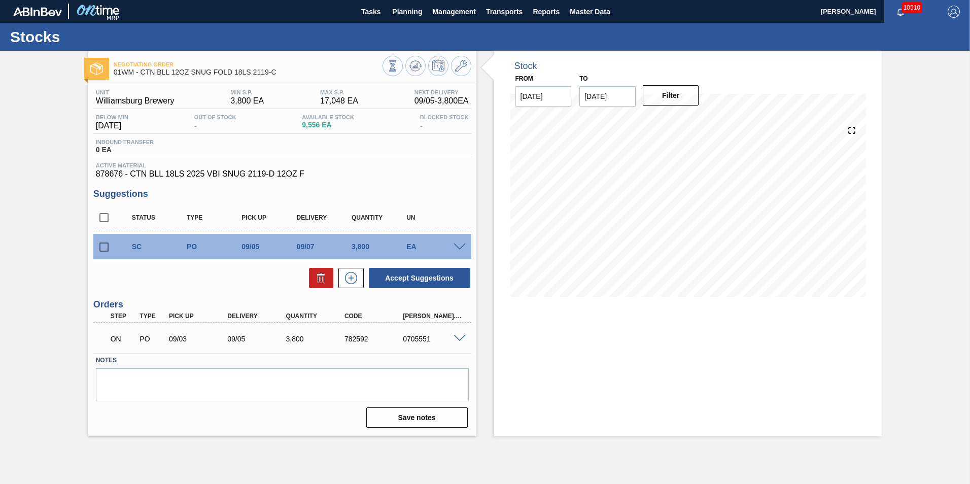
click at [104, 251] on input "checkbox" at bounding box center [103, 247] width 21 height 21
click at [328, 279] on button at bounding box center [321, 278] width 24 height 20
checkbox input "false"
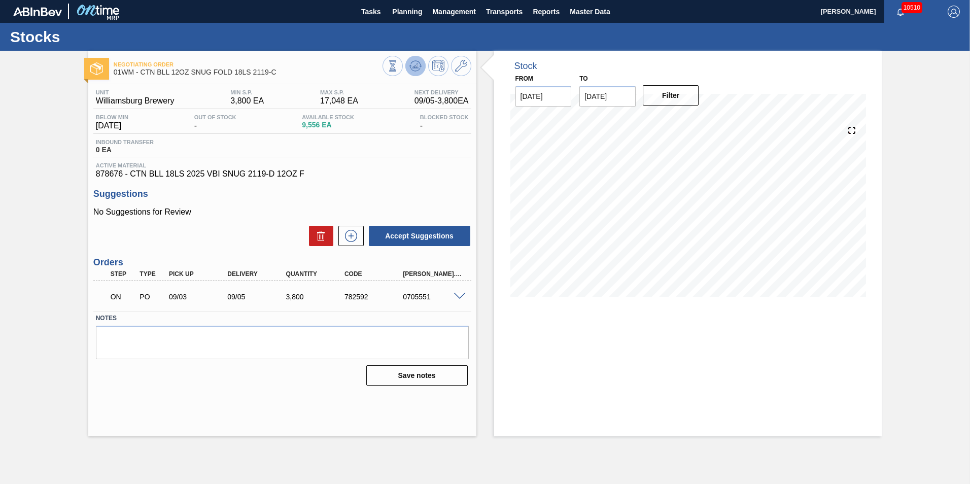
click at [398, 62] on icon at bounding box center [392, 65] width 11 height 11
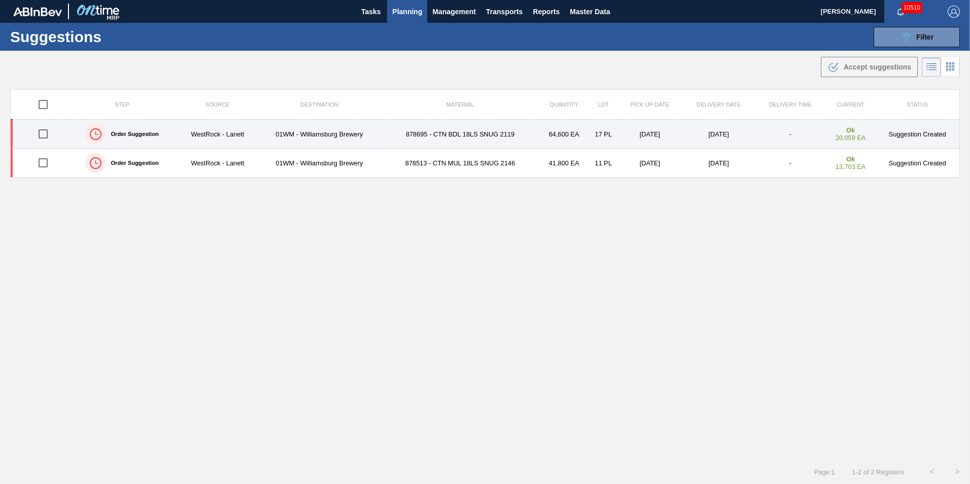
click at [427, 139] on td "878695 - CTN BDL 18LS SNUG 2119" at bounding box center [460, 134] width 157 height 29
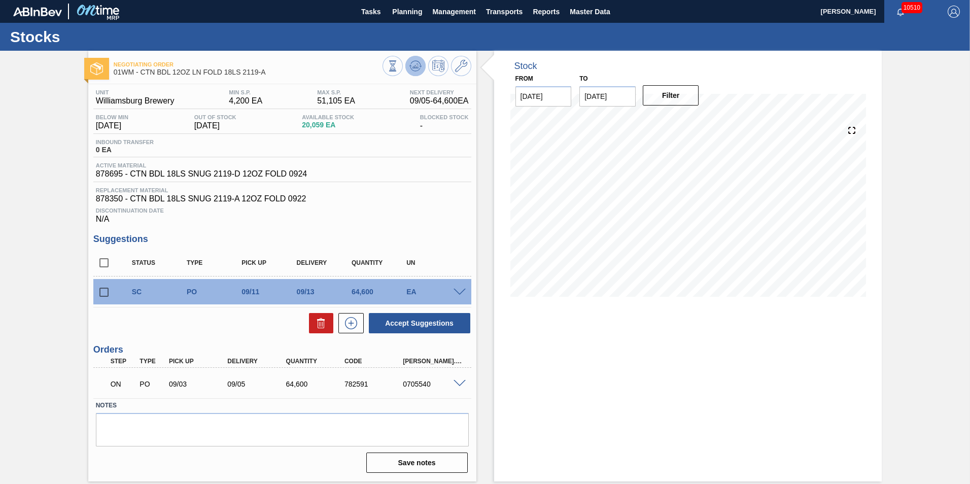
click at [418, 66] on icon at bounding box center [415, 65] width 7 height 5
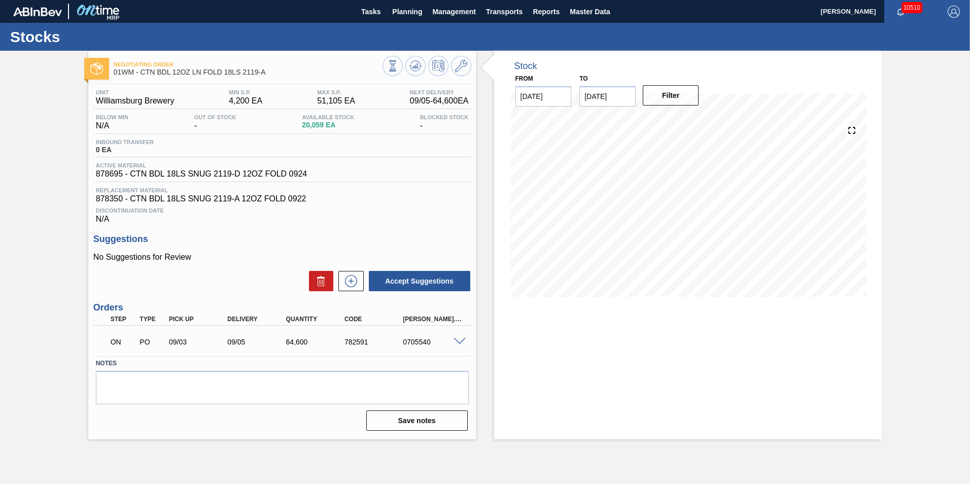
click at [455, 341] on span at bounding box center [460, 342] width 12 height 8
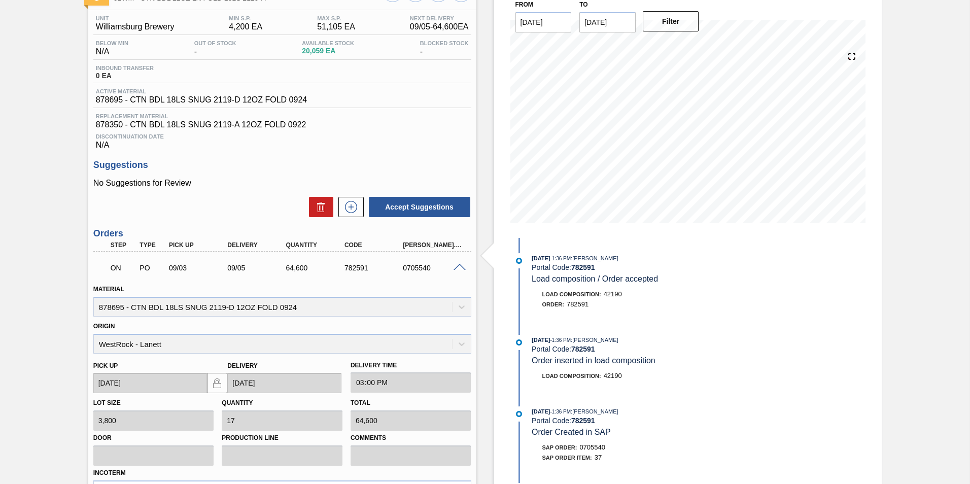
scroll to position [51, 0]
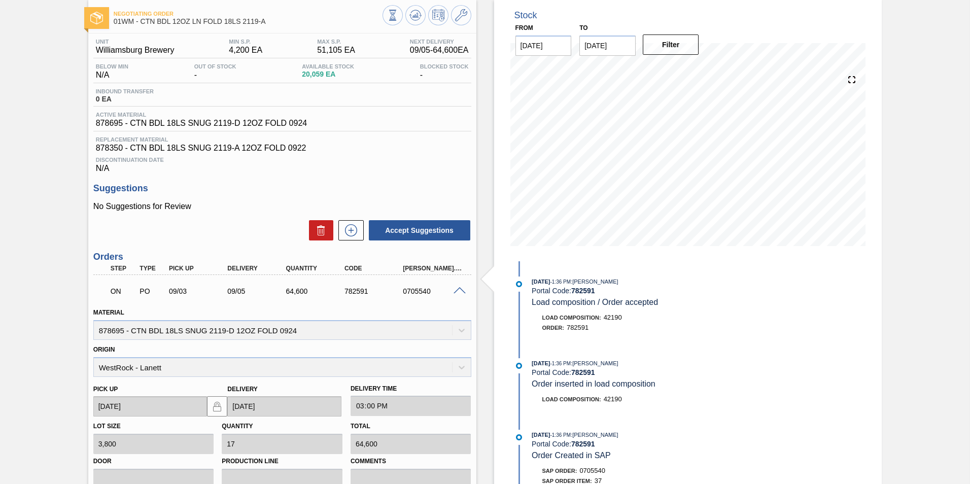
click at [407, 163] on div "Discontinuation Date N/A" at bounding box center [282, 163] width 378 height 20
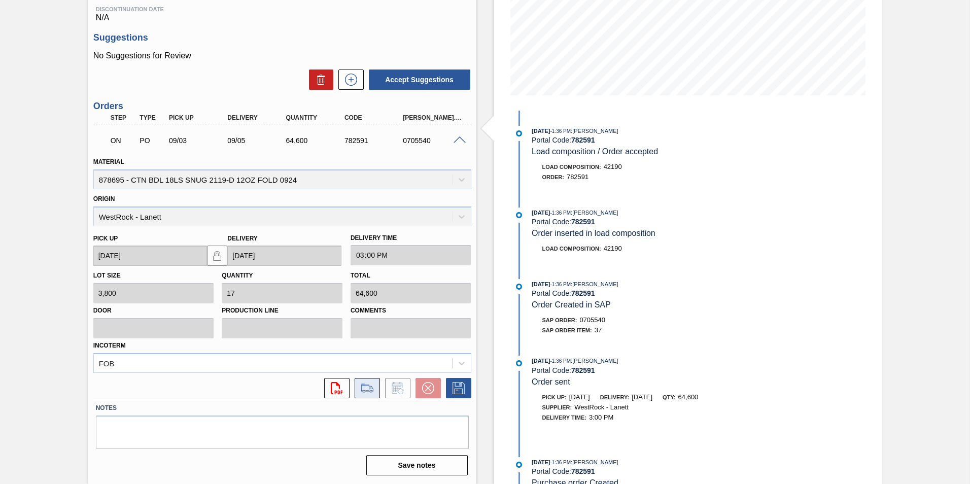
click at [378, 390] on button at bounding box center [367, 388] width 25 height 20
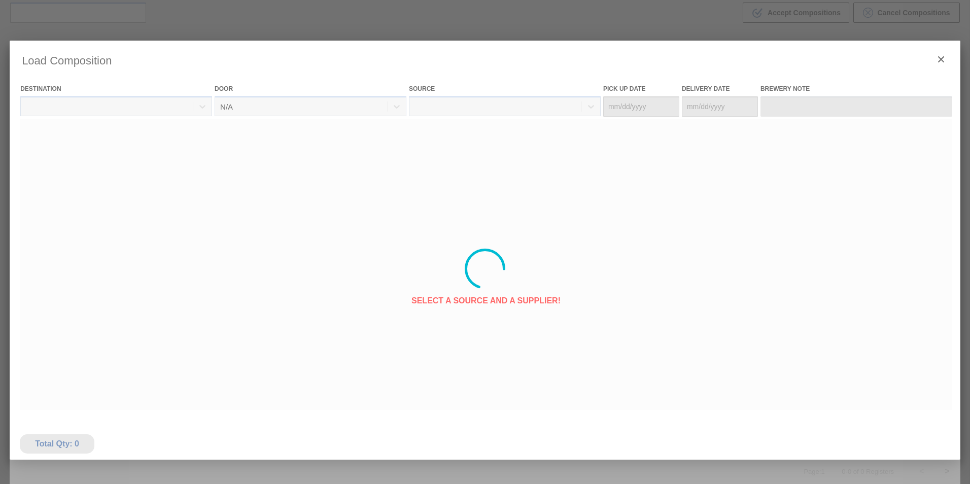
type Date "[DATE]"
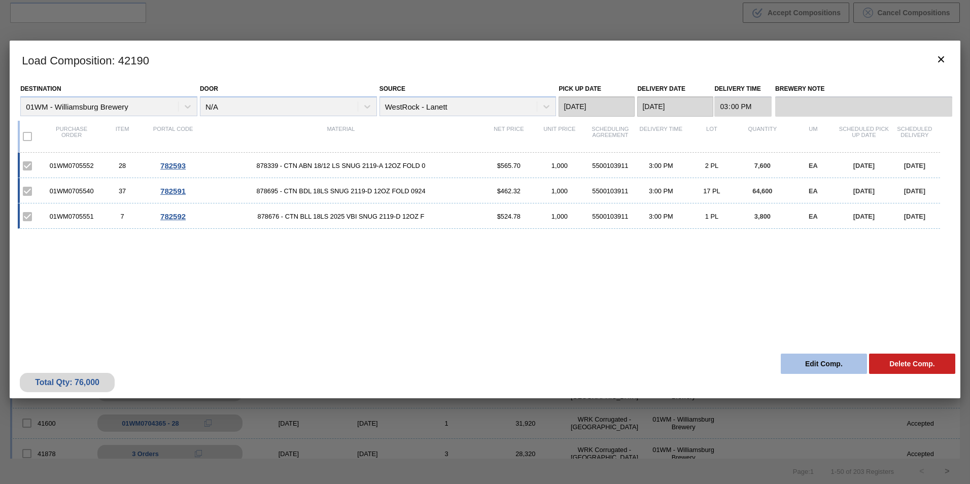
click at [837, 363] on button "Edit Comp." at bounding box center [824, 364] width 86 height 20
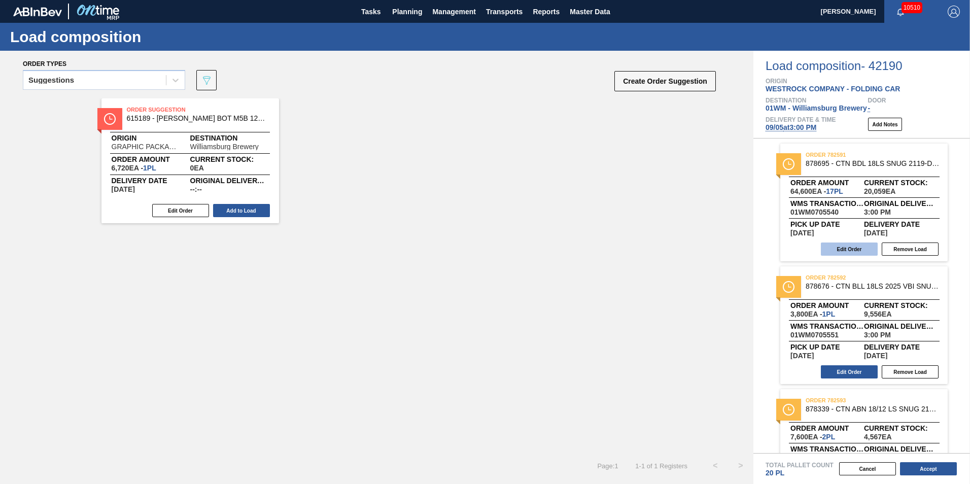
click at [859, 245] on button "Edit Order" at bounding box center [849, 249] width 57 height 13
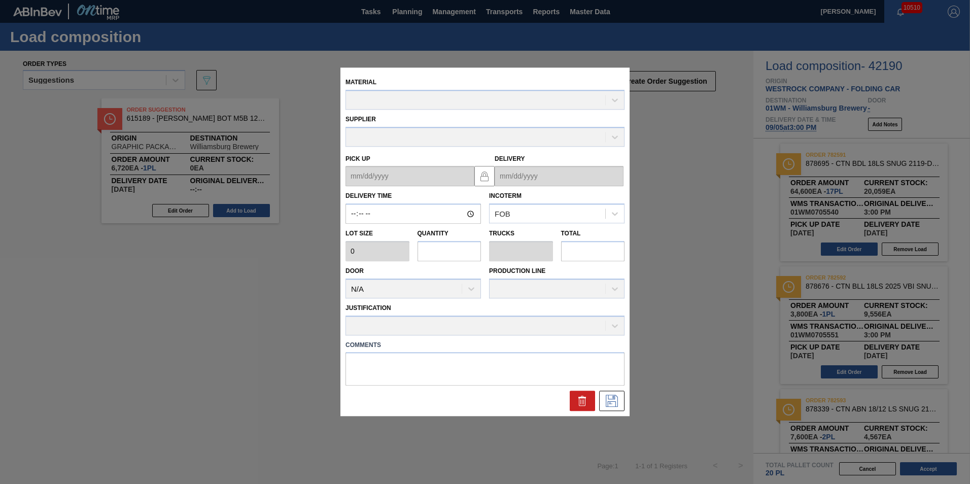
type input "15:00:00"
type input "3,800"
type input "17"
type input "0.654"
type input "64,600"
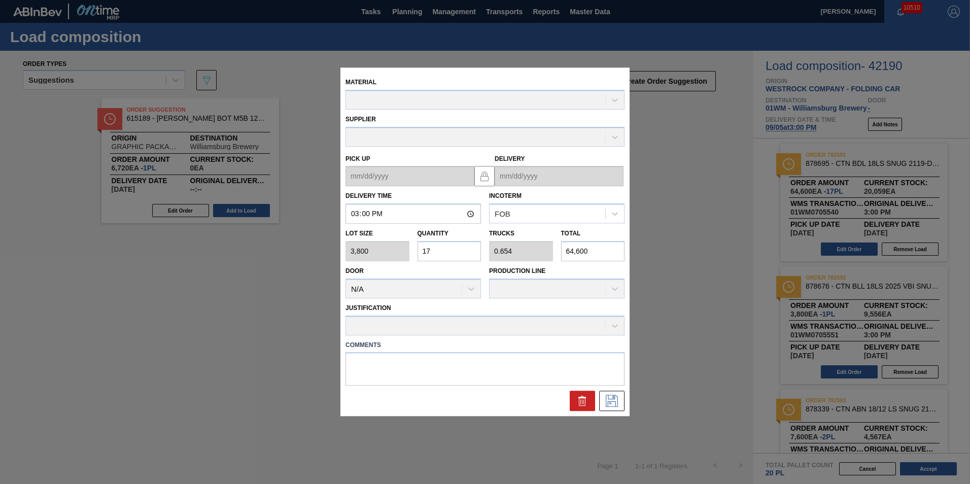
type up "[DATE]"
type input "[DATE]"
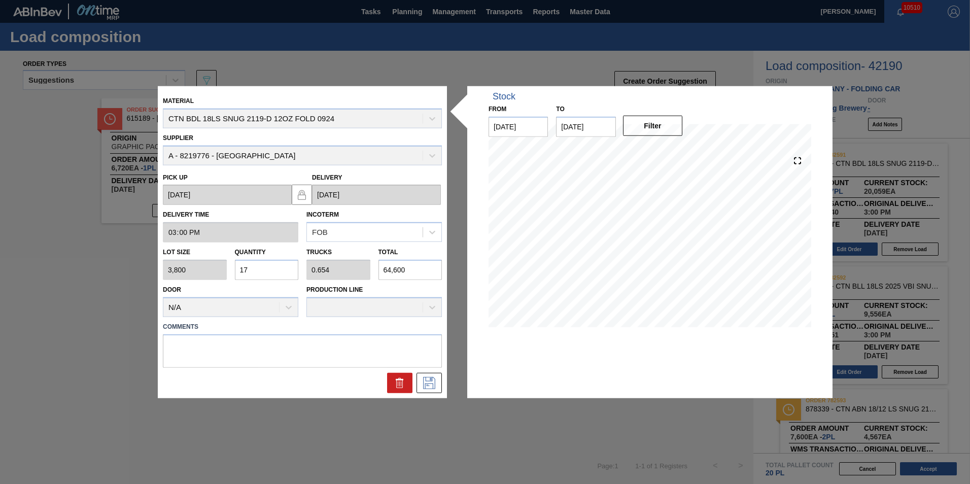
click at [259, 271] on input "17" at bounding box center [267, 270] width 64 height 20
type input "1"
type input "0.038"
type input "3,800"
type input "0"
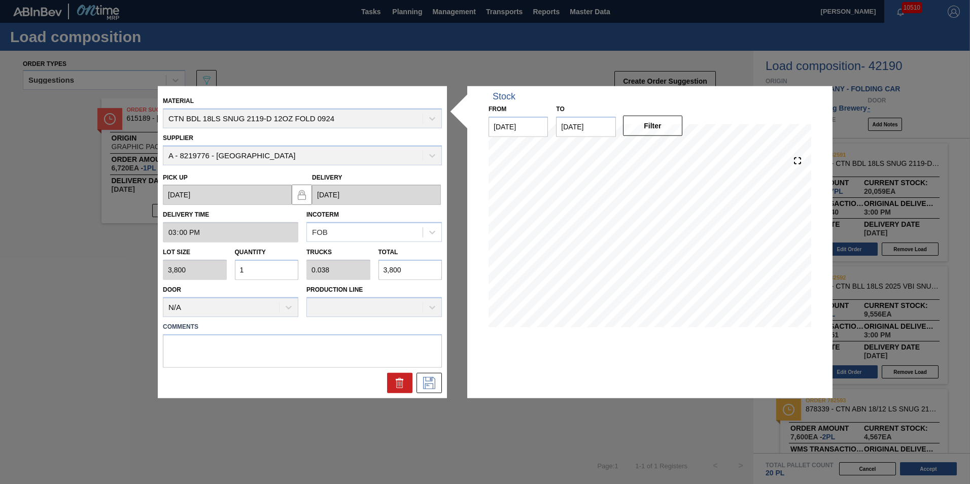
type input "0"
type input "1"
type input "0.038"
type input "3,800"
type input "14"
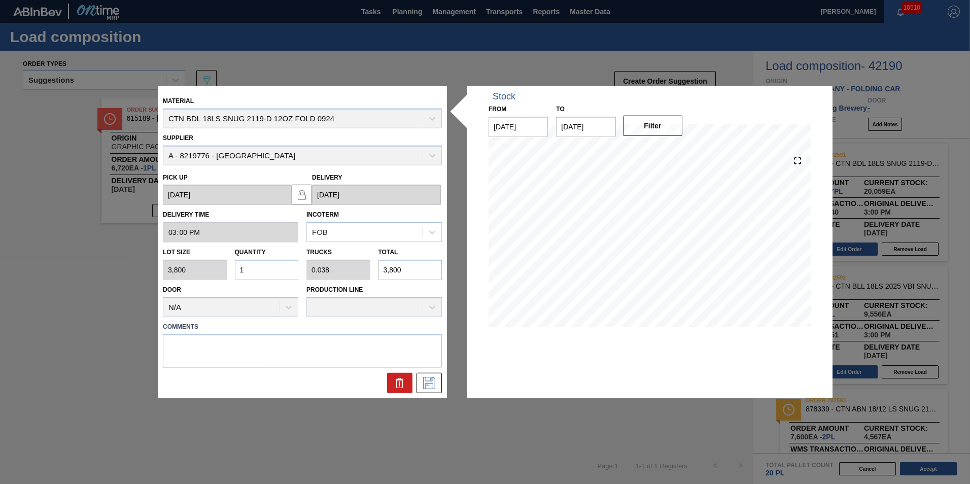
type input "0.538"
type input "53,200"
type input "14"
click at [436, 379] on icon at bounding box center [429, 383] width 16 height 12
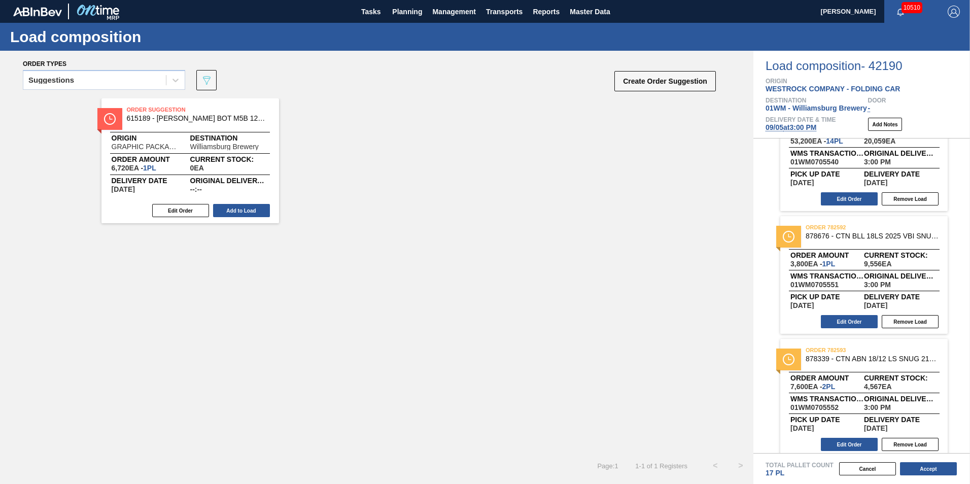
scroll to position [51, 0]
click at [847, 323] on button "Edit Order" at bounding box center [849, 321] width 57 height 13
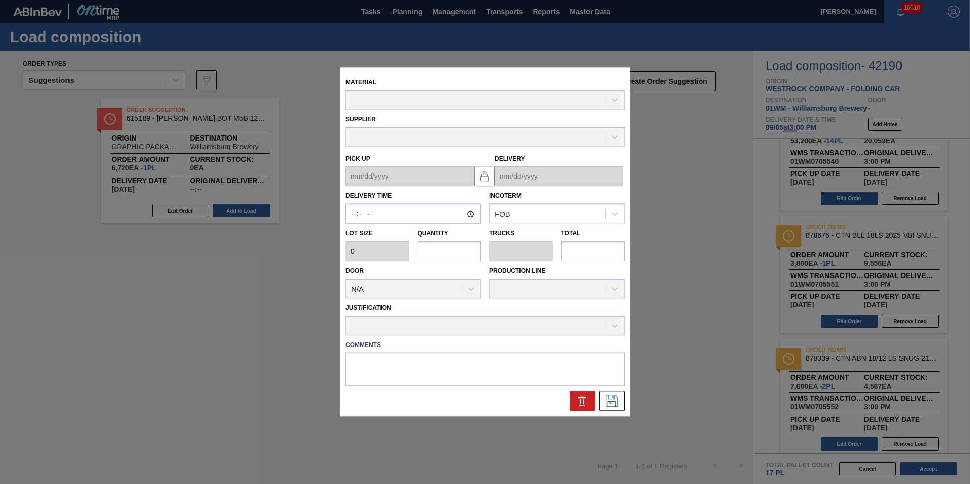
type input "15:00:00"
type input "3,800"
type input "1"
type input "0.038"
type input "3,800"
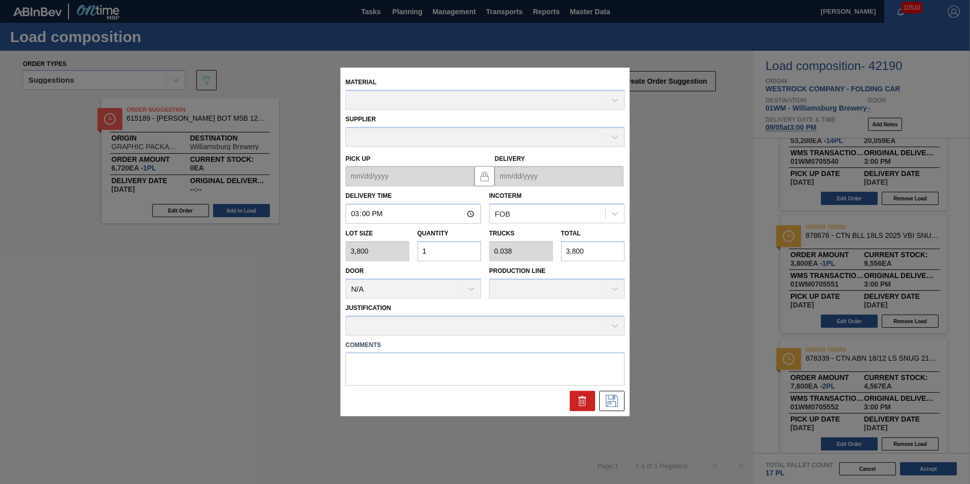
type up "[DATE]"
type input "[DATE]"
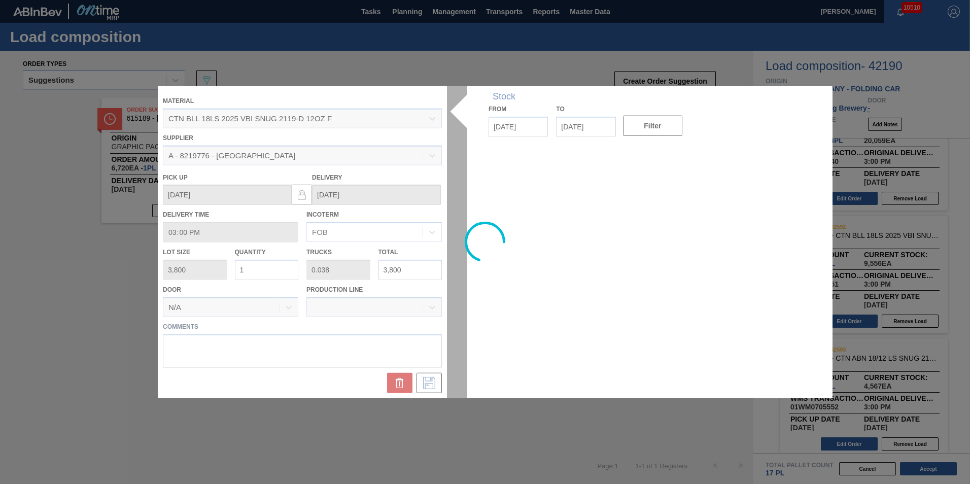
click at [289, 267] on div at bounding box center [485, 242] width 655 height 312
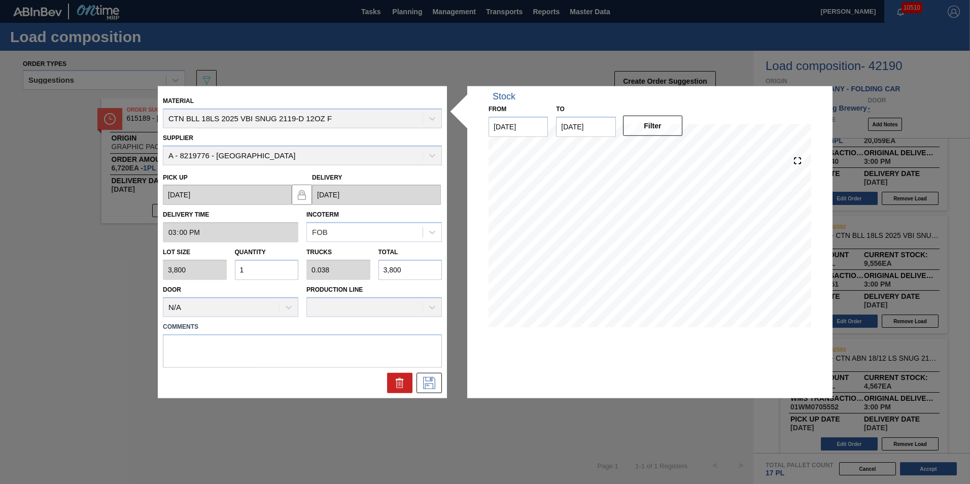
click at [273, 271] on input "1" at bounding box center [267, 270] width 64 height 20
type input "0"
type input "4"
type input "0.154"
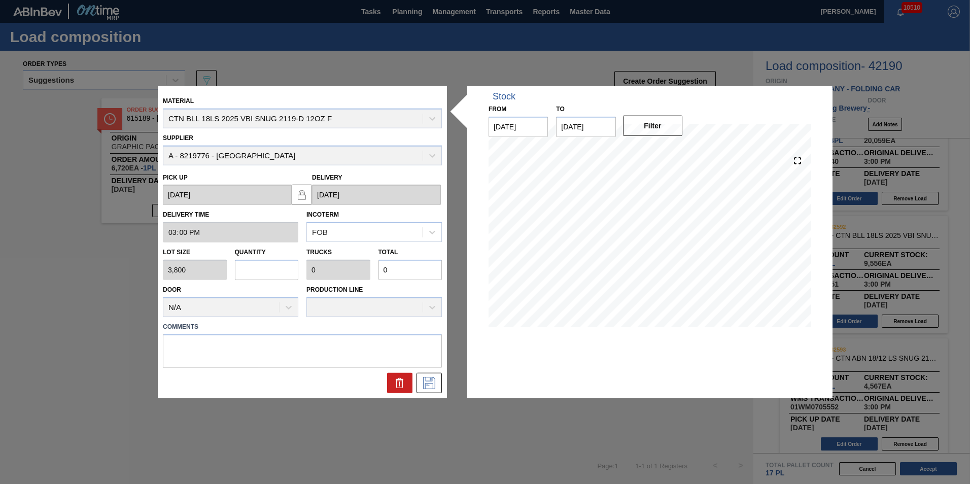
type input "15,200"
type input "4"
click at [434, 385] on icon at bounding box center [429, 383] width 16 height 12
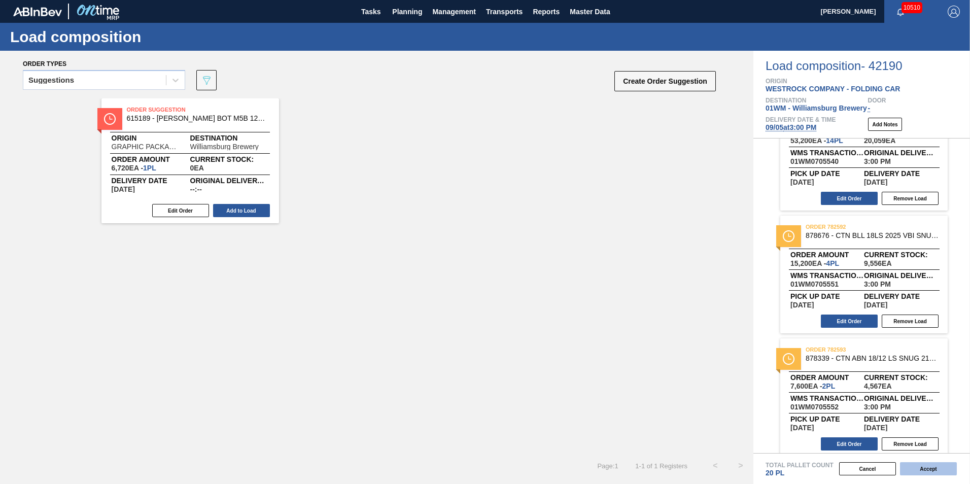
click at [924, 466] on button "Accept" at bounding box center [928, 468] width 57 height 13
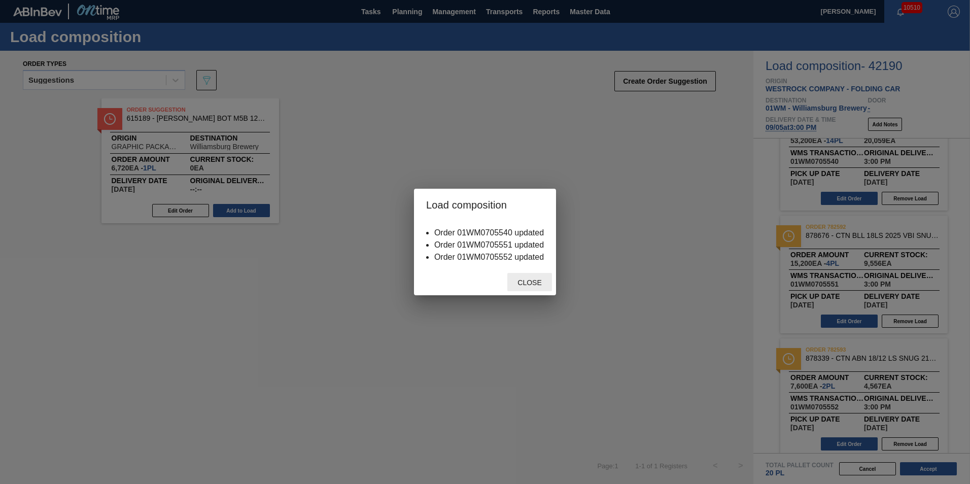
click at [529, 285] on span "Close" at bounding box center [530, 283] width 40 height 8
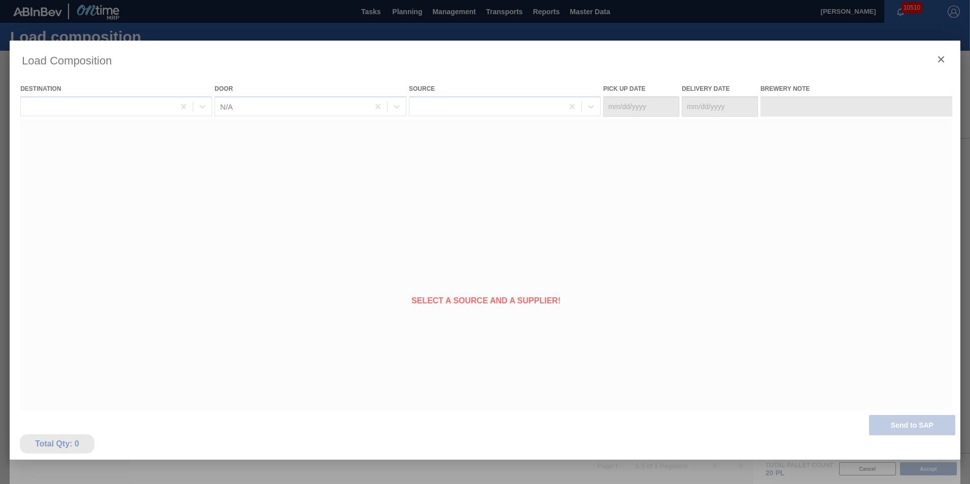
type Date "[DATE]"
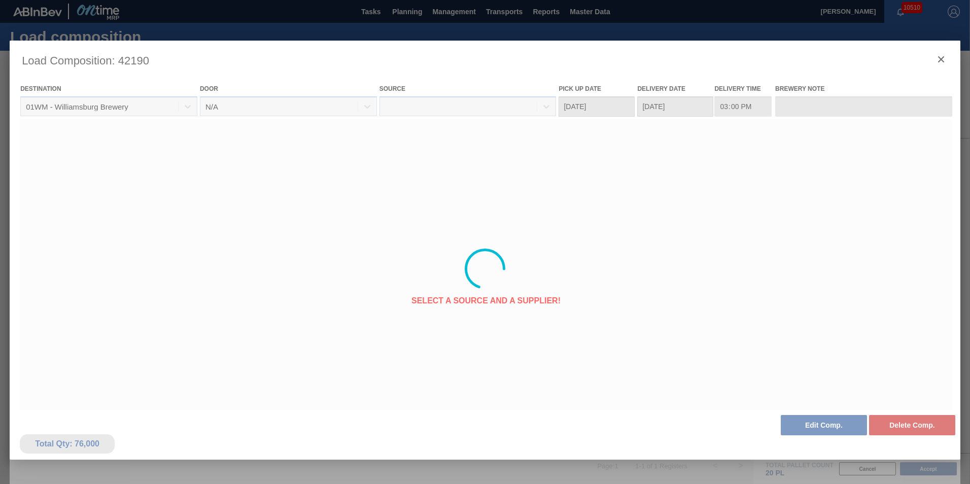
click at [941, 59] on div at bounding box center [485, 269] width 951 height 457
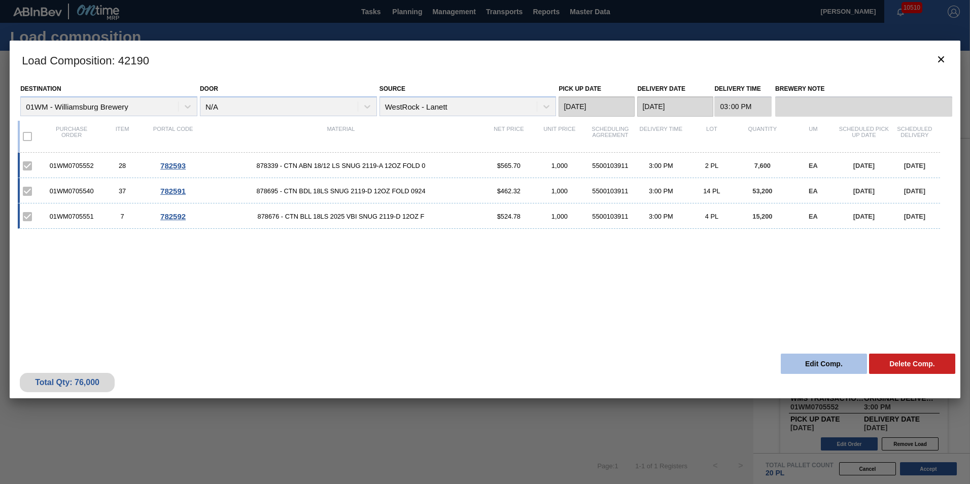
click at [813, 362] on button "Edit Comp." at bounding box center [824, 364] width 86 height 20
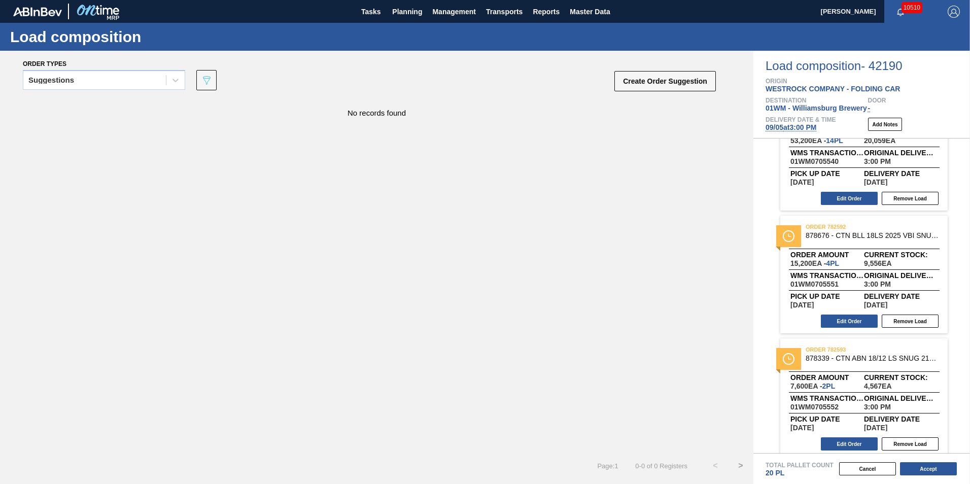
scroll to position [0, 0]
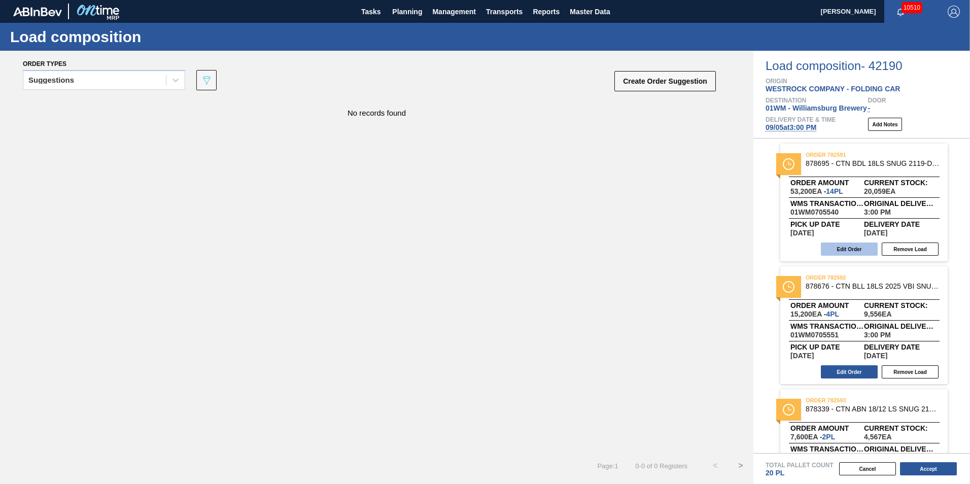
click at [854, 248] on button "Edit Order" at bounding box center [849, 249] width 57 height 13
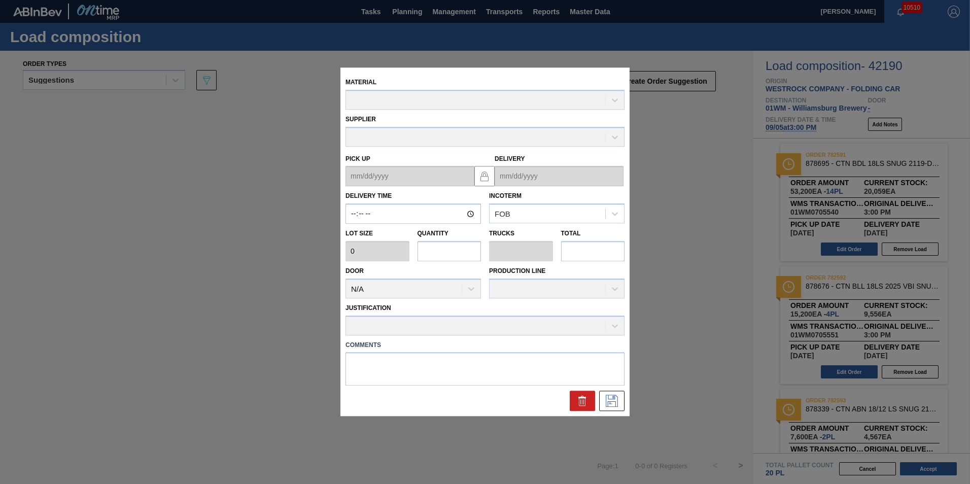
type input "15:00:00"
type input "3,800"
type input "14"
type input "0.538"
type input "53,200"
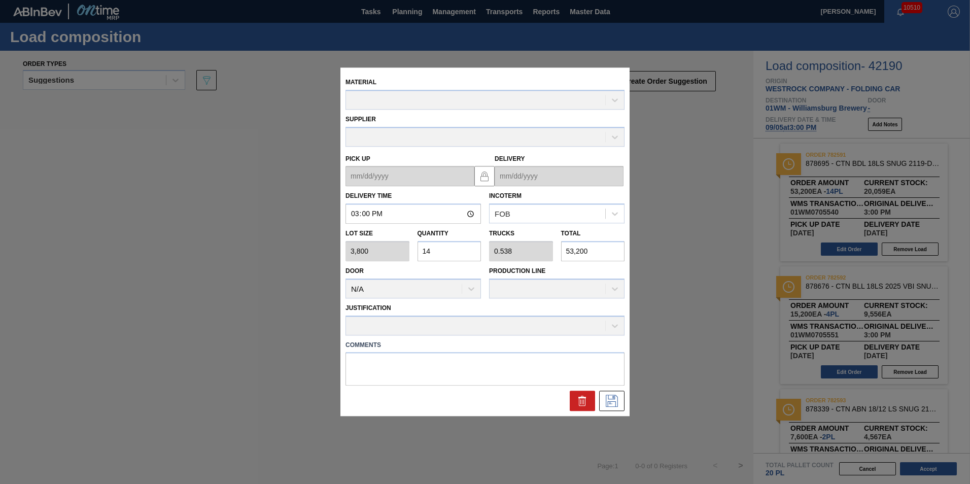
type up "[DATE]"
type input "[DATE]"
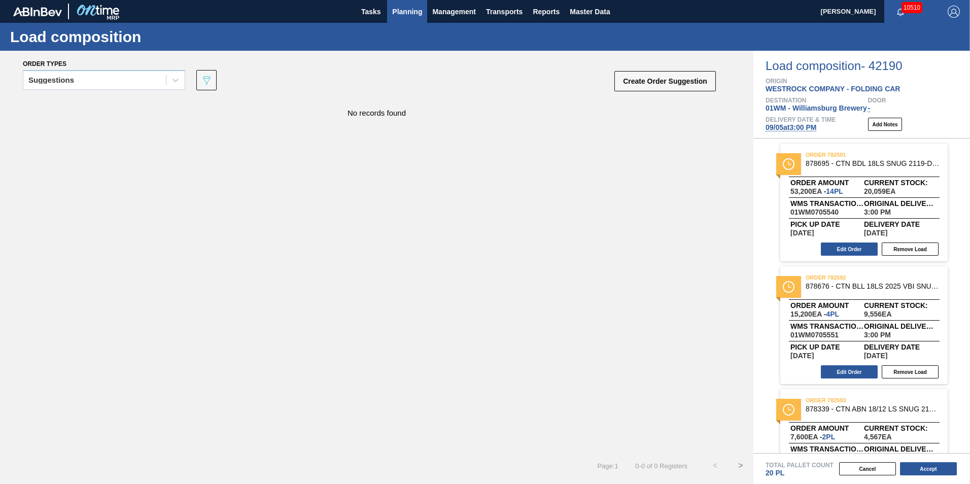
click at [396, 13] on span "Planning" at bounding box center [407, 12] width 30 height 12
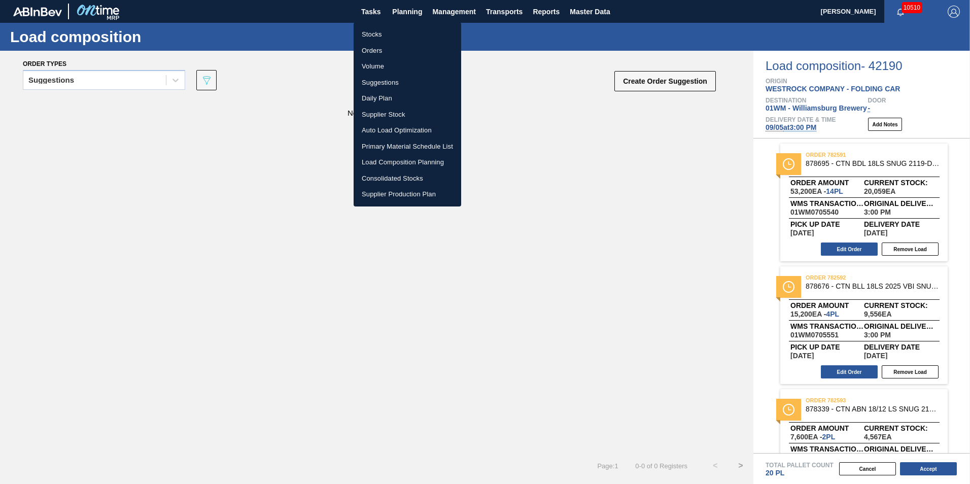
click at [397, 34] on li "Stocks" at bounding box center [408, 34] width 108 height 16
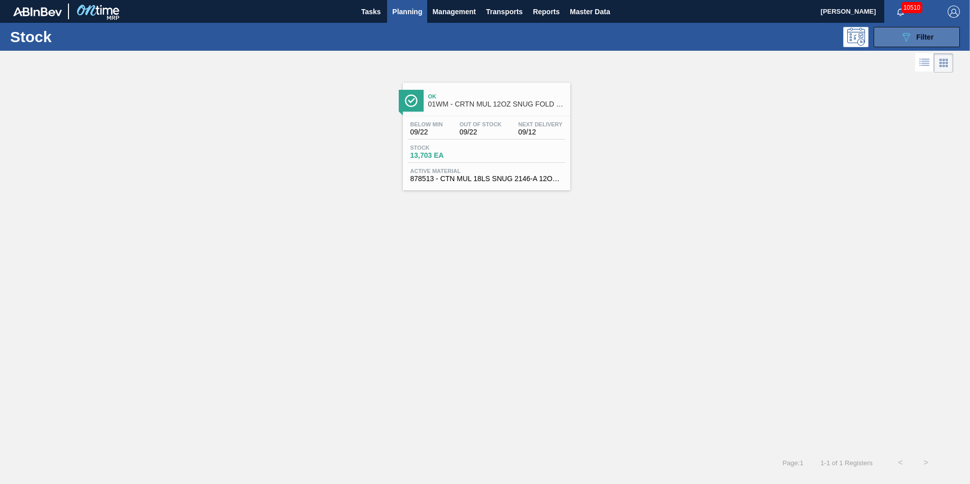
click at [920, 35] on span "Filter" at bounding box center [925, 37] width 17 height 8
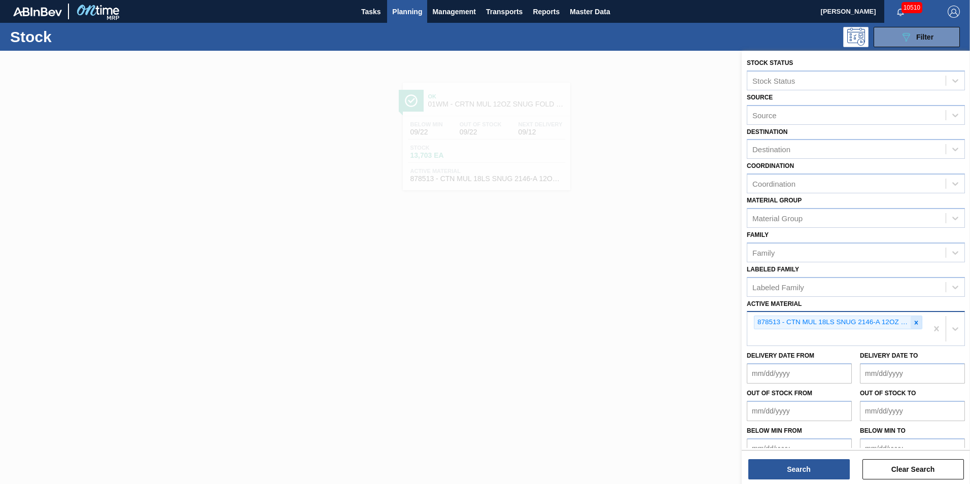
click at [917, 320] on icon at bounding box center [916, 322] width 7 height 7
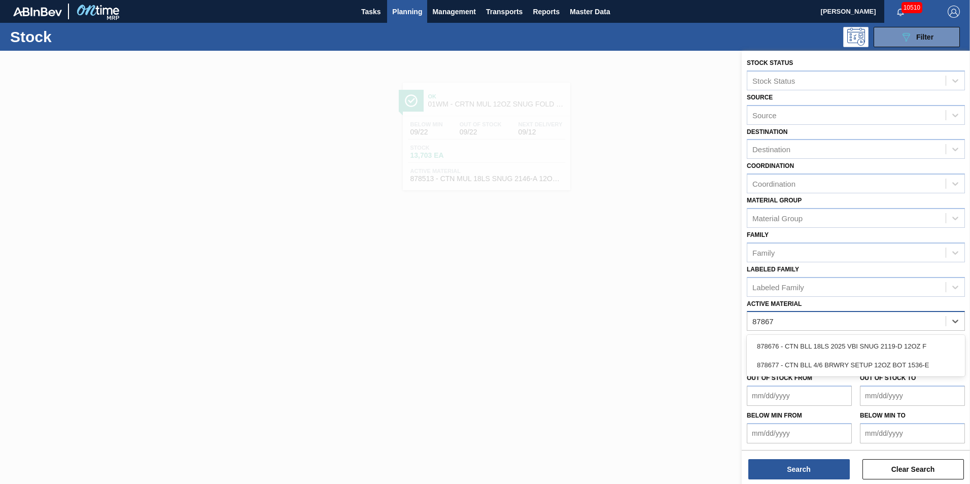
type Material "878676"
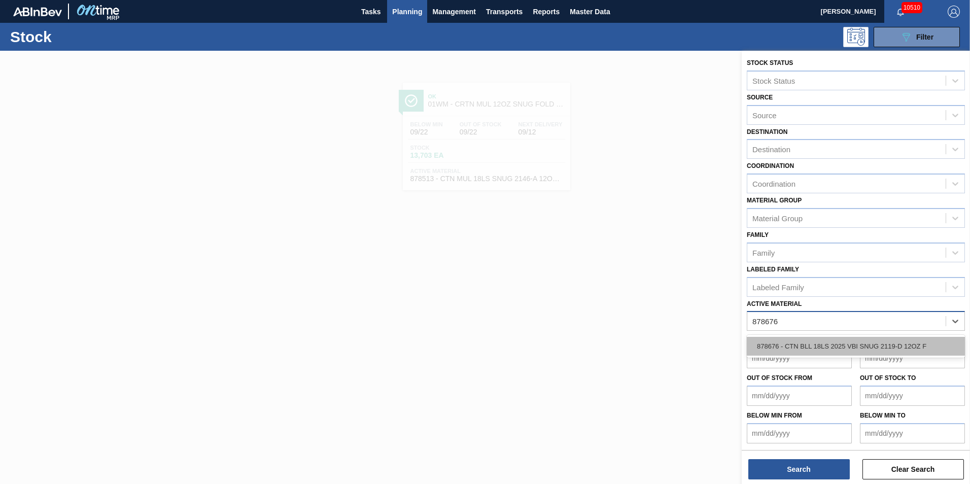
click at [891, 340] on div "878676 - CTN BLL 18LS 2025 VBI SNUG 2119-D 12OZ F" at bounding box center [856, 346] width 218 height 19
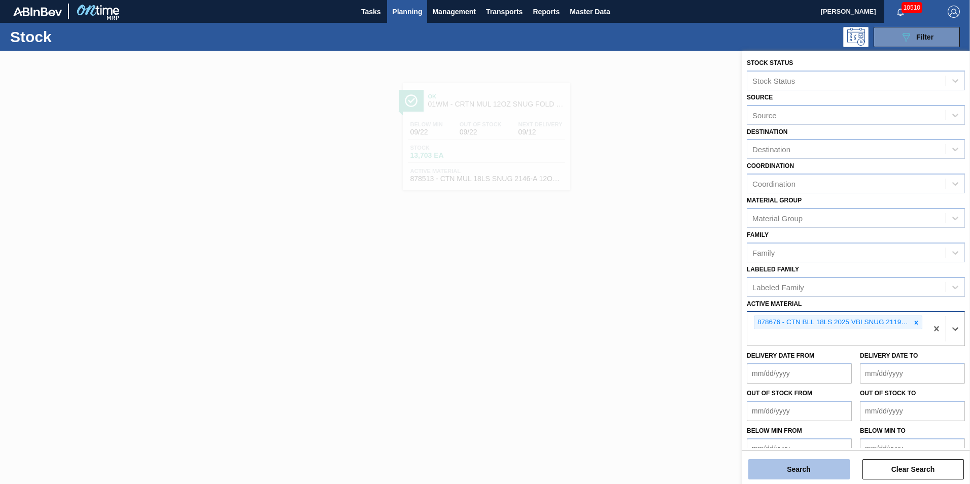
click at [820, 478] on button "Search" at bounding box center [800, 469] width 102 height 20
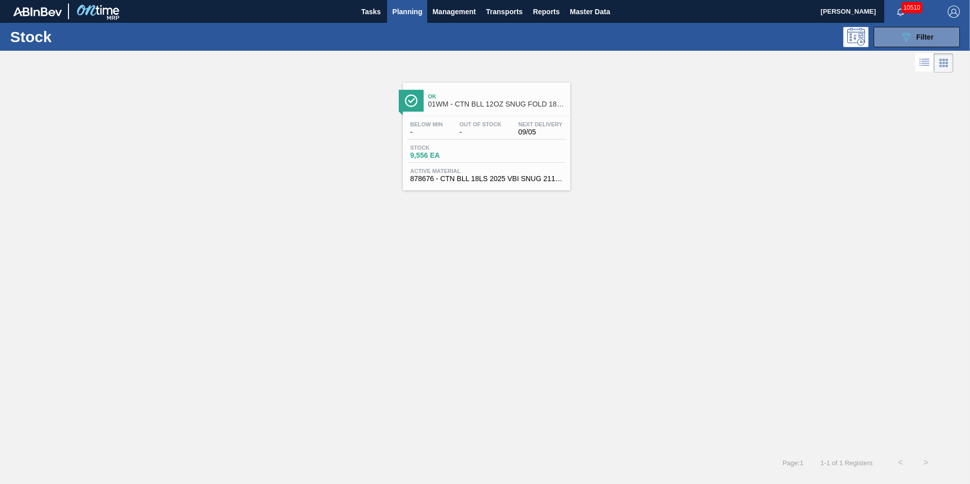
click at [487, 139] on div "Below Min - Out Of Stock - Next Delivery 09/05" at bounding box center [486, 130] width 157 height 18
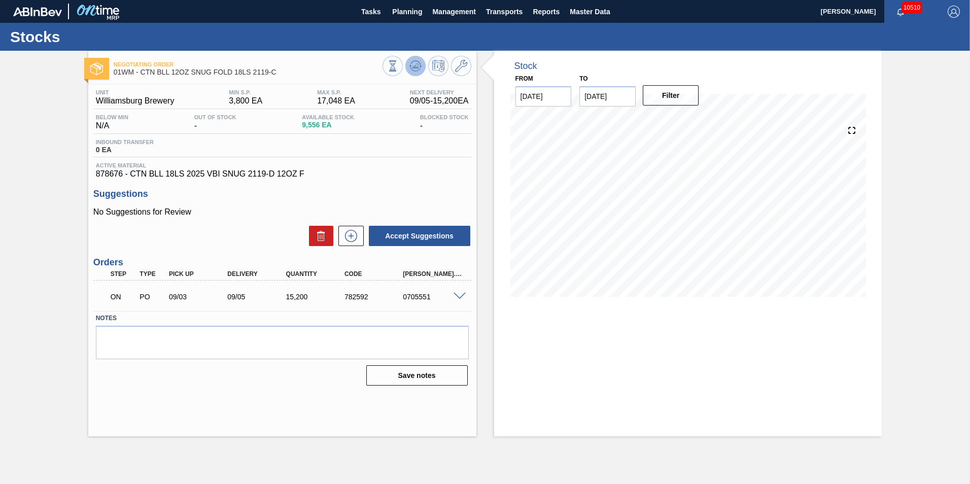
click at [415, 67] on icon at bounding box center [415, 66] width 1 height 3
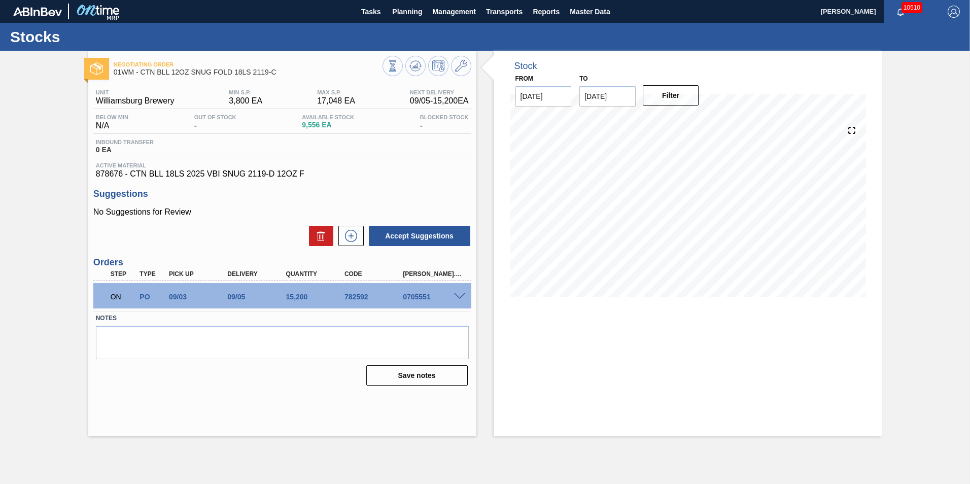
click at [455, 298] on span at bounding box center [460, 297] width 12 height 8
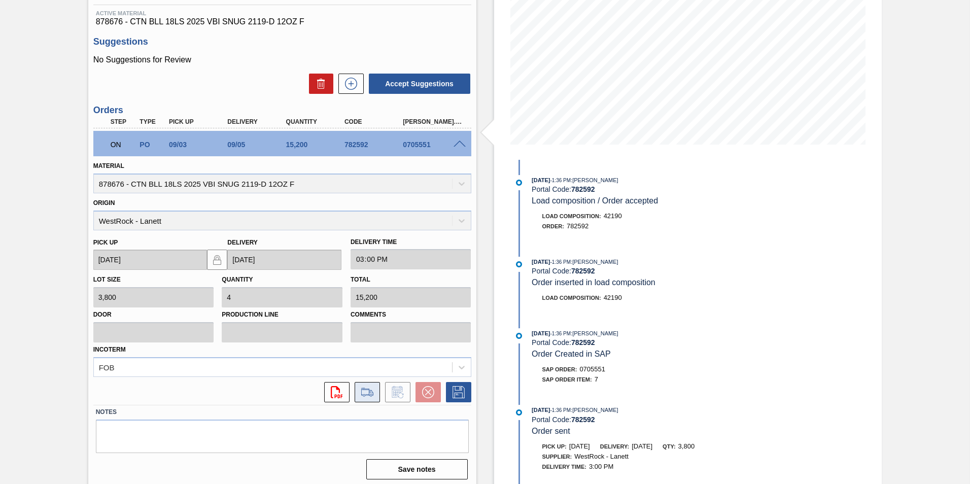
click at [372, 397] on icon at bounding box center [367, 392] width 16 height 12
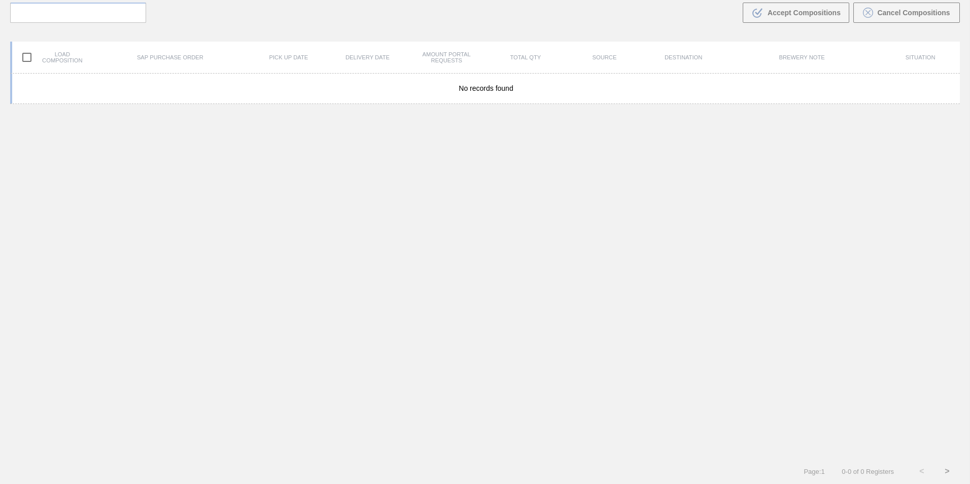
scroll to position [73, 0]
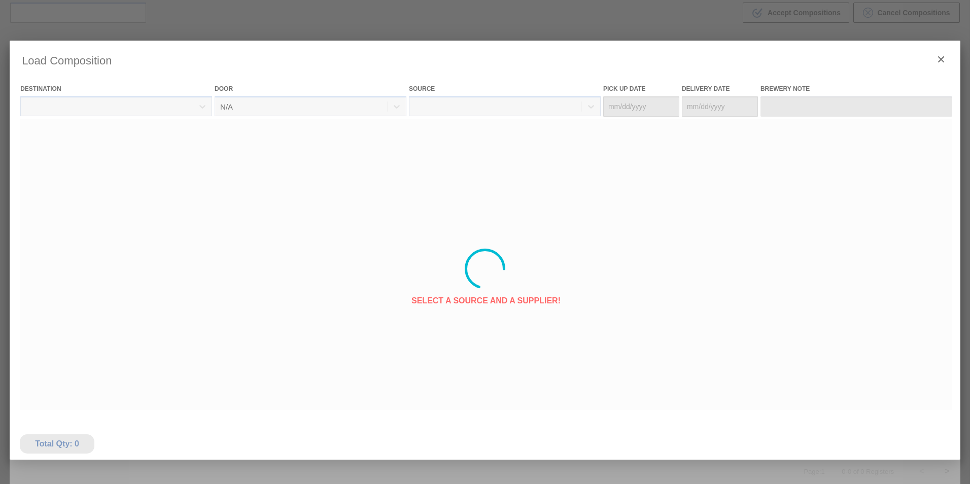
type Date "[DATE]"
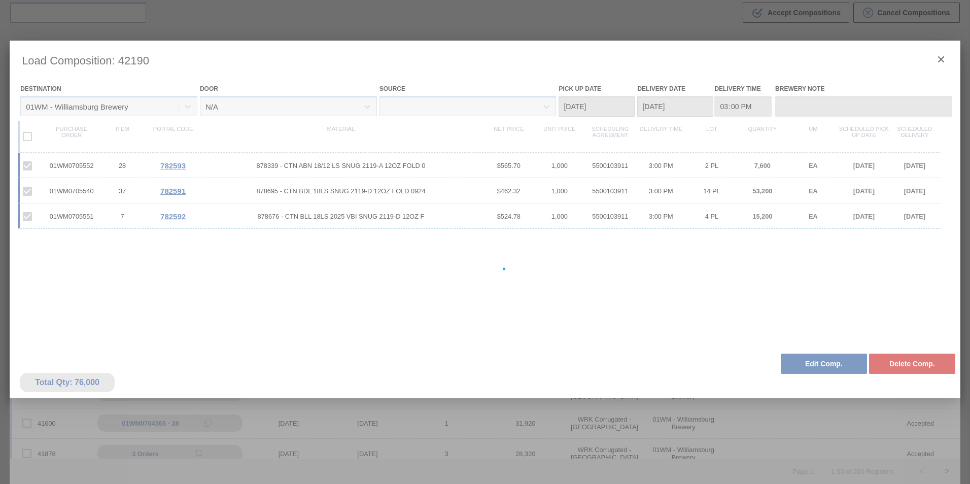
click at [812, 363] on div at bounding box center [485, 269] width 951 height 457
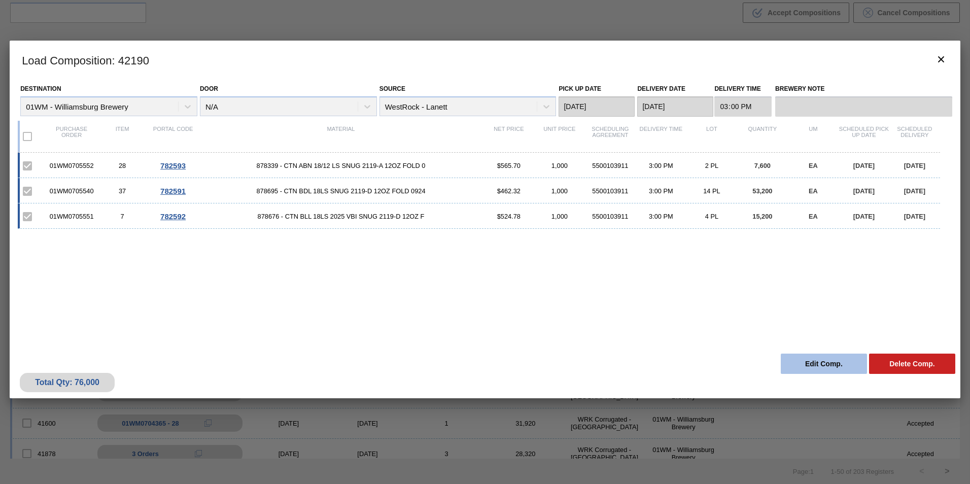
click at [817, 365] on button "Edit Comp." at bounding box center [824, 364] width 86 height 20
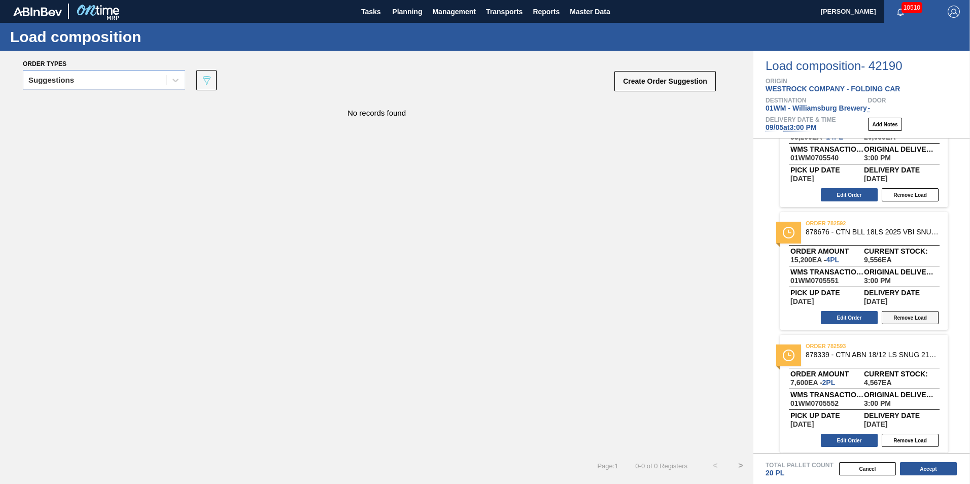
scroll to position [59, 0]
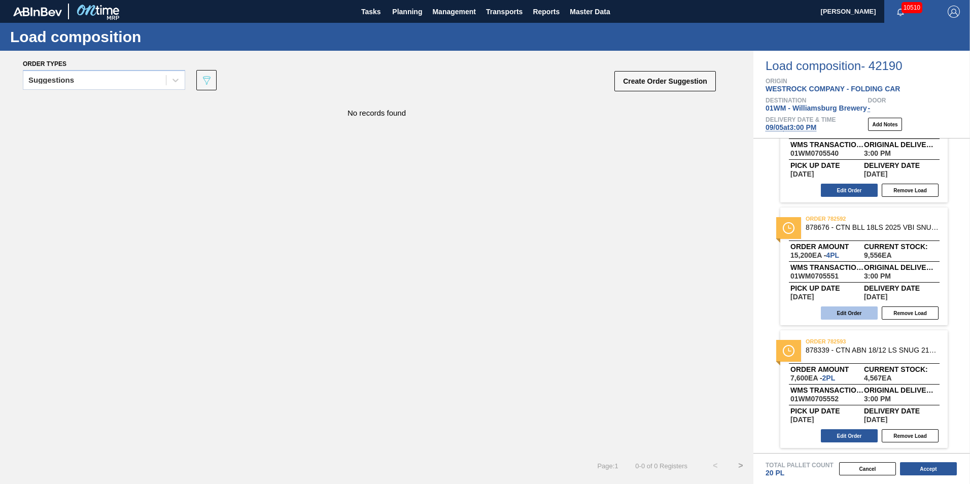
click at [866, 317] on button "Edit Order" at bounding box center [849, 313] width 57 height 13
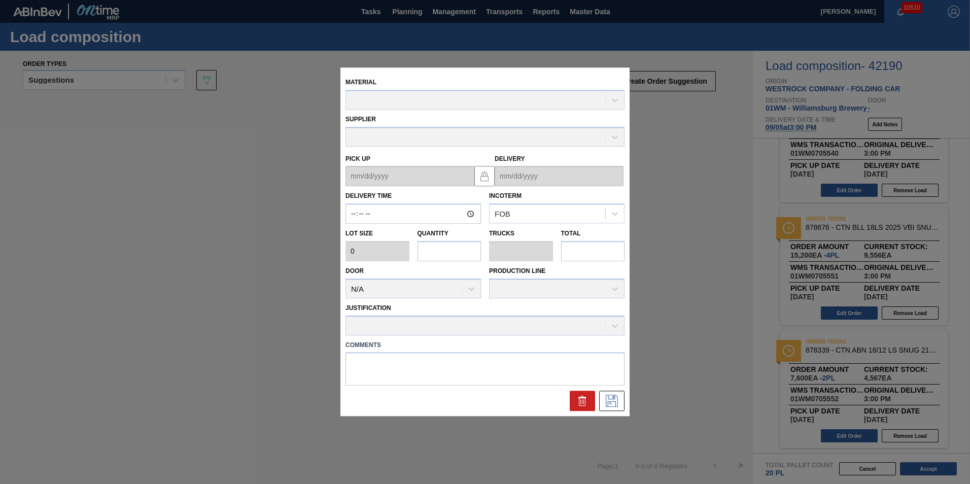
type up "[DATE]"
type input "[DATE]"
type input "15:00:00"
type input "3,800"
type input "4"
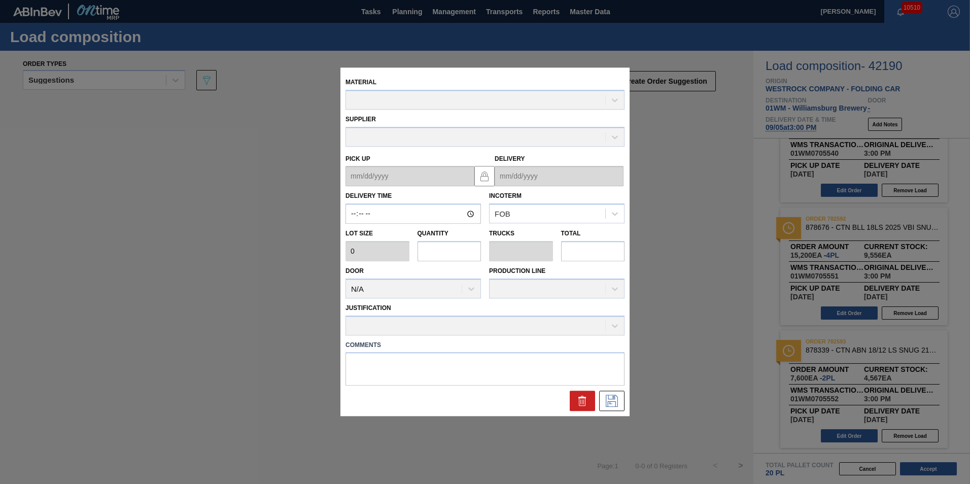
type input "0.154"
type input "15,200"
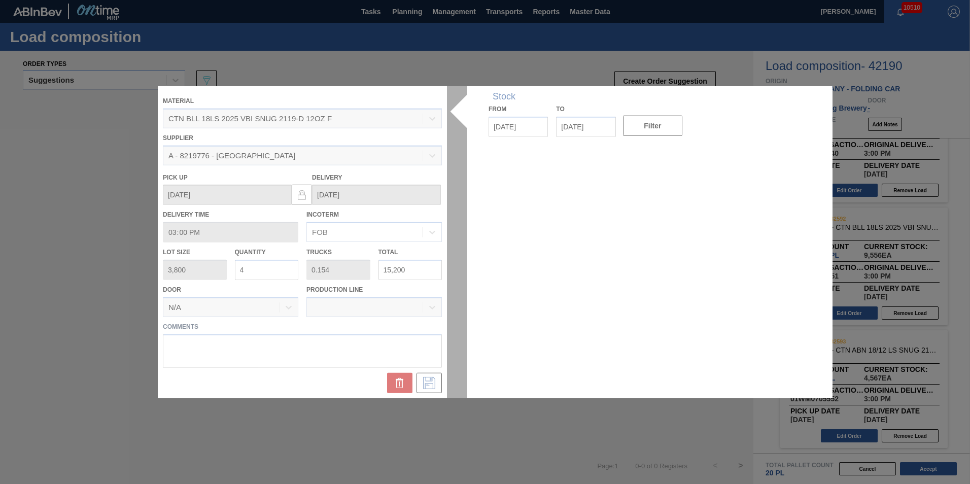
click at [248, 270] on div at bounding box center [485, 242] width 655 height 312
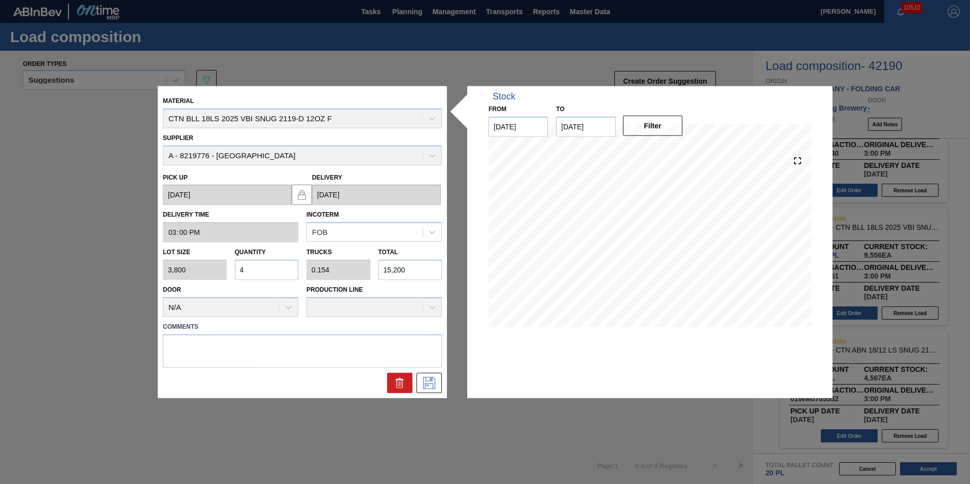
click at [248, 270] on input "4" at bounding box center [267, 270] width 64 height 20
type input "0"
type input "3"
type input "0.115"
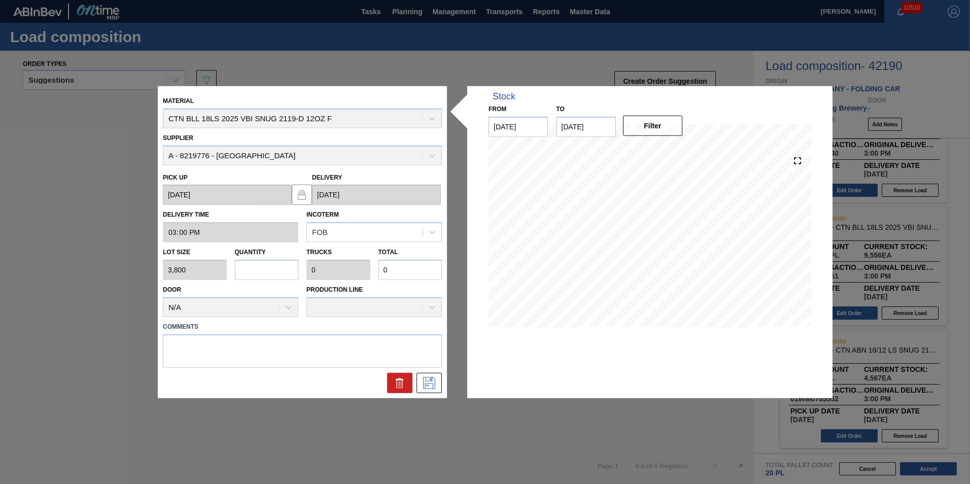
type input "11,400"
type input "3"
click at [434, 383] on icon at bounding box center [429, 383] width 16 height 12
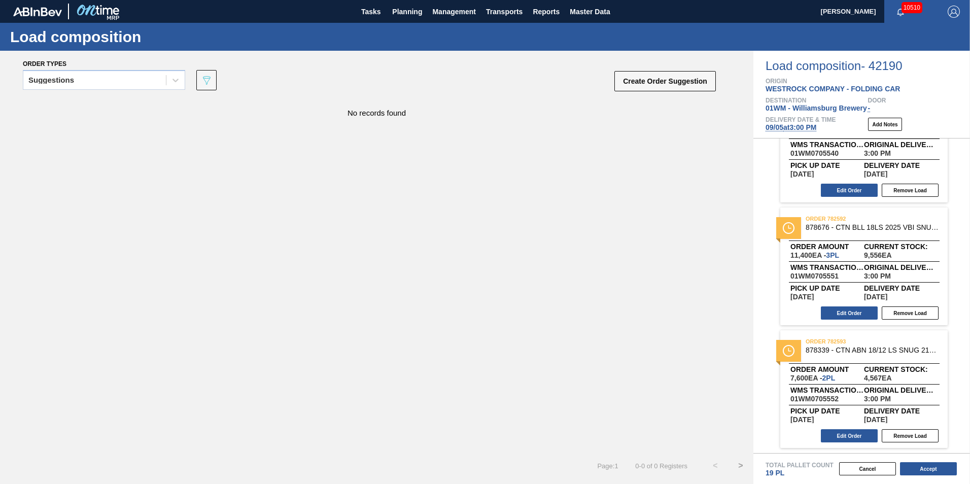
scroll to position [8, 0]
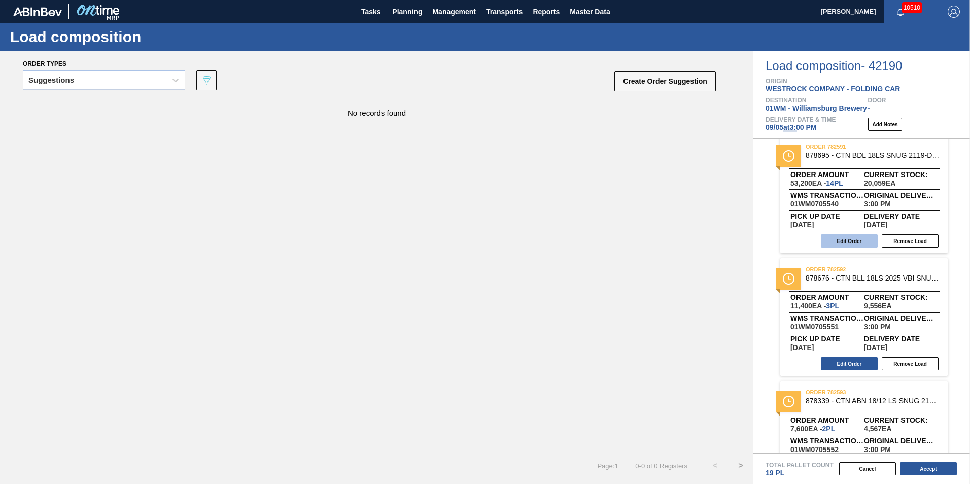
click at [854, 245] on button "Edit Order" at bounding box center [849, 240] width 57 height 13
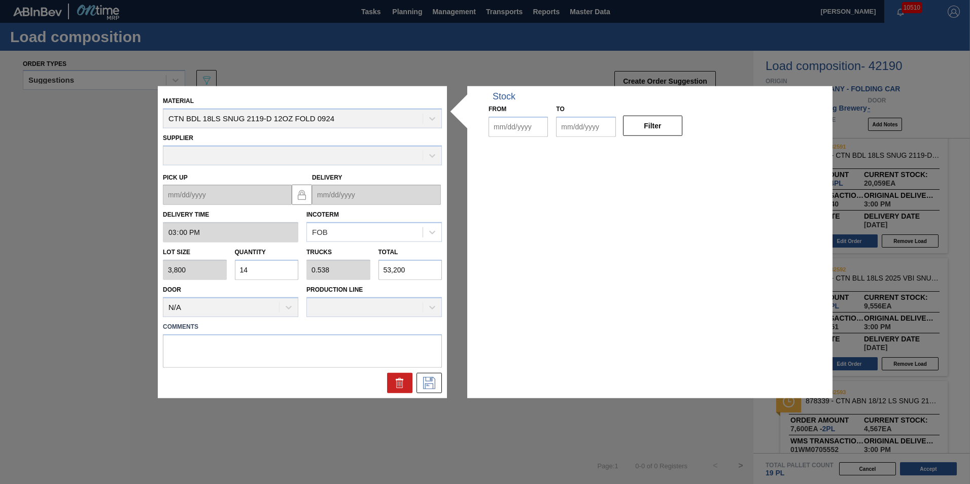
type input "15:00:00"
type input "3,800"
type input "14"
type input "0.538"
type input "53,200"
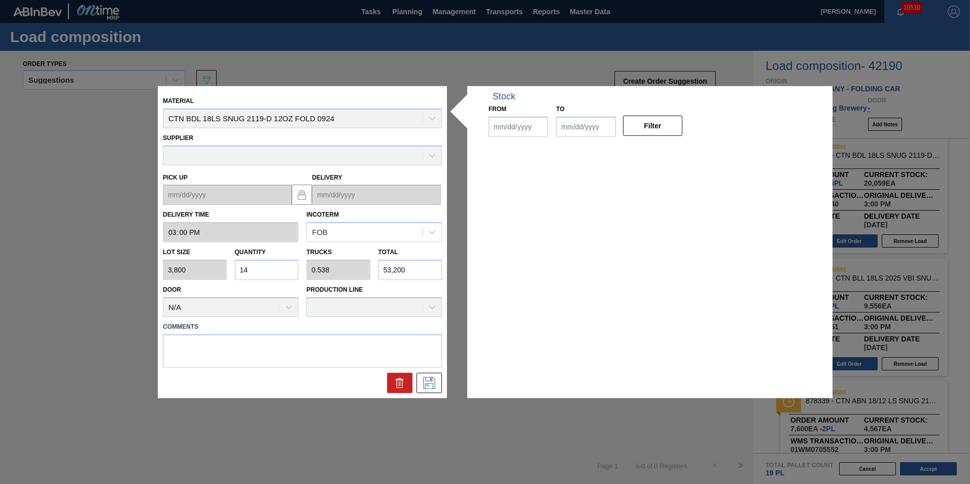
type up "[DATE]"
type input "[DATE]"
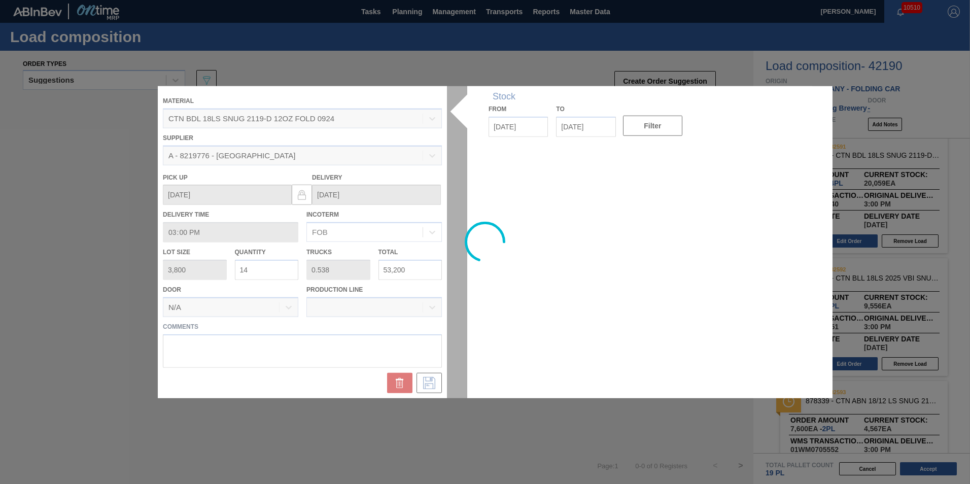
click at [253, 274] on div at bounding box center [485, 242] width 655 height 312
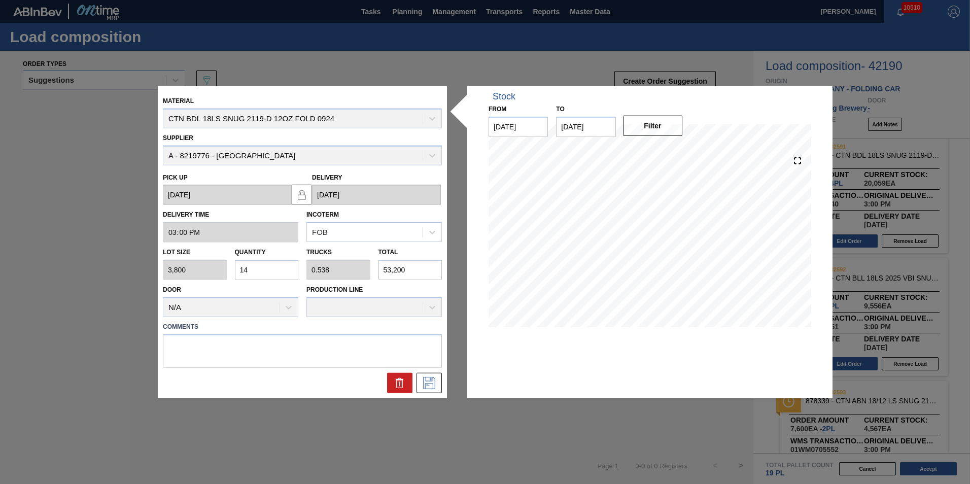
click at [253, 274] on input "14" at bounding box center [267, 270] width 64 height 20
type input "1"
type input "0.038"
type input "3,800"
type input "15"
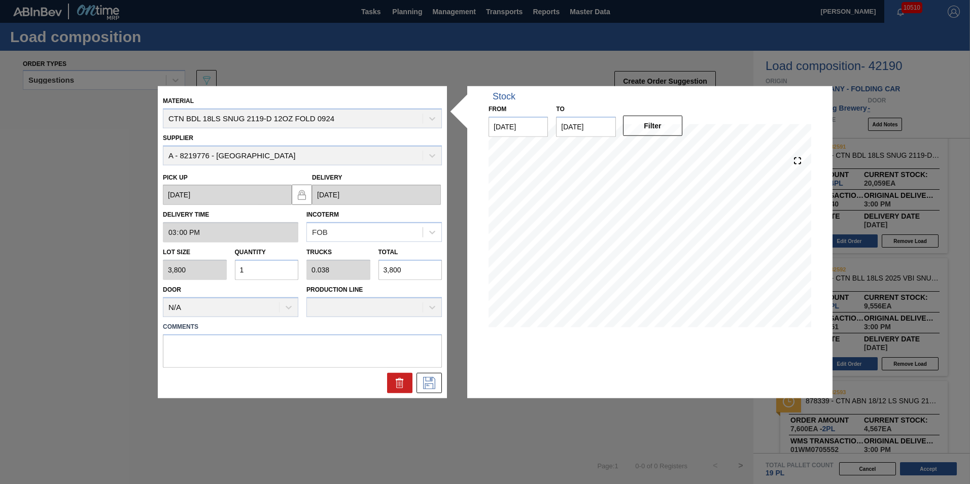
type input "0.577"
type input "57,000"
type input "15"
click at [435, 385] on icon at bounding box center [429, 383] width 16 height 12
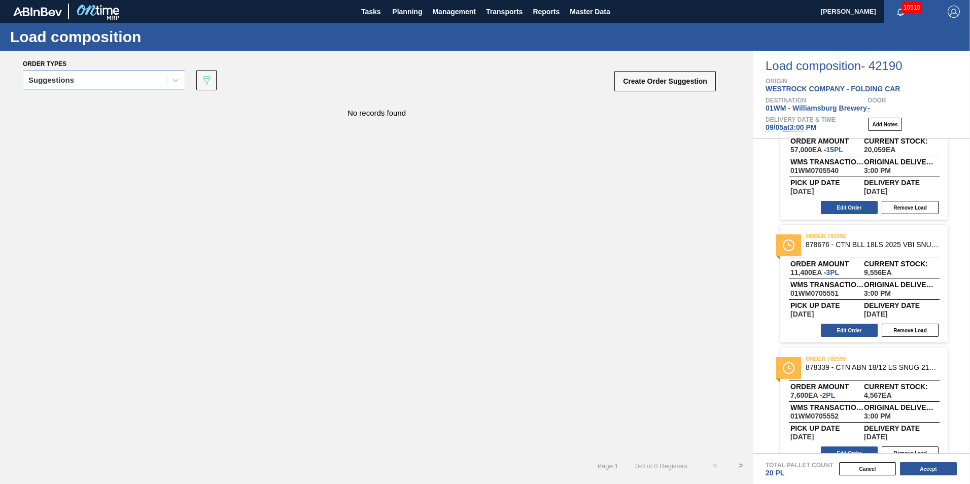
scroll to position [59, 0]
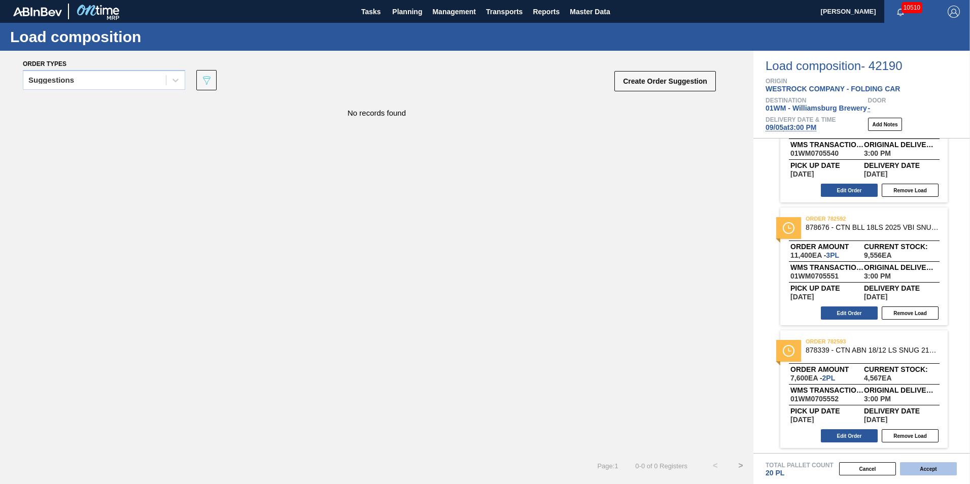
click at [925, 470] on button "Accept" at bounding box center [928, 468] width 57 height 13
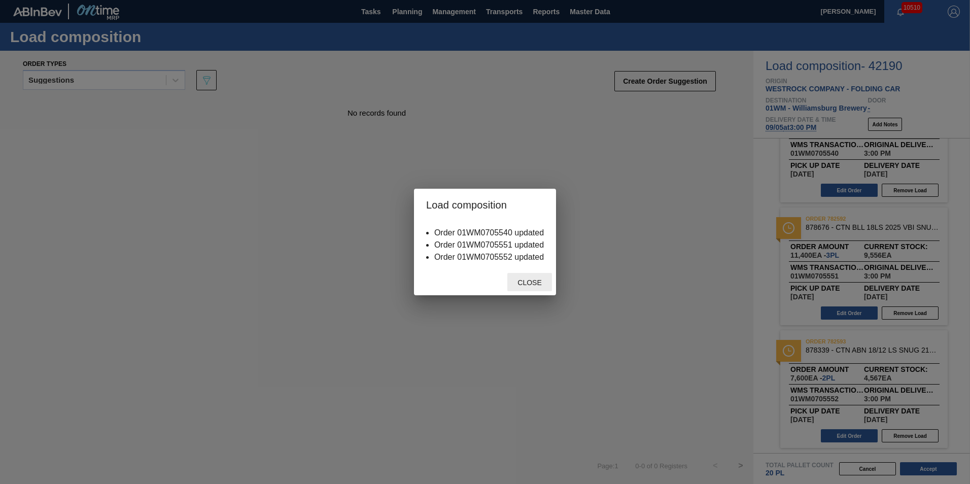
click at [536, 282] on span "Close" at bounding box center [530, 283] width 40 height 8
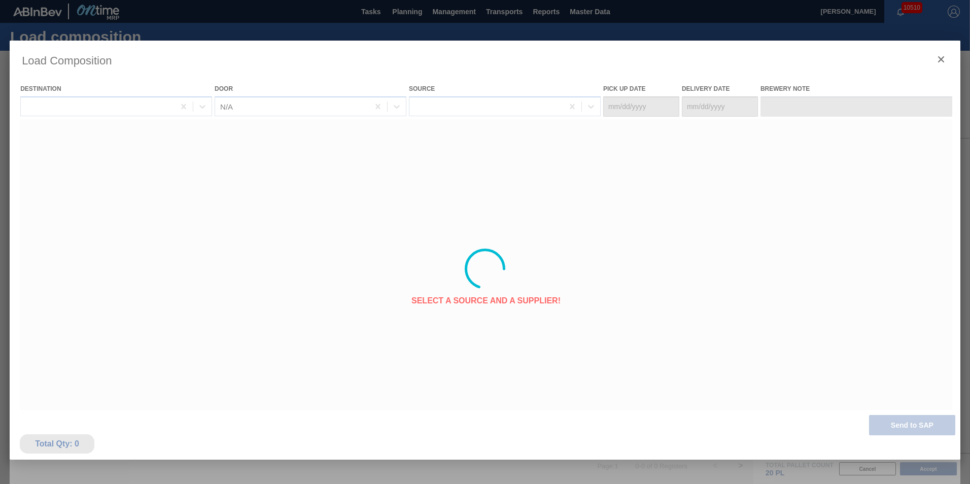
type Date "[DATE]"
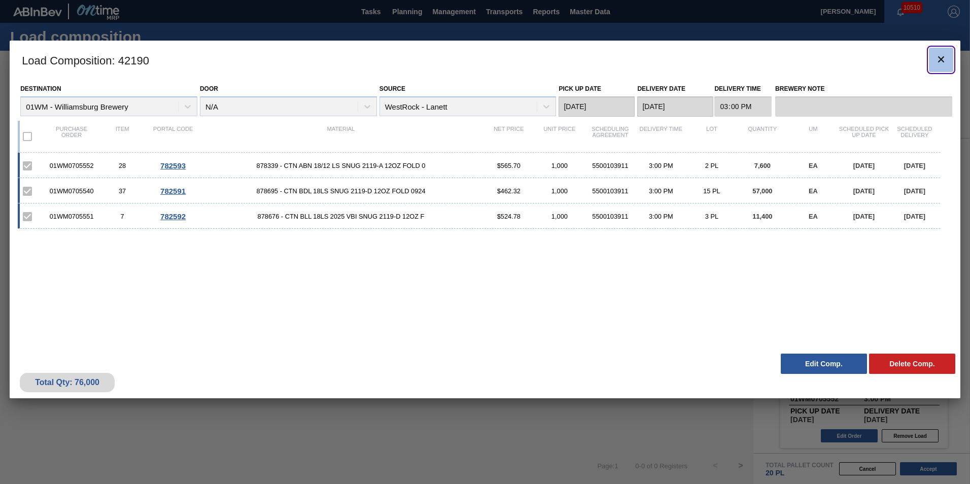
click at [937, 60] on icon "botão de ícone" at bounding box center [941, 59] width 12 height 12
